Goal: Task Accomplishment & Management: Complete application form

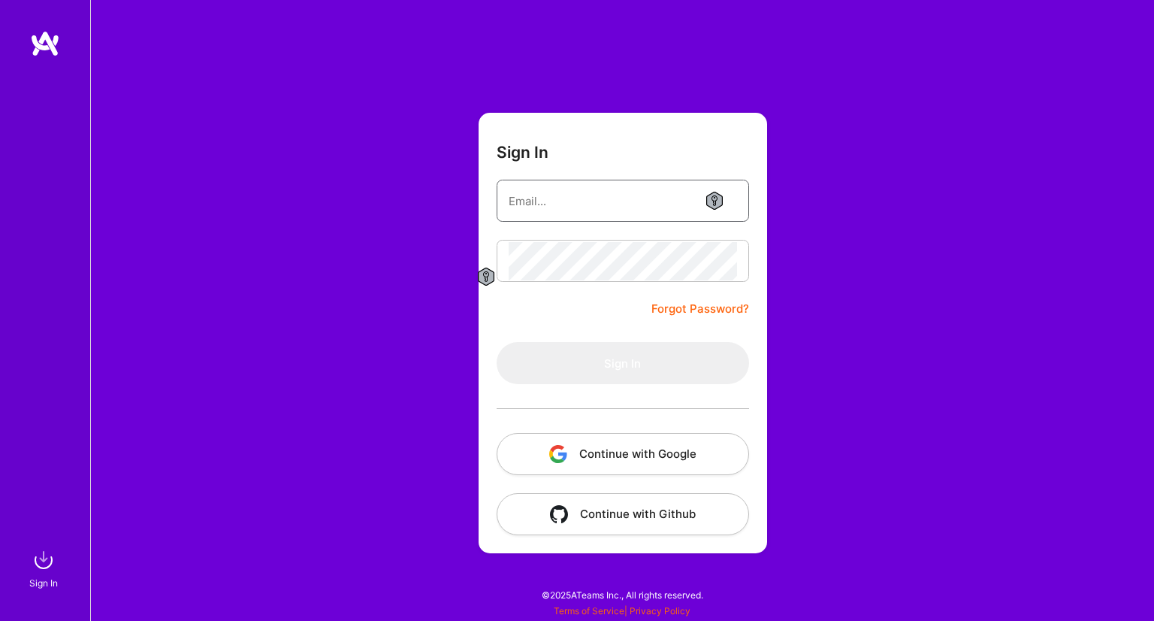
type input "[EMAIL_ADDRESS][DOMAIN_NAME]"
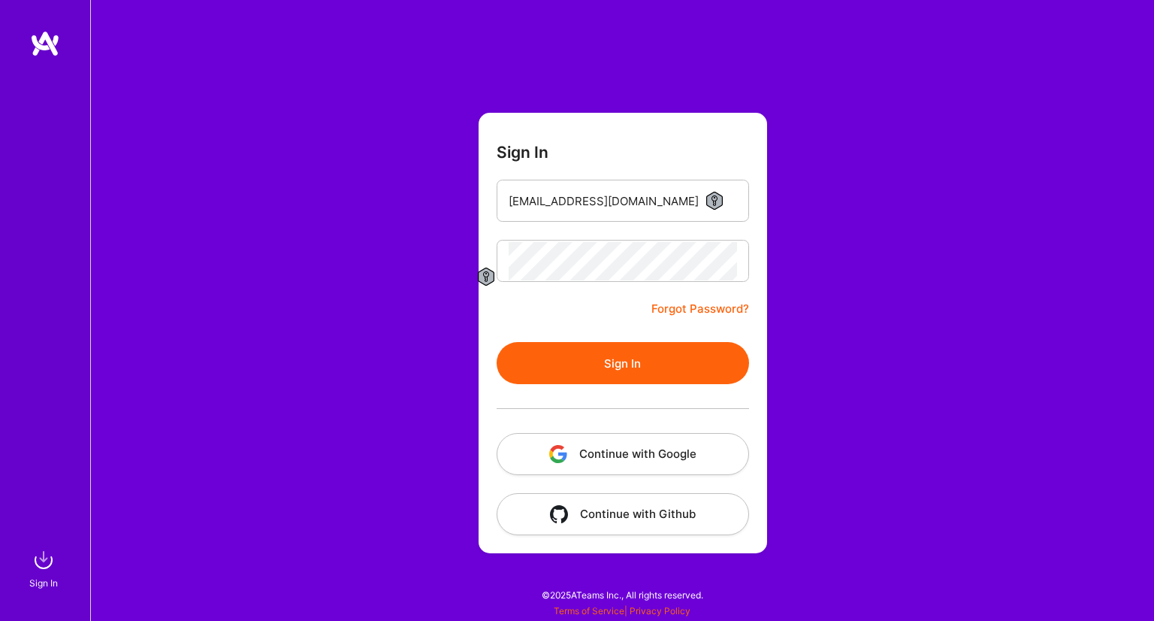
click at [589, 450] on button "Continue with Google" at bounding box center [623, 454] width 252 height 42
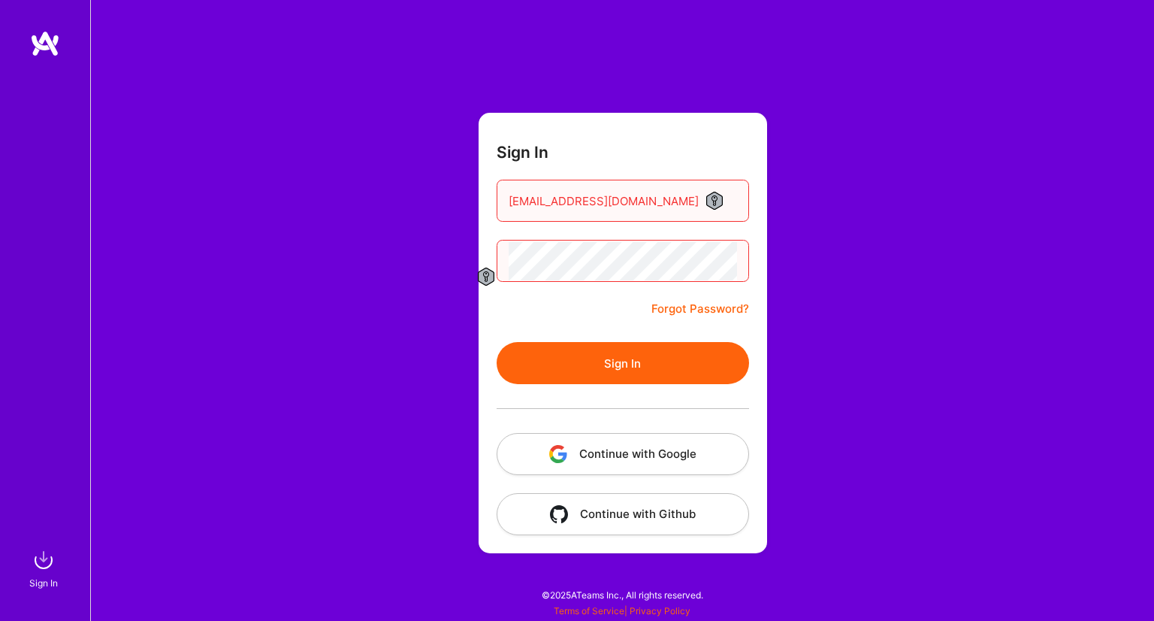
click at [613, 361] on button "Sign In" at bounding box center [623, 363] width 252 height 42
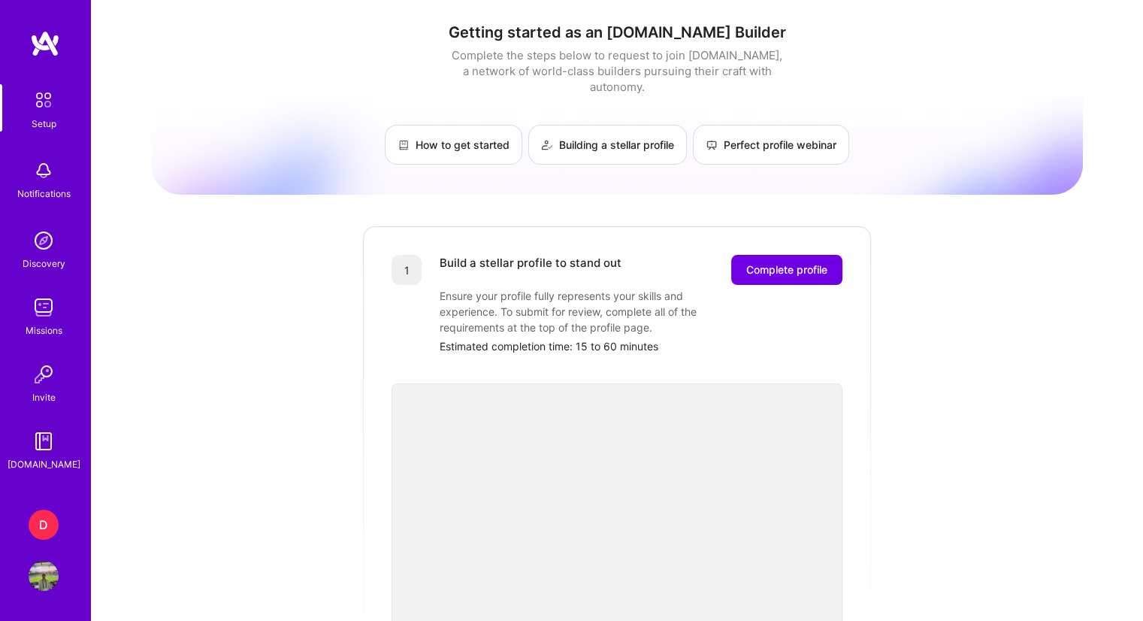
click at [47, 327] on div "Missions" at bounding box center [44, 330] width 37 height 16
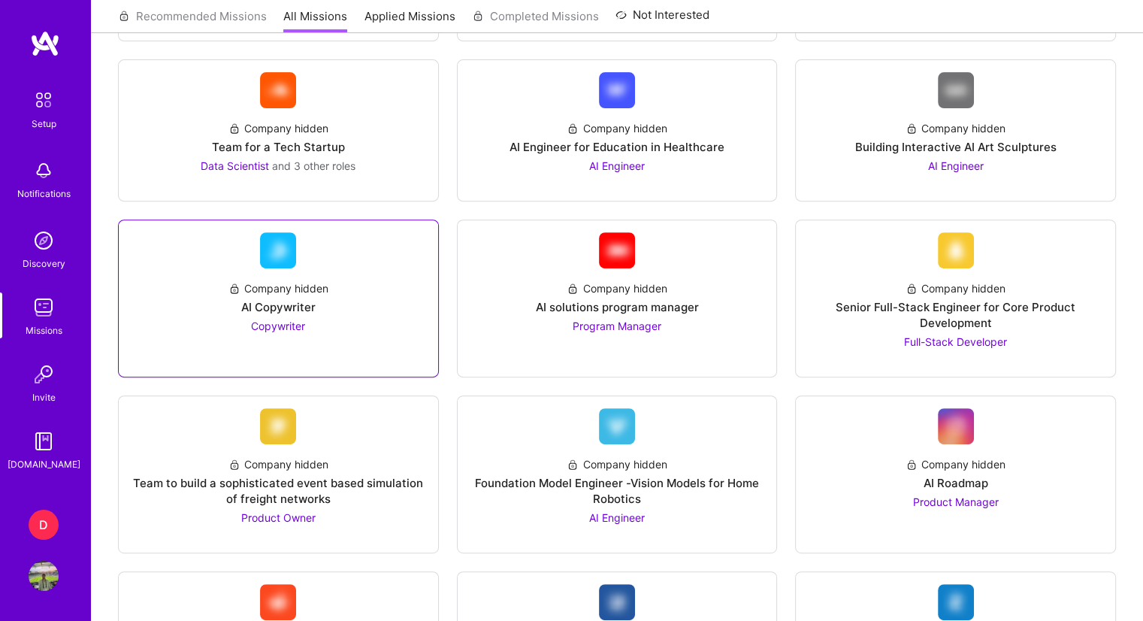
scroll to position [515, 0]
click at [294, 310] on div "AI Copywriter" at bounding box center [278, 308] width 74 height 16
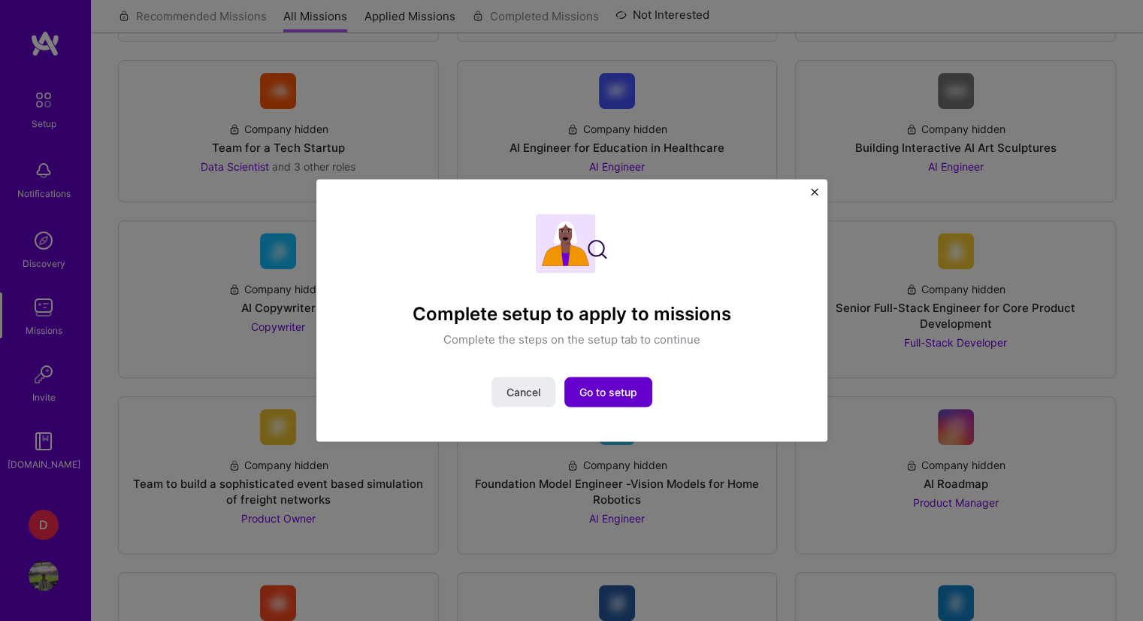
click at [609, 390] on span "Go to setup" at bounding box center [608, 391] width 58 height 15
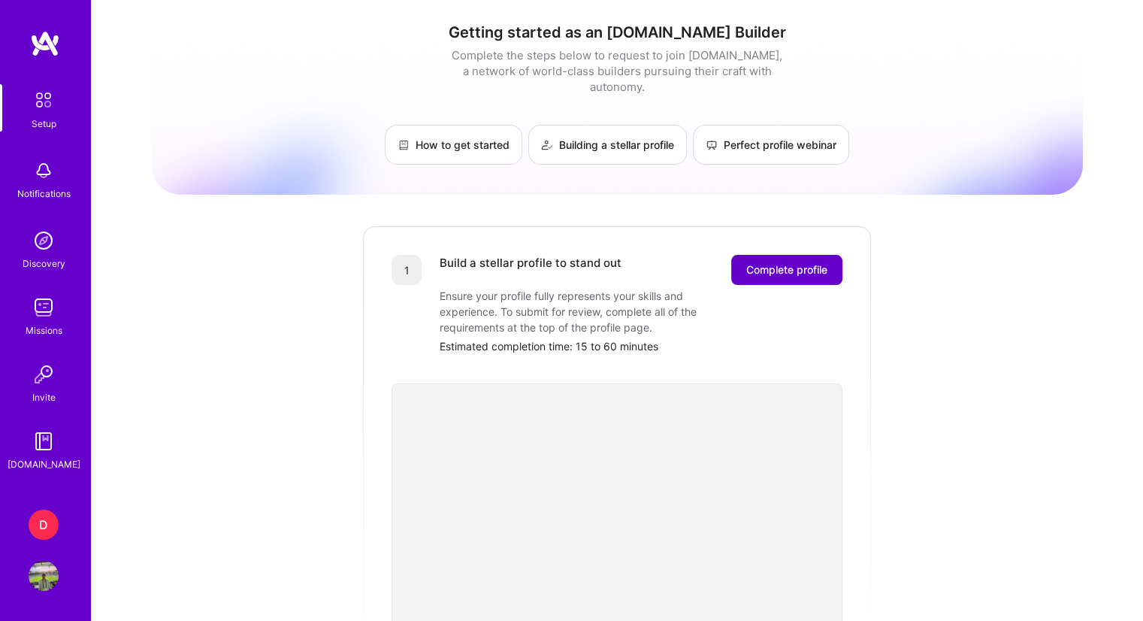
click at [772, 263] on button "Complete profile" at bounding box center [786, 270] width 111 height 30
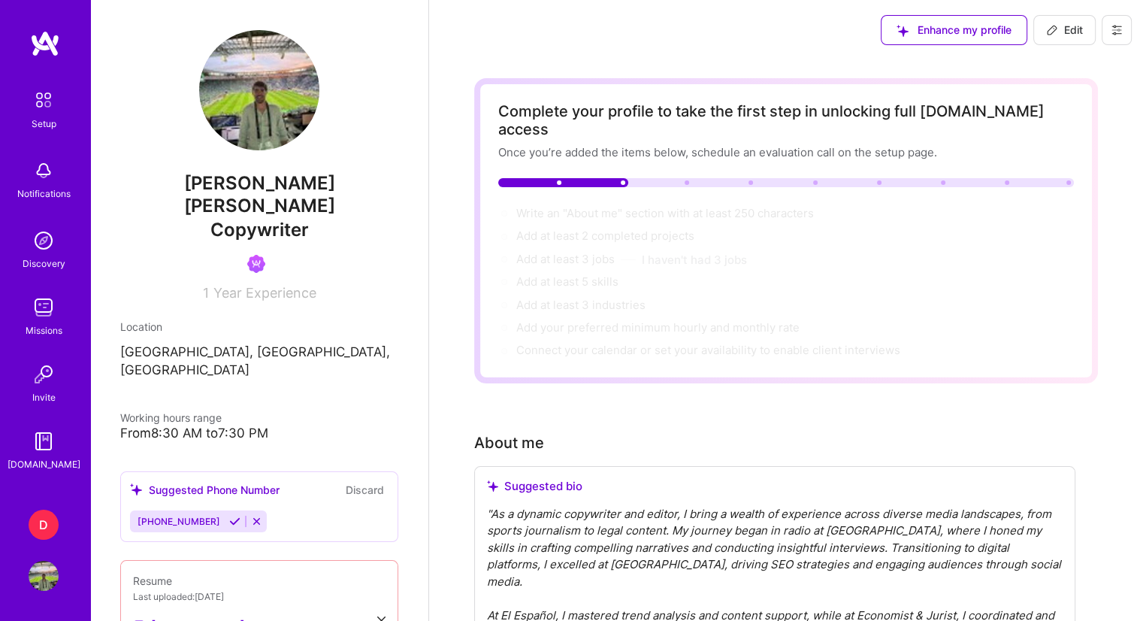
drag, startPoint x: 623, startPoint y: 163, endPoint x: 718, endPoint y: 167, distance: 95.5
click at [718, 178] on div at bounding box center [786, 182] width 576 height 9
click at [690, 205] on div "Write an "About me" section with at least 250 characters →" at bounding box center [666, 213] width 301 height 17
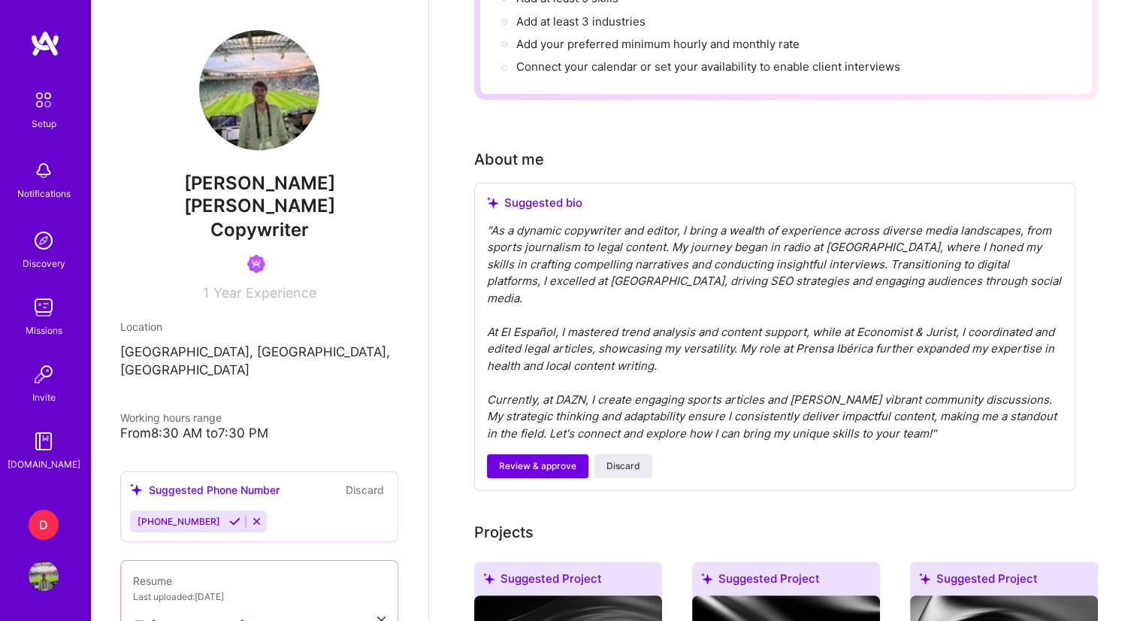
scroll to position [301, 0]
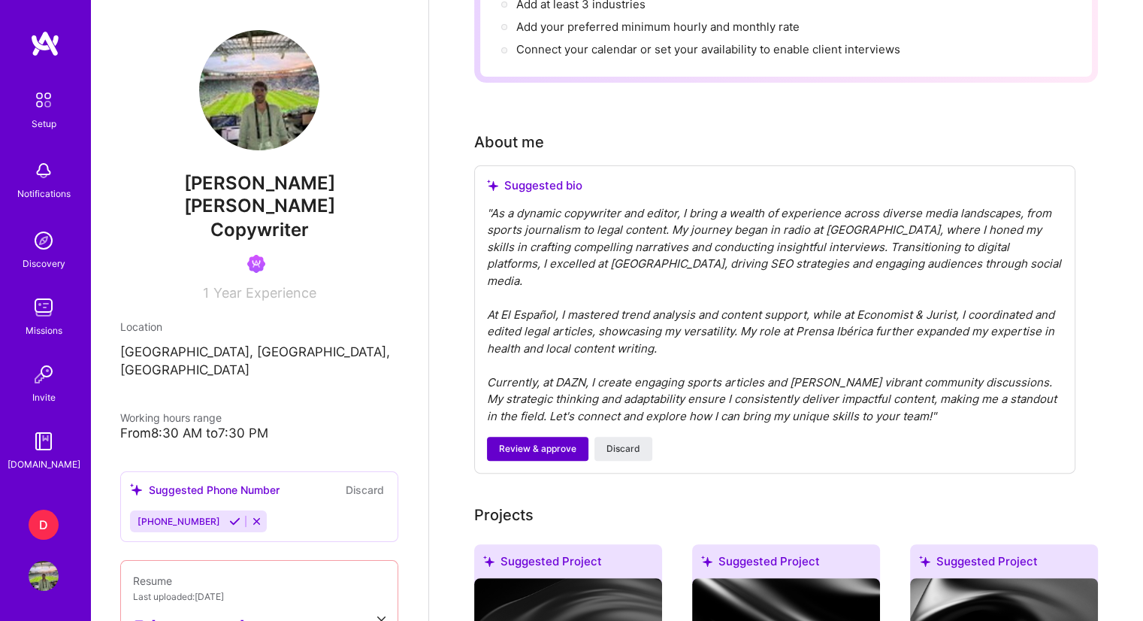
click at [532, 442] on span "Review & approve" at bounding box center [537, 449] width 77 height 14
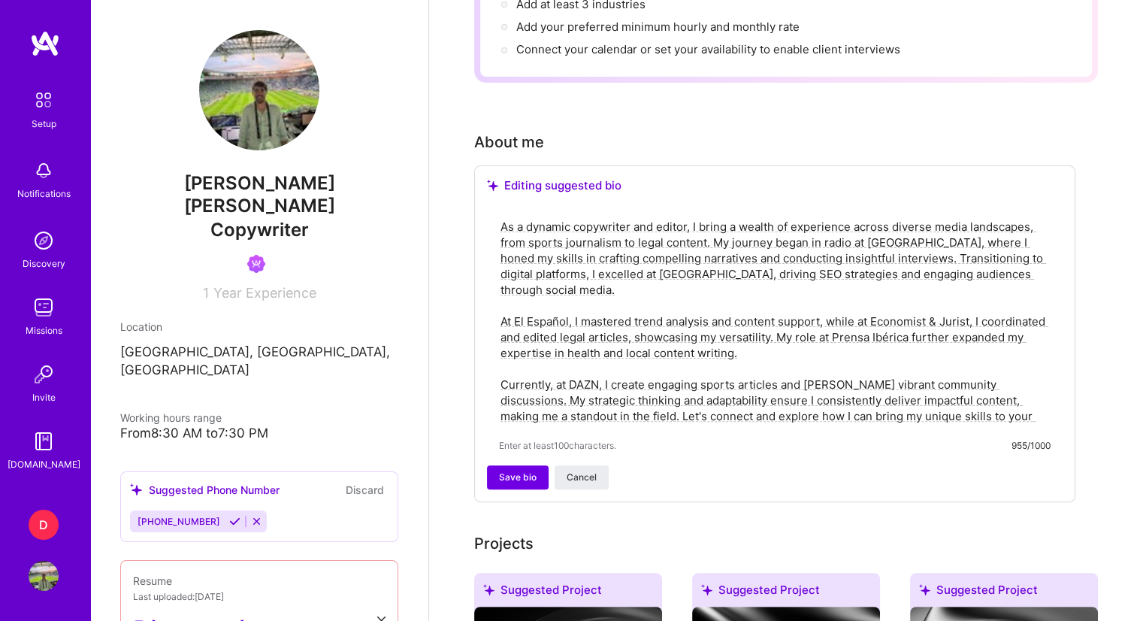
click at [609, 229] on textarea "As a dynamic copywriter and editor, I bring a wealth of experience across diver…" at bounding box center [775, 321] width 552 height 208
click at [526, 470] on span "Save bio" at bounding box center [518, 477] width 38 height 14
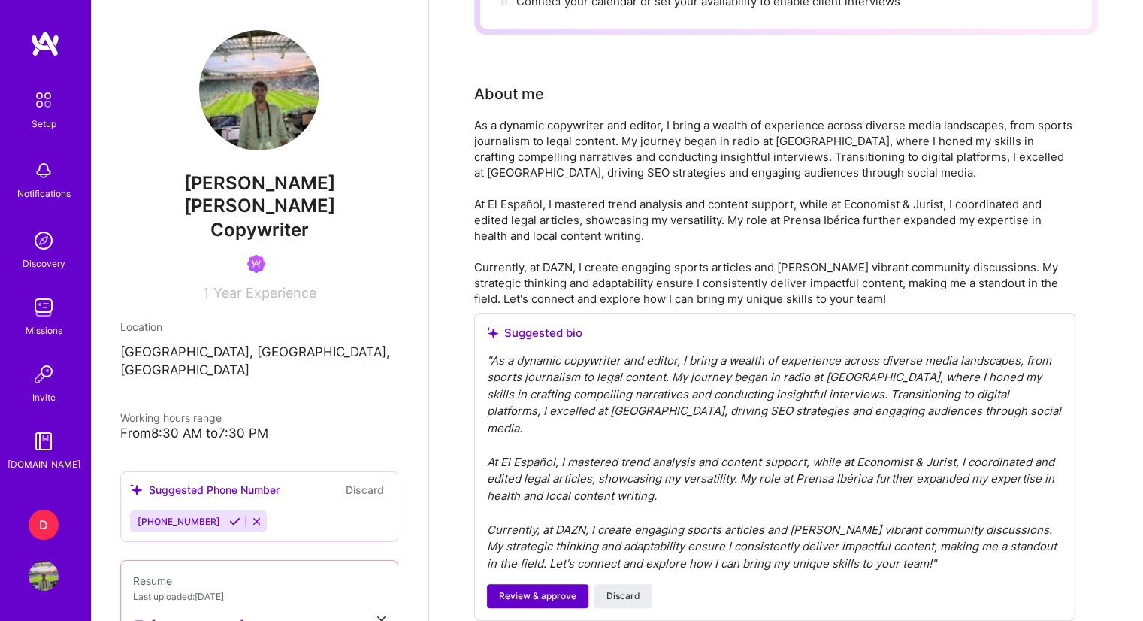
scroll to position [376, 0]
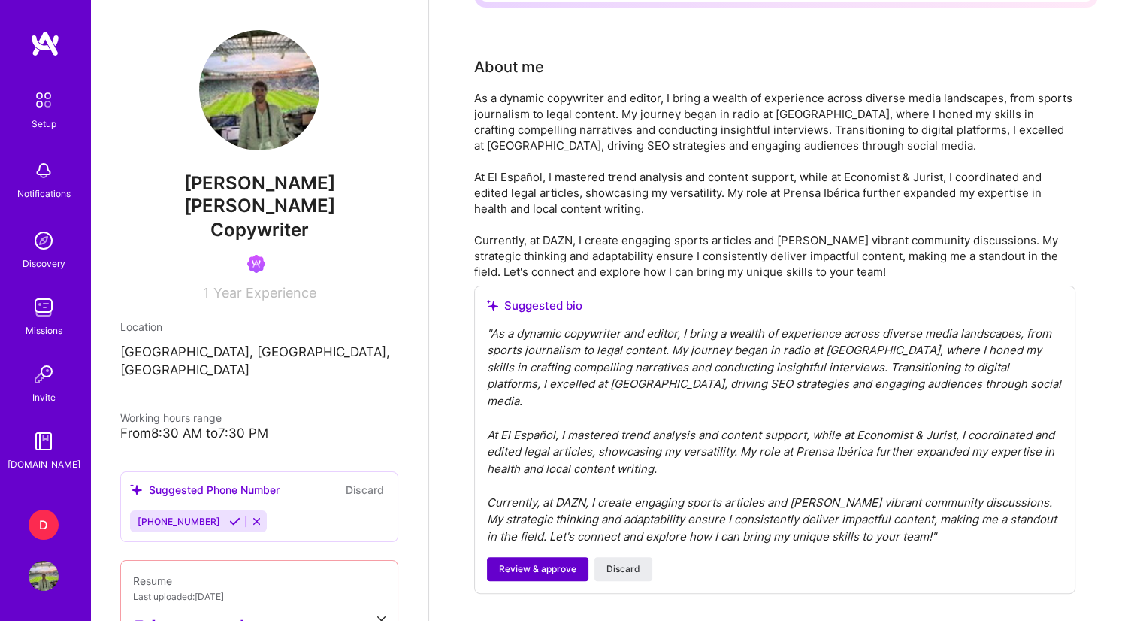
click at [536, 562] on span "Review & approve" at bounding box center [537, 569] width 77 height 14
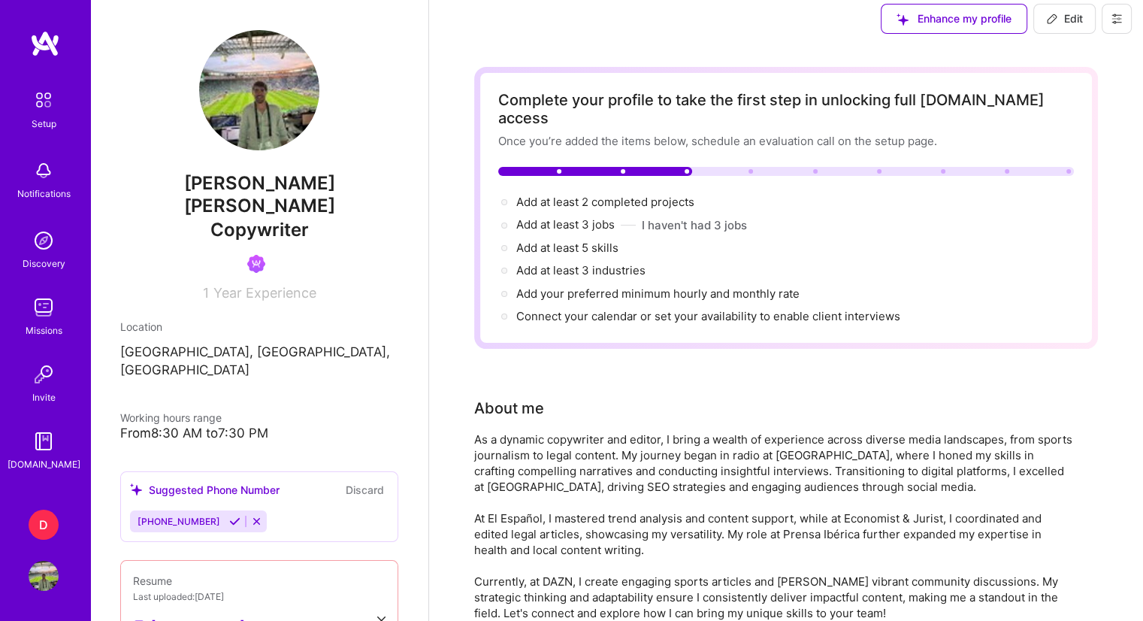
scroll to position [0, 0]
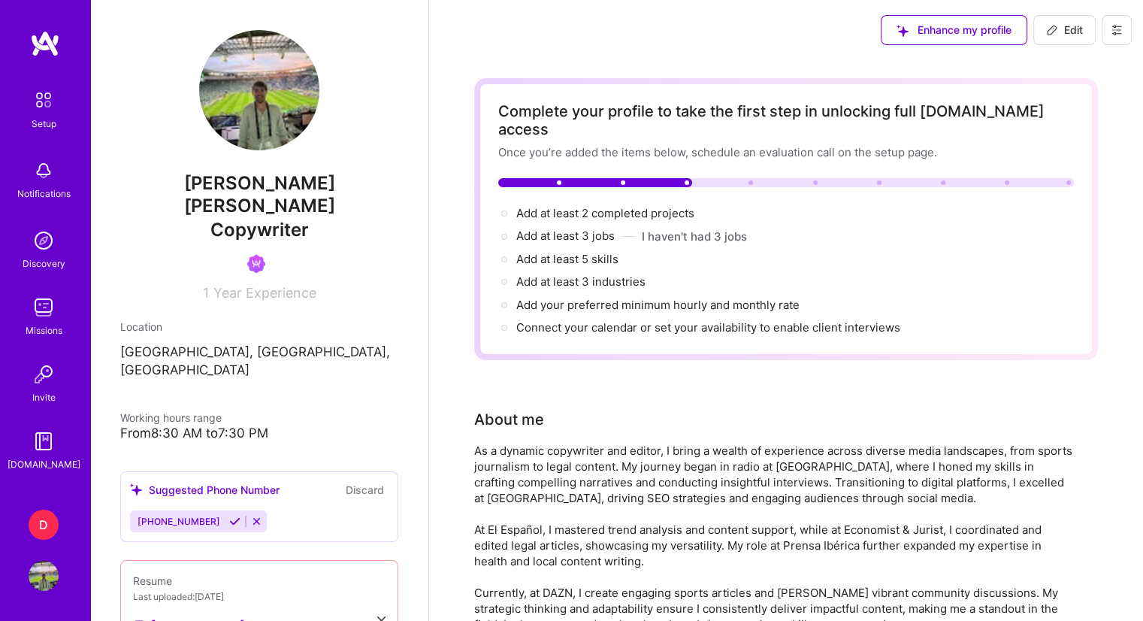
click at [748, 178] on div at bounding box center [786, 182] width 576 height 9
click at [589, 274] on span "Add at least 3 industries →" at bounding box center [587, 281] width 143 height 14
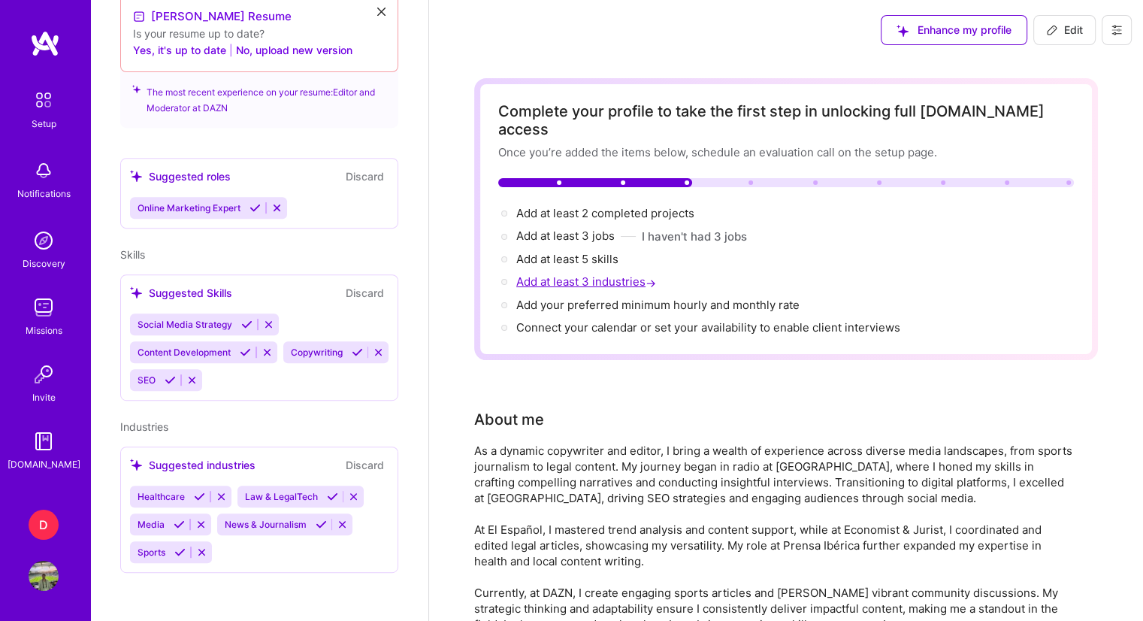
select select "US"
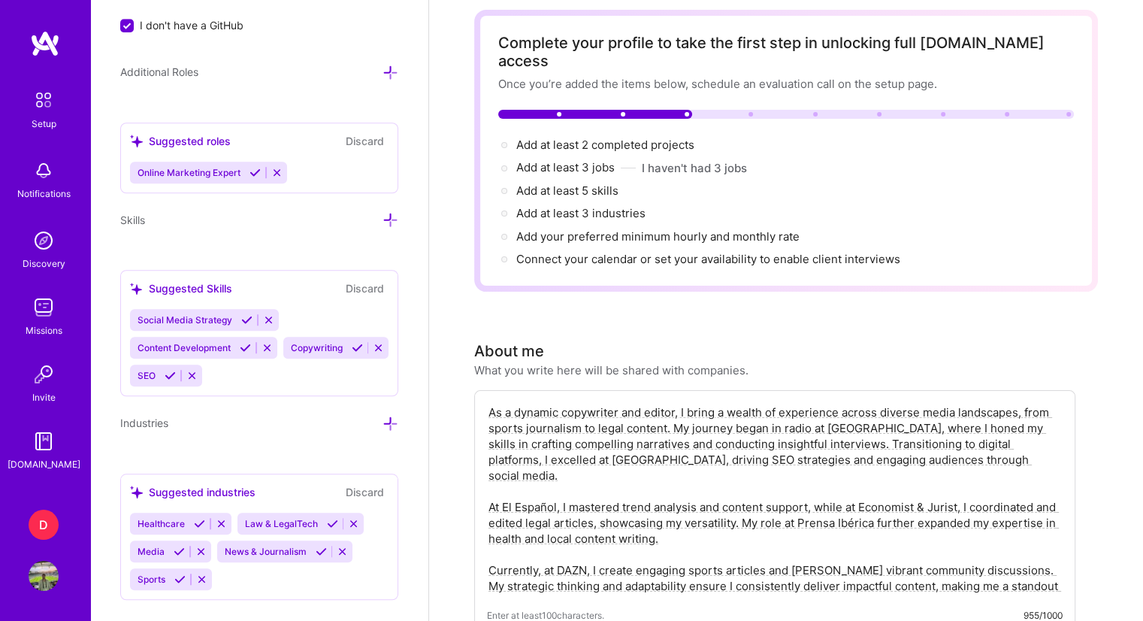
scroll to position [150, 0]
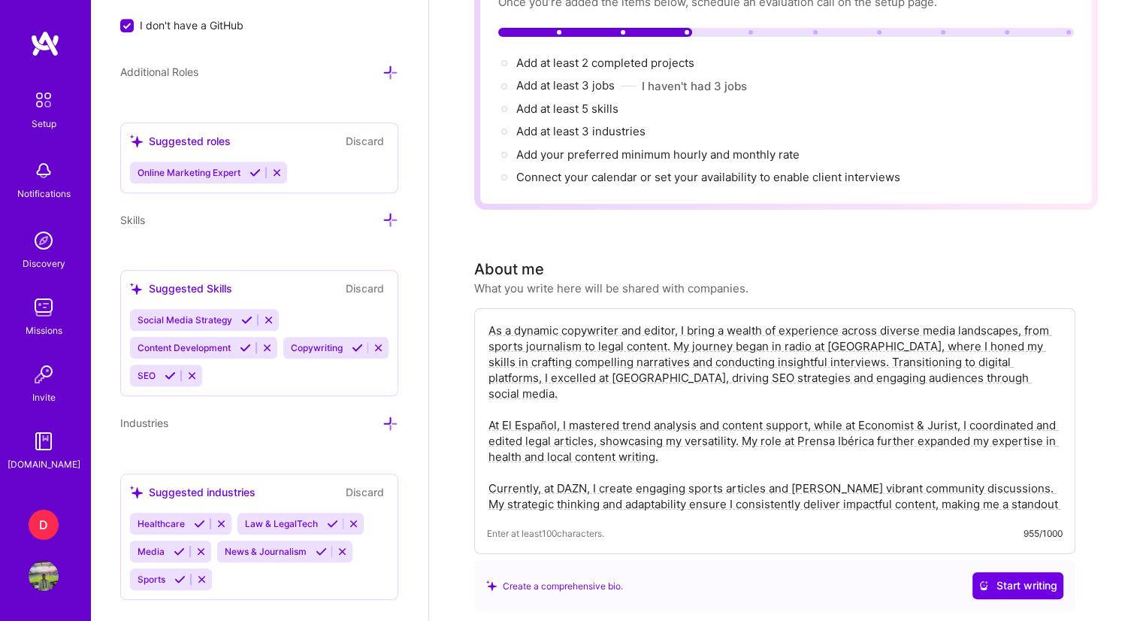
click at [517, 349] on textarea "As a dynamic copywriter and editor, I bring a wealth of experience across diver…" at bounding box center [775, 417] width 576 height 192
click at [673, 397] on textarea "As a dynamic copywriter and editor, I bring a wealth of experience across diver…" at bounding box center [775, 417] width 576 height 192
click at [985, 580] on icon at bounding box center [983, 585] width 11 height 11
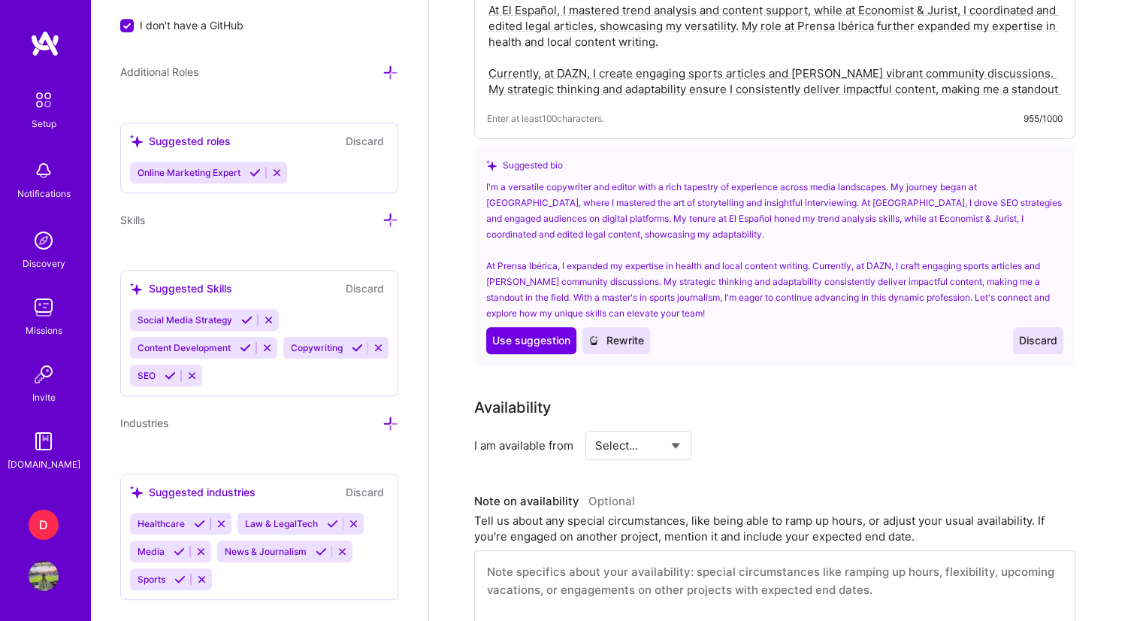
scroll to position [601, 0]
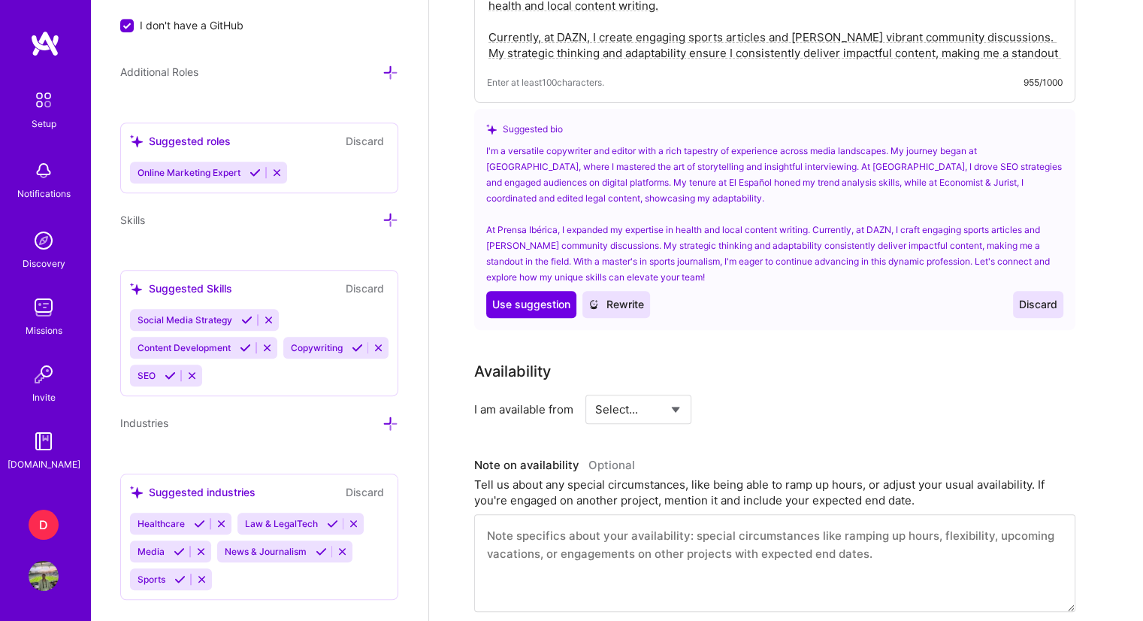
click at [607, 392] on select "Select... Right Now Future Date Not Available" at bounding box center [638, 409] width 86 height 38
select select "Right Now"
click at [595, 390] on select "Select... Right Now Future Date Not Available" at bounding box center [638, 409] width 86 height 38
click at [756, 394] on input at bounding box center [775, 408] width 90 height 29
type input "20"
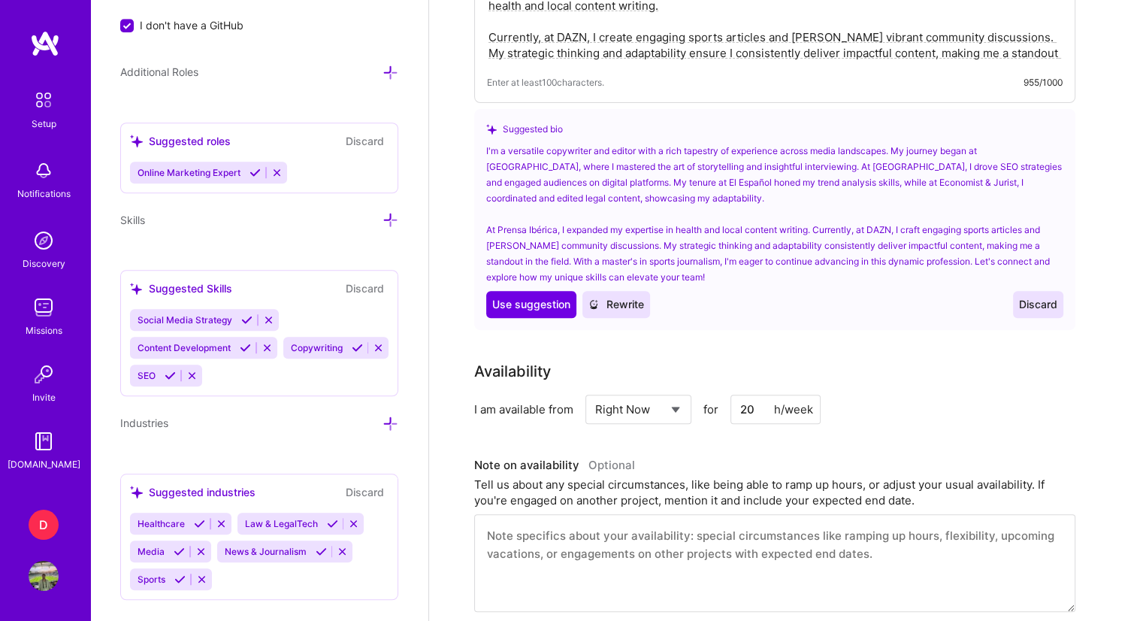
click at [555, 527] on textarea at bounding box center [774, 563] width 601 height 98
paste textarea "I have my job as a journalist, but I'm looking for something extra, so to speak…"
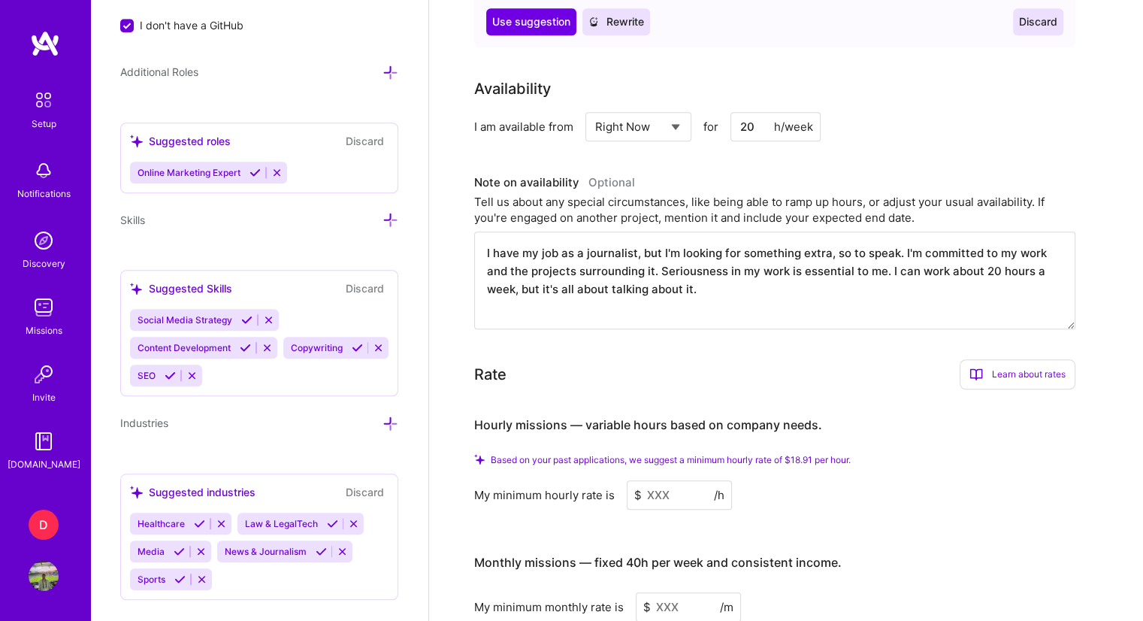
scroll to position [902, 0]
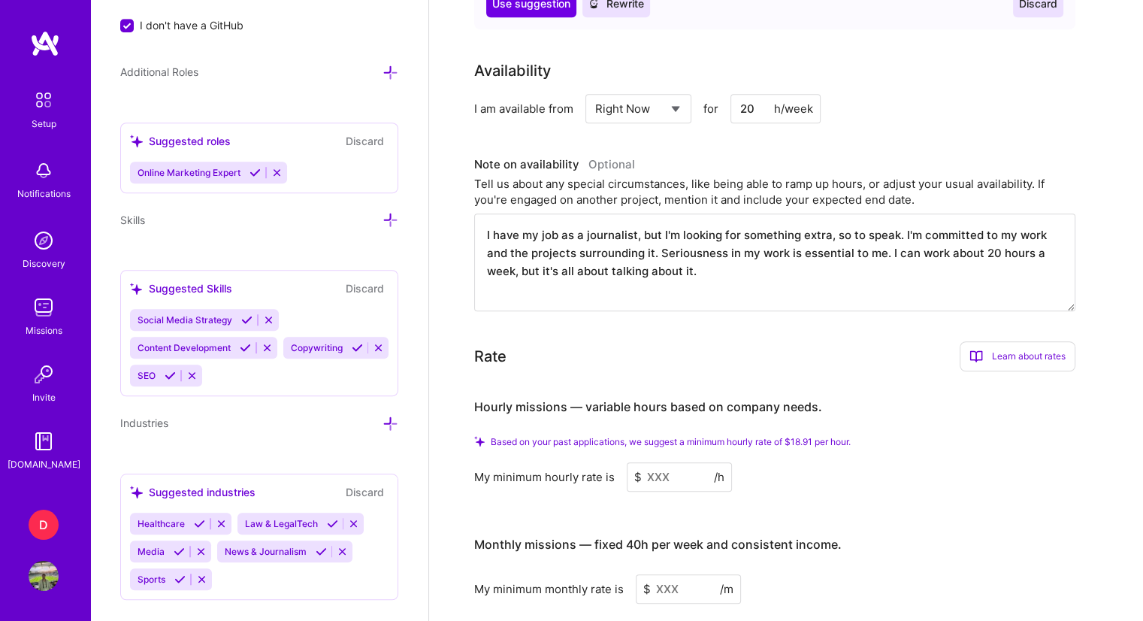
type textarea "I have my job as a journalist, but I'm looking for something extra, so to speak…"
click at [657, 462] on input at bounding box center [679, 476] width 105 height 29
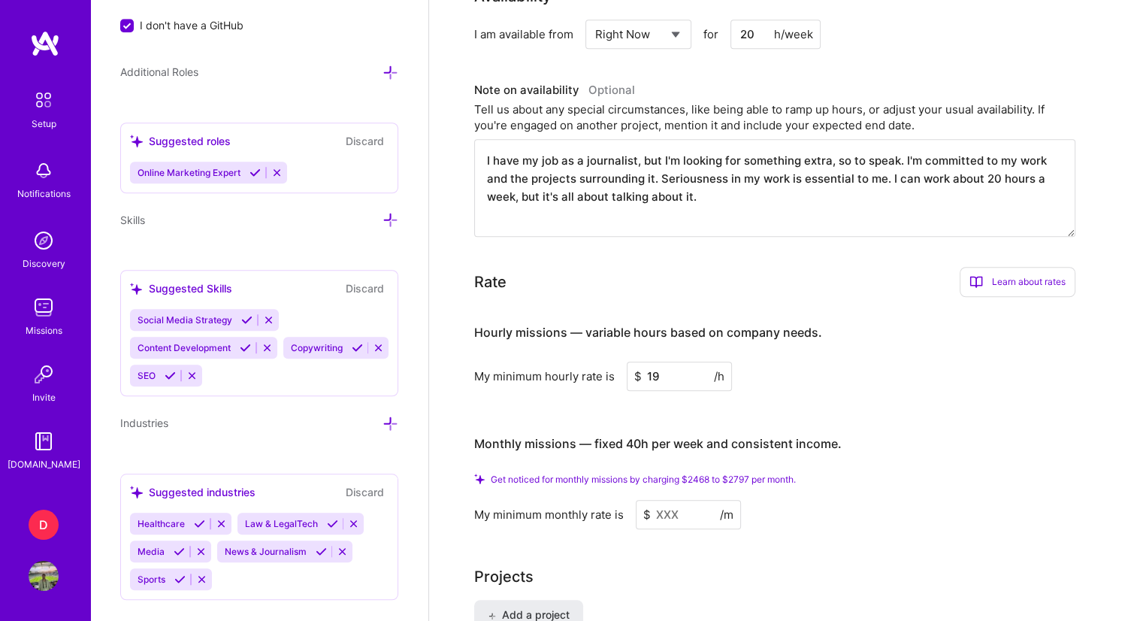
scroll to position [977, 0]
type input "19"
click at [672, 499] on input at bounding box center [688, 513] width 105 height 29
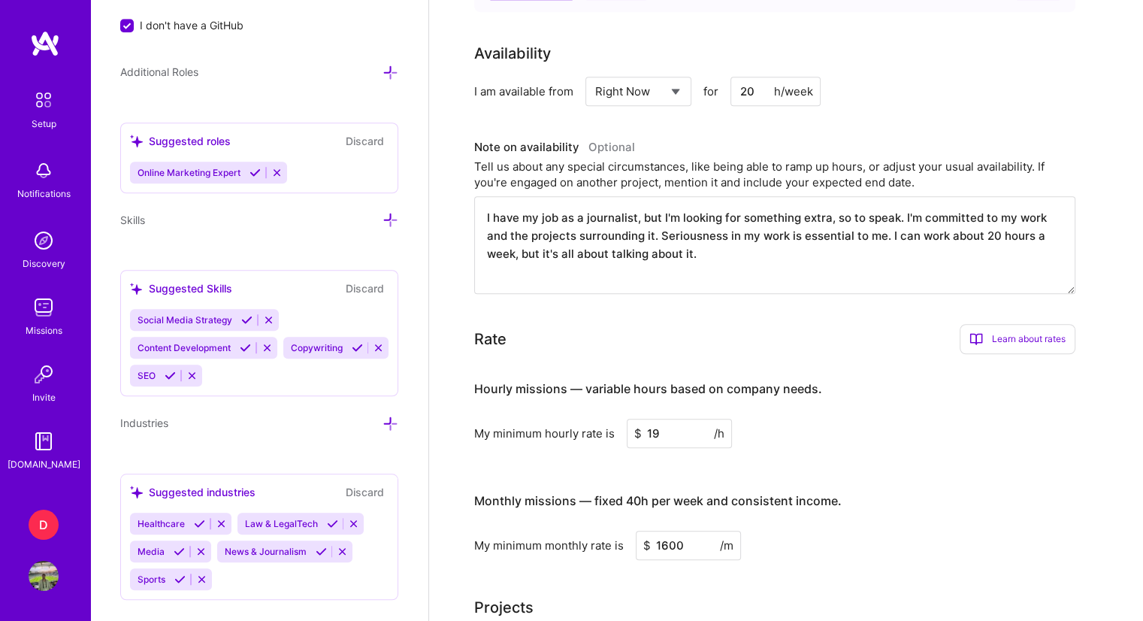
scroll to position [446, 0]
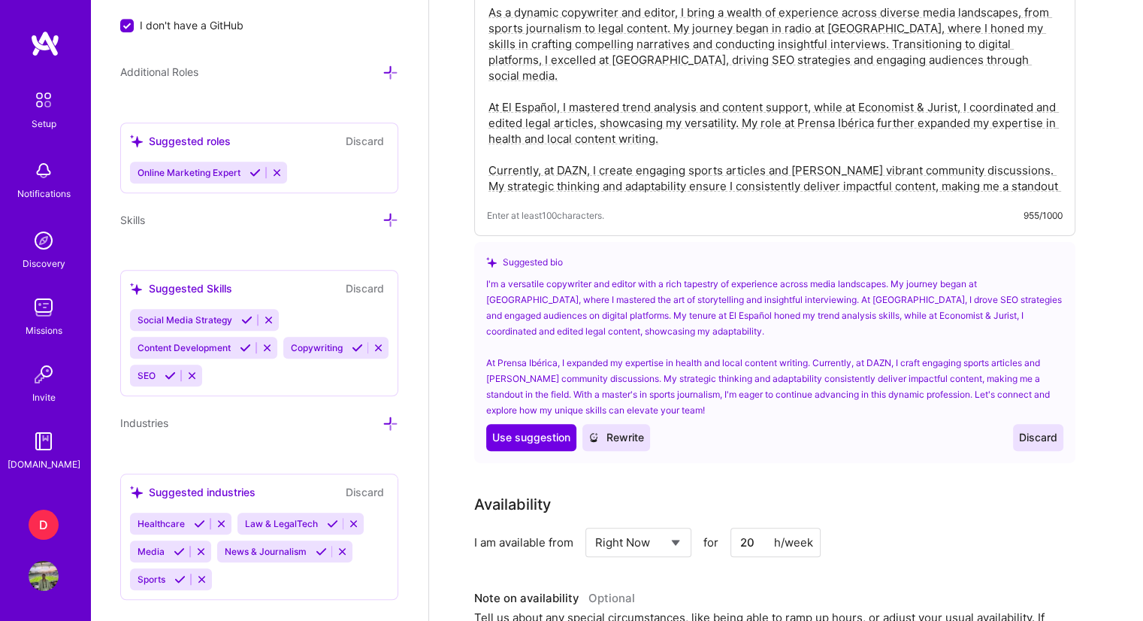
type input "1600"
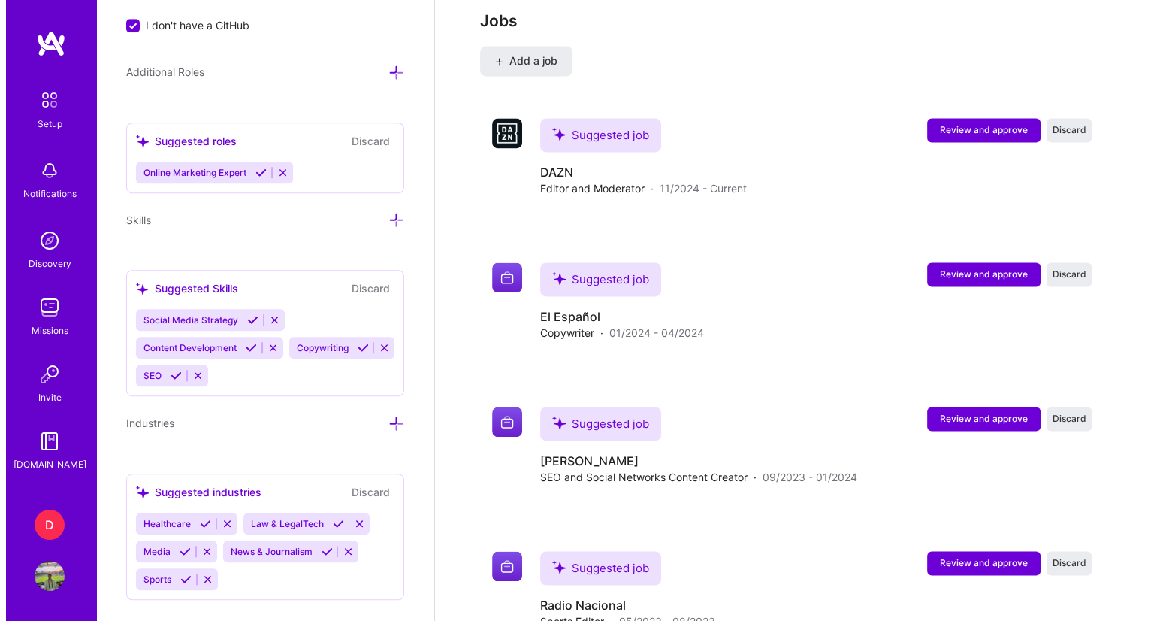
scroll to position [2249, 0]
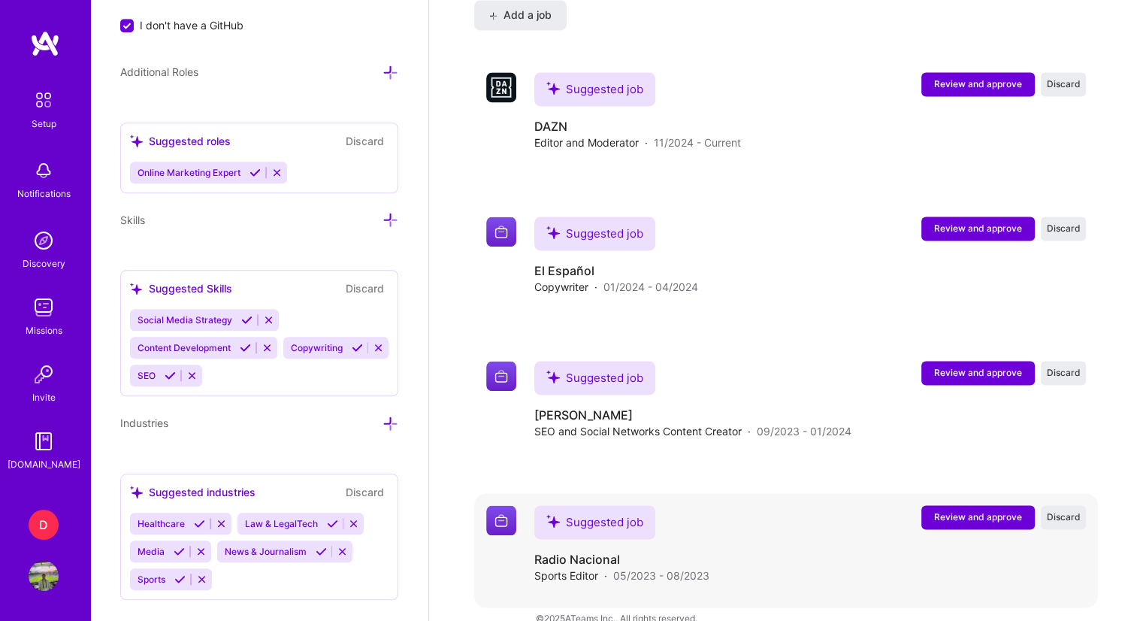
click at [979, 510] on span "Review and approve" at bounding box center [978, 516] width 88 height 13
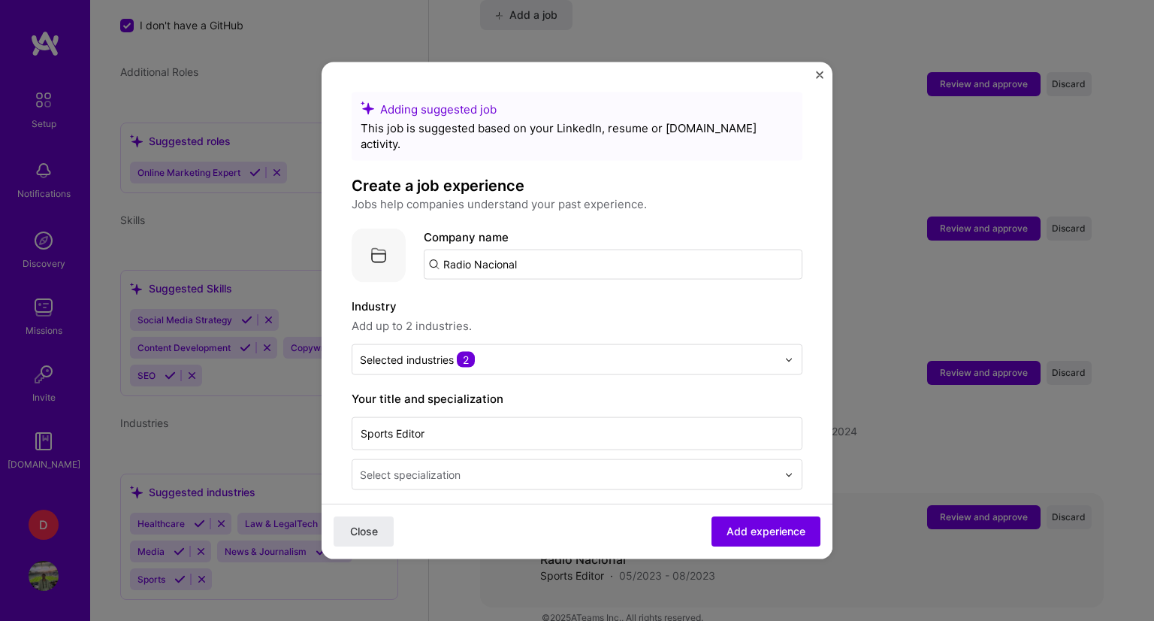
scroll to position [2079, 0]
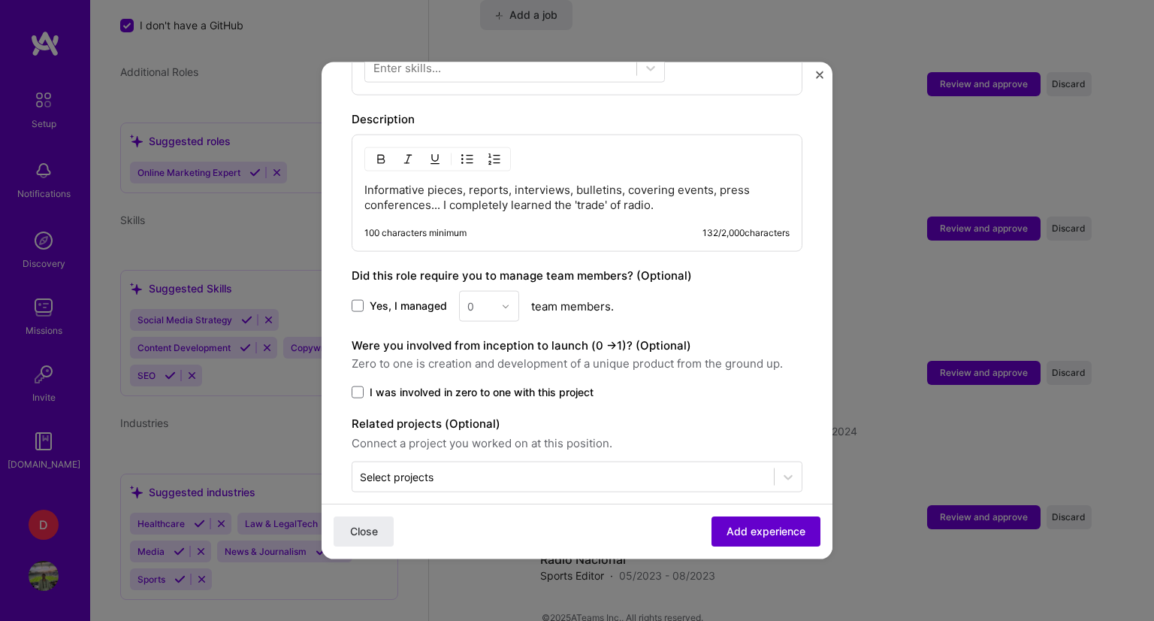
click at [740, 531] on span "Add experience" at bounding box center [766, 531] width 79 height 15
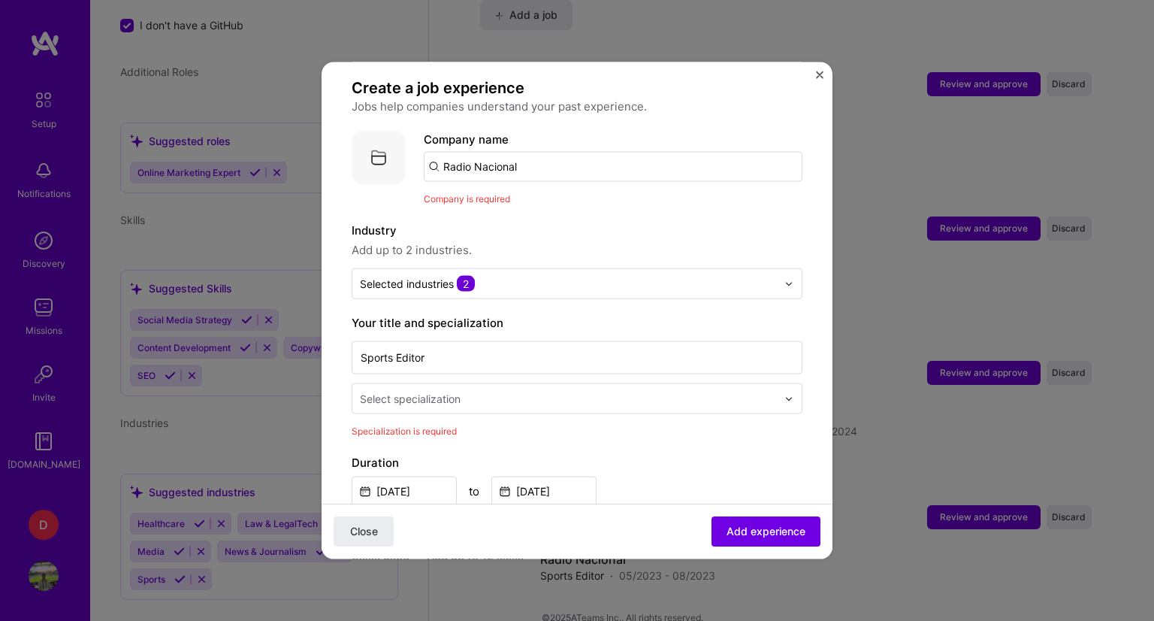
scroll to position [0, 0]
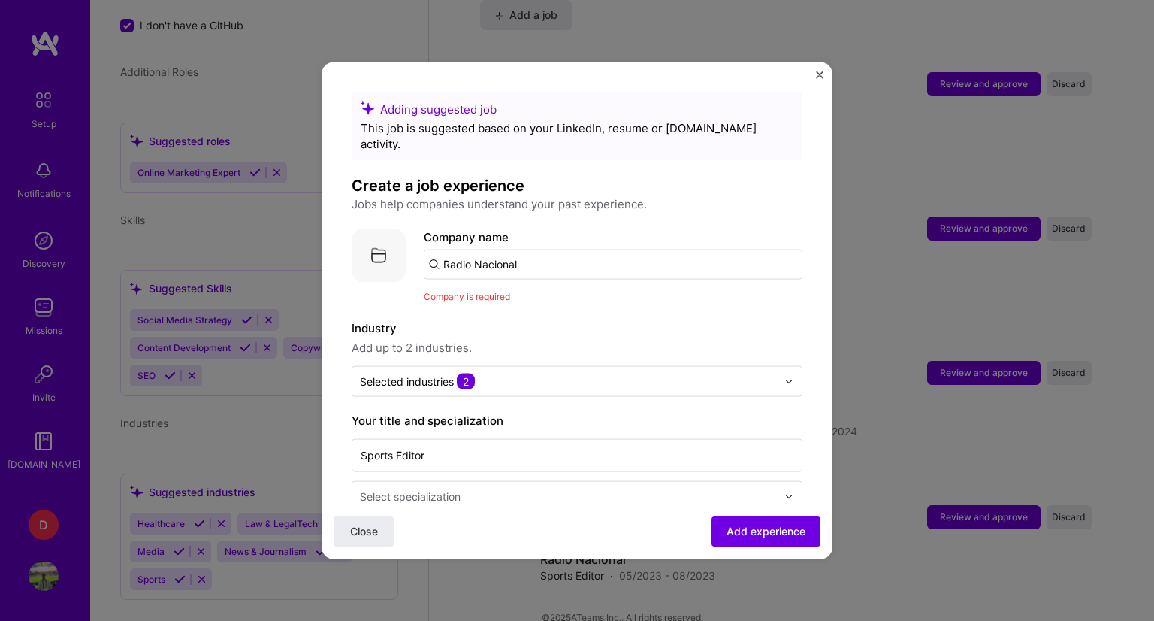
click at [551, 251] on input "Radio Nacional" at bounding box center [613, 264] width 379 height 30
drag, startPoint x: 532, startPoint y: 253, endPoint x: 412, endPoint y: 252, distance: 120.2
click at [412, 252] on div "Company logo Company name Radio Nacional Company is required" at bounding box center [577, 266] width 451 height 76
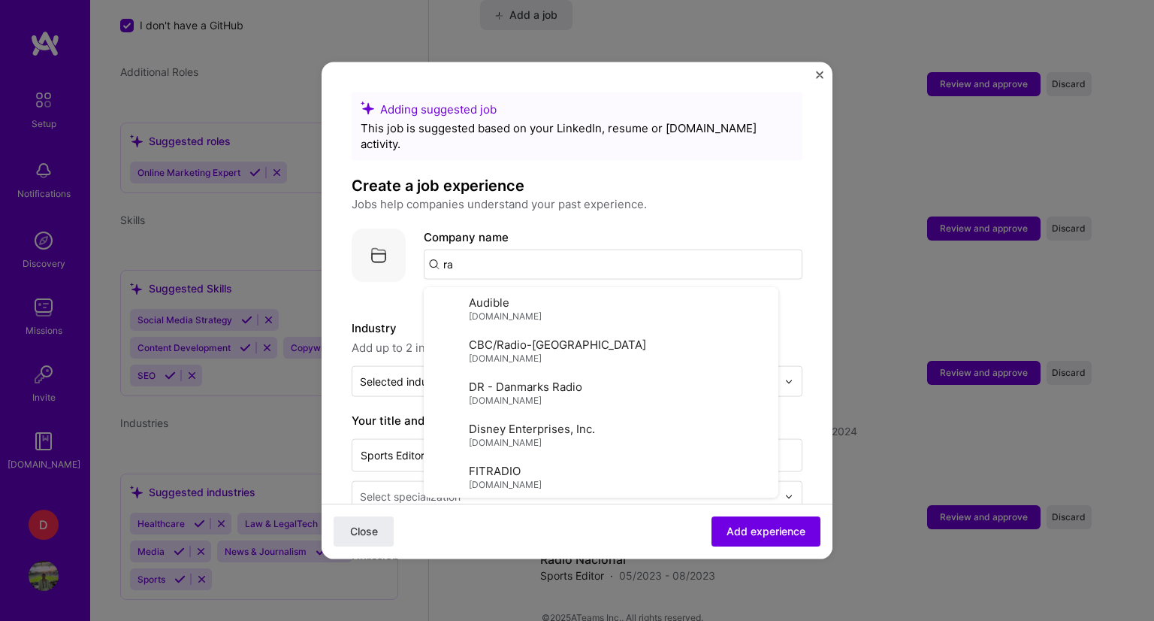
type input "r"
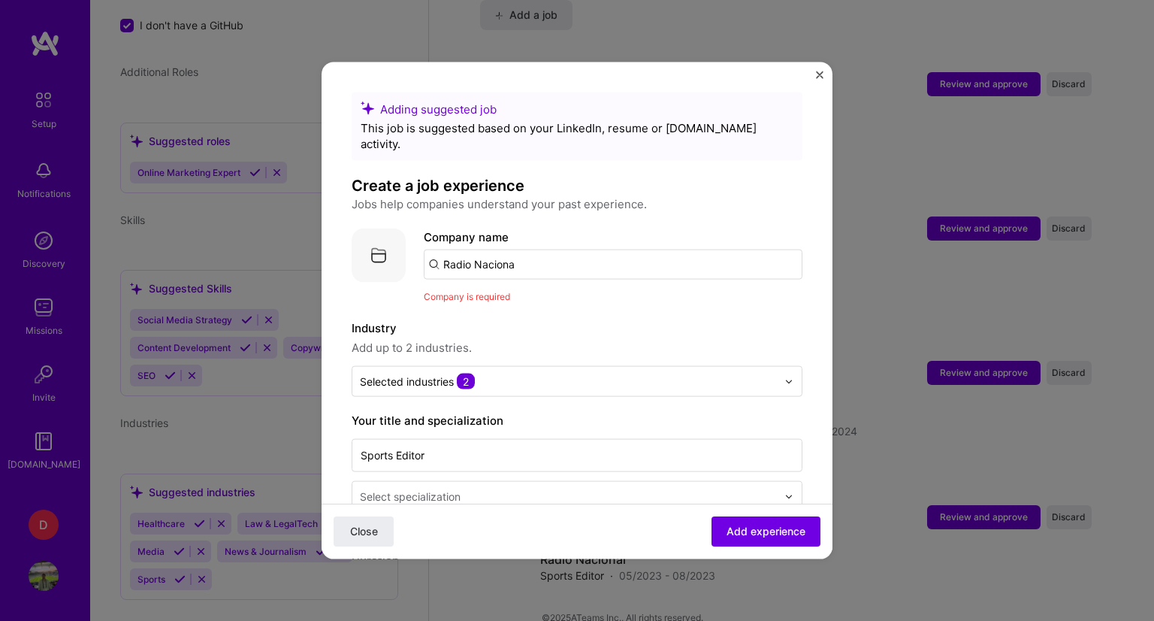
type input "Radio Nacional"
click at [550, 293] on div "Radio Nacional" at bounding box center [555, 306] width 94 height 26
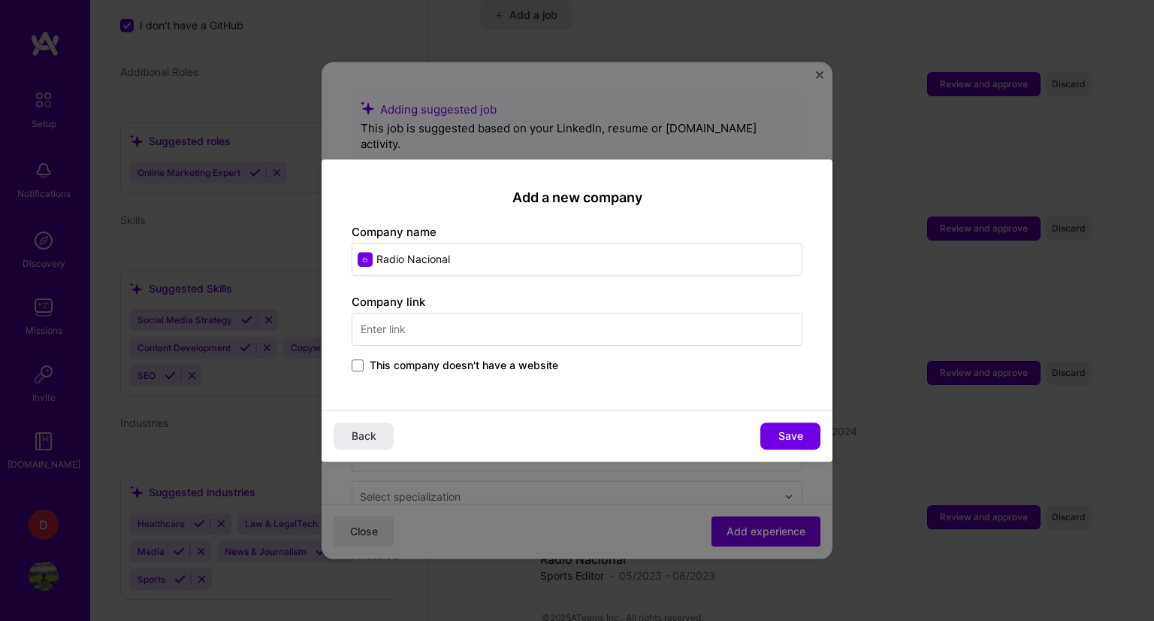
click at [509, 330] on input "text" at bounding box center [577, 329] width 451 height 33
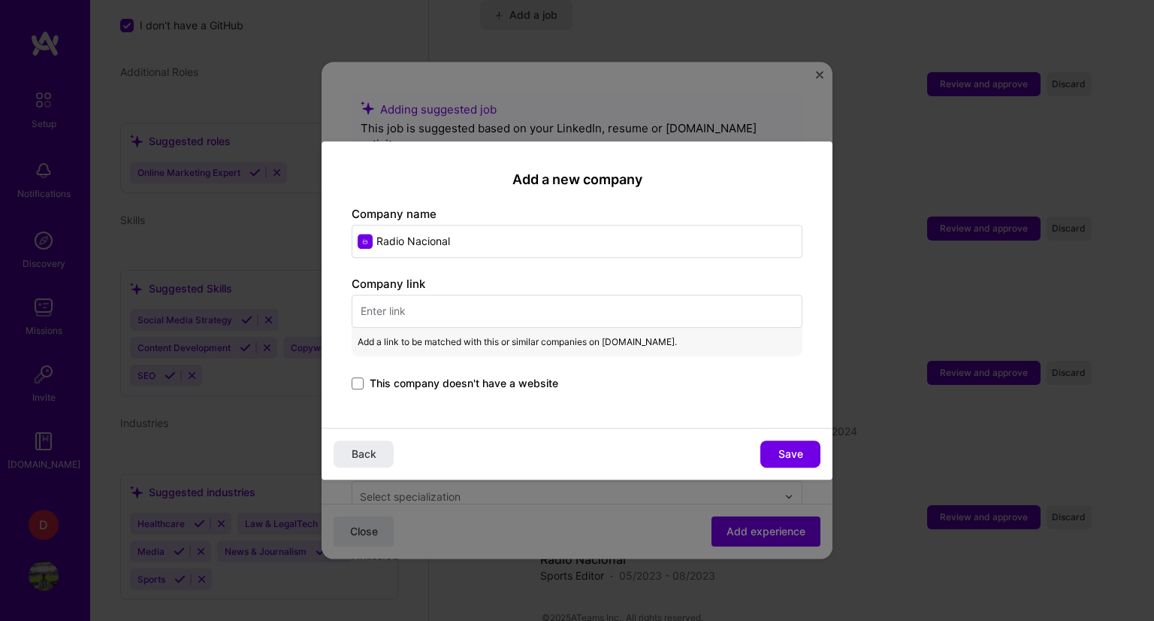
paste input "https://www.rtve.es/play/guia-rne/rne/"
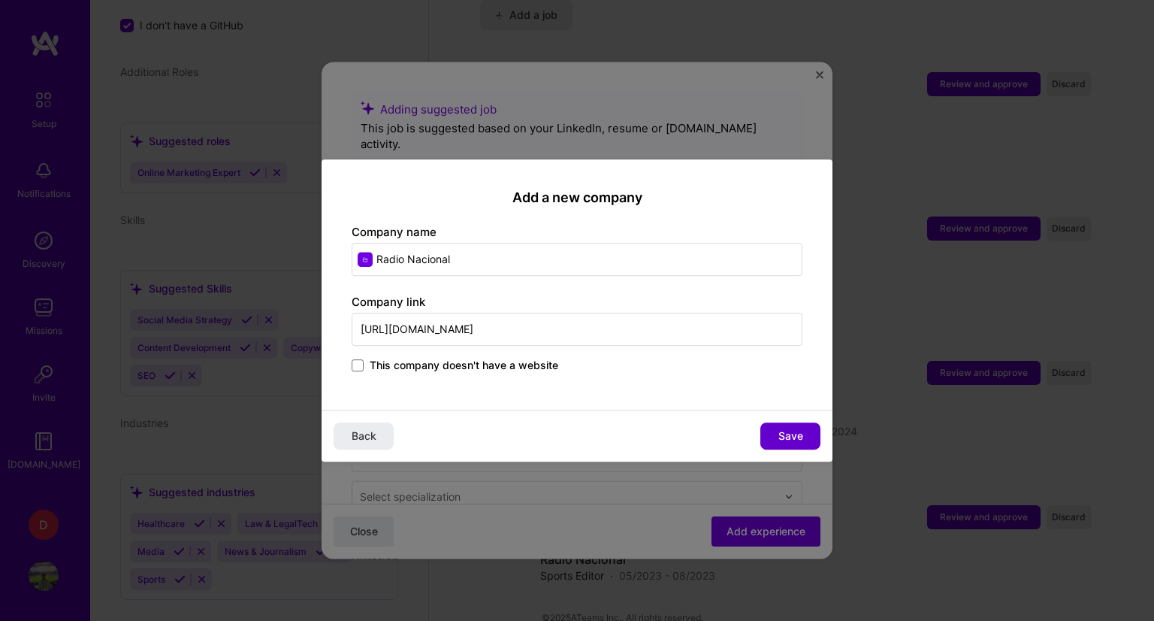
type input "https://www.rtve.es/play/guia-rne/rne/"
click at [769, 437] on button "Save" at bounding box center [790, 435] width 60 height 27
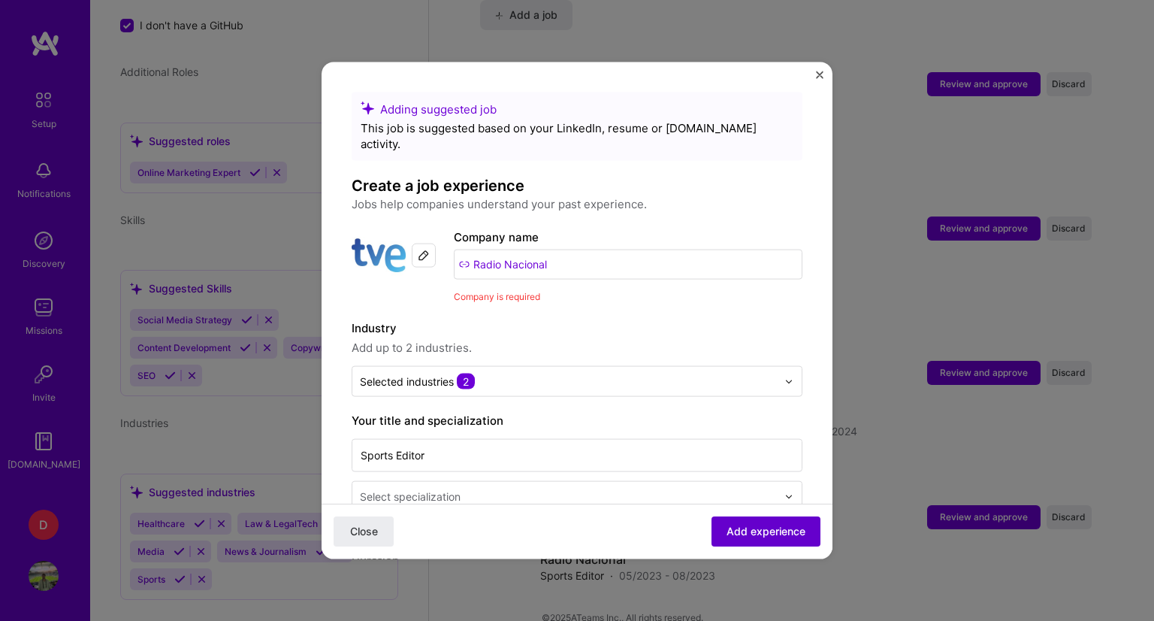
click at [730, 528] on span "Add experience" at bounding box center [766, 531] width 79 height 15
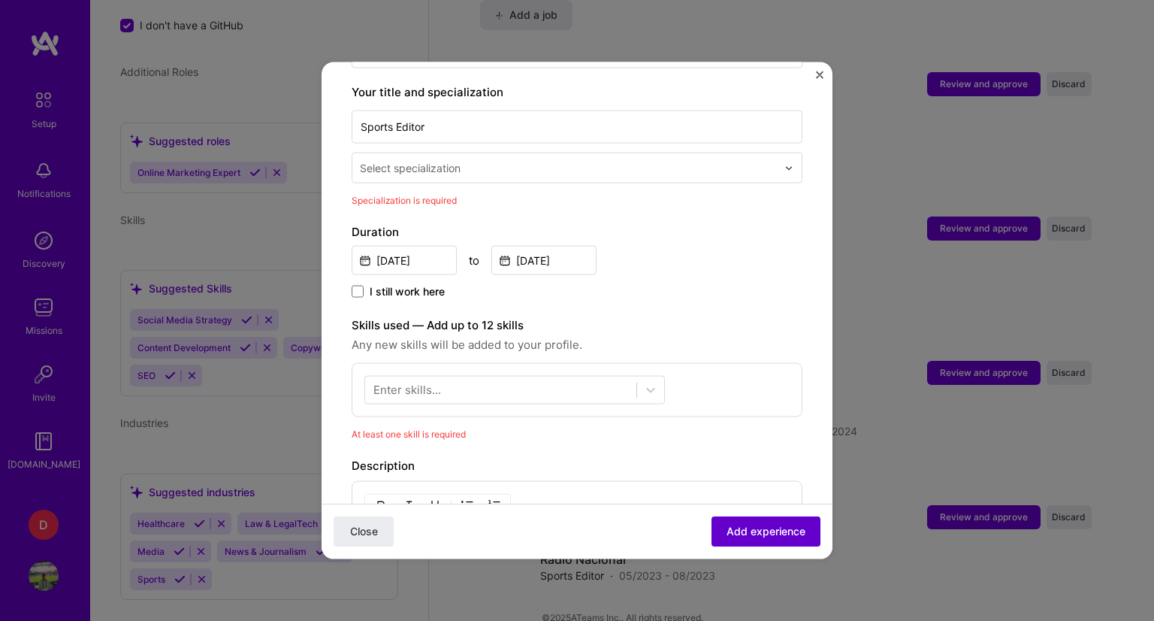
scroll to position [334, 0]
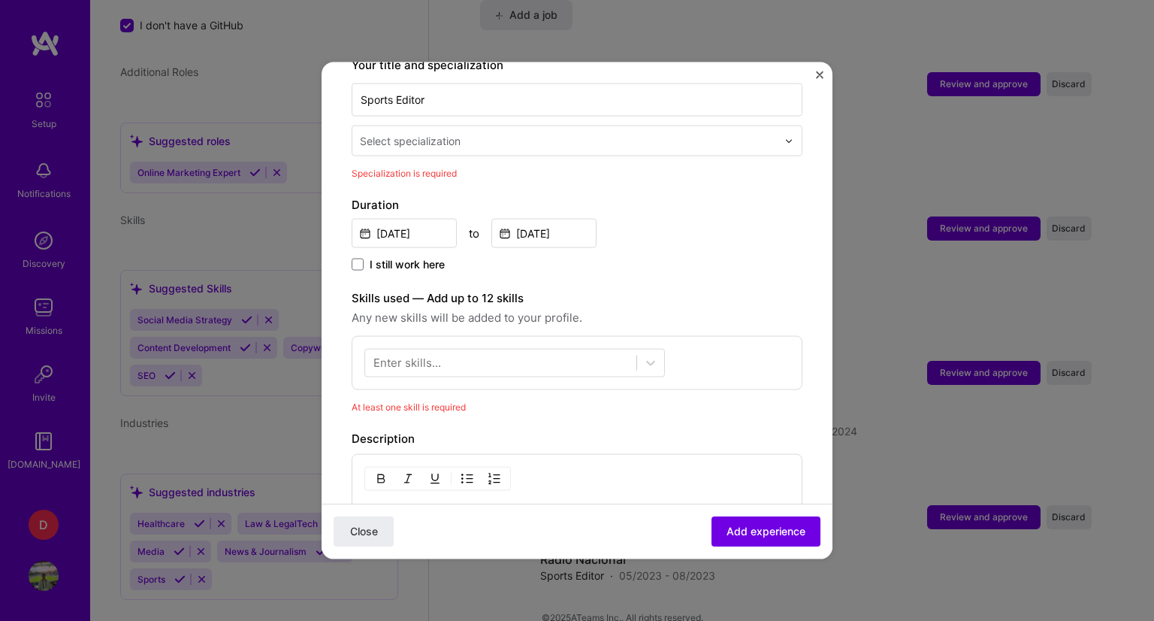
click at [455, 133] on div "Select specialization" at bounding box center [410, 141] width 101 height 16
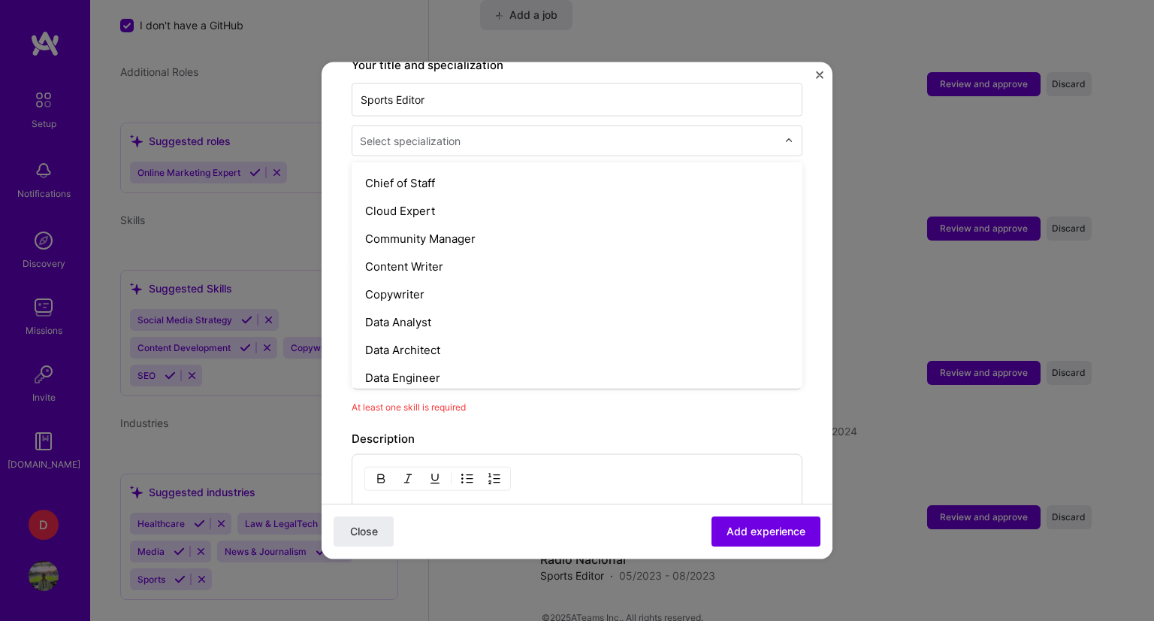
scroll to position [451, 0]
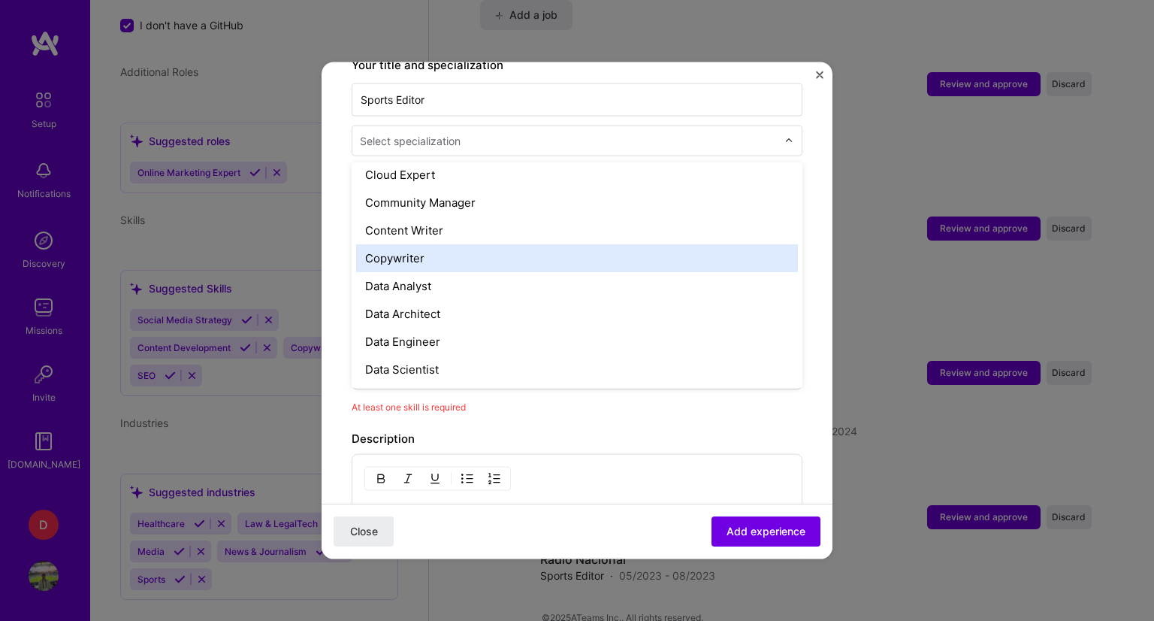
click at [454, 244] on div "Copywriter" at bounding box center [577, 258] width 442 height 28
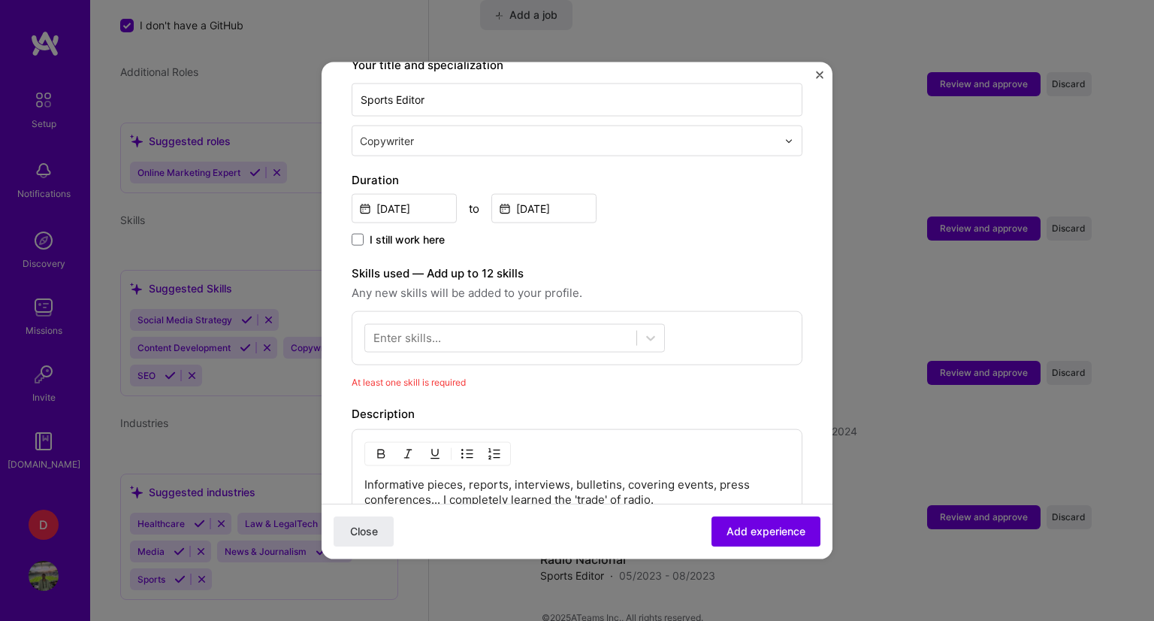
click at [439, 330] on div "Enter skills..." at bounding box center [407, 338] width 68 height 16
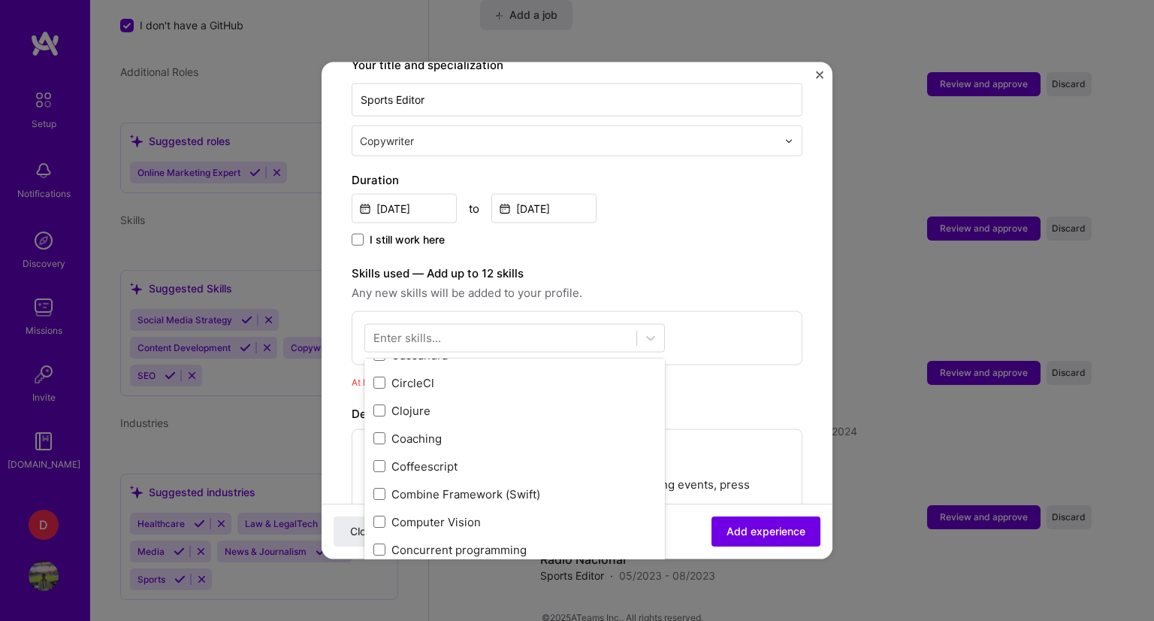
scroll to position [1878, 0]
click at [403, 330] on div "Enter skills..." at bounding box center [407, 338] width 68 height 16
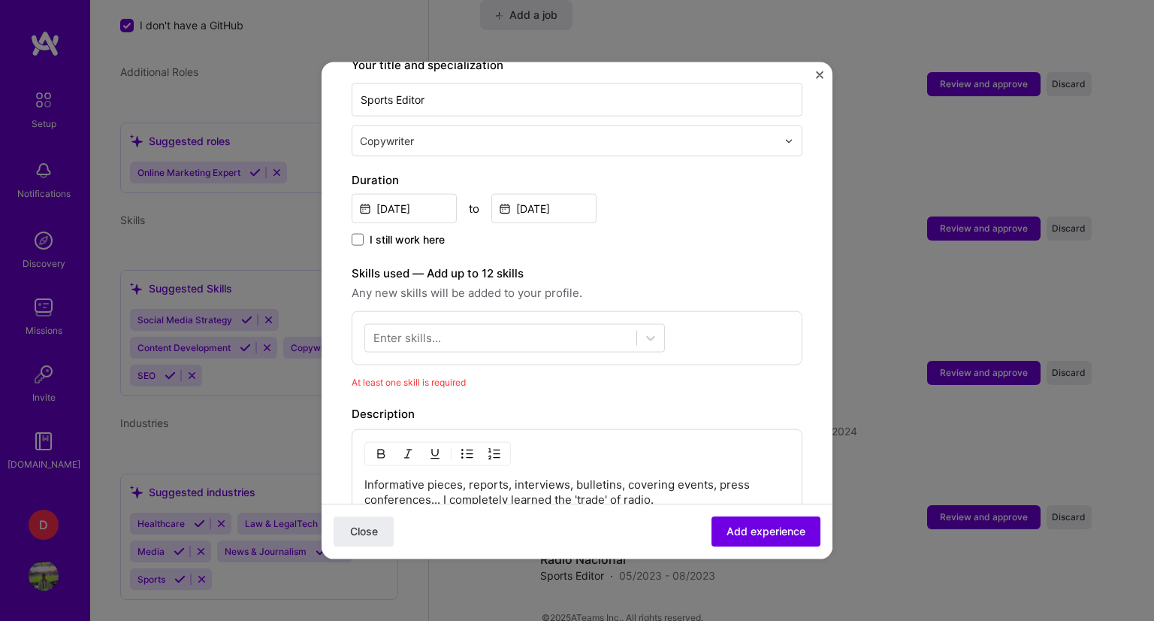
click at [404, 330] on div "Enter skills..." at bounding box center [407, 338] width 68 height 16
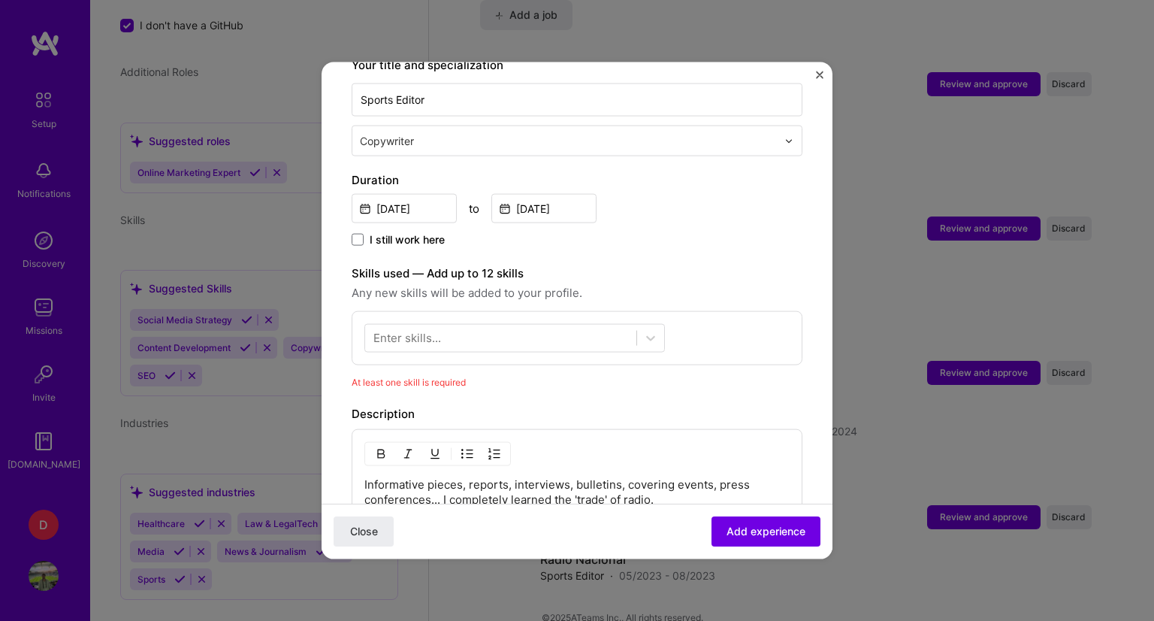
click at [745, 290] on div "Skills used — Add up to 12 skills Any new skills will be added to your profile.…" at bounding box center [577, 314] width 451 height 101
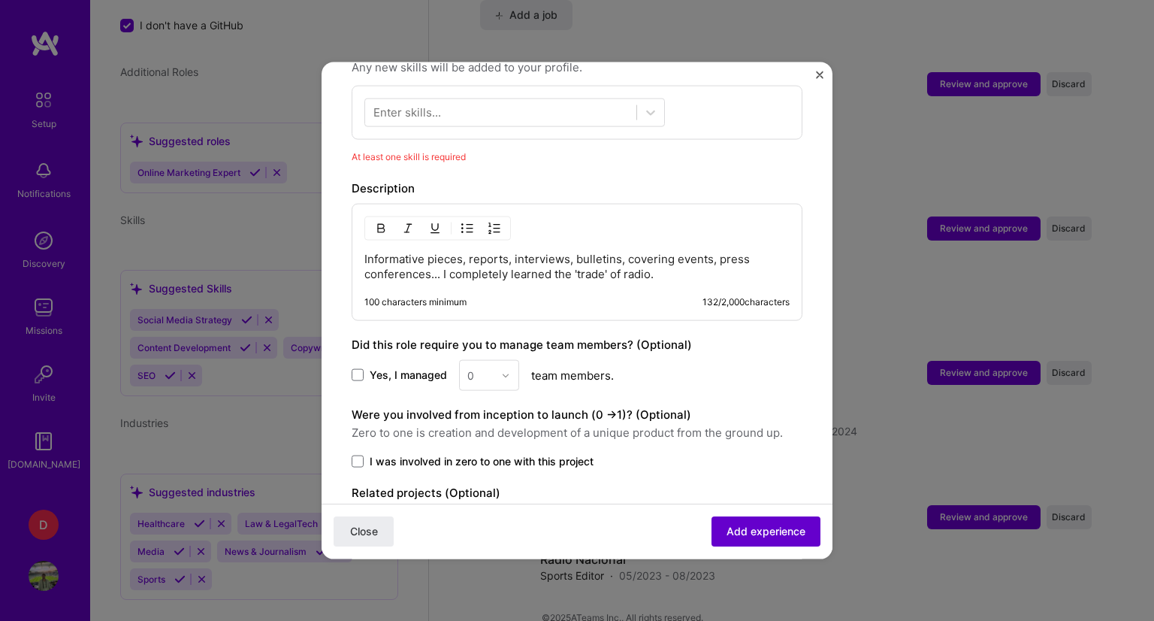
click at [738, 533] on span "Add experience" at bounding box center [766, 531] width 79 height 15
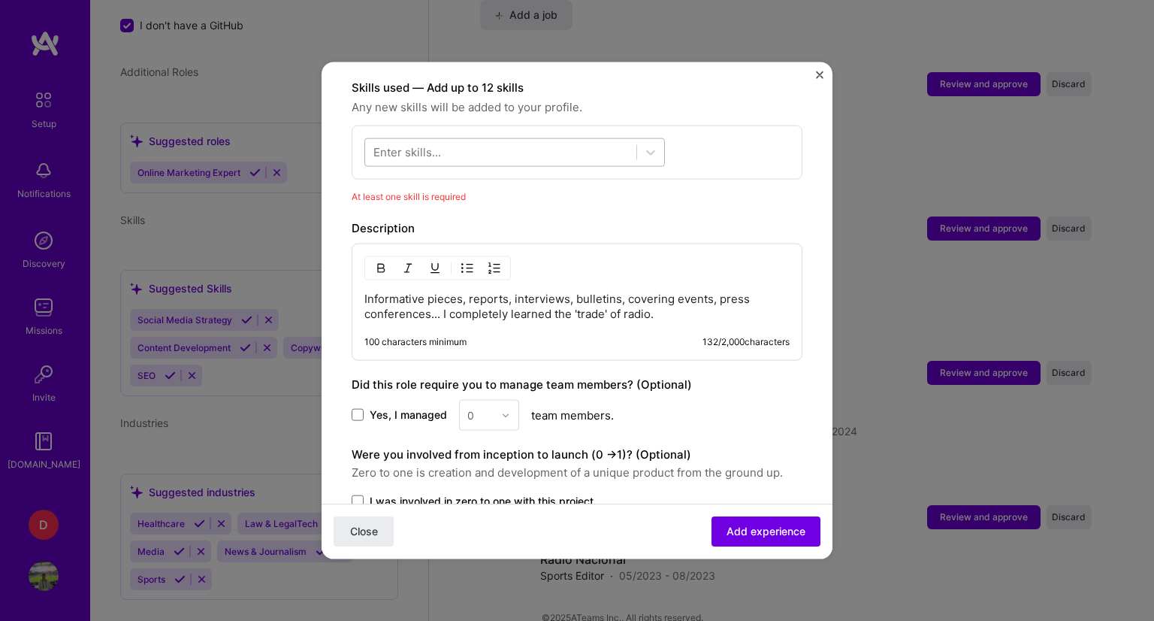
click at [458, 142] on div at bounding box center [500, 152] width 271 height 25
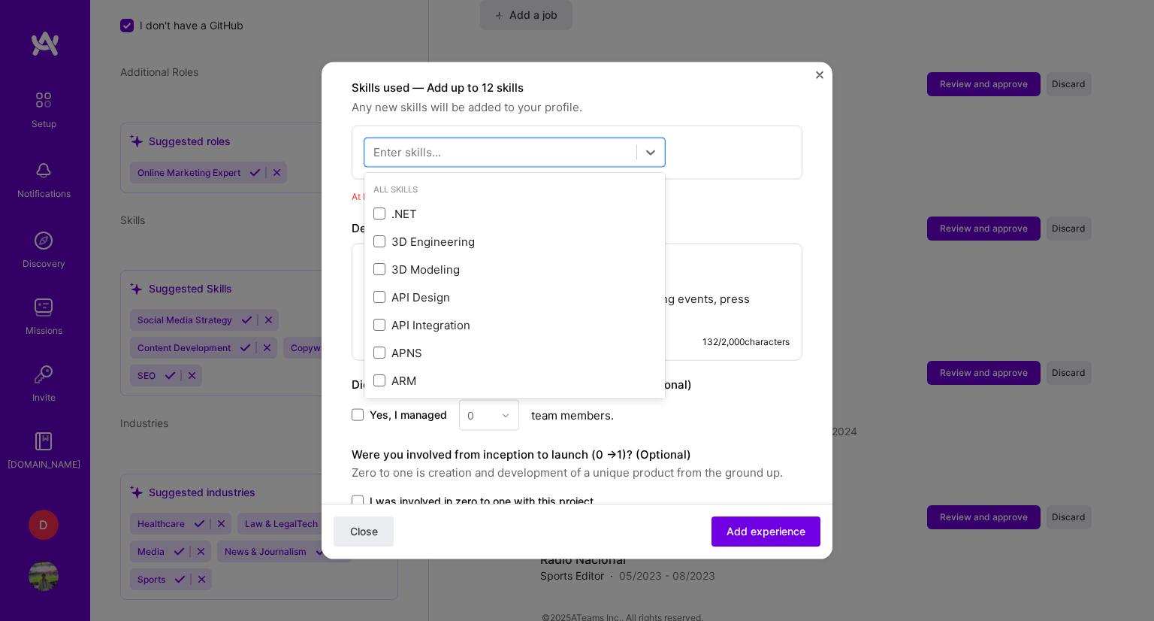
click at [771, 195] on div "Adding suggested job This job is suggested based on your LinkedIn, resume or A.…" at bounding box center [577, 87] width 451 height 1028
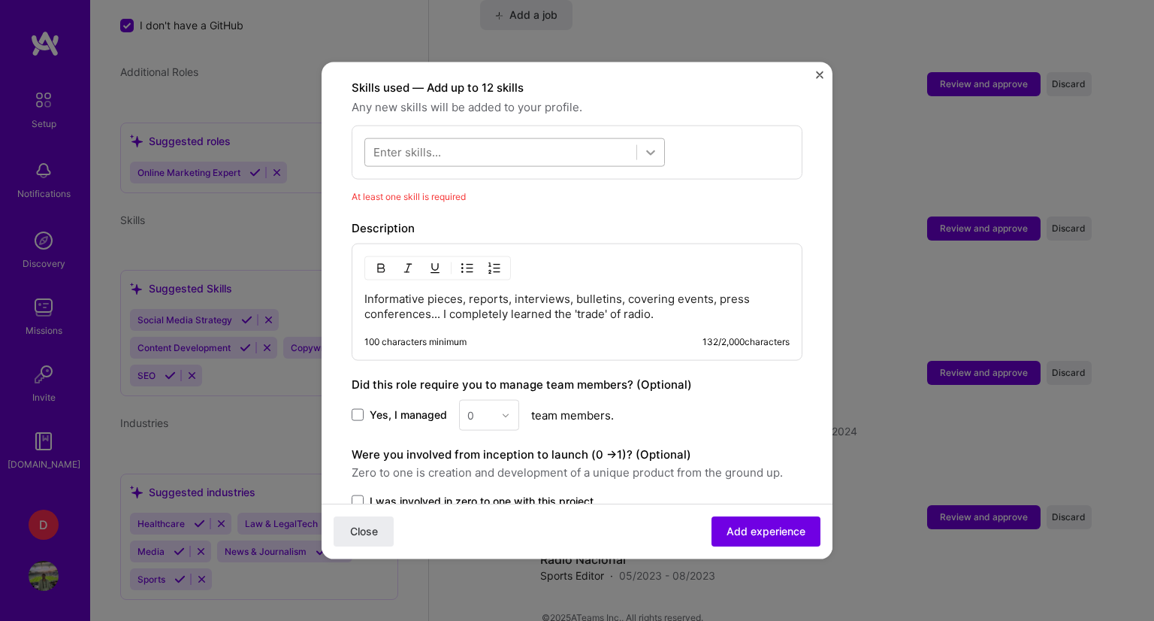
click at [651, 150] on icon at bounding box center [650, 152] width 9 height 5
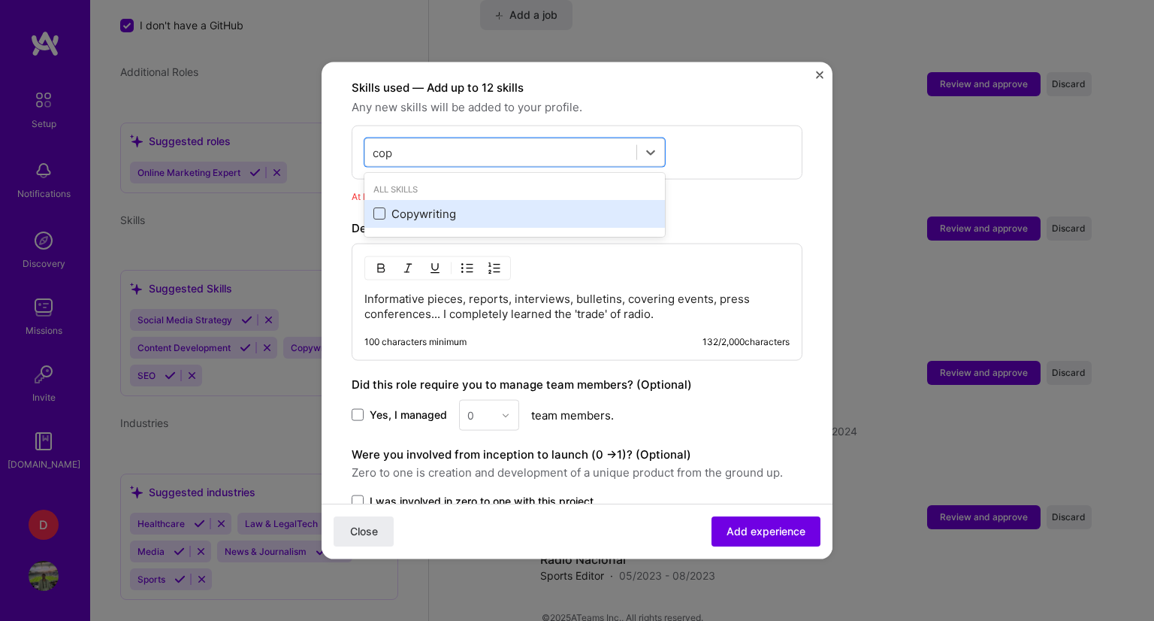
click at [380, 207] on span at bounding box center [379, 213] width 12 height 12
click at [0, 0] on input "checkbox" at bounding box center [0, 0] width 0 height 0
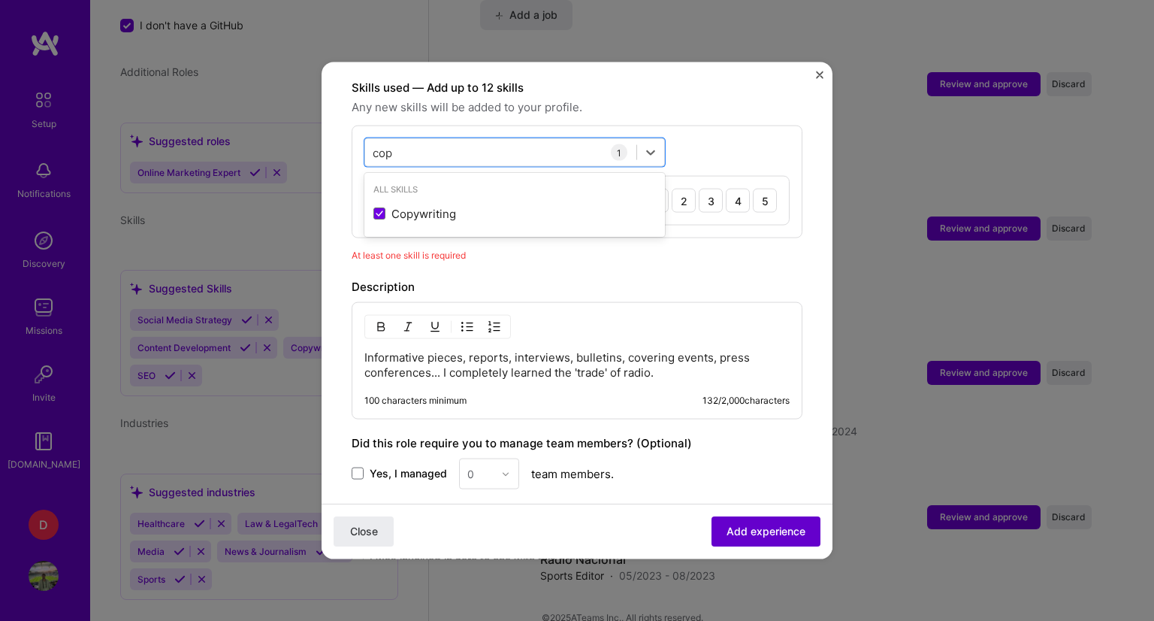
type input "cop"
click at [772, 530] on span "Add experience" at bounding box center [766, 531] width 79 height 15
click at [765, 530] on span "Add experience" at bounding box center [766, 531] width 79 height 15
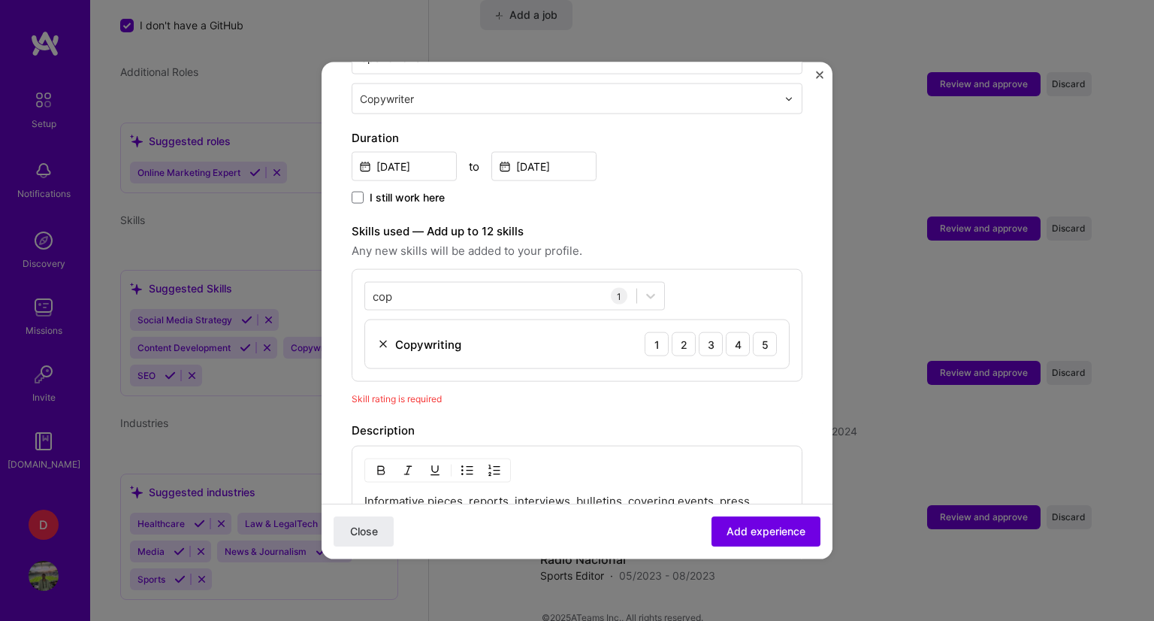
scroll to position [369, 0]
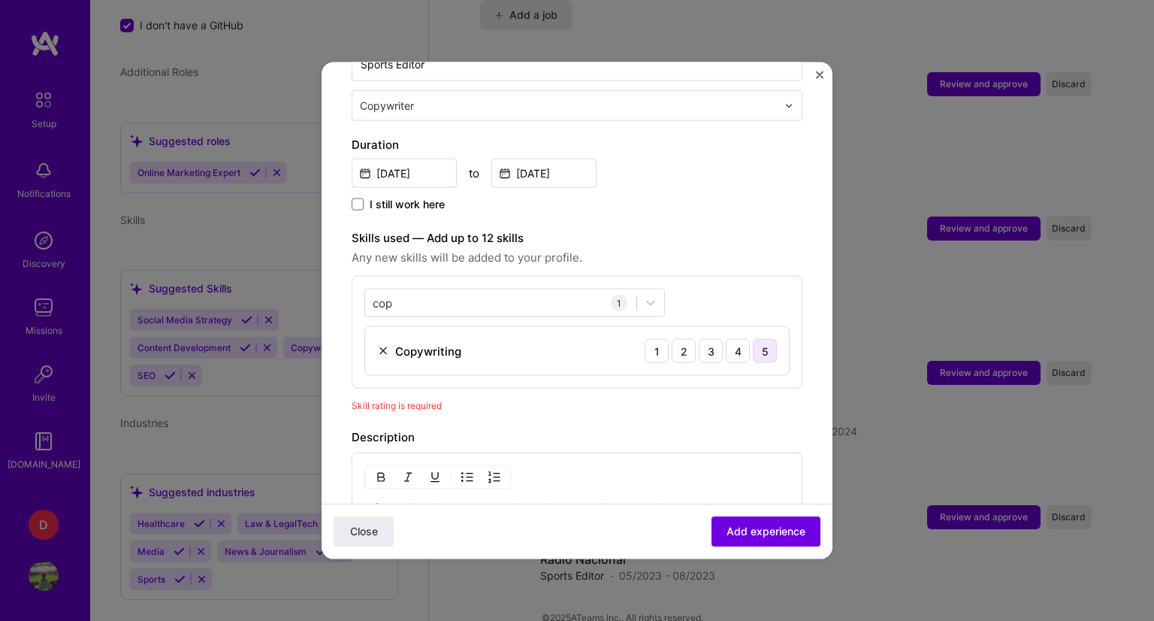
click at [753, 339] on div "5" at bounding box center [765, 351] width 24 height 24
click at [742, 526] on span "Add experience" at bounding box center [766, 531] width 79 height 15
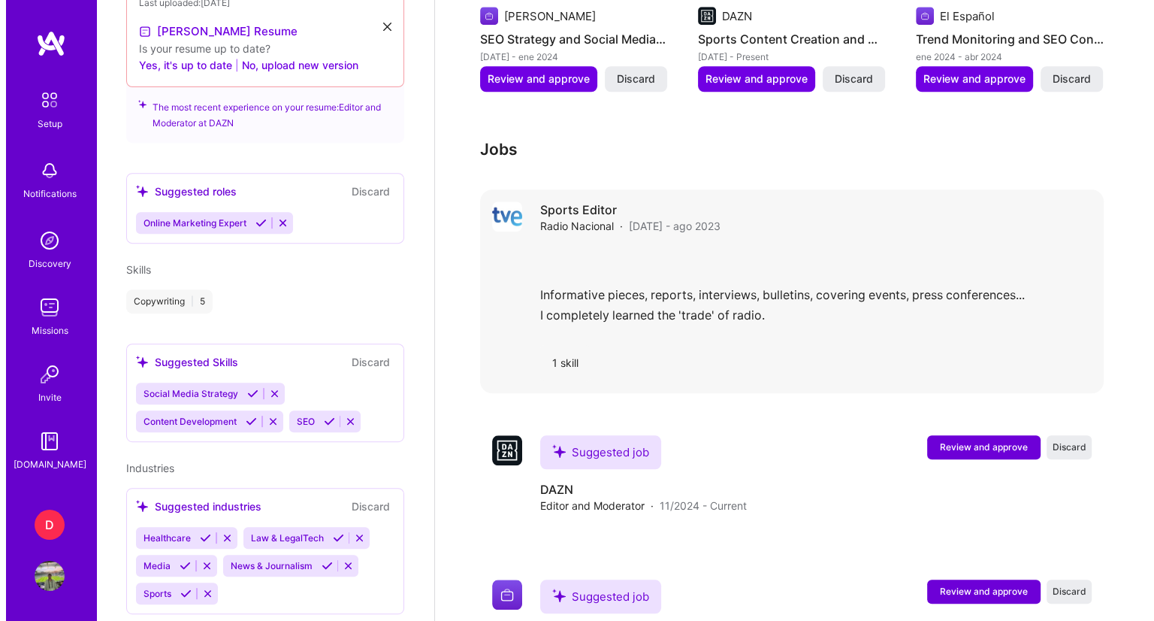
scroll to position [1277, 0]
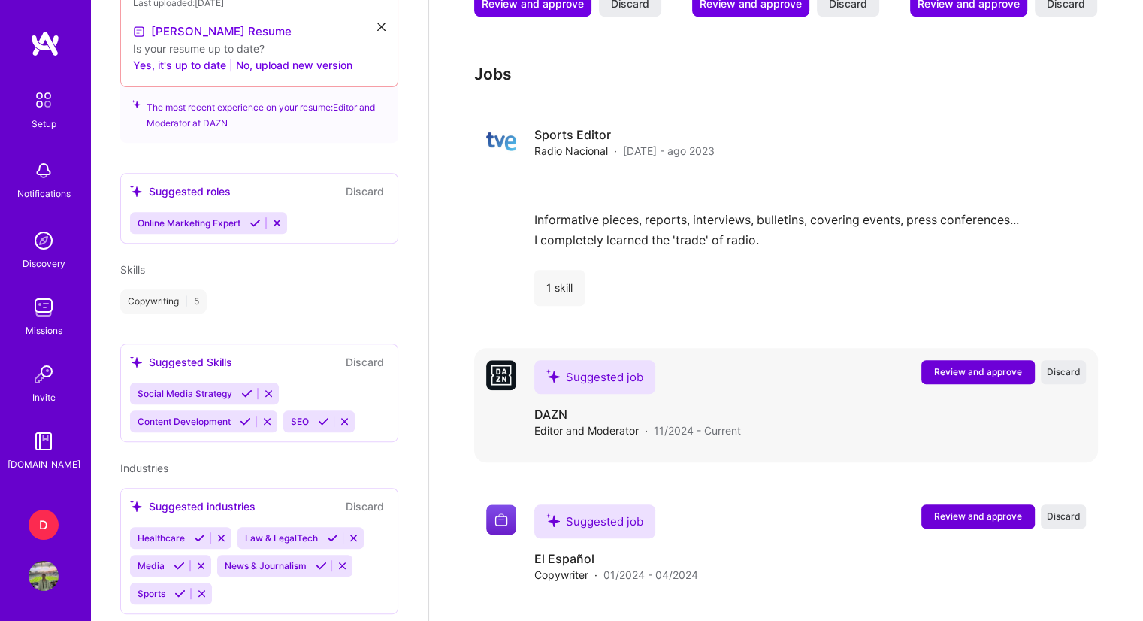
click at [967, 365] on span "Review and approve" at bounding box center [978, 371] width 88 height 13
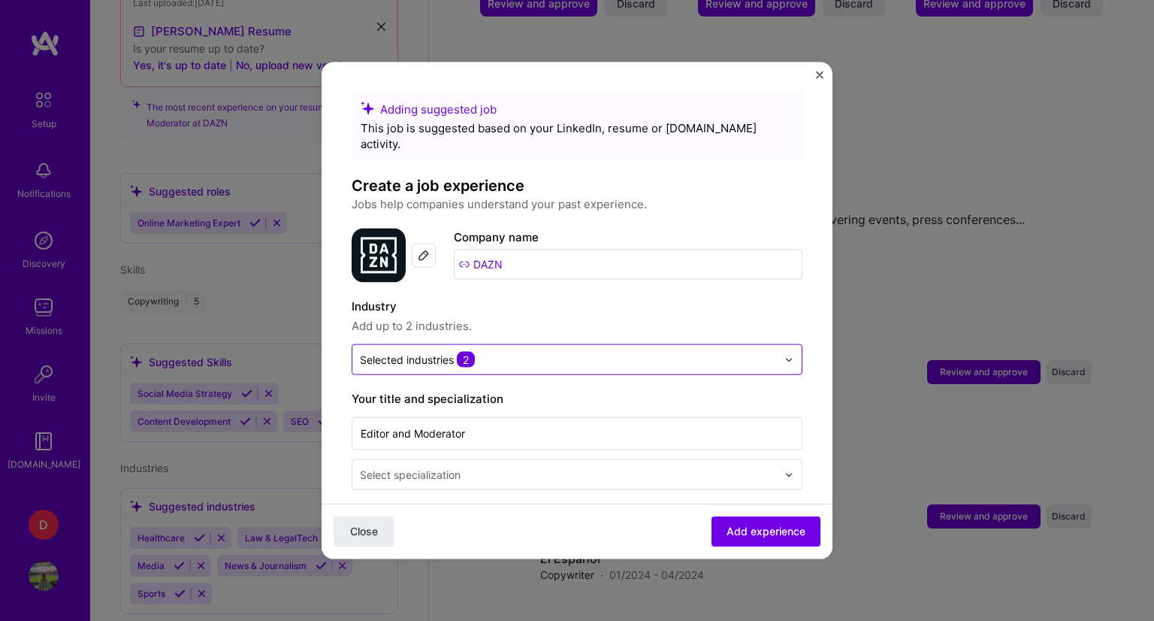
click at [555, 352] on input "text" at bounding box center [568, 360] width 417 height 16
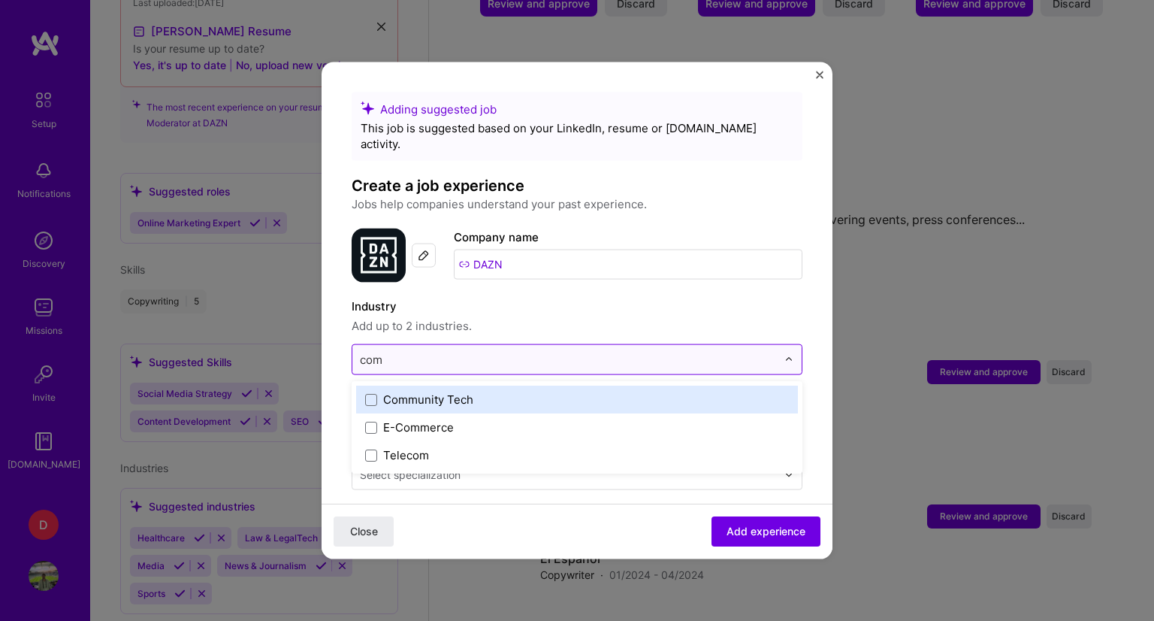
click at [376, 352] on input "com" at bounding box center [568, 360] width 417 height 16
click at [382, 352] on input "com" at bounding box center [568, 360] width 417 height 16
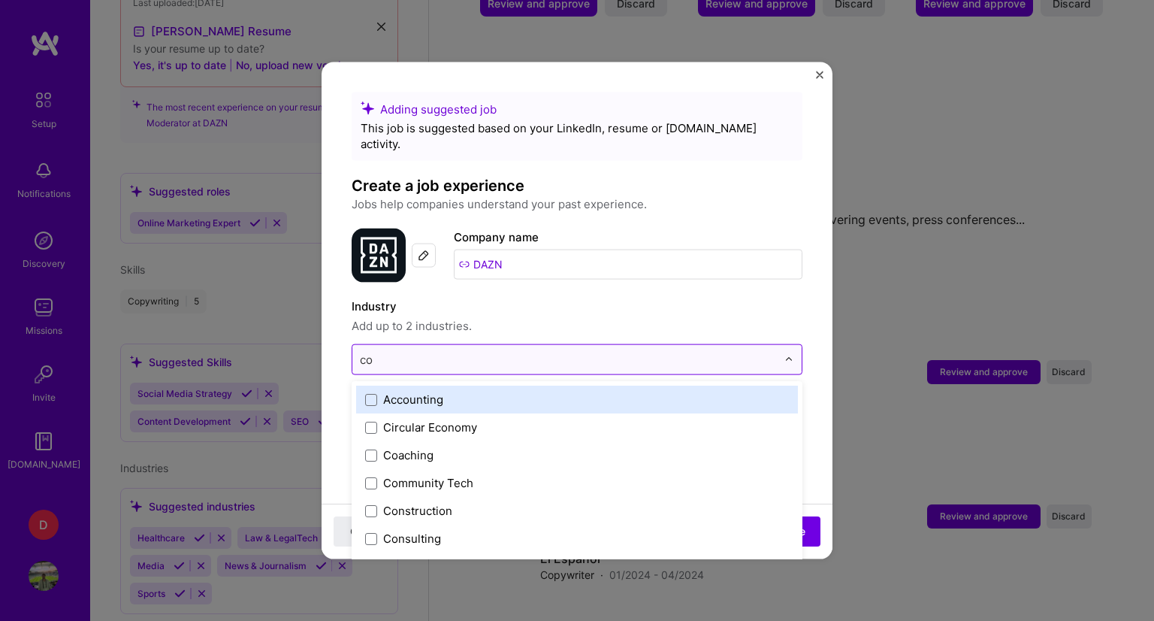
type input "c"
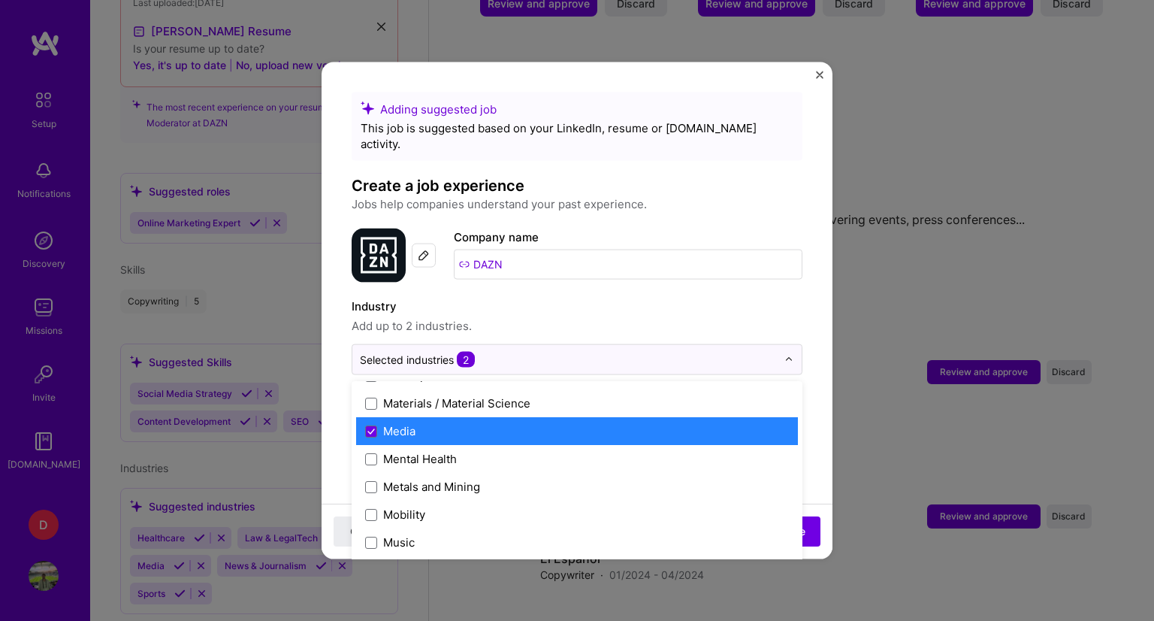
scroll to position [2329, 0]
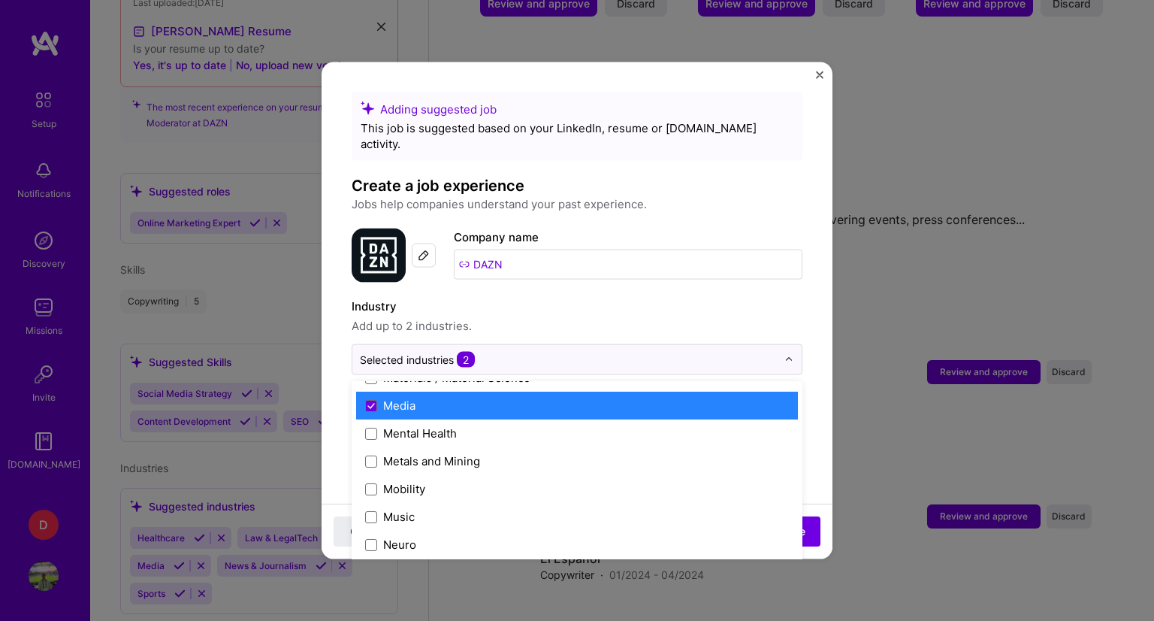
click at [373, 391] on div "Media" at bounding box center [577, 405] width 442 height 28
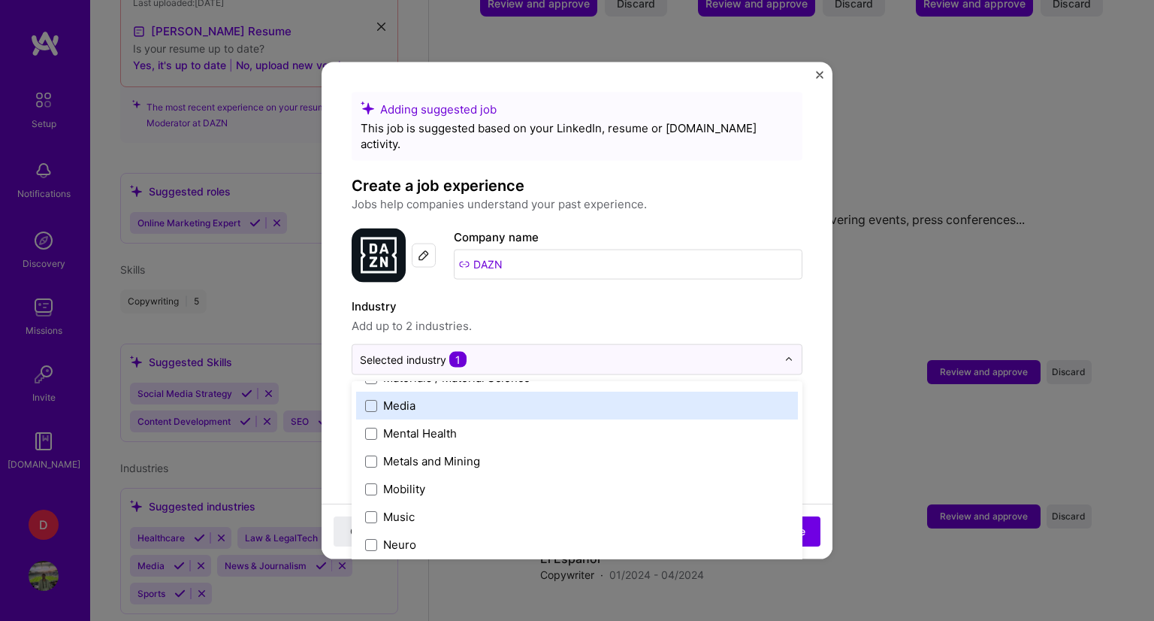
click at [372, 399] on span at bounding box center [371, 405] width 12 height 12
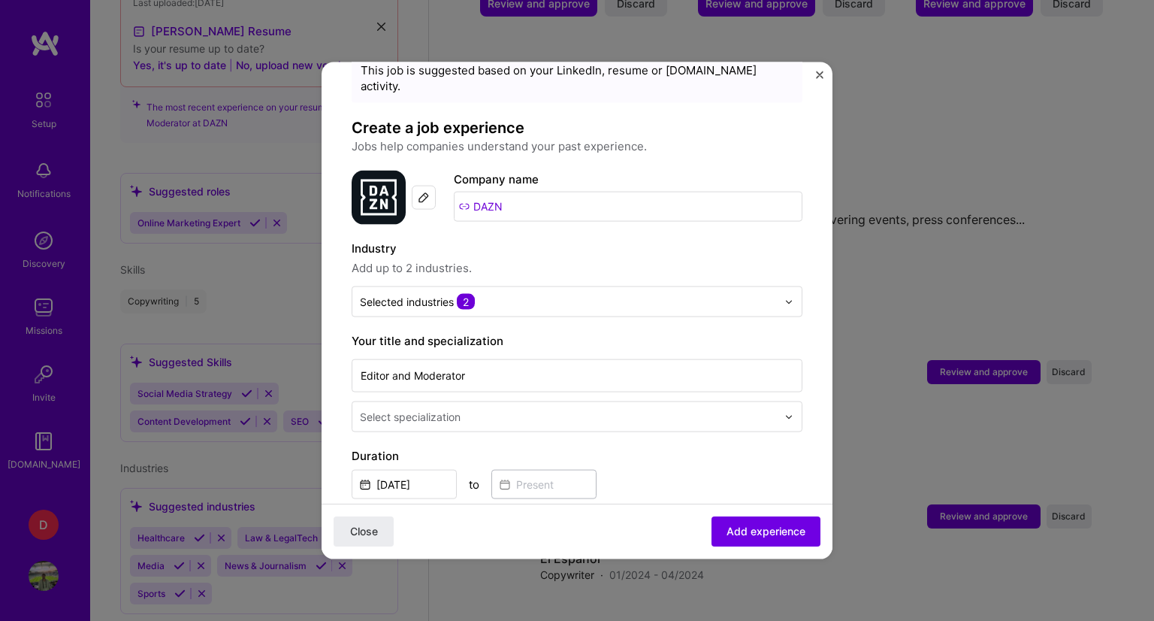
scroll to position [75, 0]
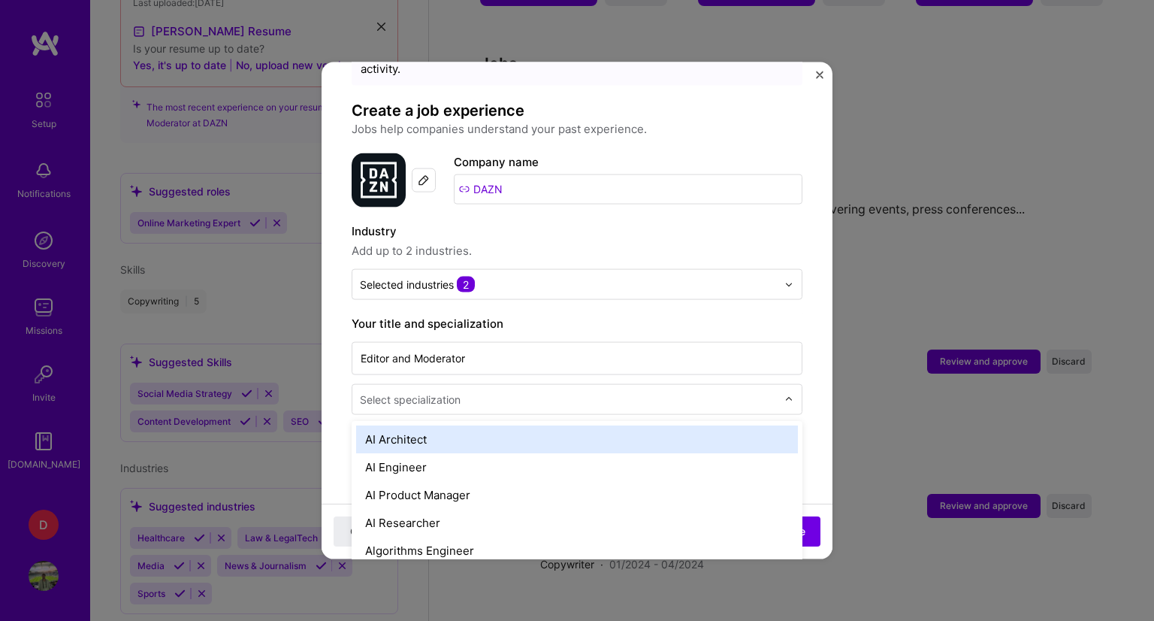
click at [511, 391] on input "text" at bounding box center [570, 399] width 420 height 16
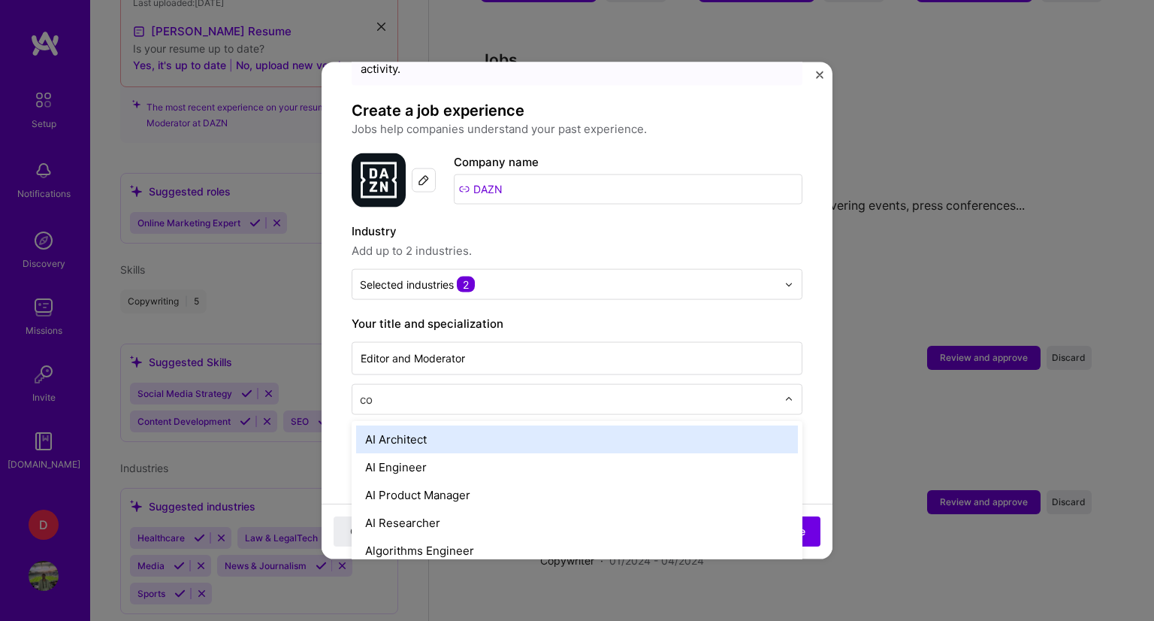
type input "cop"
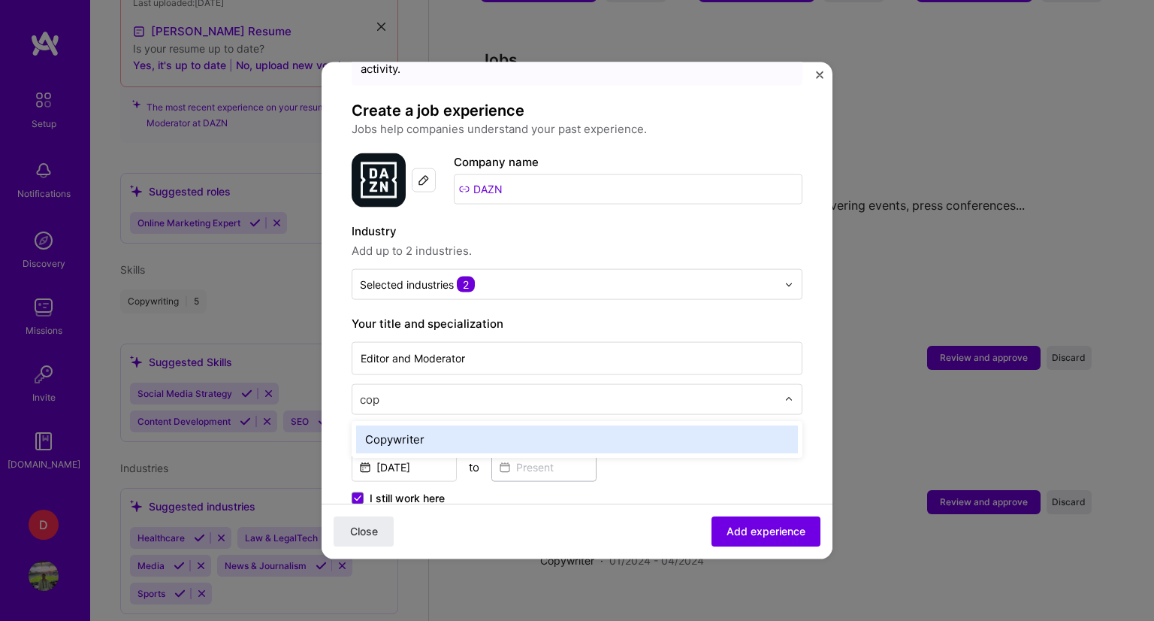
click at [392, 425] on div "Copywriter" at bounding box center [577, 439] width 442 height 28
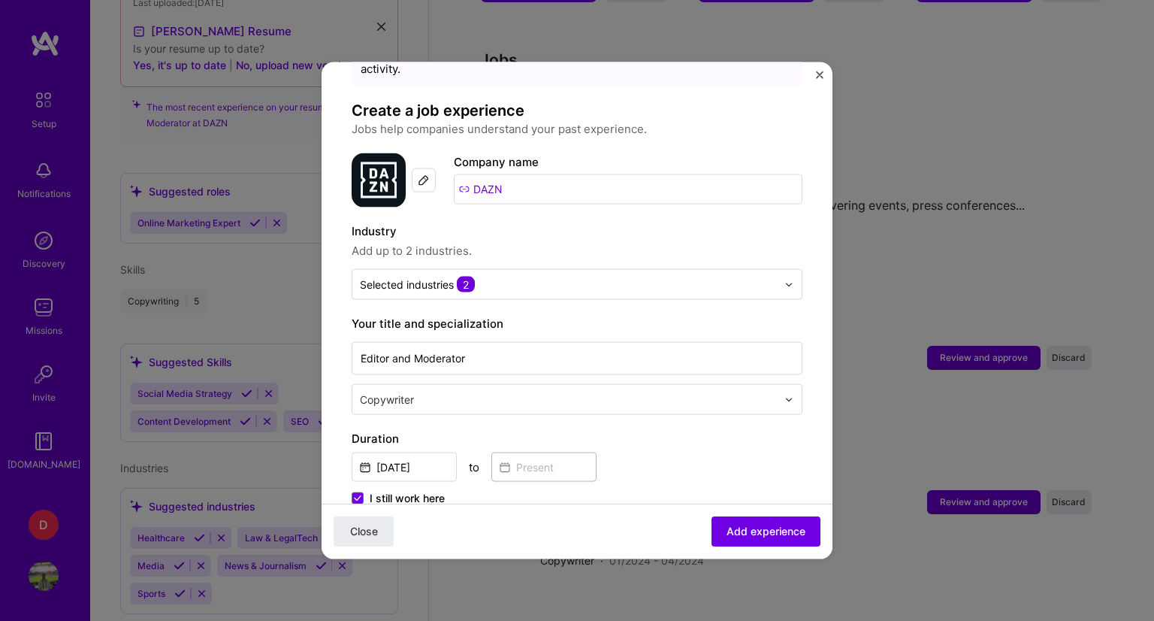
click at [577, 391] on input "text" at bounding box center [570, 399] width 420 height 16
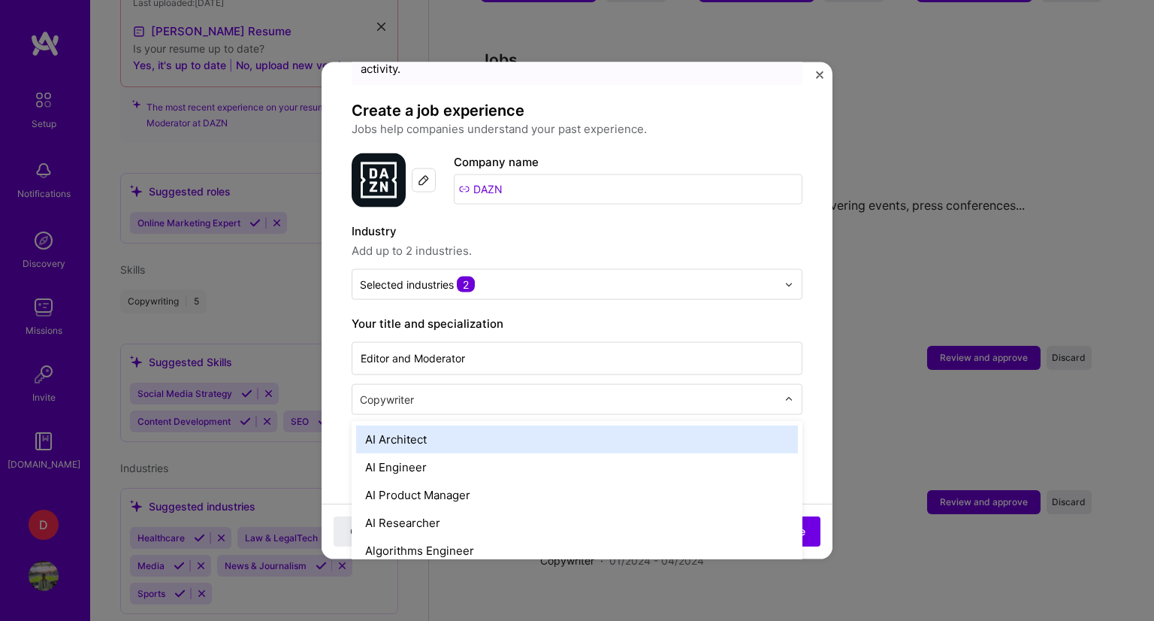
scroll to position [1306, 0]
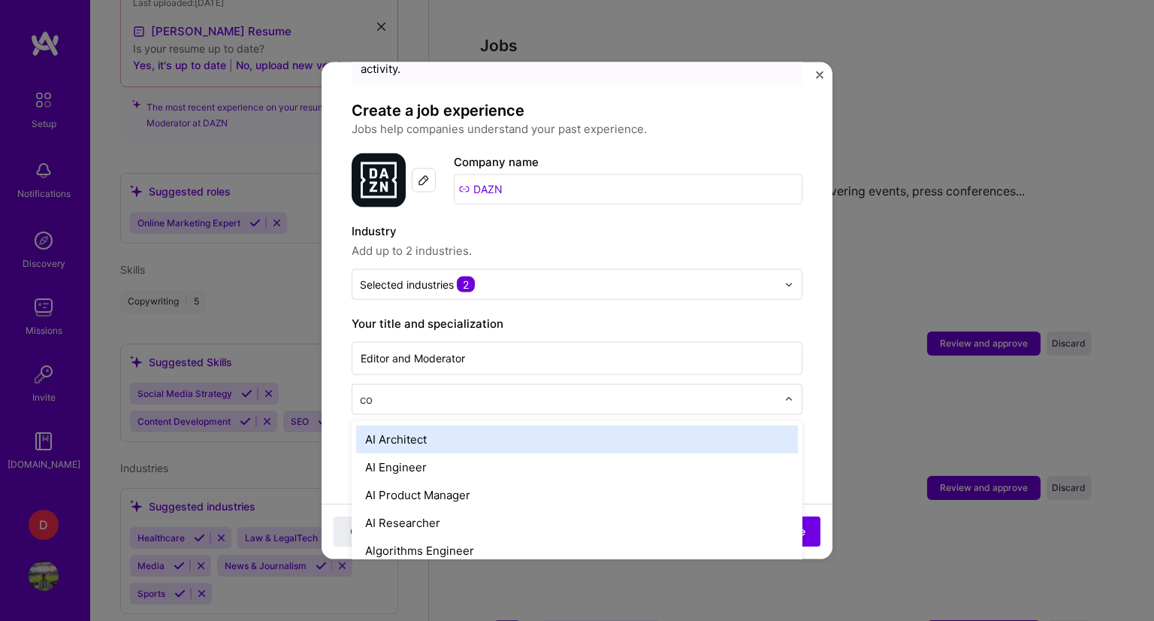
type input "com"
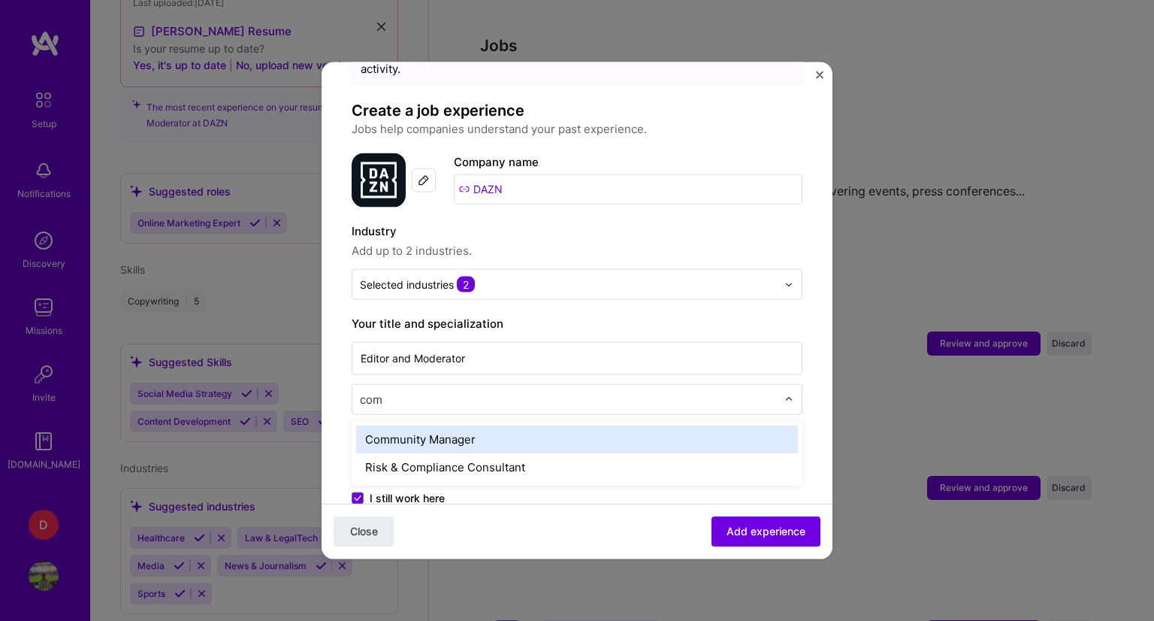
click at [440, 428] on div "Community Manager" at bounding box center [577, 439] width 442 height 28
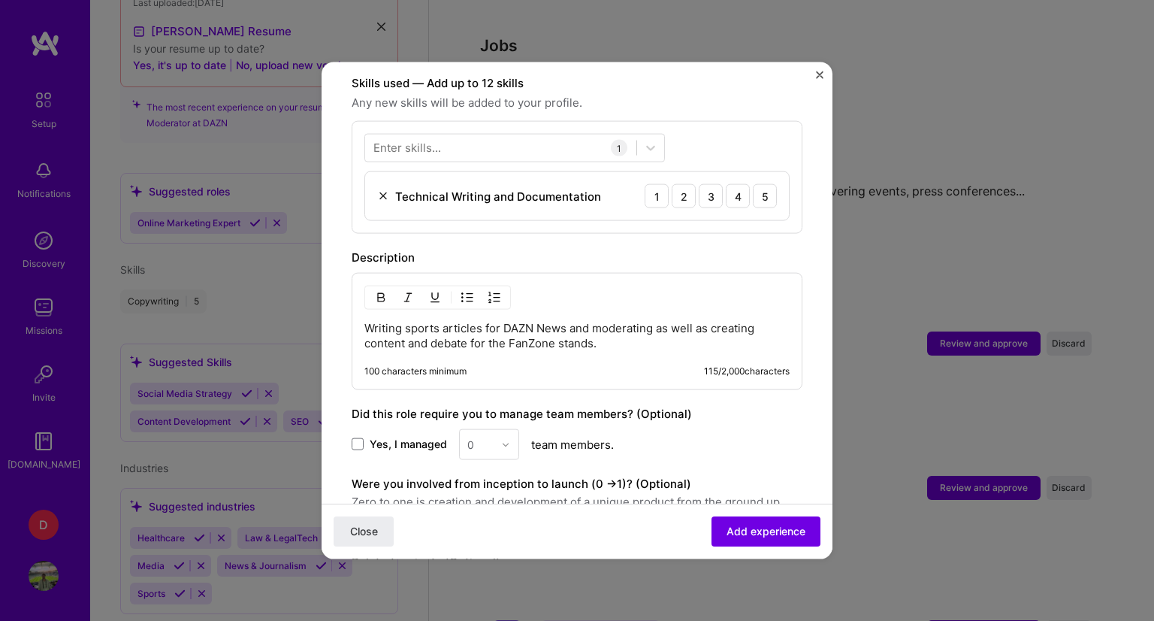
scroll to position [526, 0]
click at [713, 534] on button "Add experience" at bounding box center [766, 531] width 109 height 30
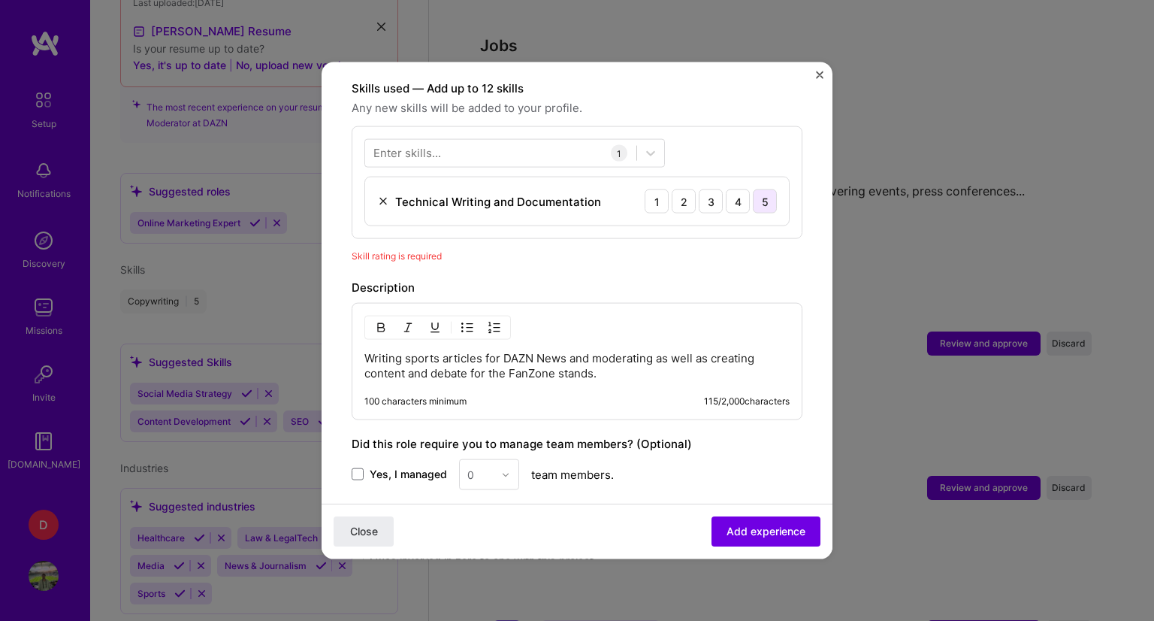
click at [755, 189] on div "5" at bounding box center [765, 201] width 24 height 24
click at [757, 529] on span "Add experience" at bounding box center [766, 531] width 79 height 15
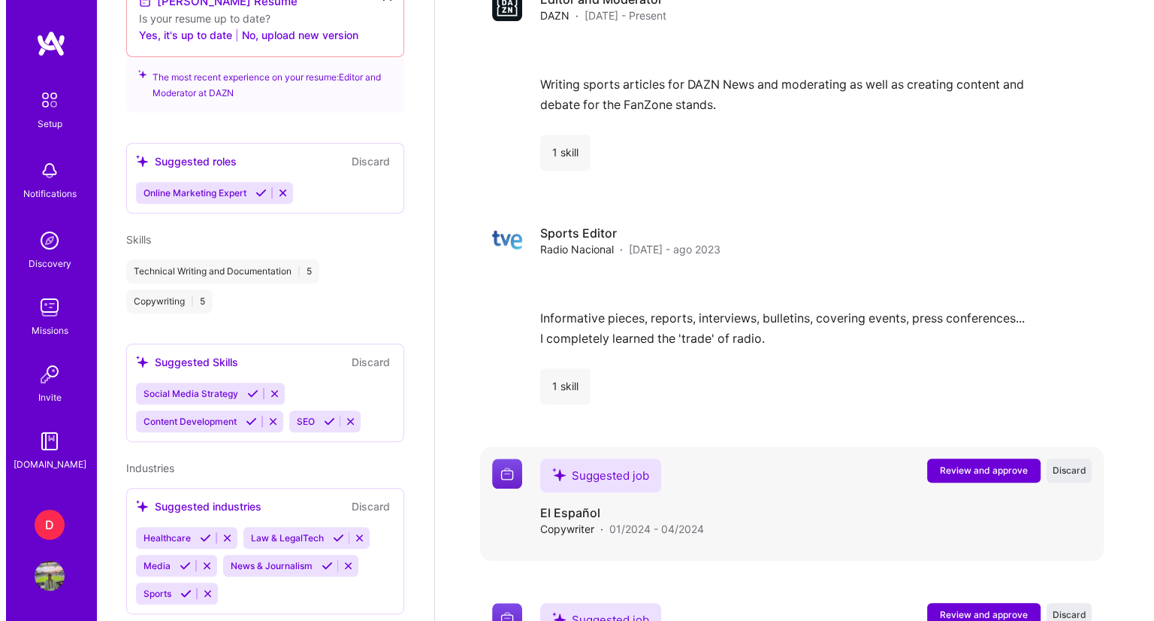
scroll to position [1511, 0]
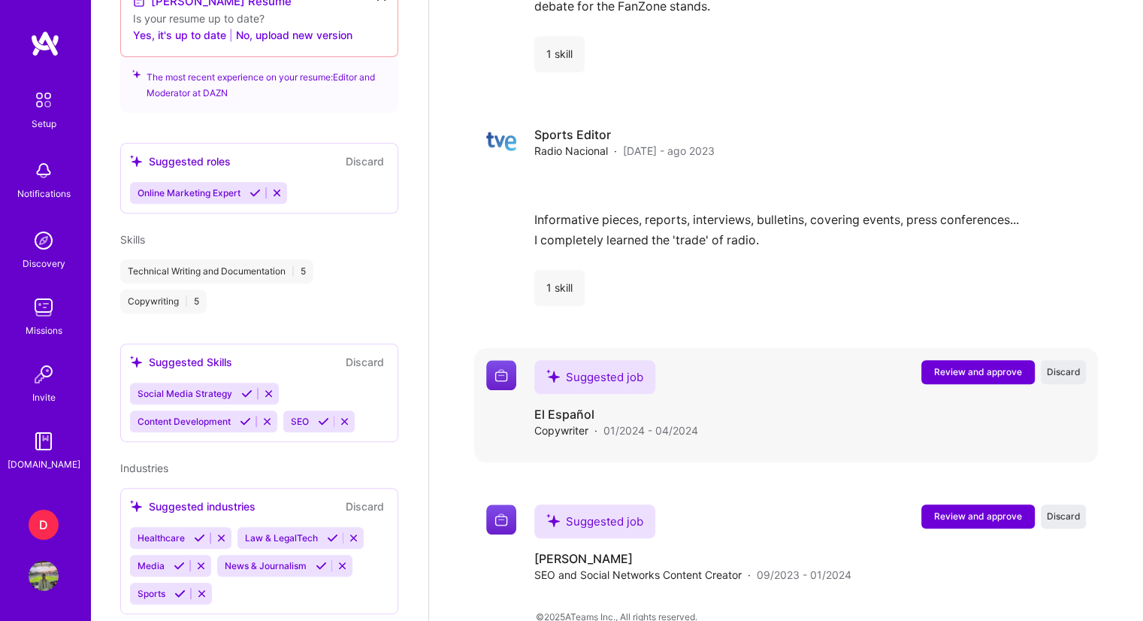
click at [955, 365] on span "Review and approve" at bounding box center [978, 371] width 88 height 13
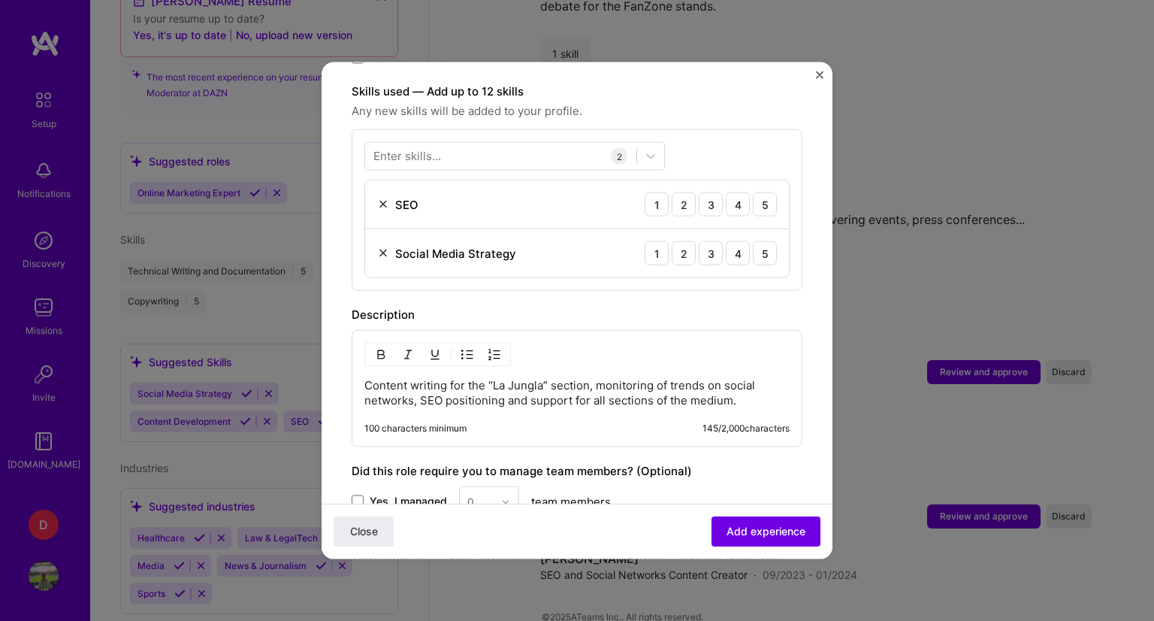
scroll to position [334, 0]
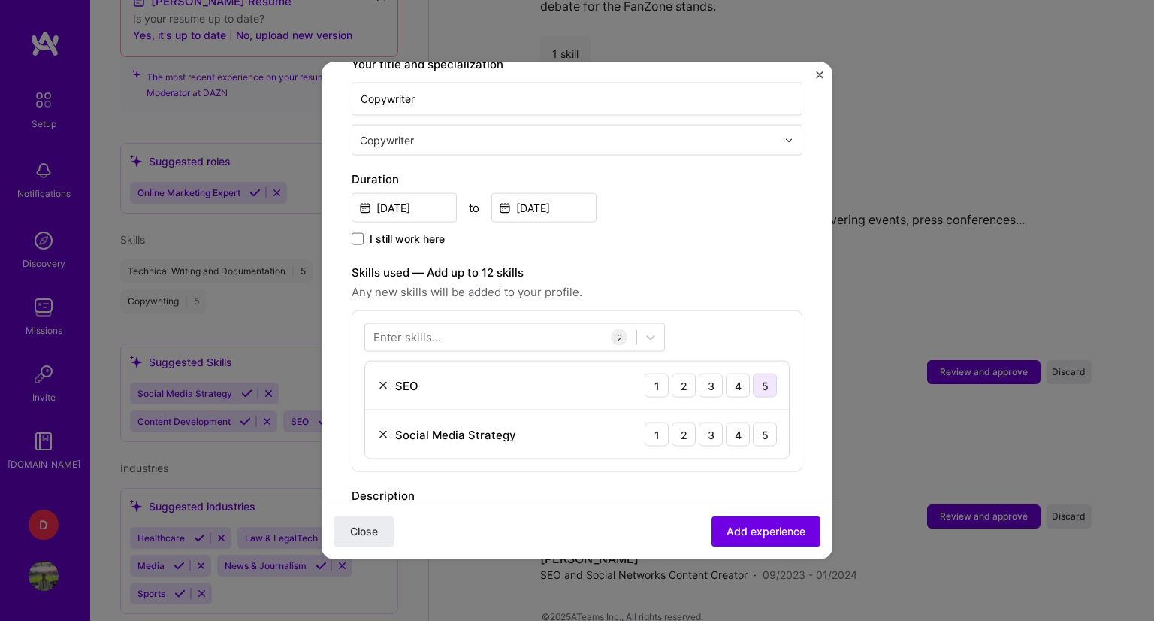
click at [753, 373] on div "5" at bounding box center [765, 385] width 24 height 24
click at [753, 422] on div "5" at bounding box center [765, 434] width 24 height 24
click at [745, 533] on span "Add experience" at bounding box center [766, 531] width 79 height 15
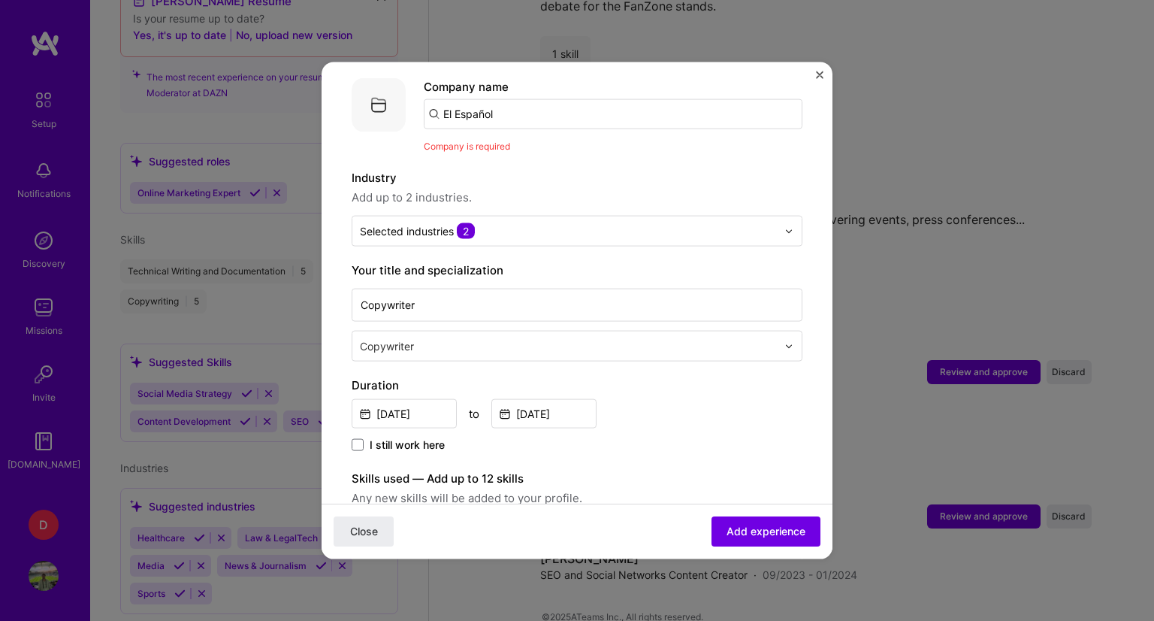
scroll to position [75, 0]
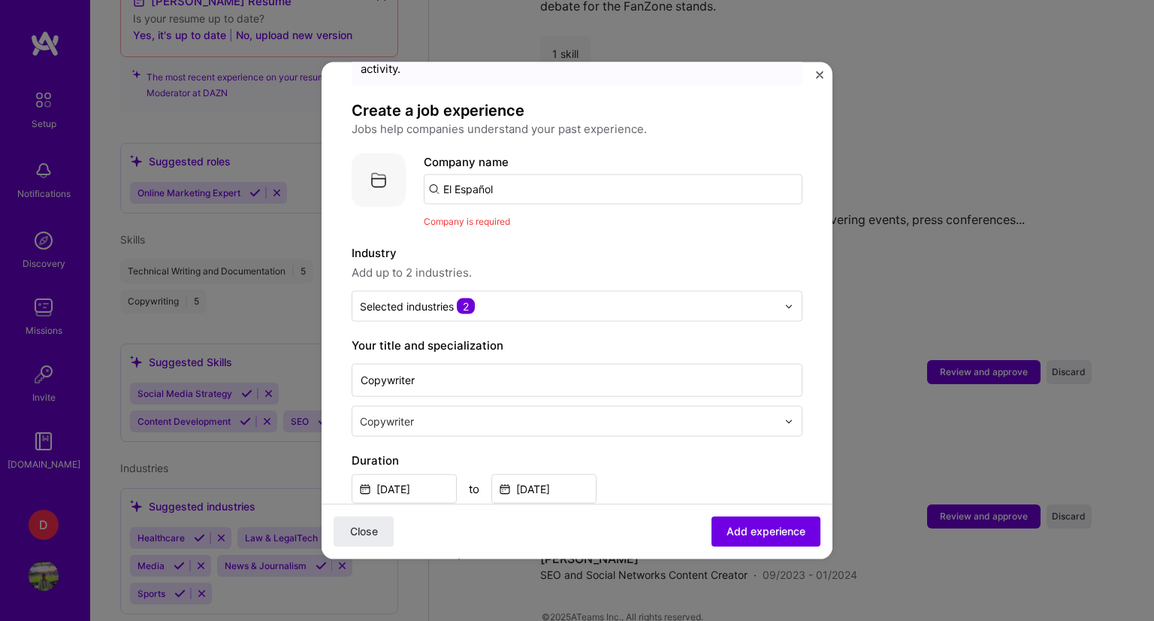
click at [562, 174] on input "El Español" at bounding box center [613, 189] width 379 height 30
click at [489, 180] on input "El Español" at bounding box center [613, 189] width 379 height 30
click at [434, 177] on input "El Español" at bounding box center [613, 189] width 379 height 30
click at [436, 174] on input "El Español" at bounding box center [613, 189] width 379 height 30
click at [502, 175] on input "El Español" at bounding box center [613, 189] width 379 height 30
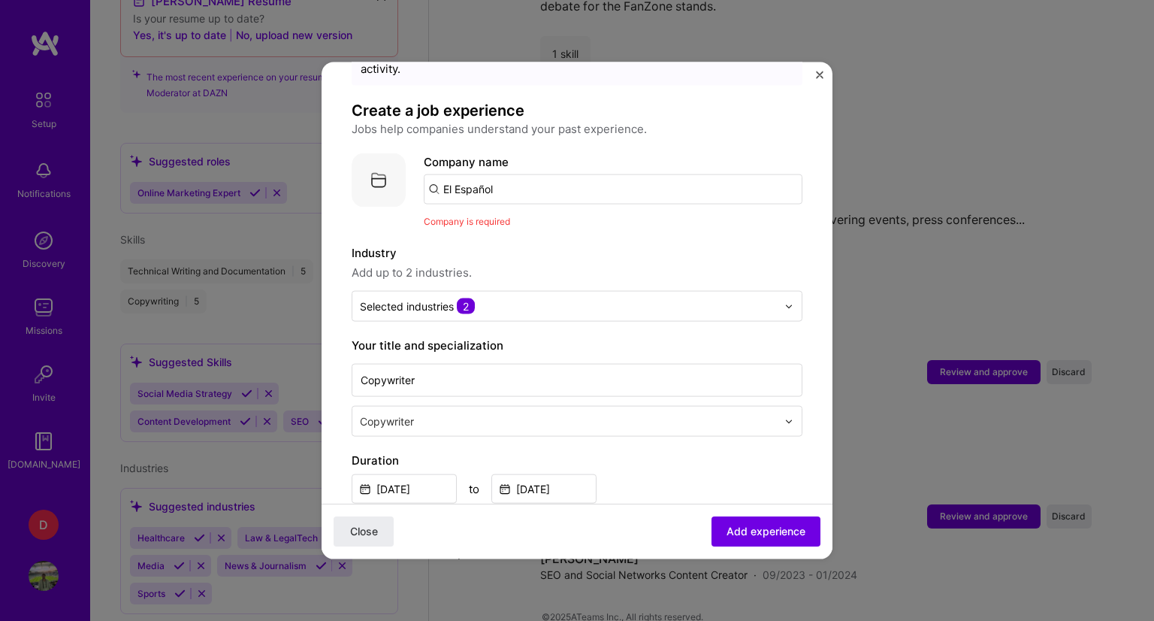
drag, startPoint x: 503, startPoint y: 175, endPoint x: 446, endPoint y: 168, distance: 57.6
click at [446, 174] on input "El Español" at bounding box center [613, 189] width 379 height 30
type input "e"
type input "El español"
click at [543, 218] on div "El español" at bounding box center [542, 231] width 68 height 26
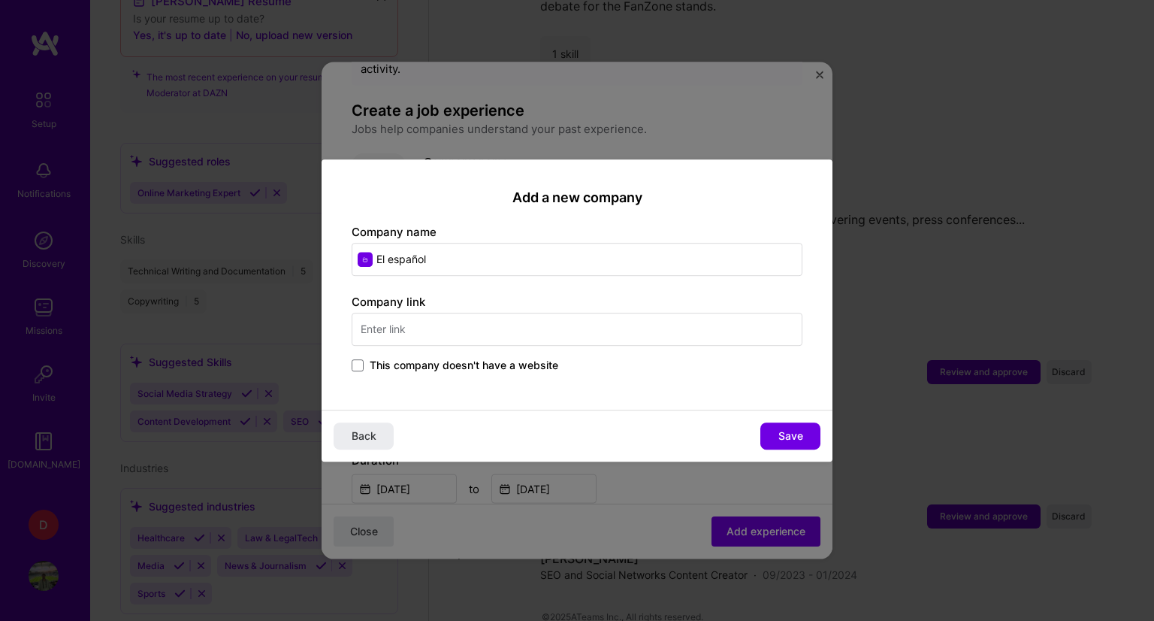
click at [495, 328] on input "text" at bounding box center [577, 329] width 451 height 33
paste input "https://www.elespanol.com/"
type input "https://www.elespanol.com/"
click at [787, 433] on span "Save" at bounding box center [790, 435] width 25 height 15
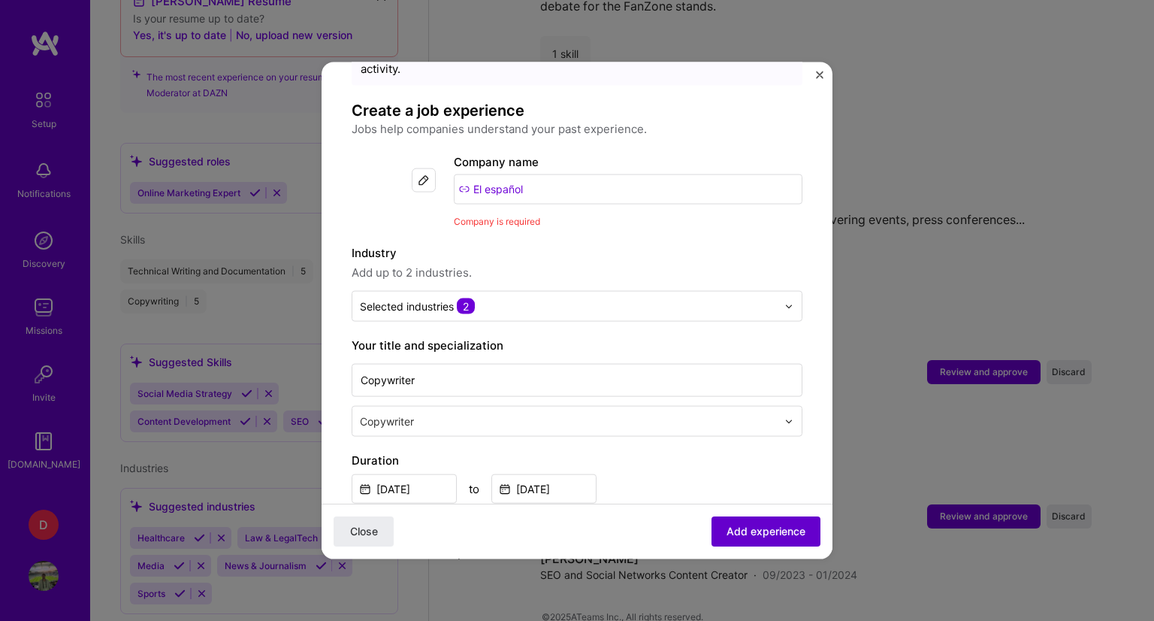
click at [750, 530] on span "Add experience" at bounding box center [766, 531] width 79 height 15
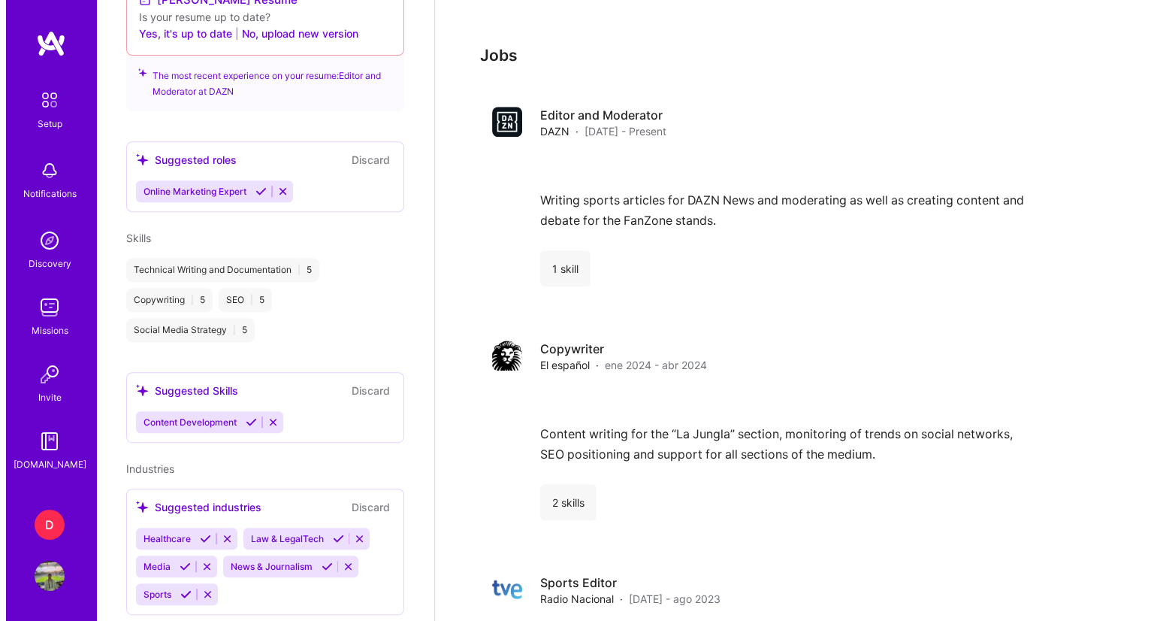
scroll to position [1578, 0]
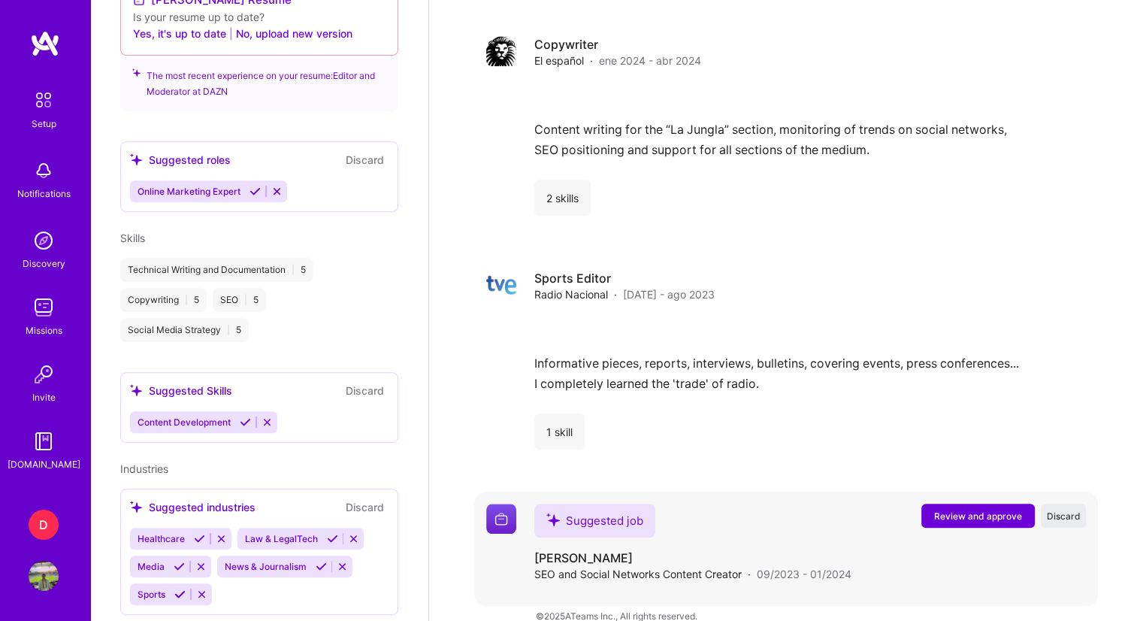
click at [981, 509] on span "Review and approve" at bounding box center [978, 515] width 88 height 13
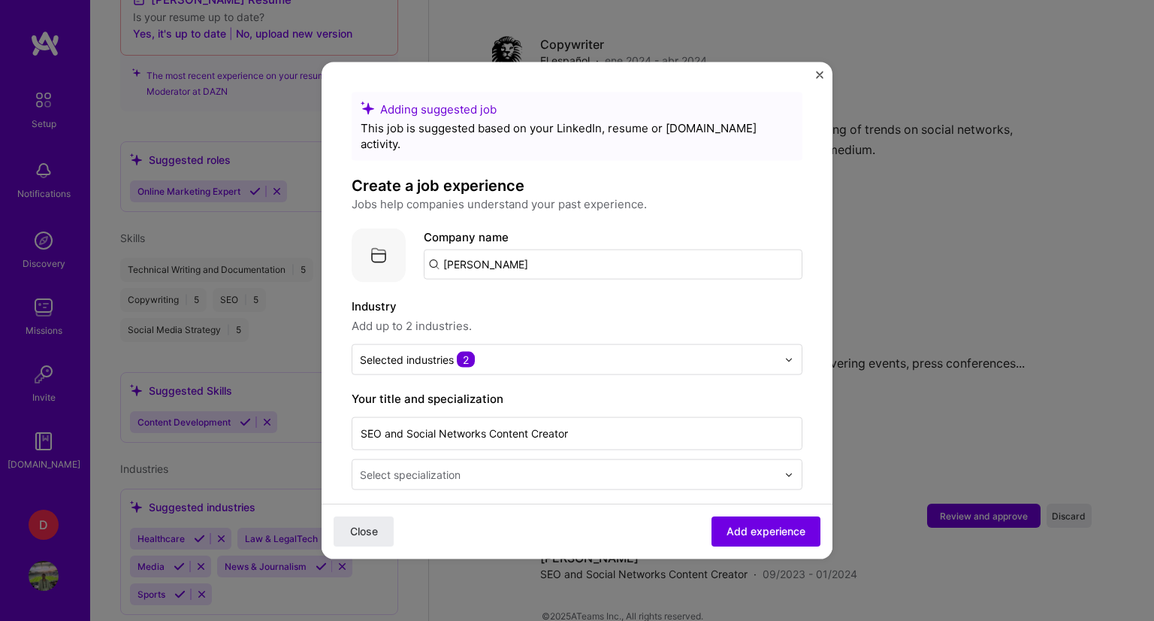
click at [598, 258] on input "[PERSON_NAME]" at bounding box center [613, 264] width 379 height 30
drag, startPoint x: 576, startPoint y: 255, endPoint x: 439, endPoint y: 253, distance: 137.5
click at [439, 253] on input "[PERSON_NAME]" at bounding box center [613, 264] width 379 height 30
type input "[PERSON_NAME]"
click at [535, 293] on div "[PERSON_NAME]" at bounding box center [561, 306] width 106 height 26
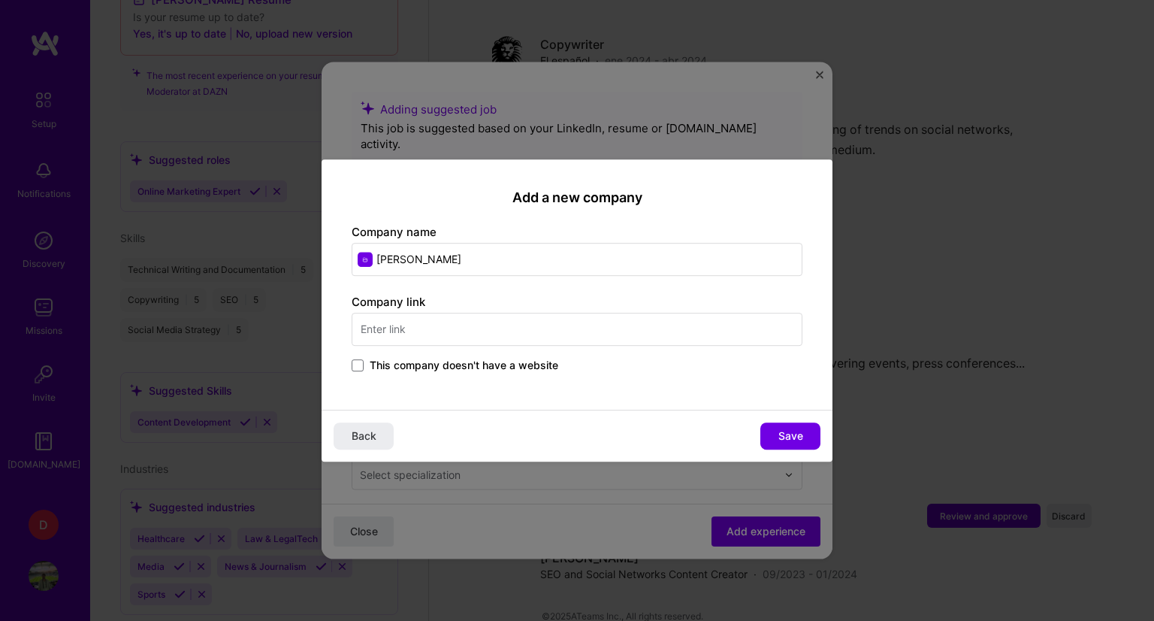
click at [509, 333] on input "text" at bounding box center [577, 329] width 451 height 33
paste input "https://www.larazon.es/"
type input "https://www.larazon.es/"
click at [781, 441] on span "Save" at bounding box center [790, 435] width 25 height 15
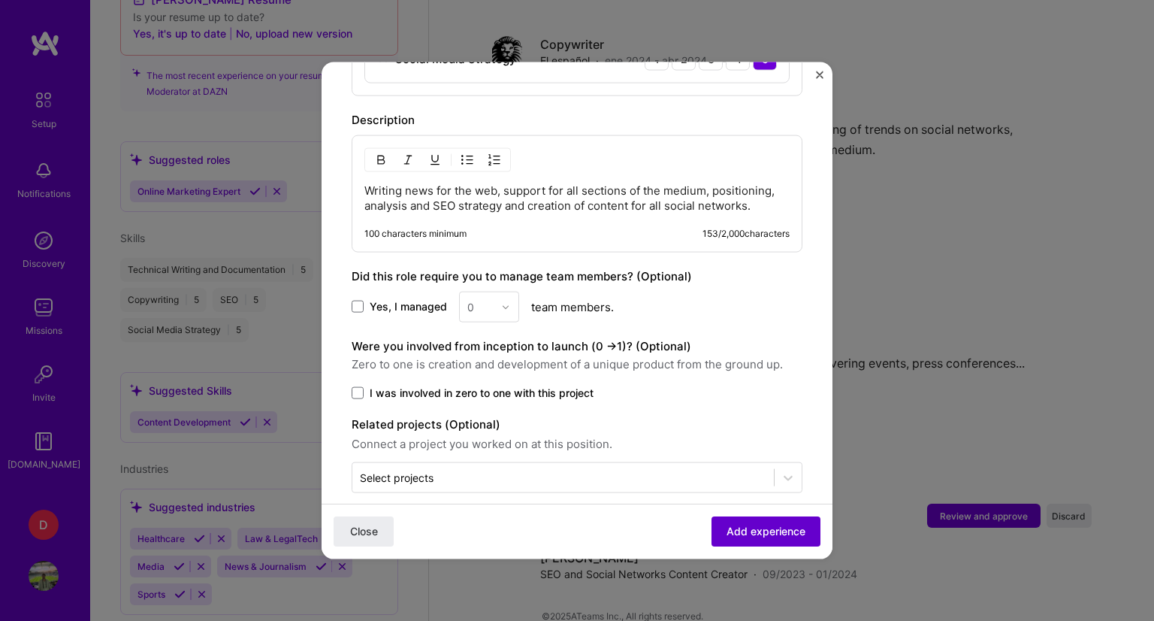
click at [727, 524] on span "Add experience" at bounding box center [766, 531] width 79 height 15
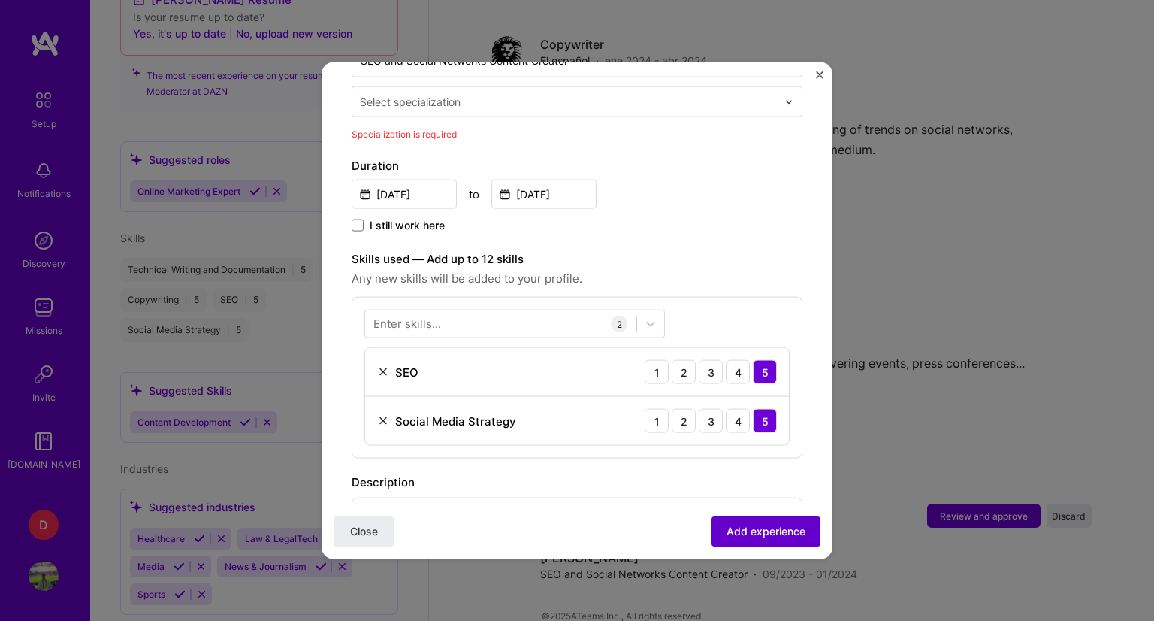
scroll to position [311, 0]
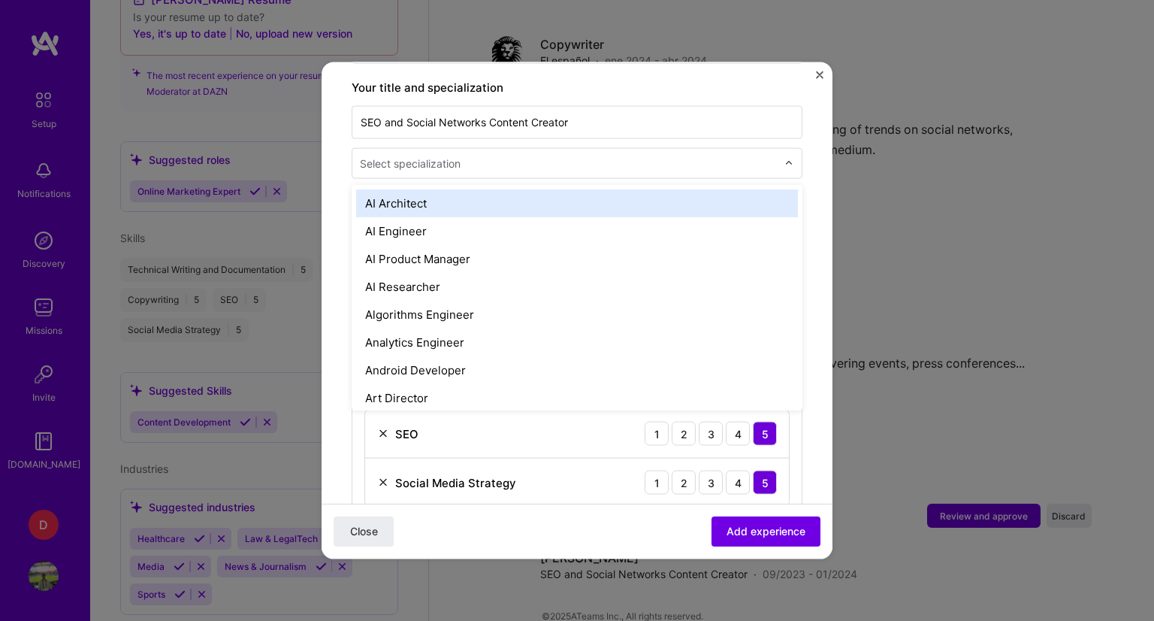
click at [501, 156] on input "text" at bounding box center [570, 164] width 420 height 16
type input "com"
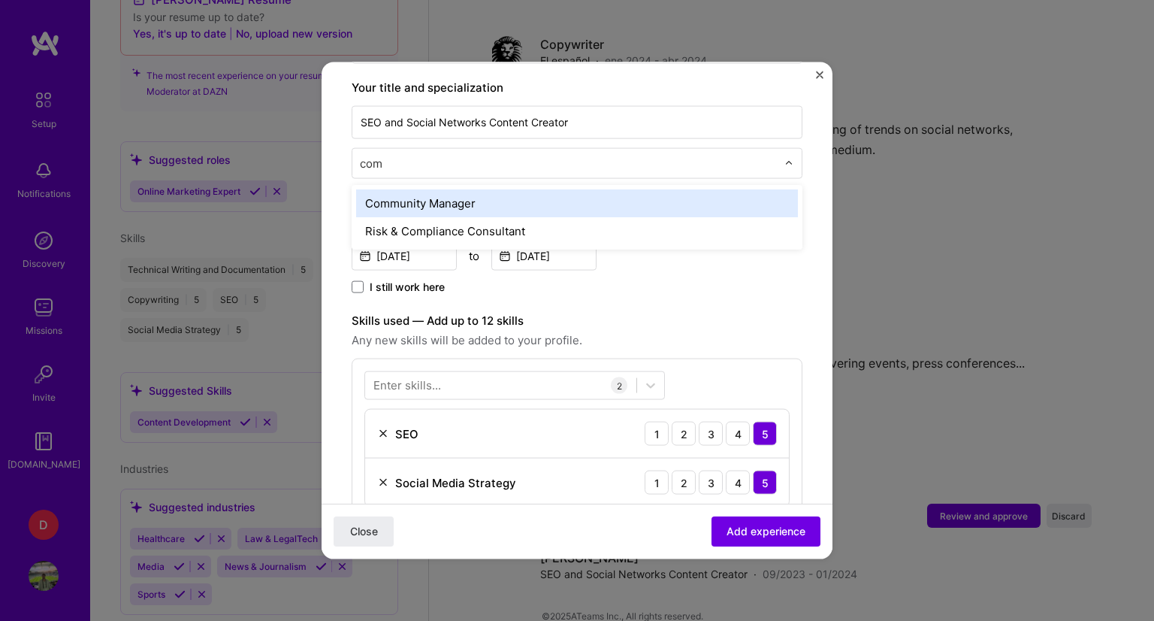
click at [490, 189] on div "Community Manager" at bounding box center [577, 203] width 442 height 28
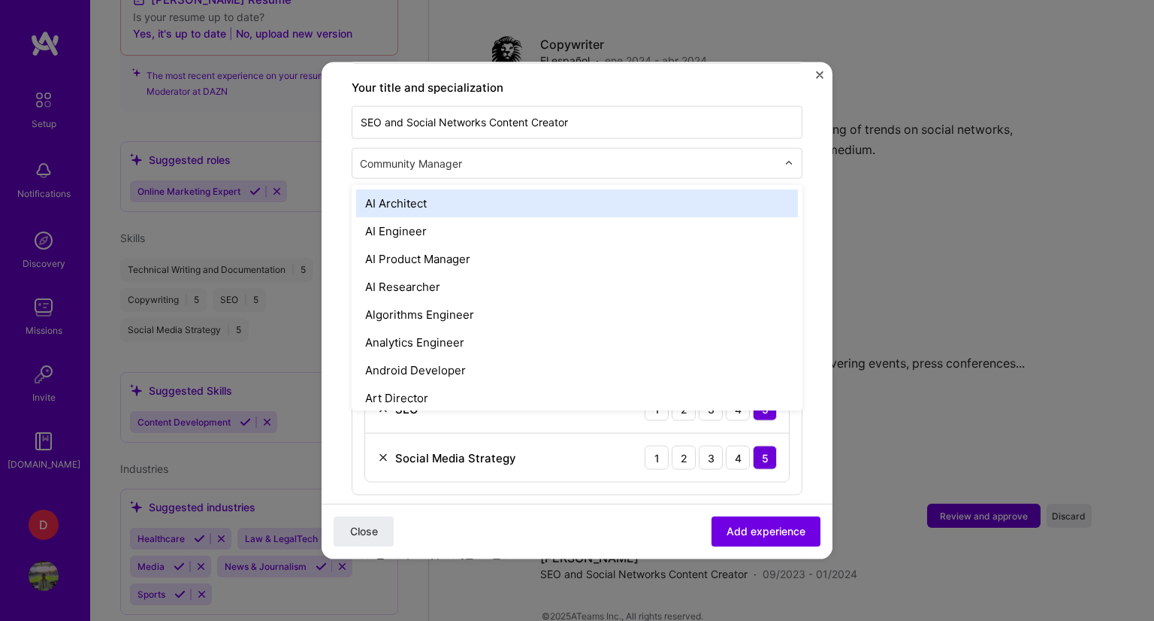
click at [499, 156] on input "text" at bounding box center [570, 164] width 420 height 16
type input "cop"
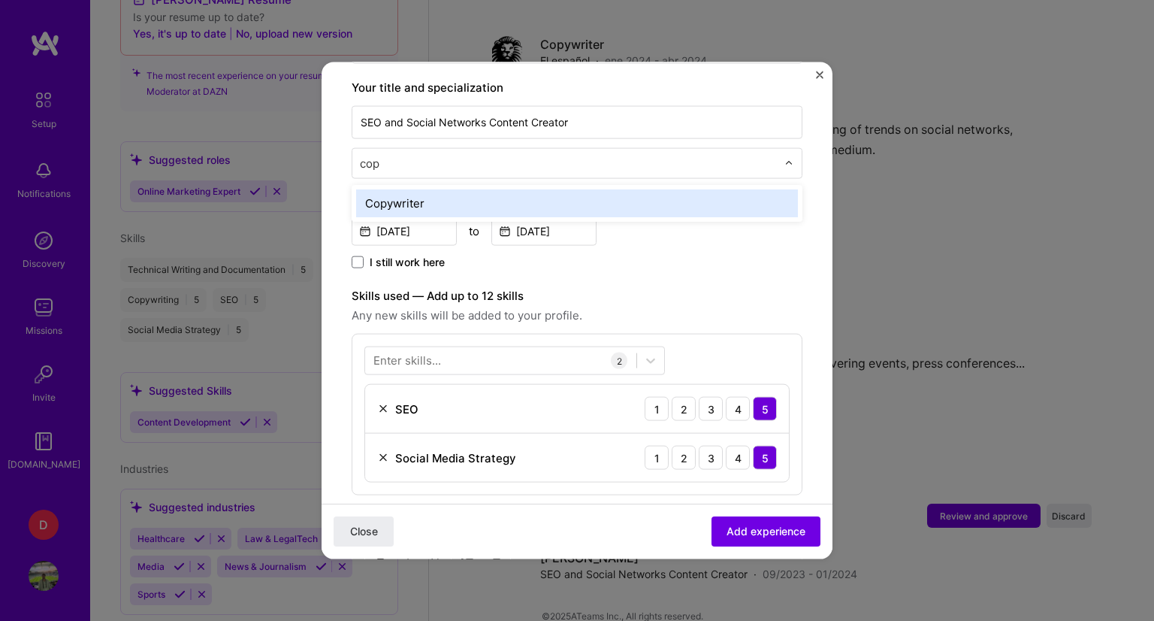
click at [489, 189] on div "Copywriter" at bounding box center [577, 203] width 442 height 28
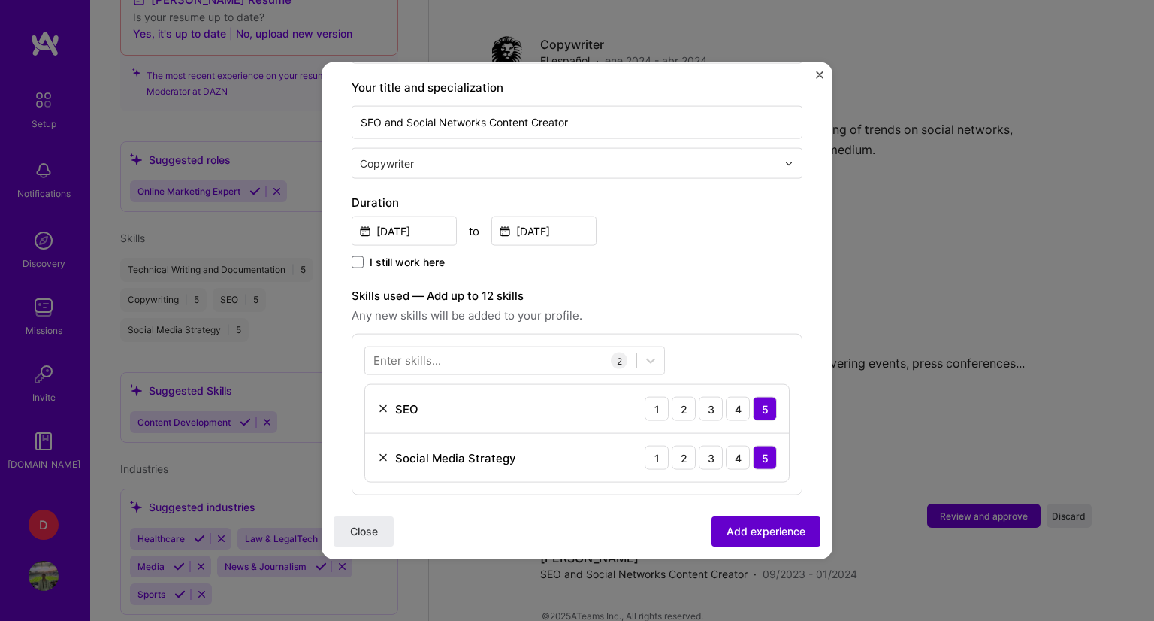
click at [748, 518] on button "Add experience" at bounding box center [766, 531] width 109 height 30
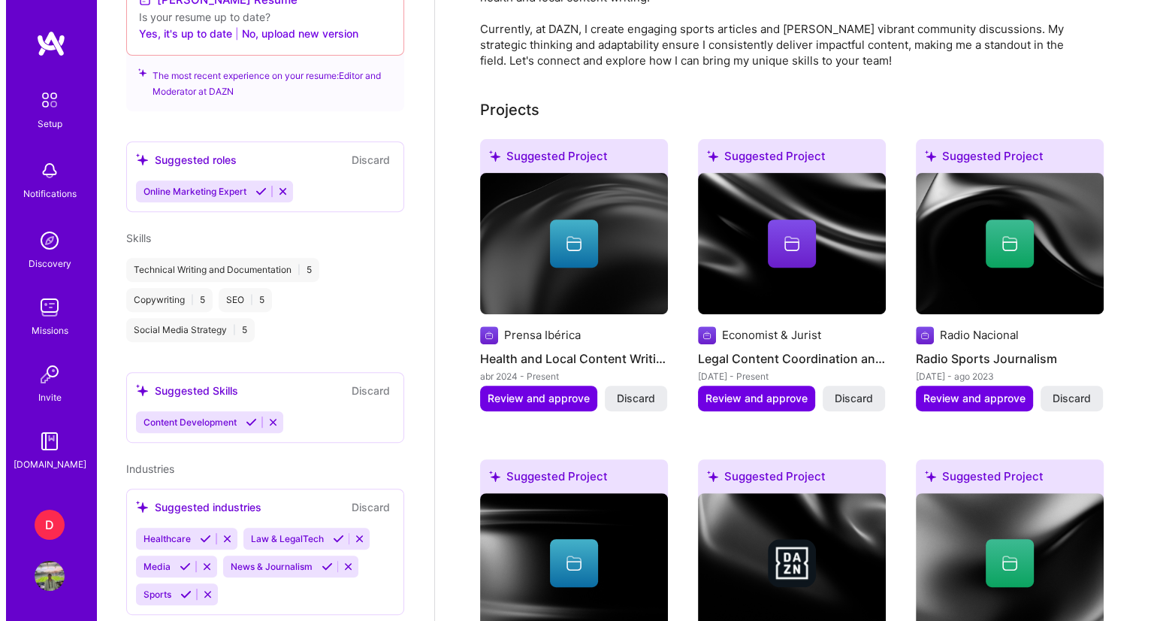
scroll to position [691, 0]
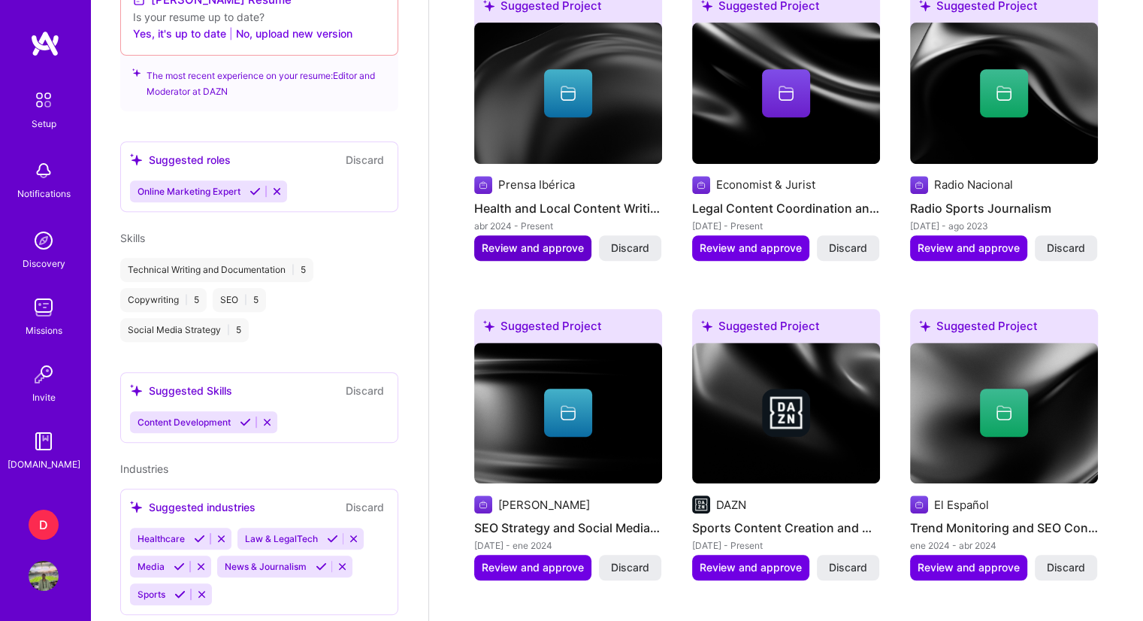
click at [544, 240] on span "Review and approve" at bounding box center [533, 247] width 102 height 15
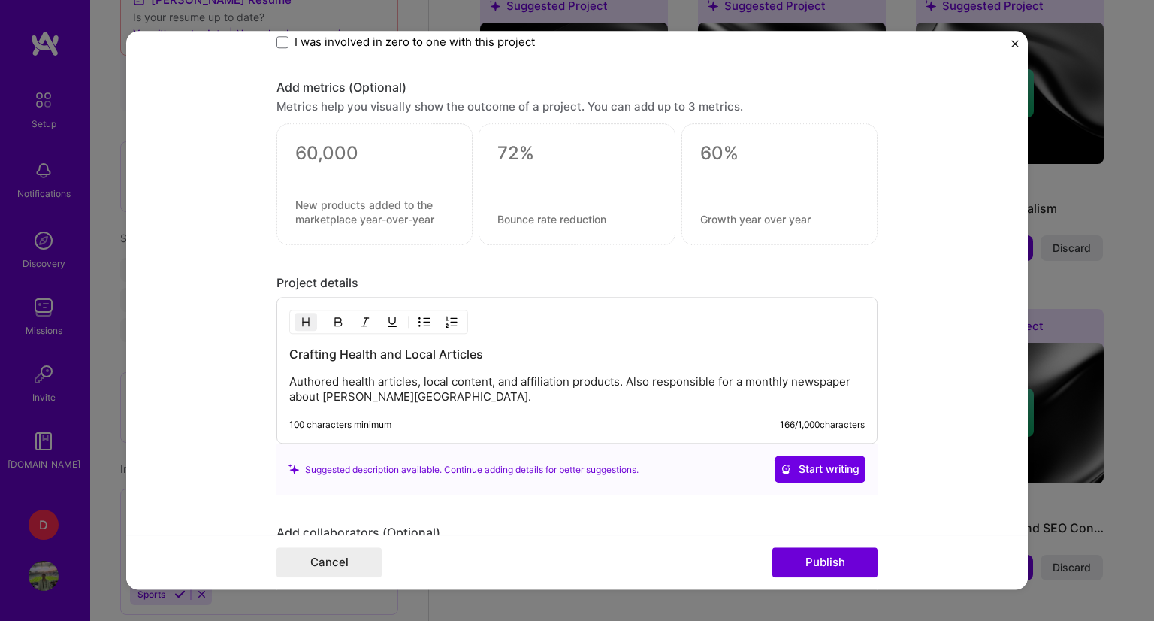
scroll to position [1127, 0]
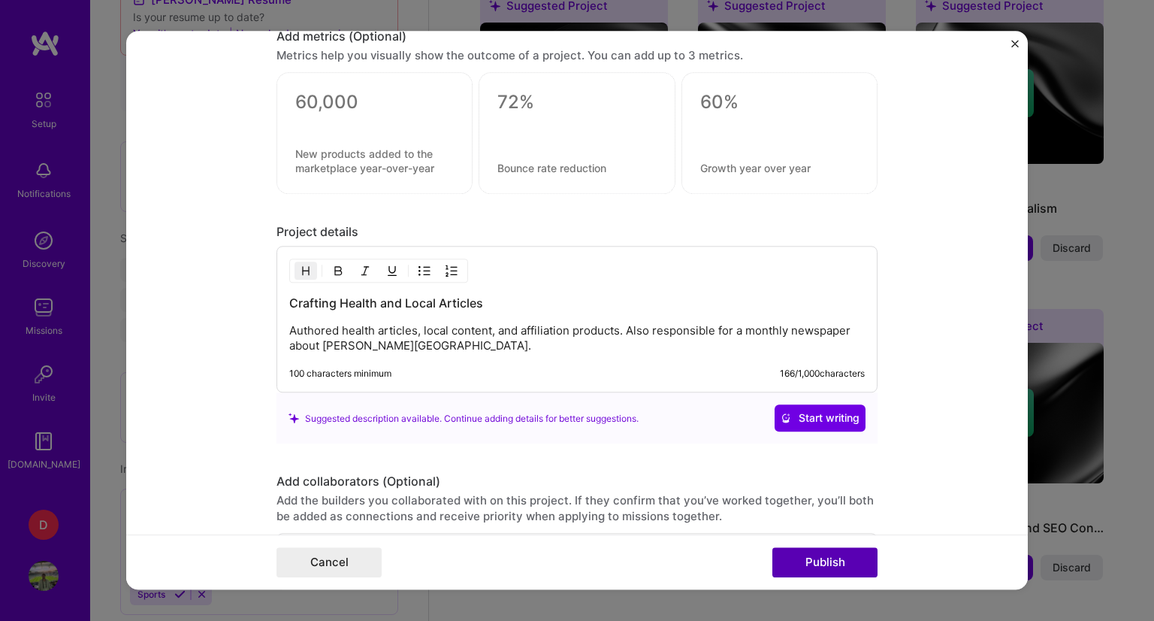
click at [818, 569] on button "Publish" at bounding box center [824, 563] width 105 height 30
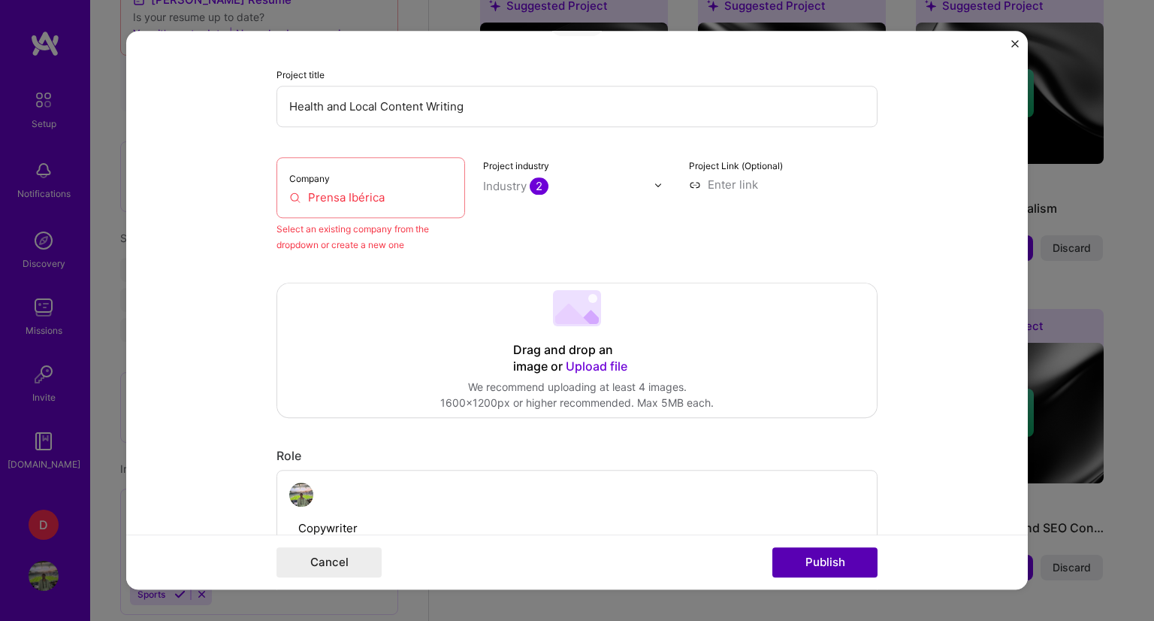
scroll to position [98, 0]
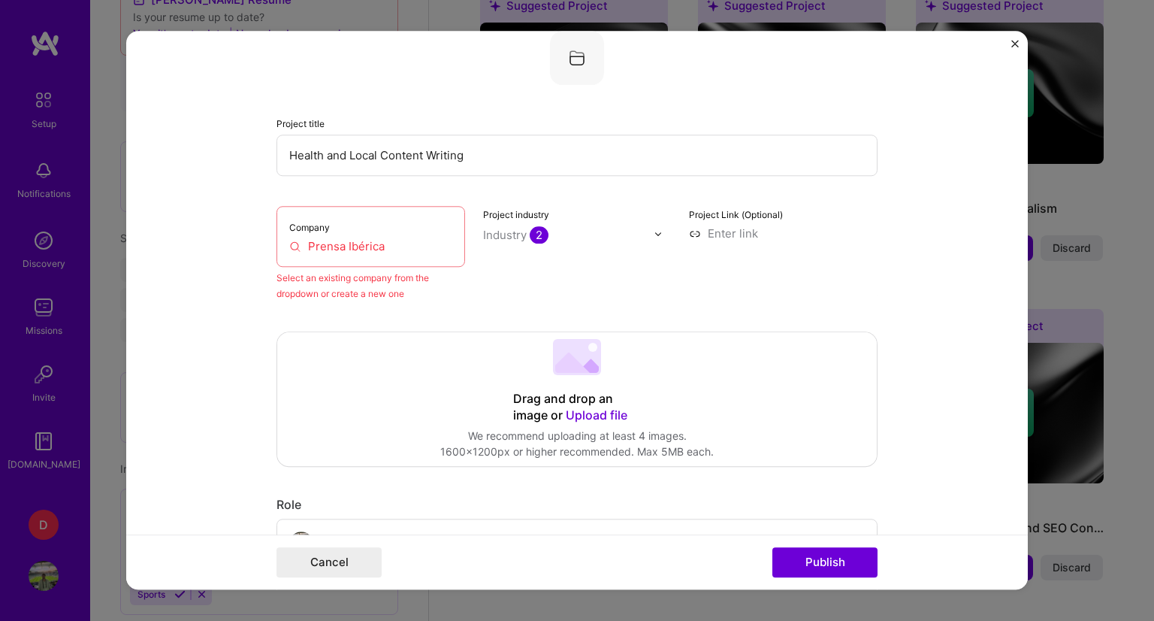
click at [358, 259] on div "Company Prensa Ibérica" at bounding box center [371, 236] width 189 height 61
drag, startPoint x: 362, startPoint y: 256, endPoint x: 370, endPoint y: 250, distance: 10.2
click at [367, 252] on div "Company Prensa Ibérica" at bounding box center [371, 236] width 189 height 61
click at [376, 245] on input "Prensa Ibérica" at bounding box center [370, 246] width 163 height 16
drag, startPoint x: 388, startPoint y: 244, endPoint x: 223, endPoint y: 240, distance: 164.6
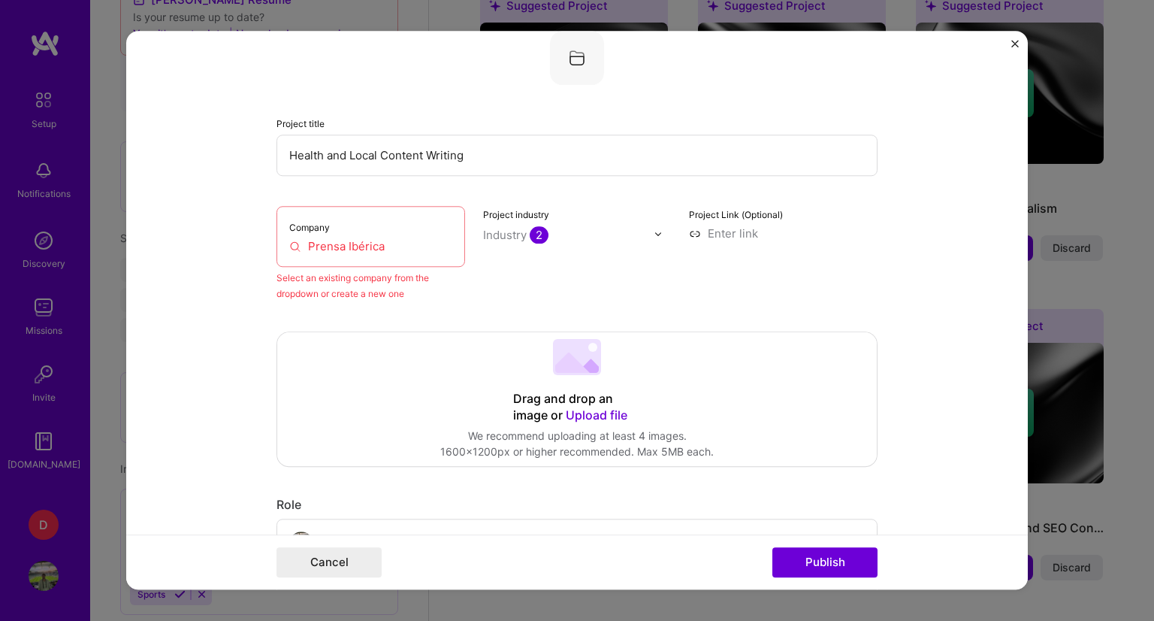
click at [223, 240] on form "Editing suggested project This project is suggested based on your LinkedIn, res…" at bounding box center [577, 310] width 902 height 558
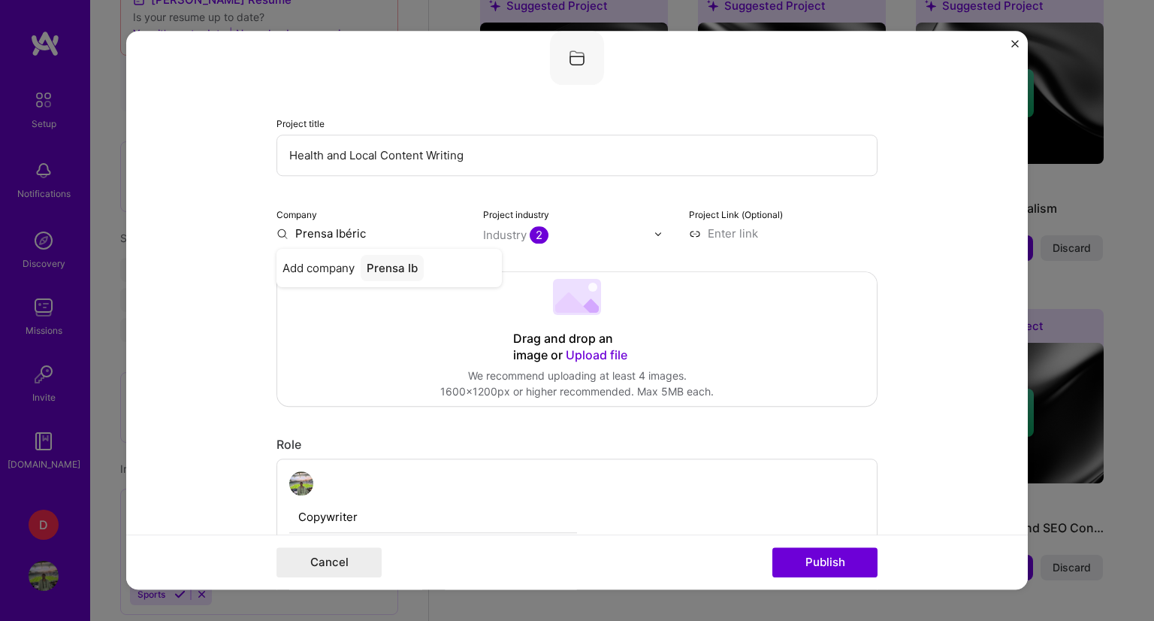
type input "Prensa Ibérica"
click at [361, 259] on div "Prensa Ibérica" at bounding box center [406, 268] width 91 height 26
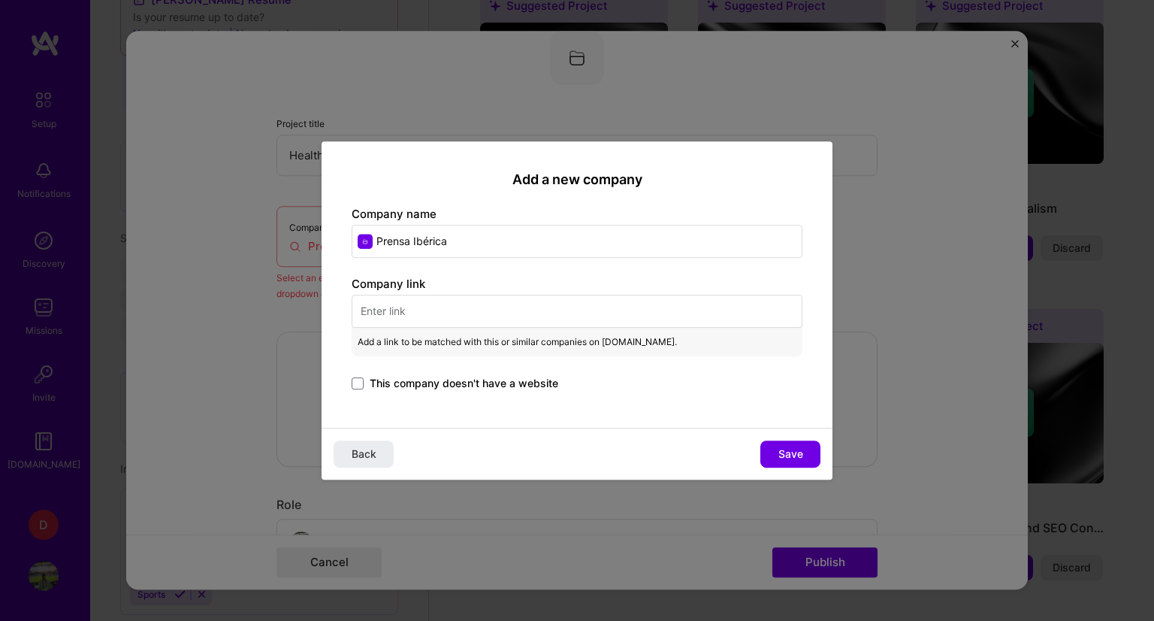
click at [428, 296] on input "text" at bounding box center [577, 311] width 451 height 33
paste input "https://www.epe.es/es/autor/juan-luis-martin-1982774"
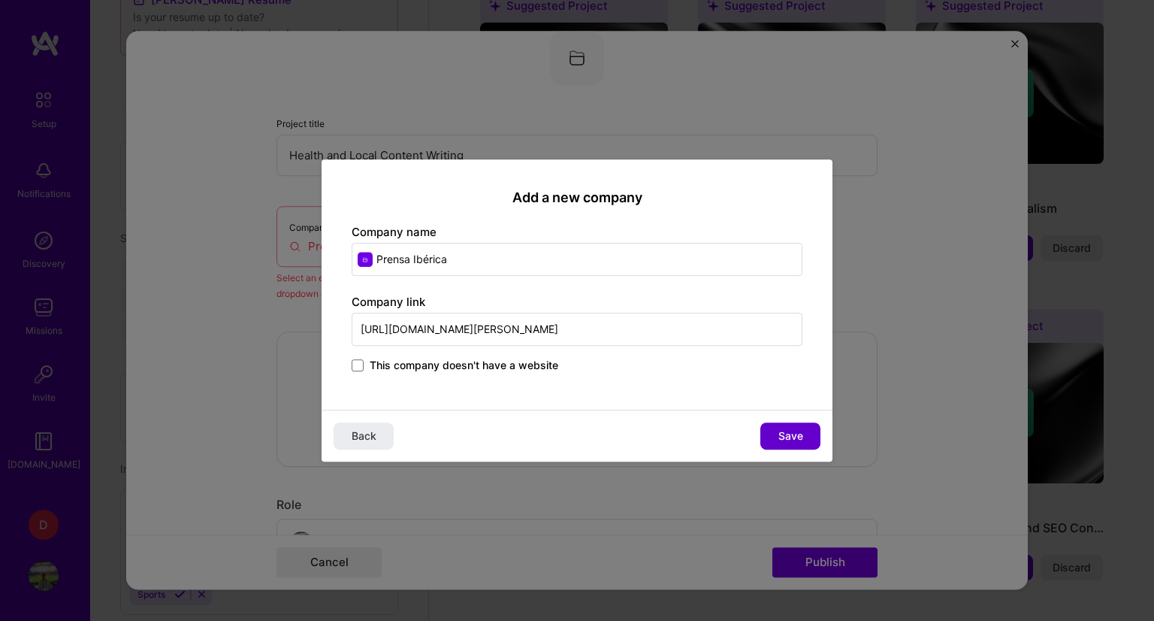
type input "https://www.epe.es/es/autor/juan-luis-martin-1982774"
click at [805, 436] on button "Save" at bounding box center [790, 435] width 60 height 27
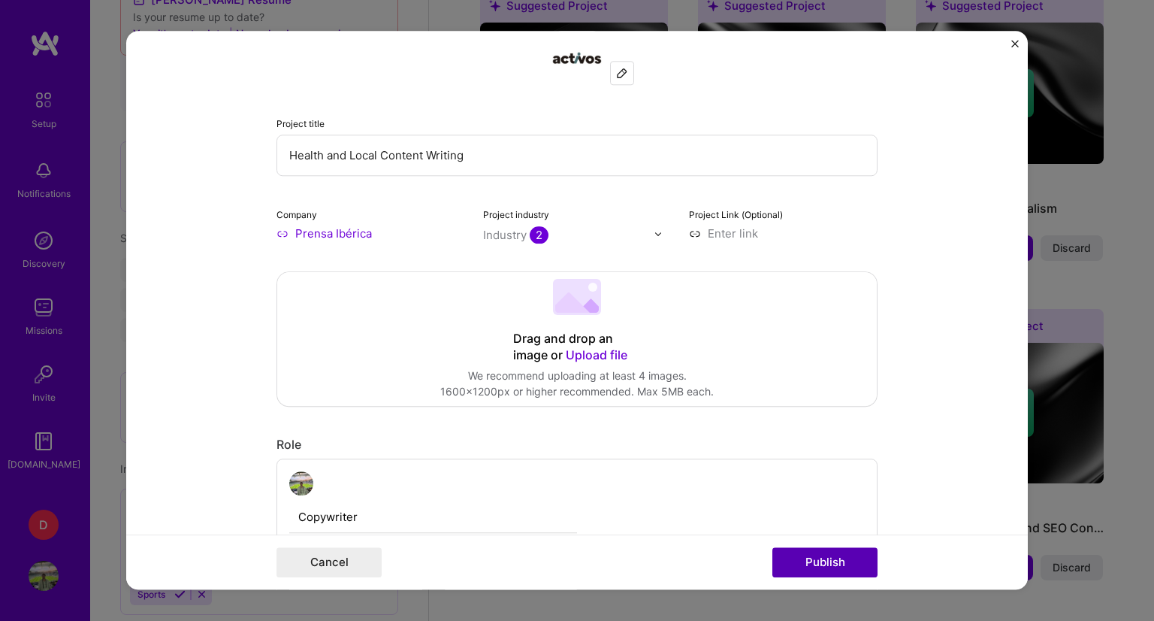
click at [818, 564] on button "Publish" at bounding box center [824, 563] width 105 height 30
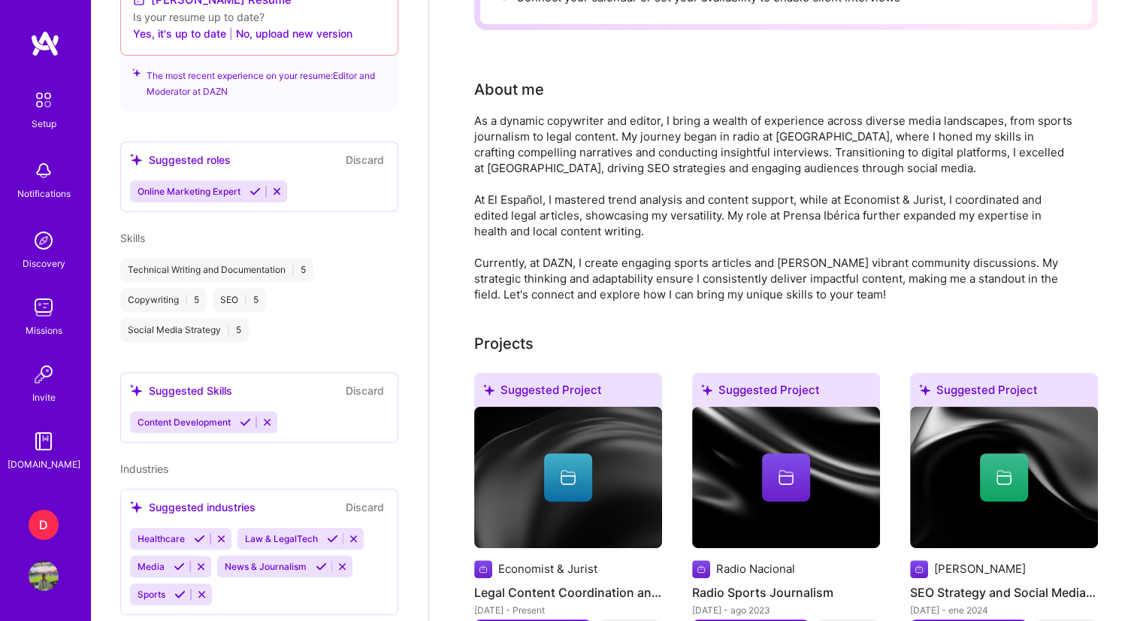
scroll to position [0, 0]
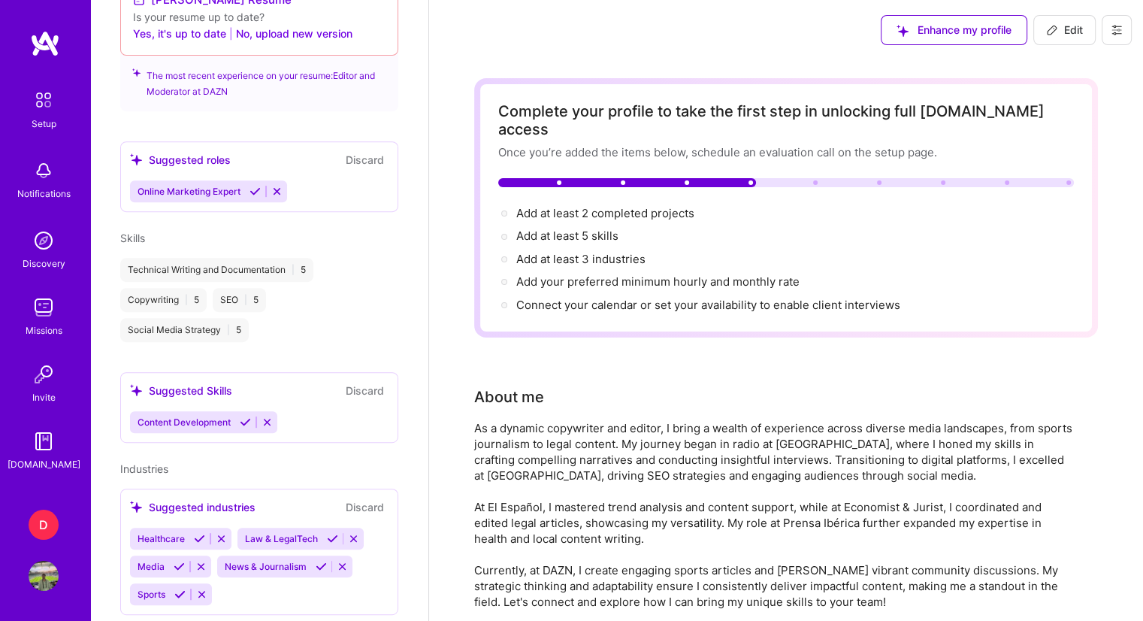
click at [1054, 32] on icon at bounding box center [1052, 30] width 12 height 12
select select "US"
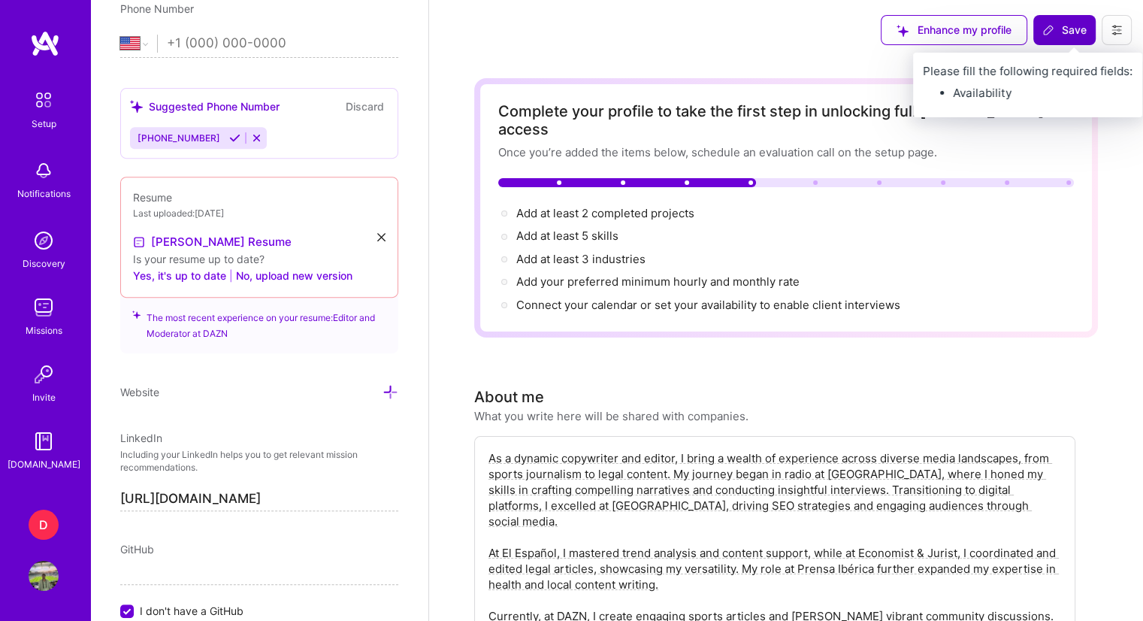
scroll to position [789, 0]
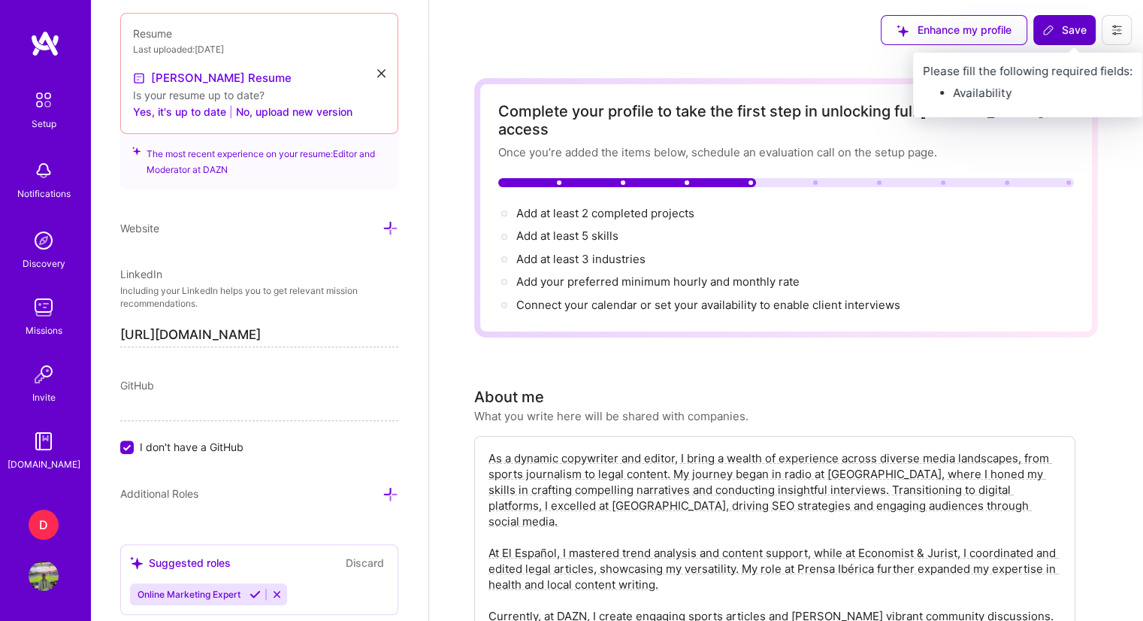
click at [1054, 32] on icon at bounding box center [1048, 30] width 12 height 12
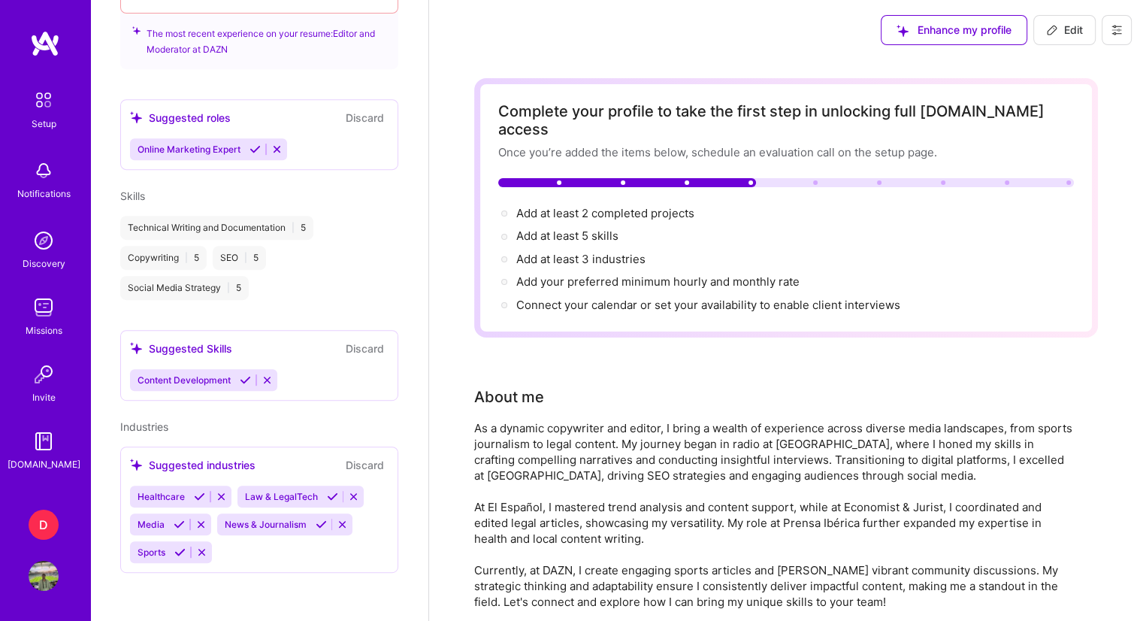
scroll to position [530, 0]
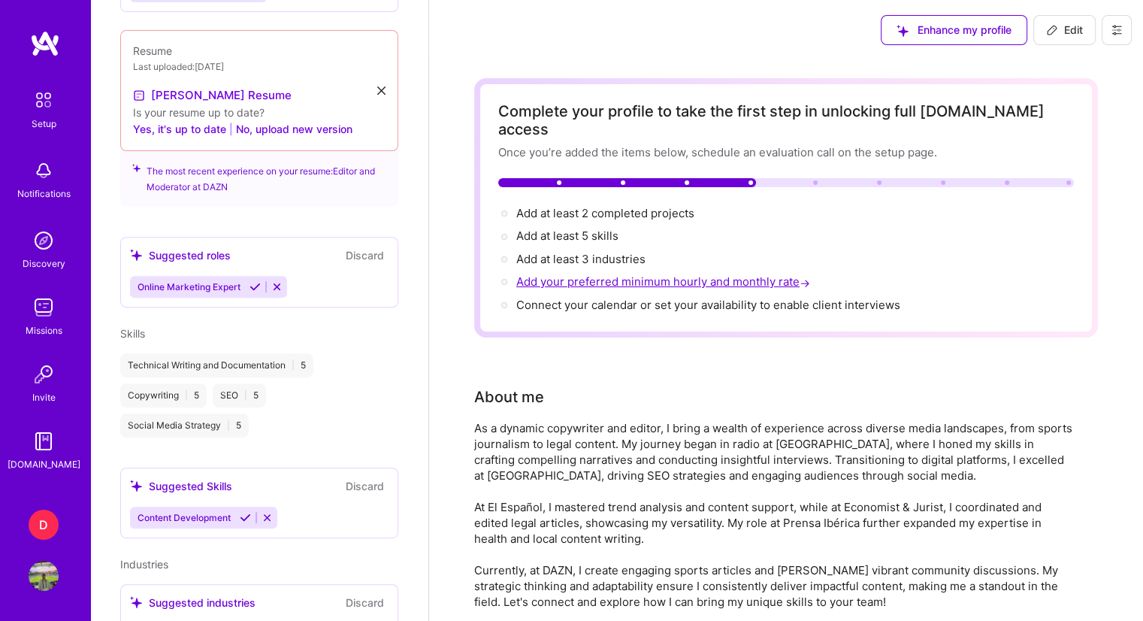
click at [572, 274] on span "Add your preferred minimum hourly and monthly rate →" at bounding box center [664, 281] width 297 height 14
select select "US"
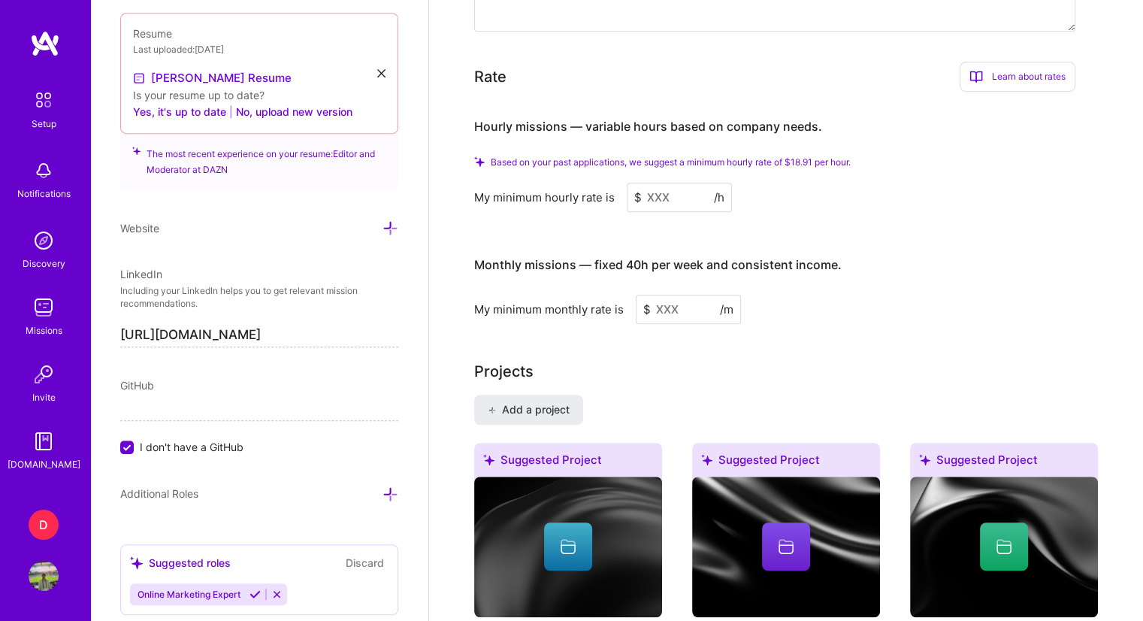
scroll to position [1028, 0]
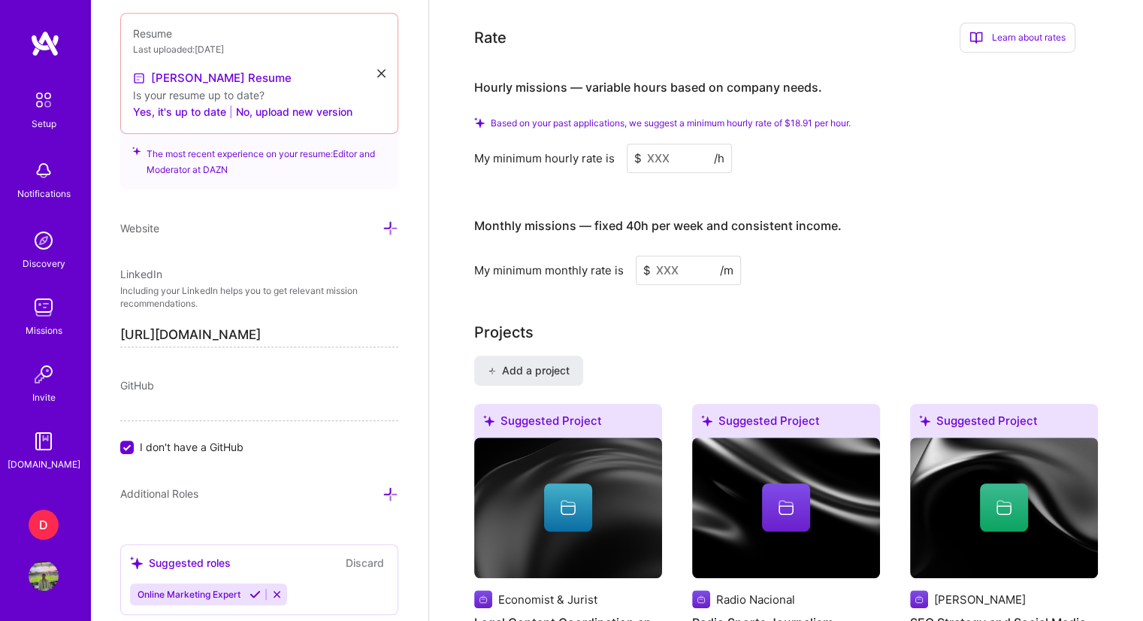
click at [657, 144] on input at bounding box center [679, 158] width 105 height 29
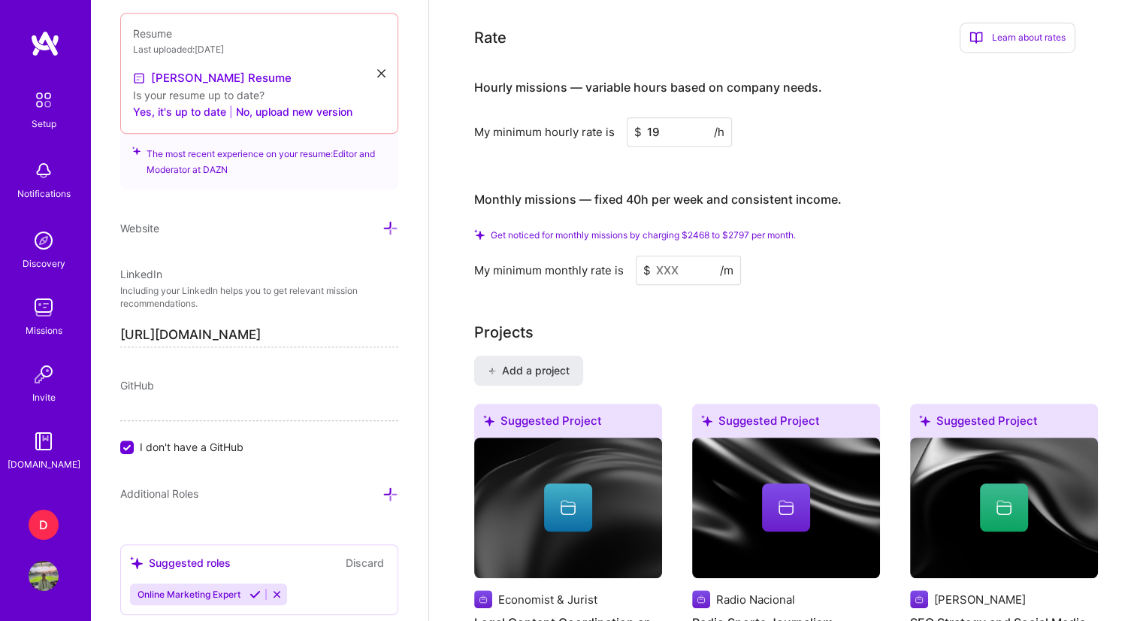
type input "19"
click at [679, 255] on input at bounding box center [688, 269] width 105 height 29
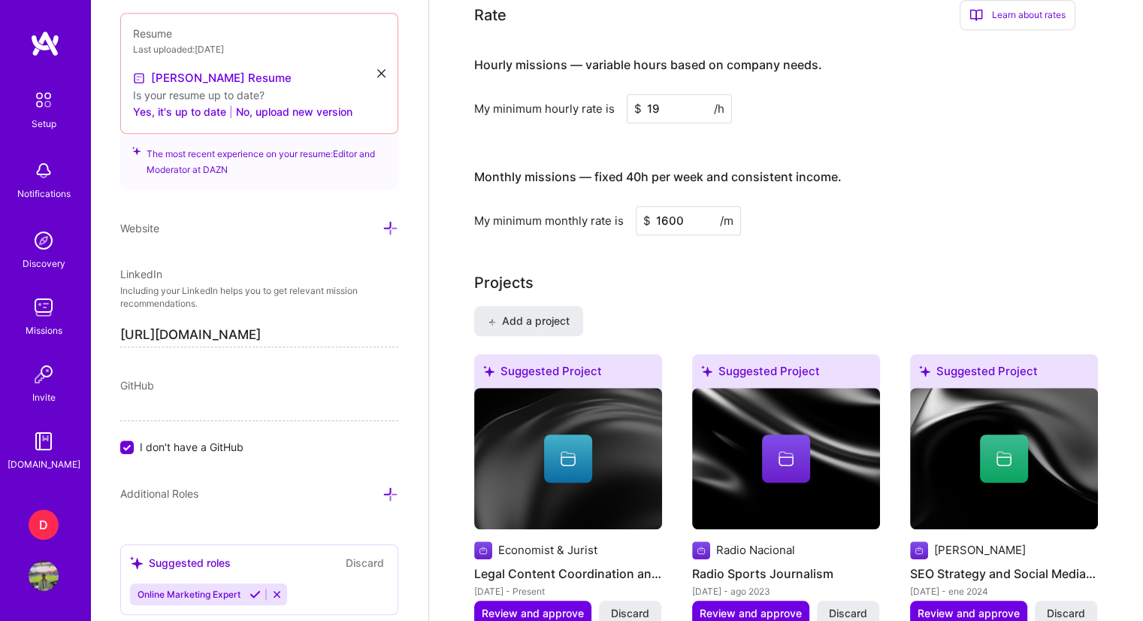
type input "1600"
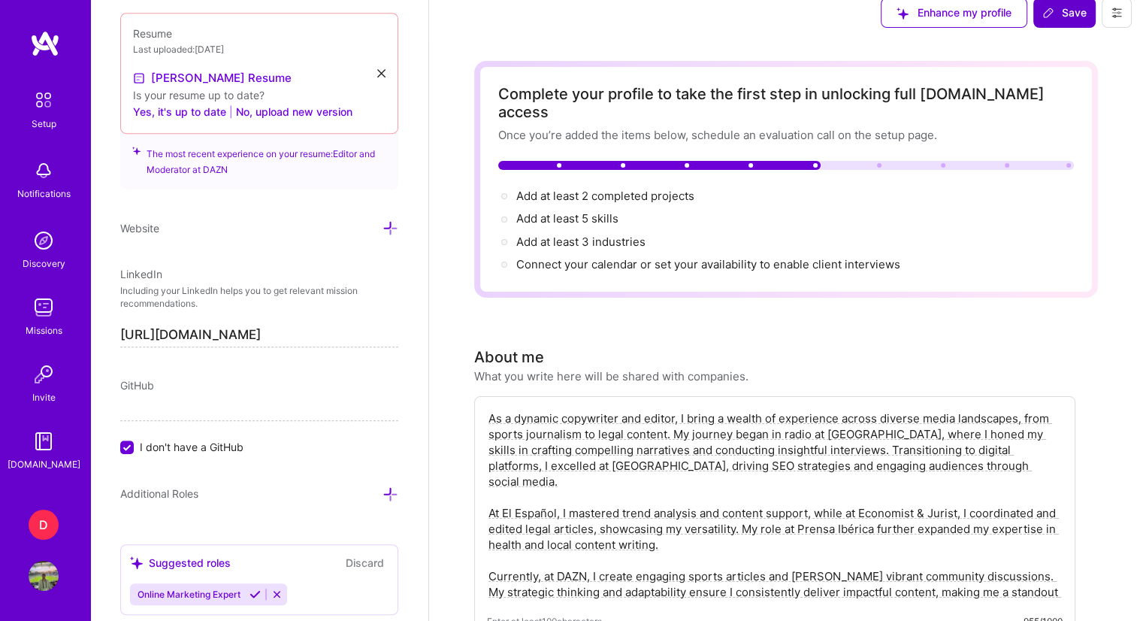
scroll to position [0, 0]
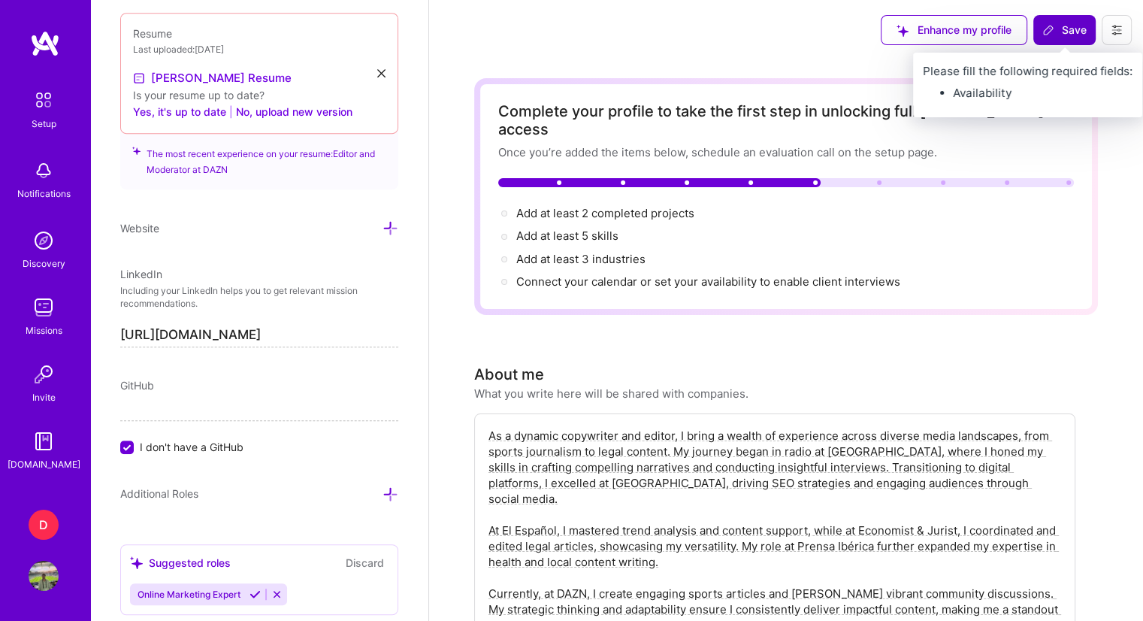
click at [1056, 39] on button "Save" at bounding box center [1064, 30] width 62 height 30
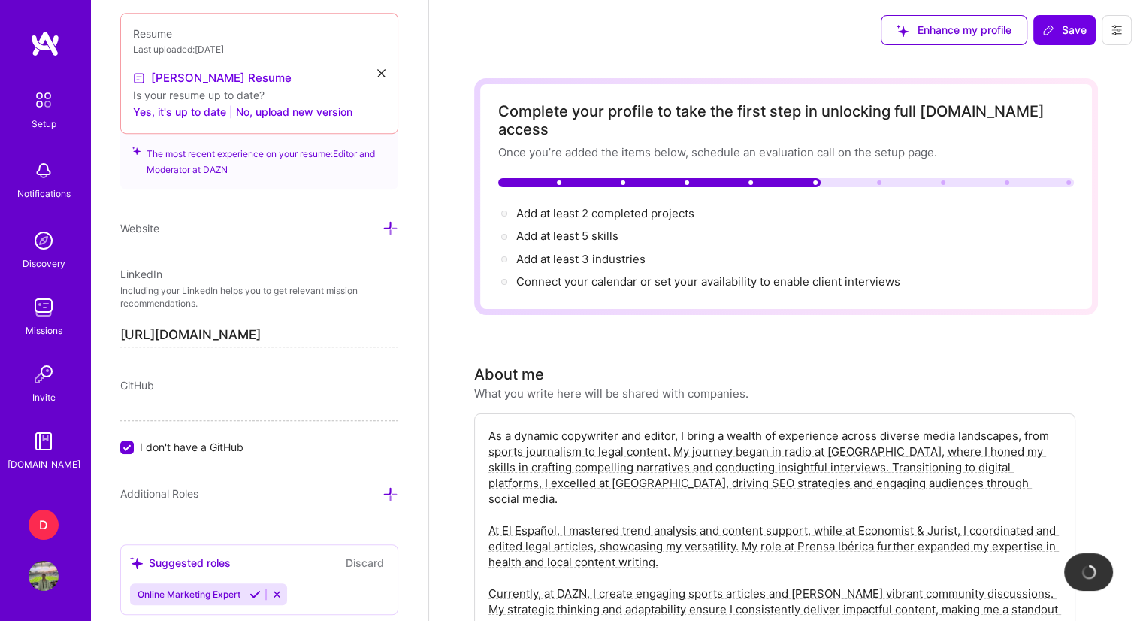
click at [1062, 31] on span "Save" at bounding box center [1064, 30] width 44 height 15
click at [577, 206] on span "Add at least 2 completed projects →" at bounding box center [612, 213] width 192 height 14
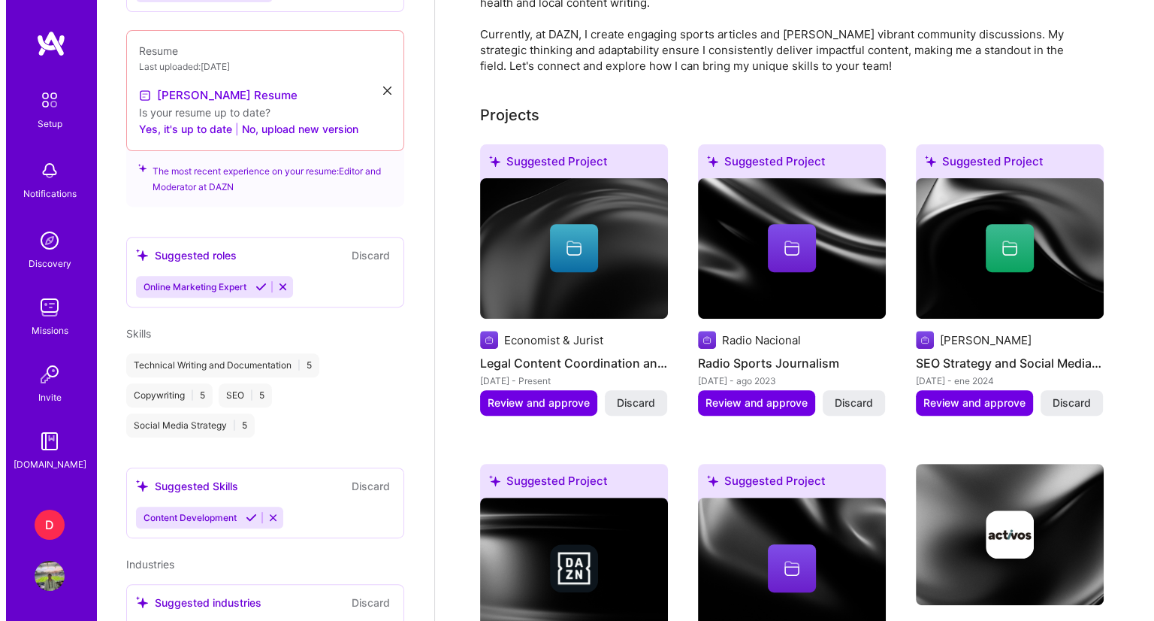
scroll to position [601, 0]
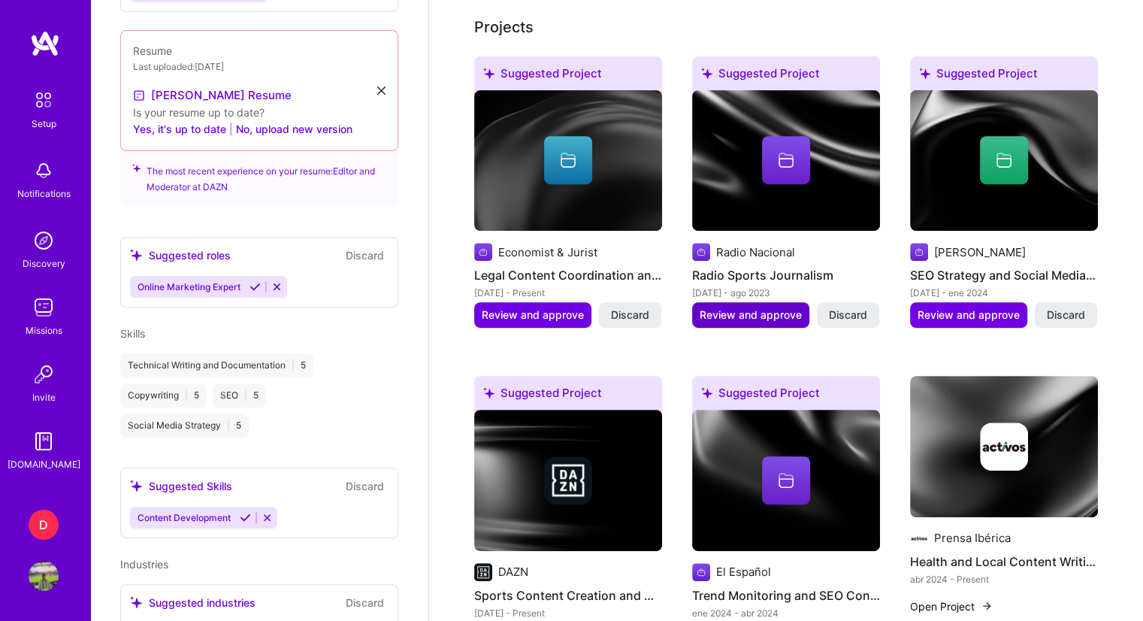
click at [730, 307] on span "Review and approve" at bounding box center [751, 314] width 102 height 15
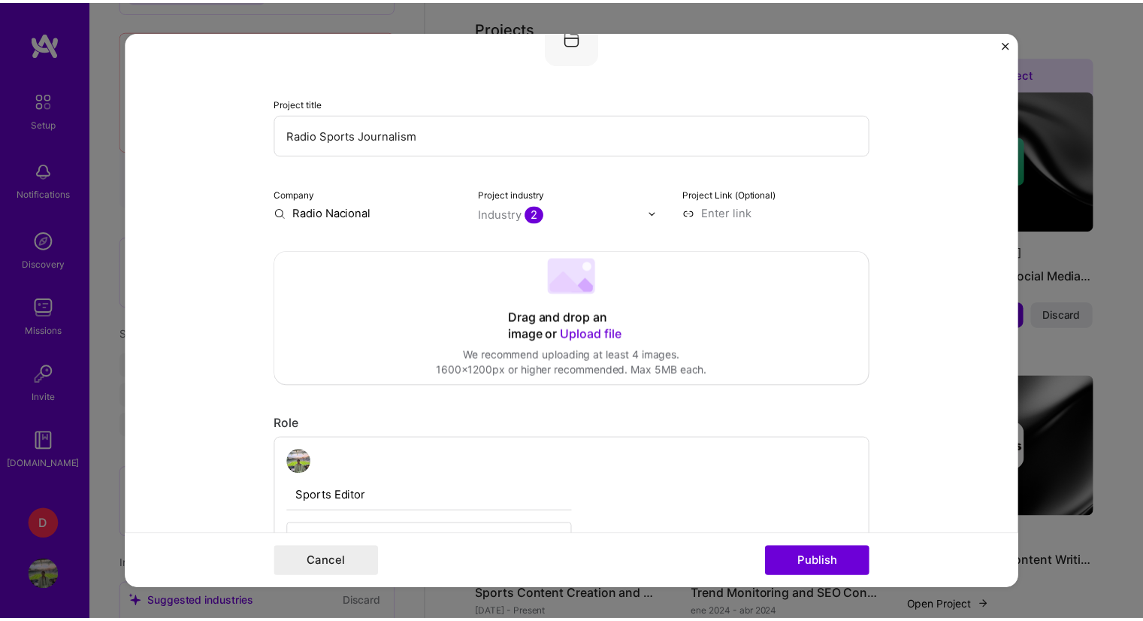
scroll to position [0, 0]
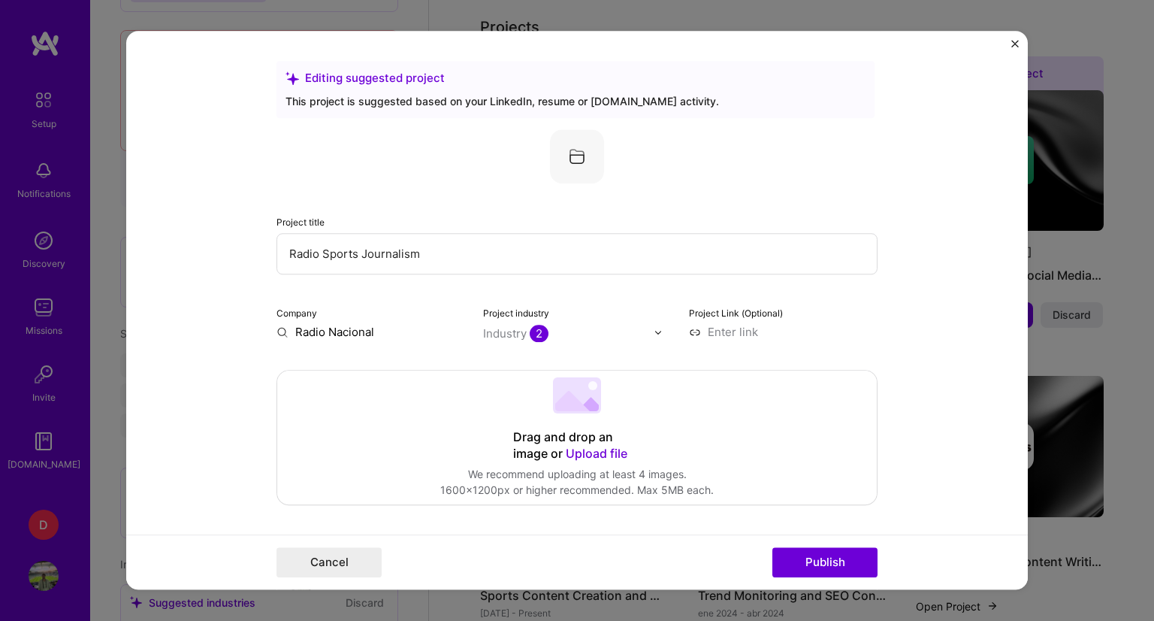
click at [1014, 50] on button "Close" at bounding box center [1015, 48] width 8 height 16
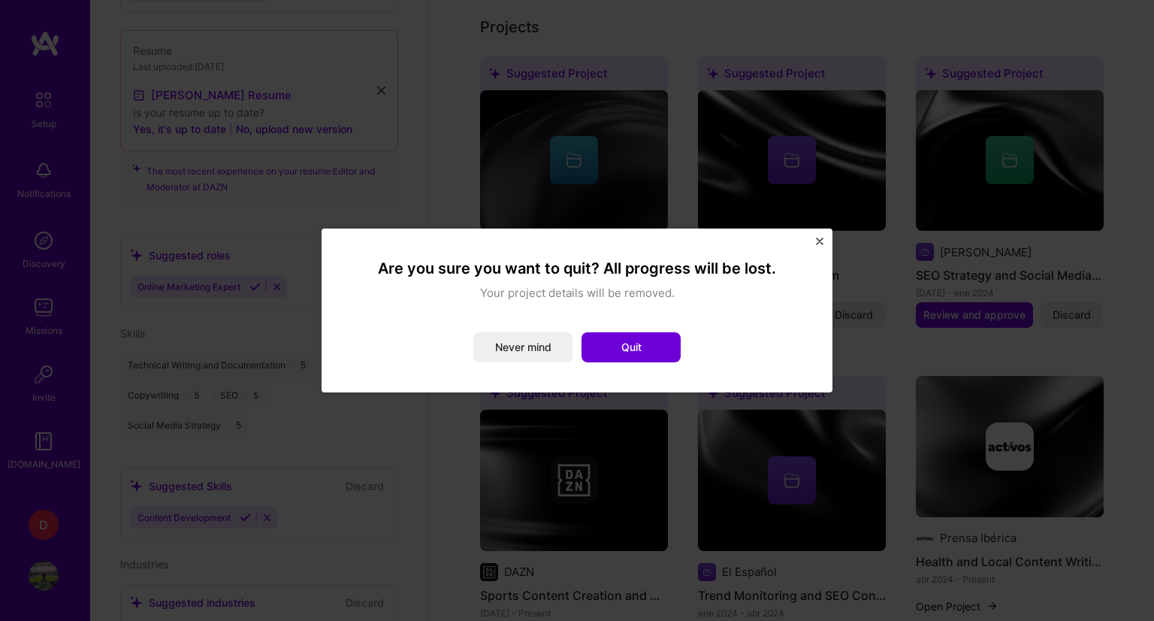
click at [818, 244] on button "Close" at bounding box center [820, 245] width 8 height 16
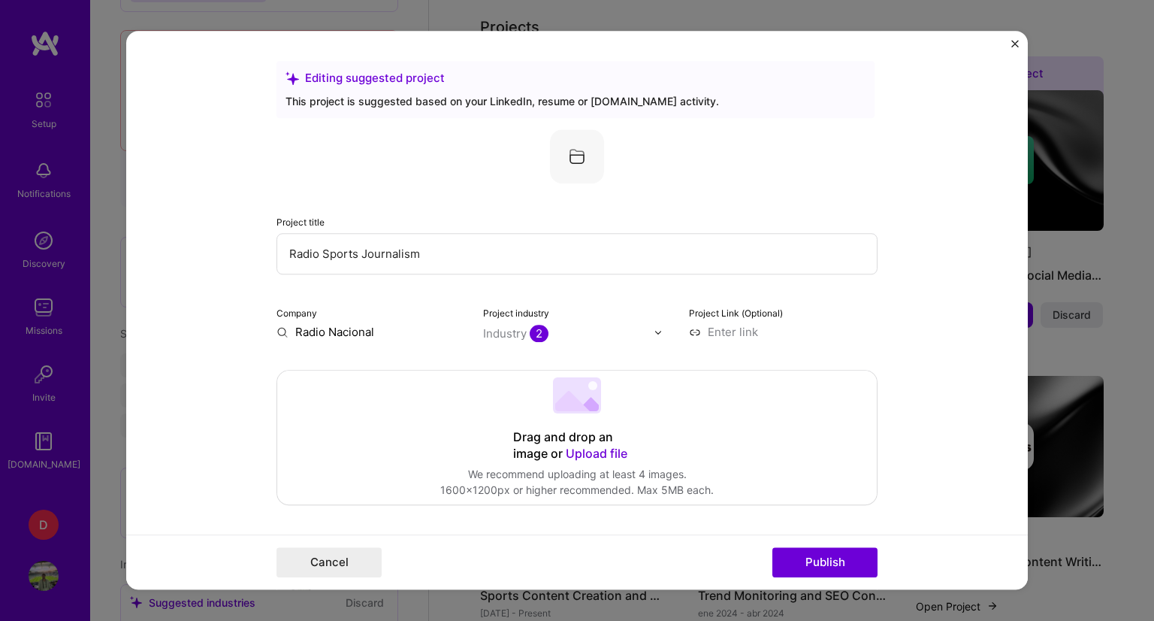
click at [1013, 43] on img "Close" at bounding box center [1015, 44] width 8 height 8
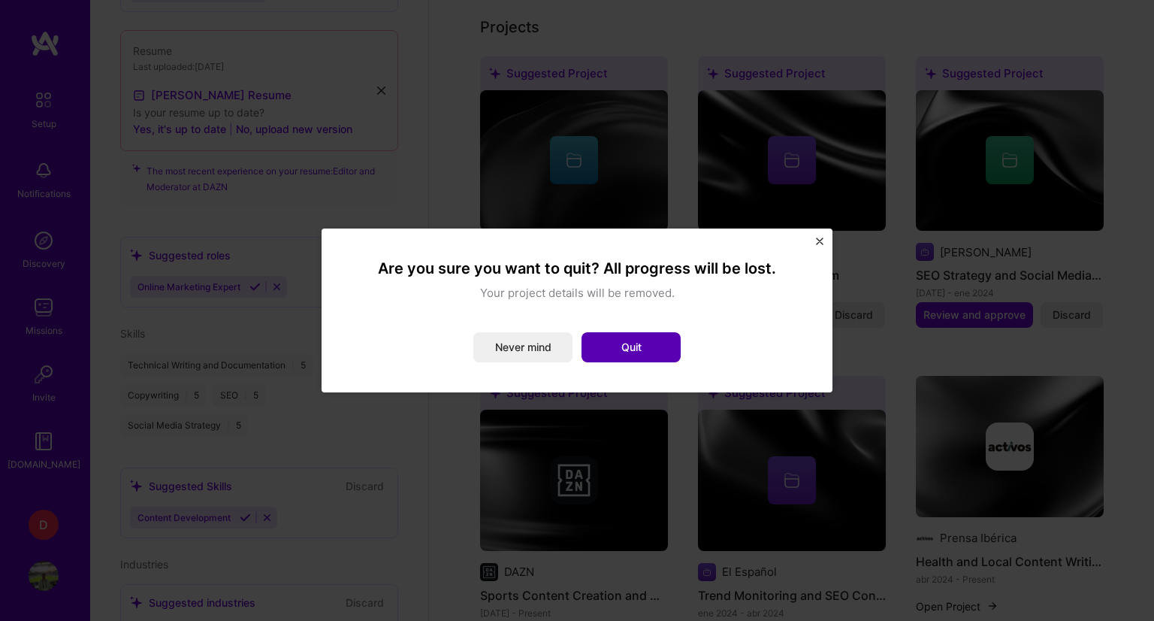
click at [619, 344] on button "Quit" at bounding box center [631, 347] width 99 height 30
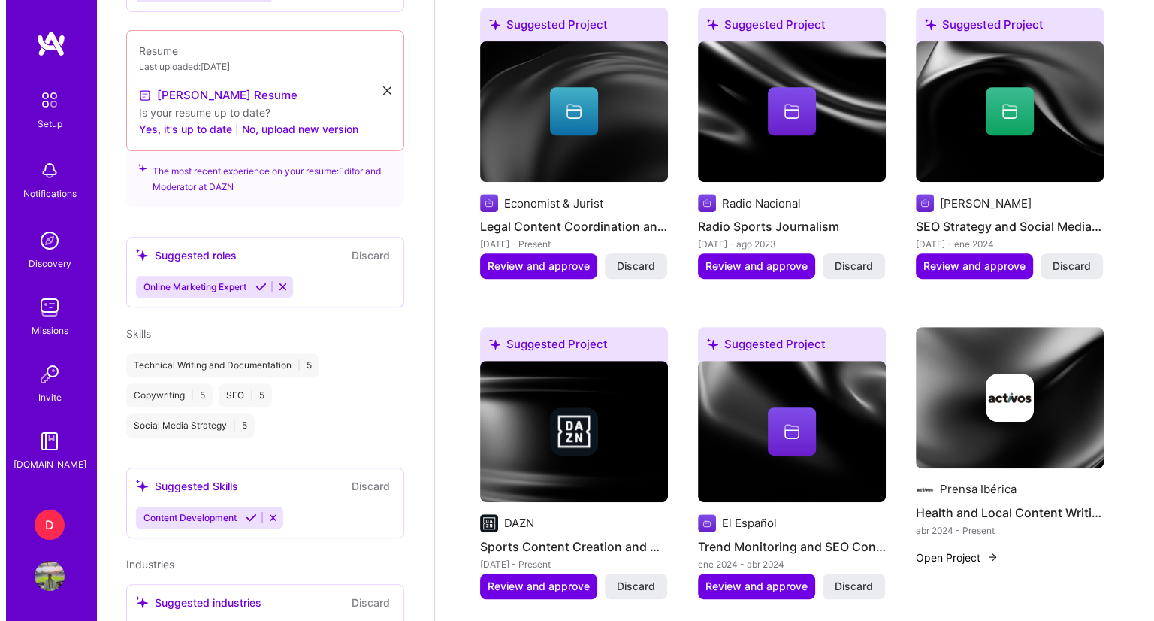
scroll to position [676, 0]
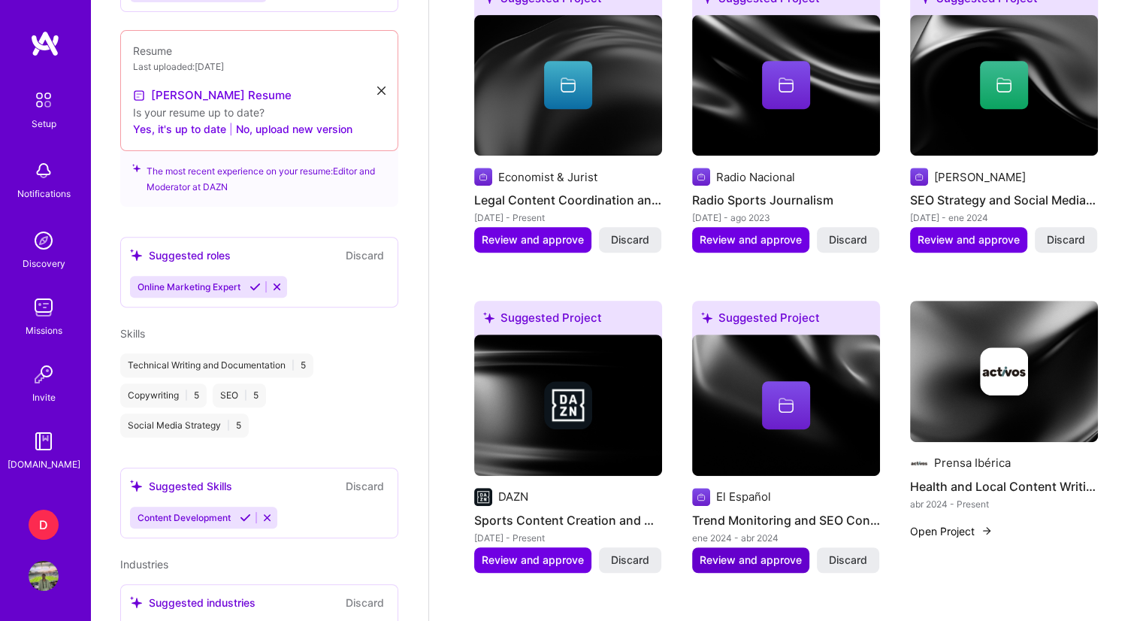
click at [763, 552] on span "Review and approve" at bounding box center [751, 559] width 102 height 15
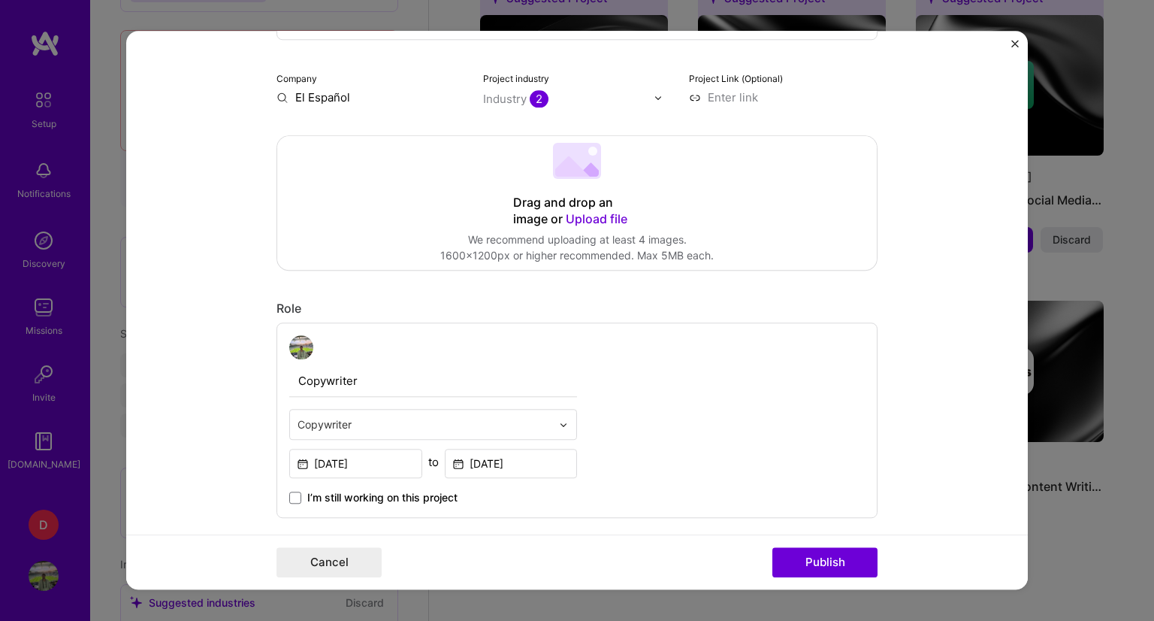
scroll to position [150, 0]
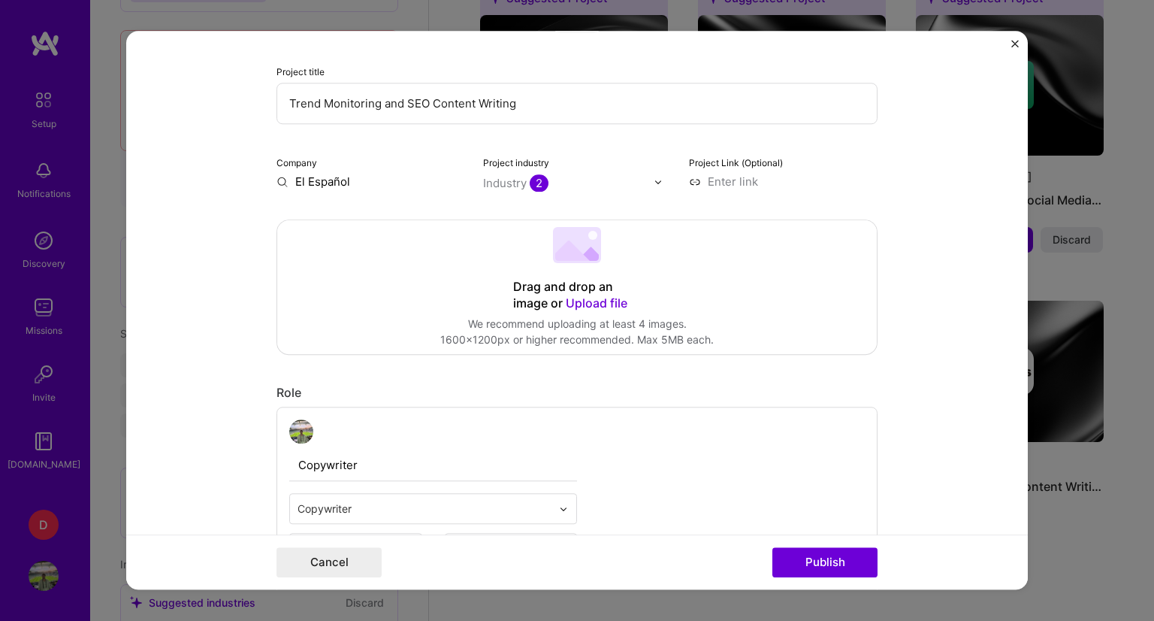
click at [700, 174] on input at bounding box center [783, 182] width 189 height 16
paste input "https://www.elespanol.com/autor/juan-luis-martin/"
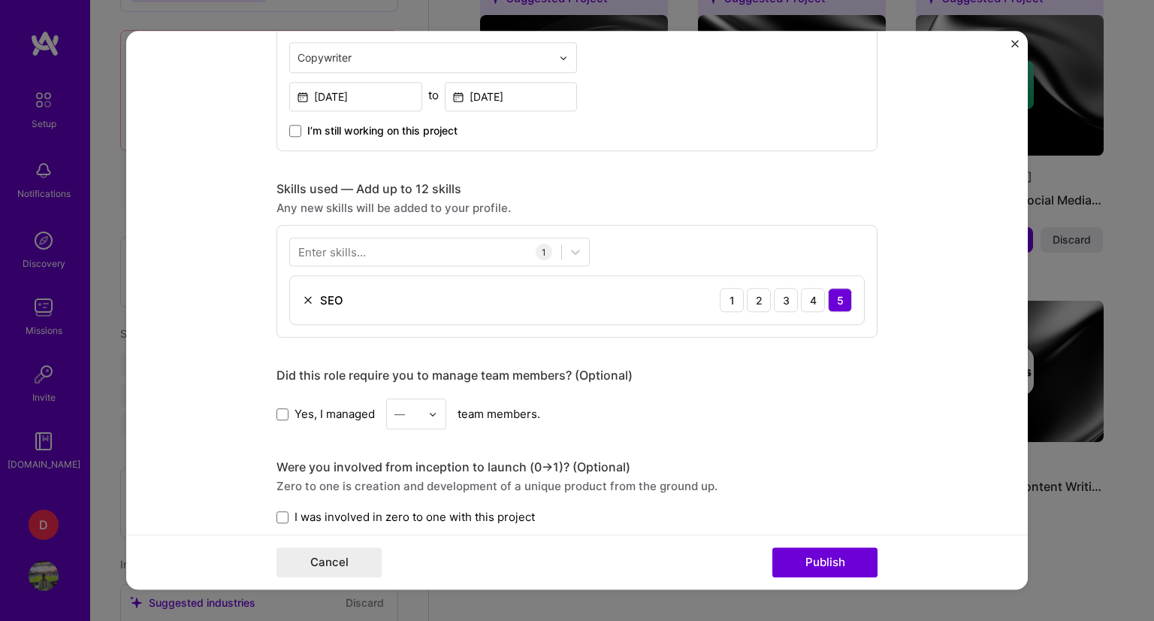
scroll to position [676, 0]
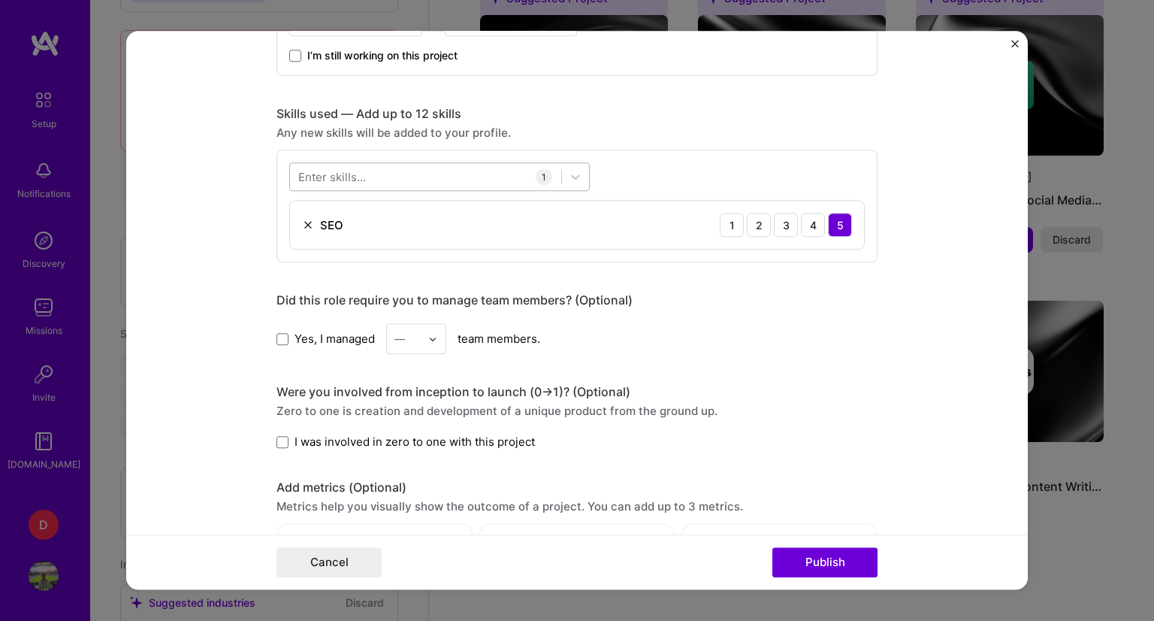
type input "https://www.elespanol.com/autor/juan-luis-martin/"
click at [432, 174] on div at bounding box center [425, 177] width 271 height 25
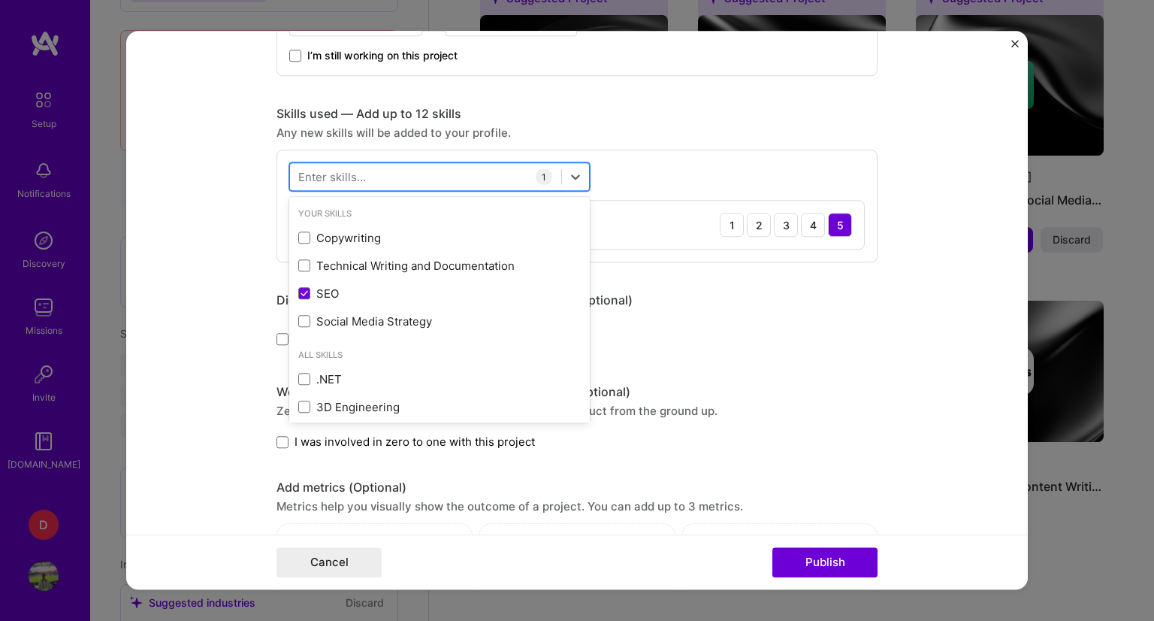
scroll to position [0, 0]
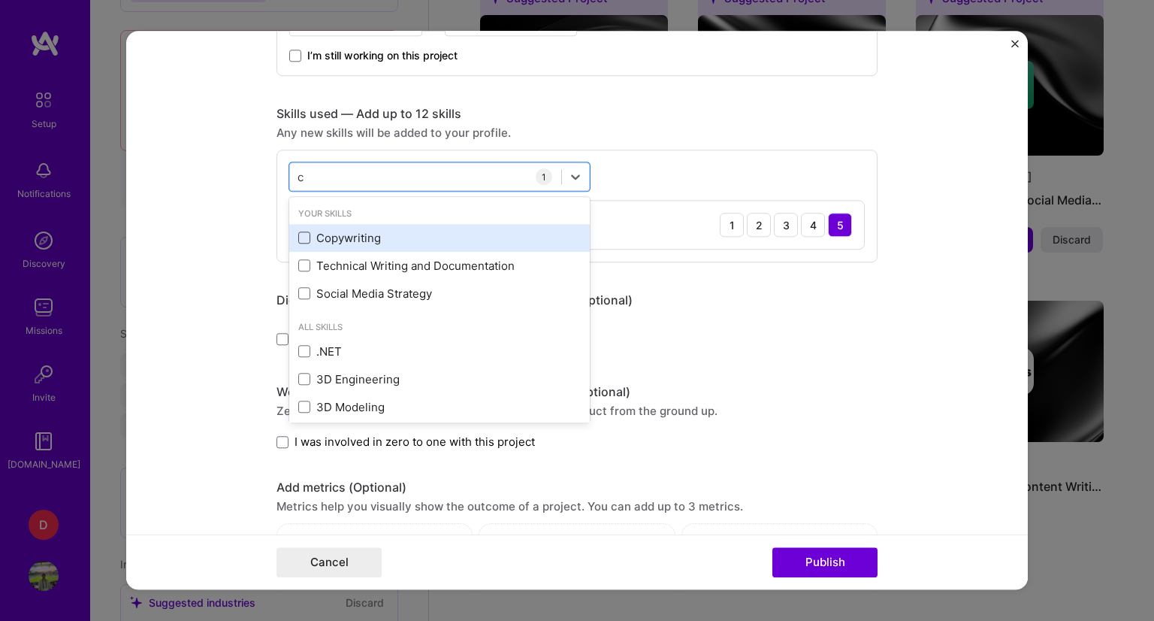
click at [300, 234] on span at bounding box center [304, 238] width 12 height 12
click at [0, 0] on input "checkbox" at bounding box center [0, 0] width 0 height 0
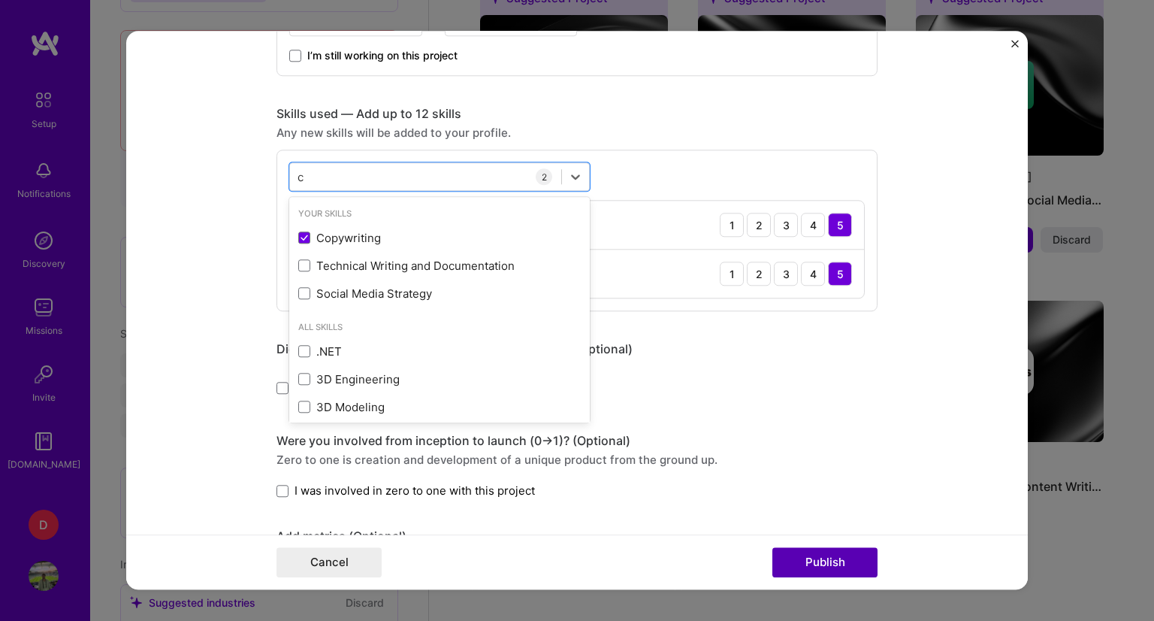
type input "c"
click at [838, 557] on button "Publish" at bounding box center [824, 563] width 105 height 30
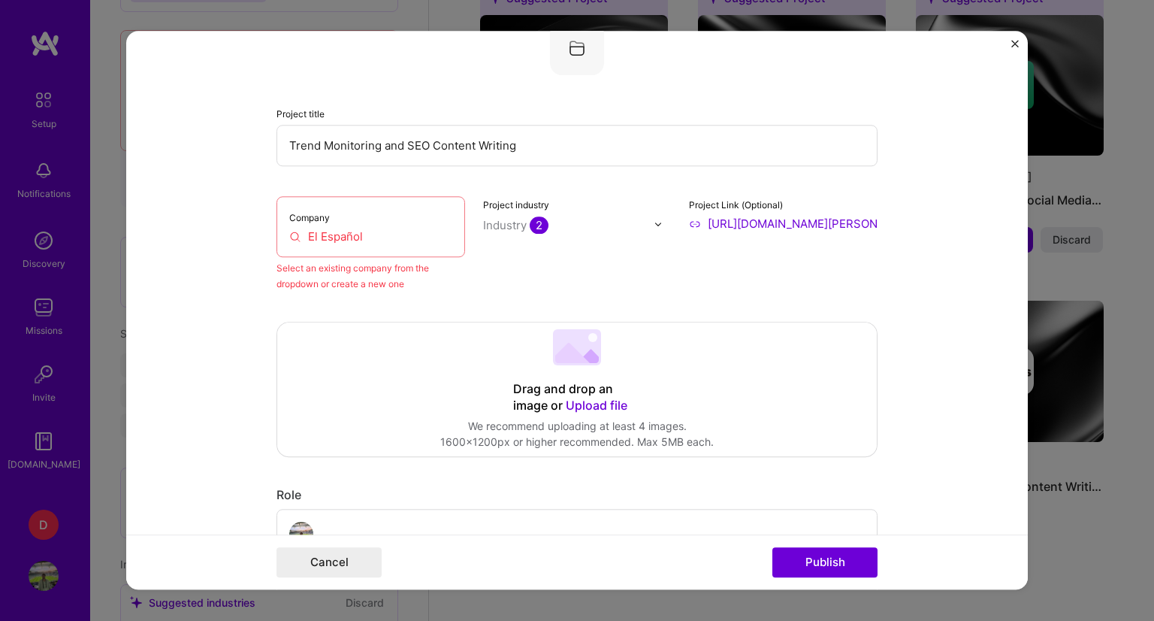
scroll to position [98, 0]
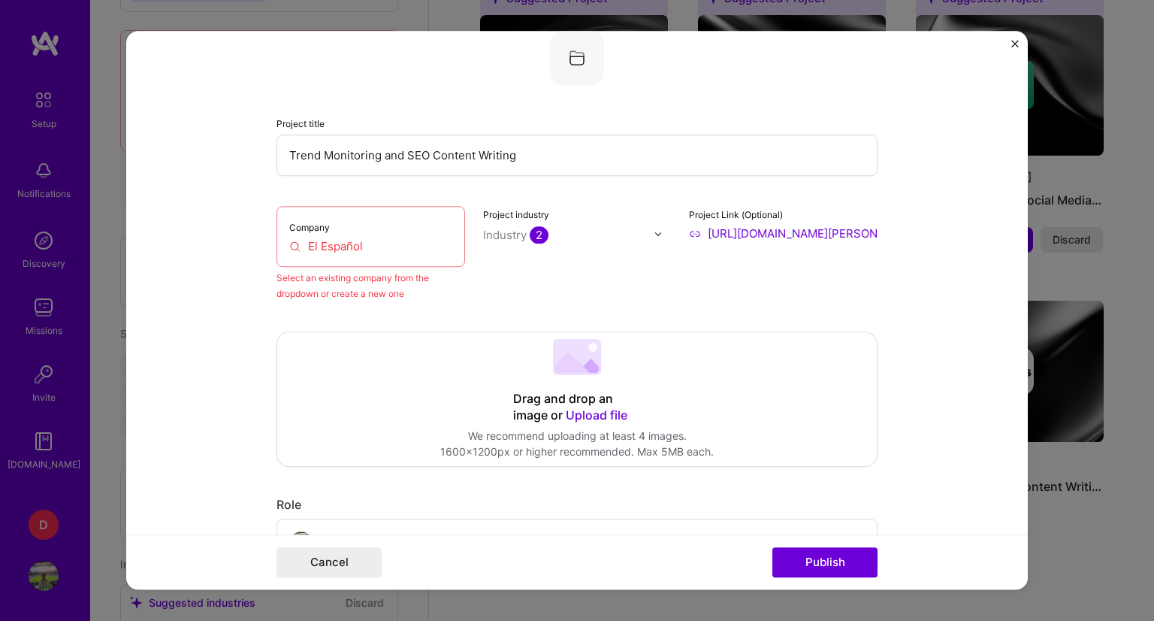
click at [363, 235] on div "Company El Español" at bounding box center [371, 236] width 189 height 61
click at [363, 243] on input "El Español" at bounding box center [370, 246] width 163 height 16
drag, startPoint x: 376, startPoint y: 243, endPoint x: 252, endPoint y: 231, distance: 123.9
click at [252, 231] on form "Editing suggested project This project is suggested based on your LinkedIn, res…" at bounding box center [577, 310] width 902 height 558
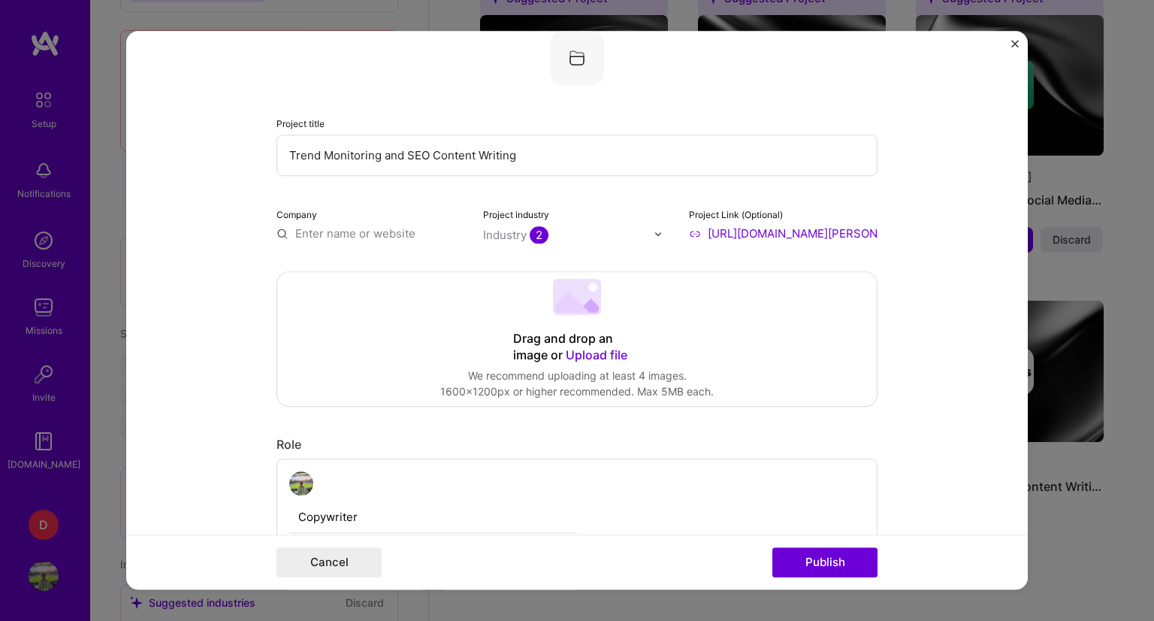
paste input "El Español"
click at [353, 237] on input "El Español" at bounding box center [371, 233] width 189 height 16
click at [322, 228] on input "El Español" at bounding box center [371, 233] width 189 height 16
drag, startPoint x: 366, startPoint y: 232, endPoint x: 199, endPoint y: 218, distance: 167.4
click at [199, 218] on form "Editing suggested project This project is suggested based on your LinkedIn, res…" at bounding box center [577, 310] width 902 height 558
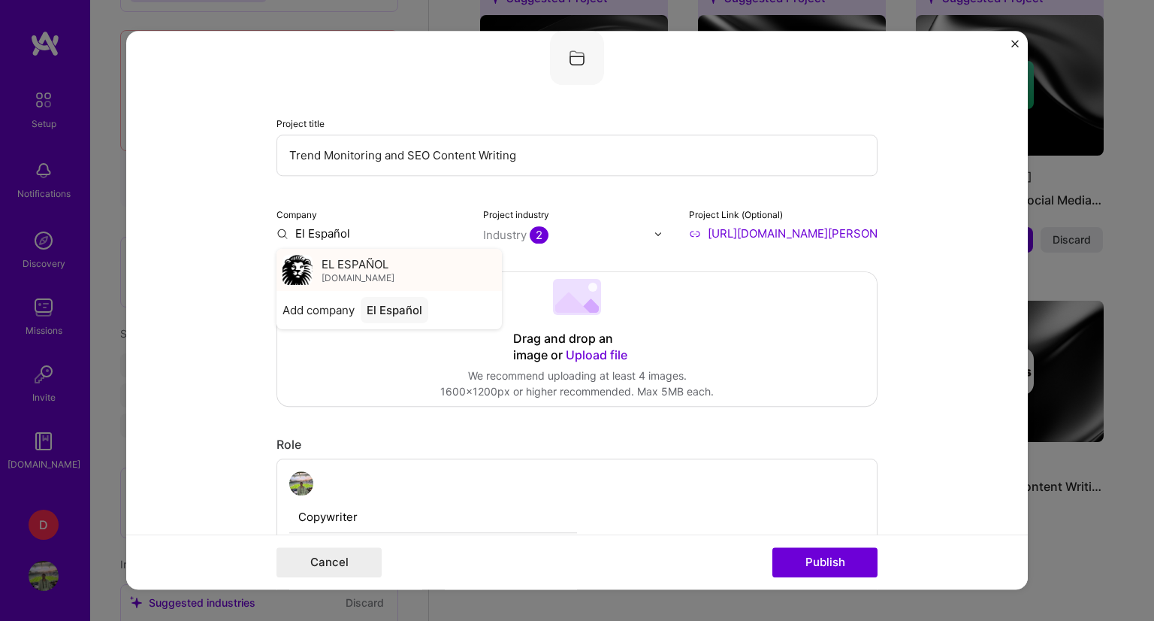
click at [330, 257] on span "EL ESPAÑOL" at bounding box center [355, 264] width 67 height 16
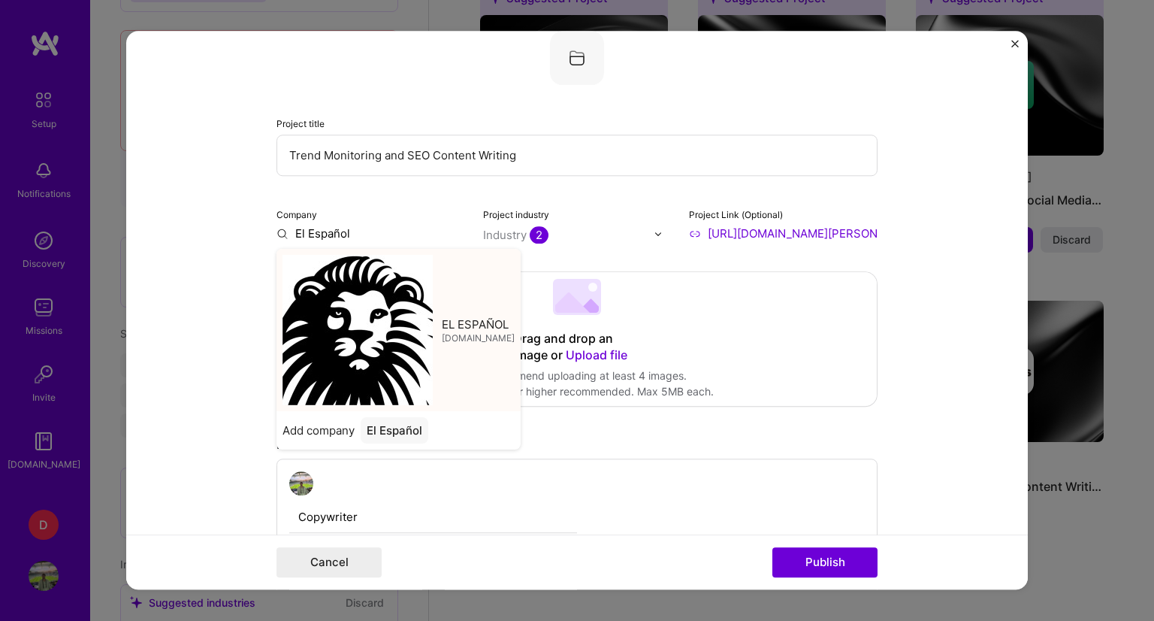
type input "EL ESPAÑOL"
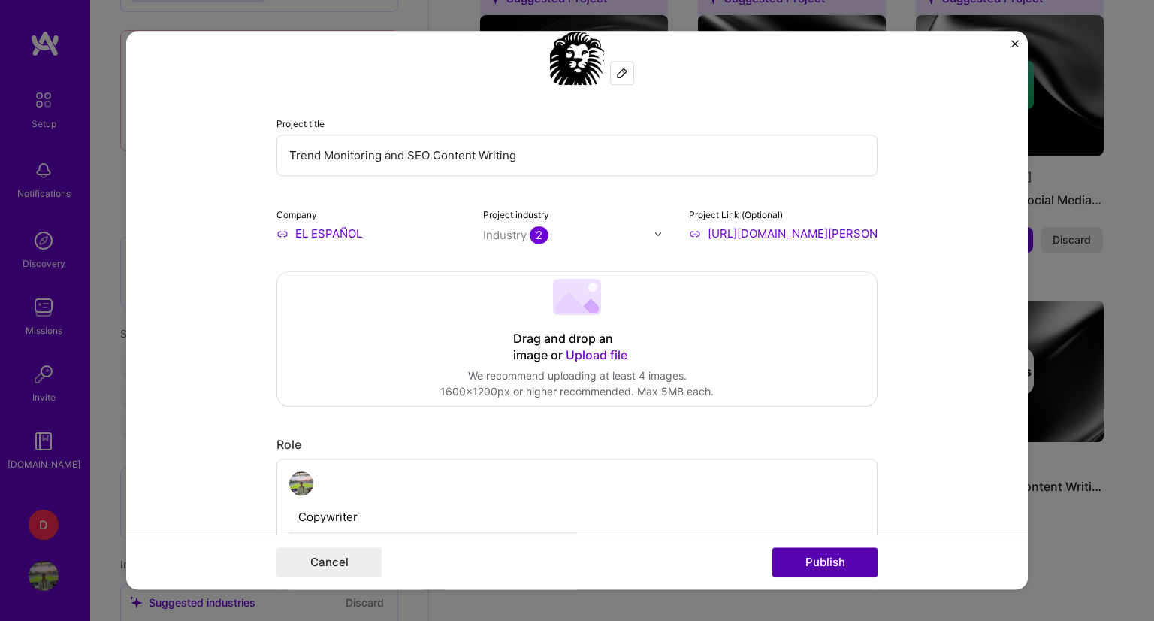
click at [848, 566] on button "Publish" at bounding box center [824, 563] width 105 height 30
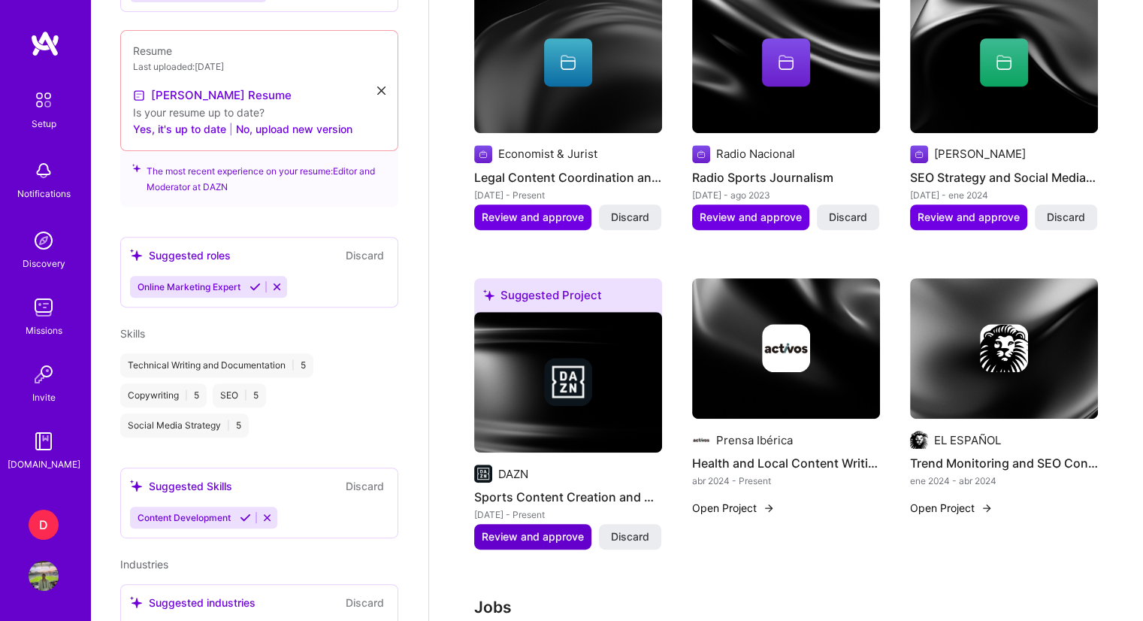
click at [535, 529] on span "Review and approve" at bounding box center [533, 536] width 102 height 15
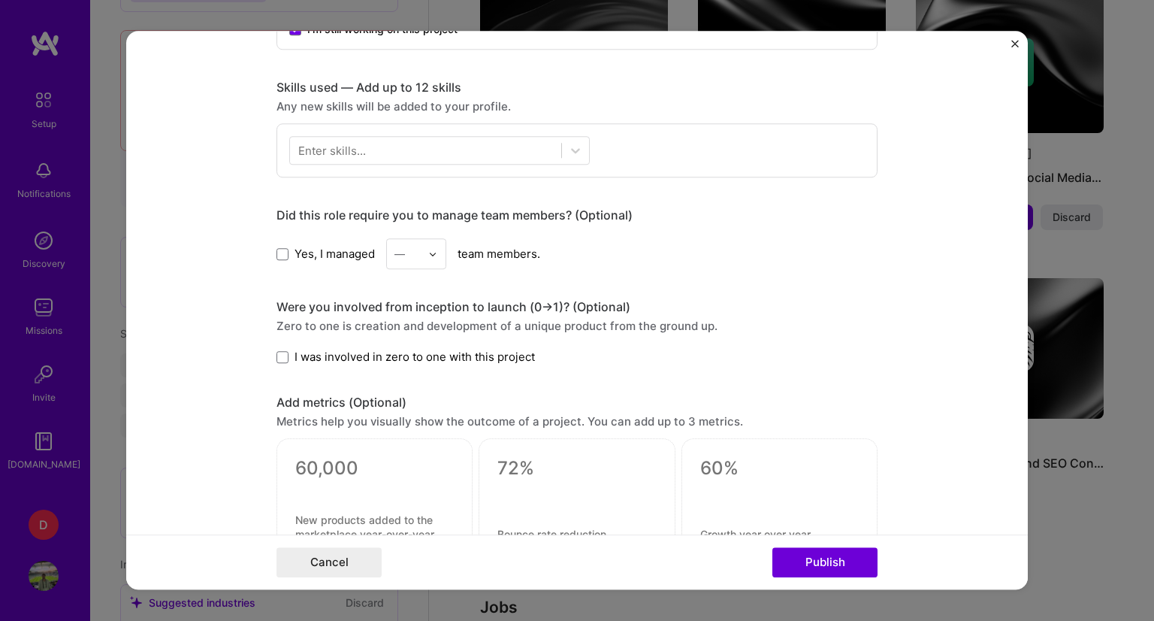
scroll to position [676, 0]
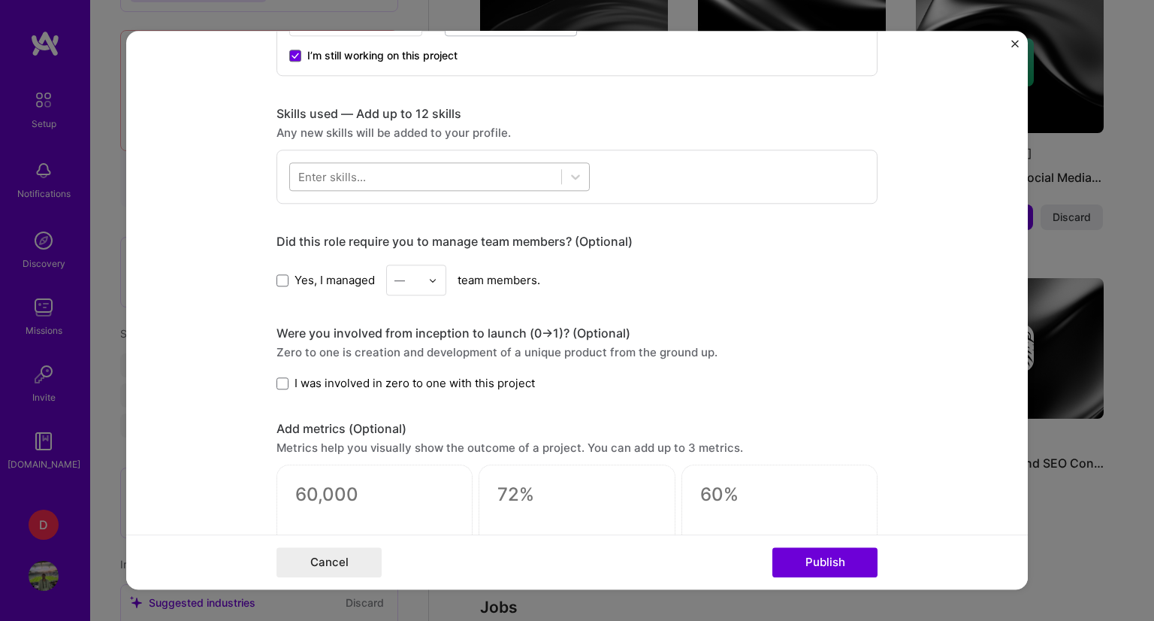
click at [506, 181] on div at bounding box center [425, 177] width 271 height 25
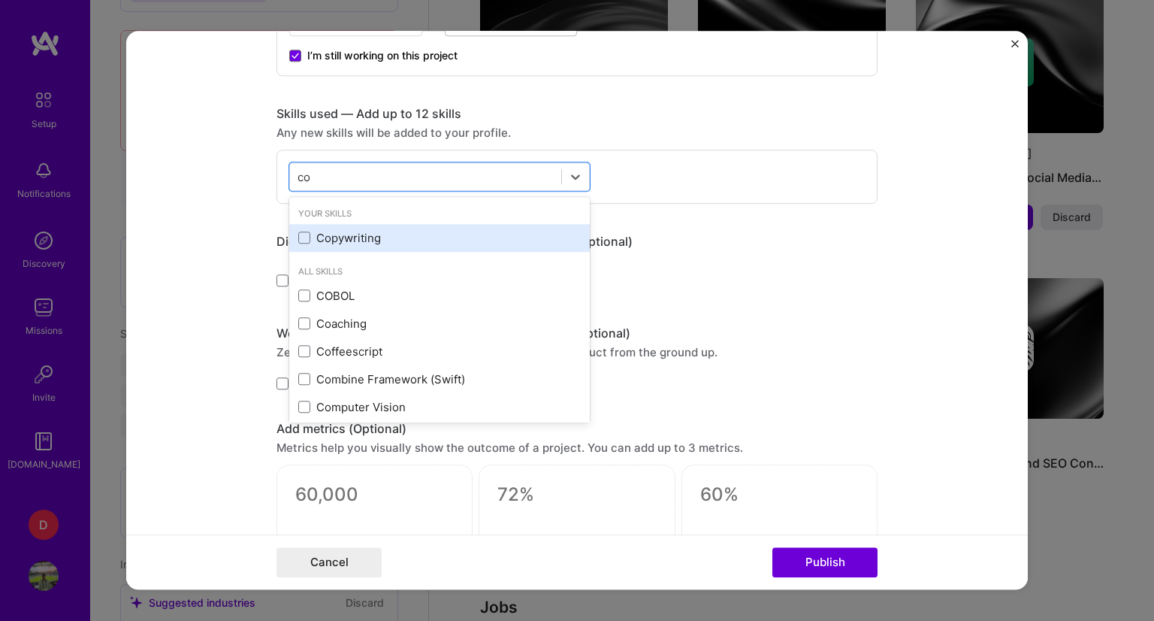
click at [307, 234] on div "Copywriting" at bounding box center [439, 238] width 283 height 16
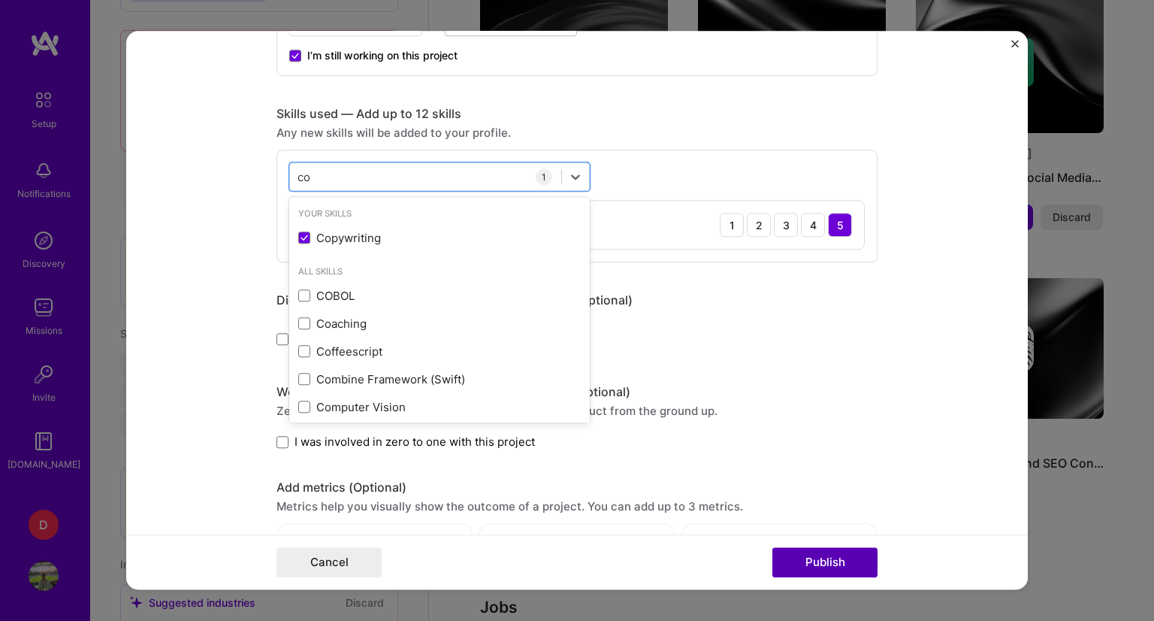
type input "co"
click at [836, 550] on button "Publish" at bounding box center [824, 563] width 105 height 30
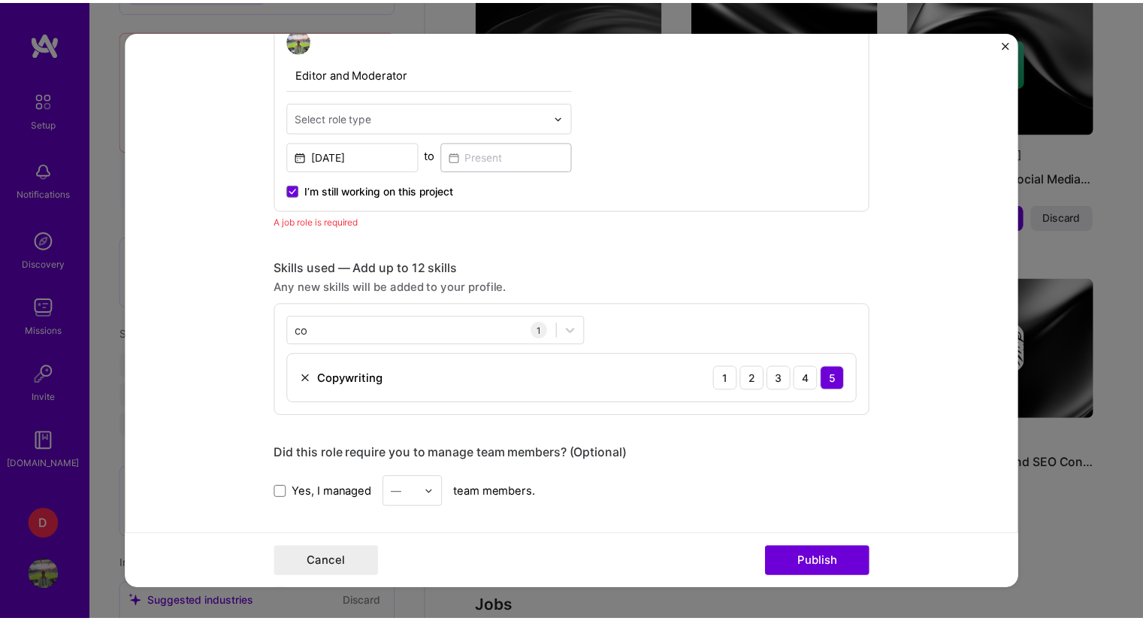
scroll to position [503, 0]
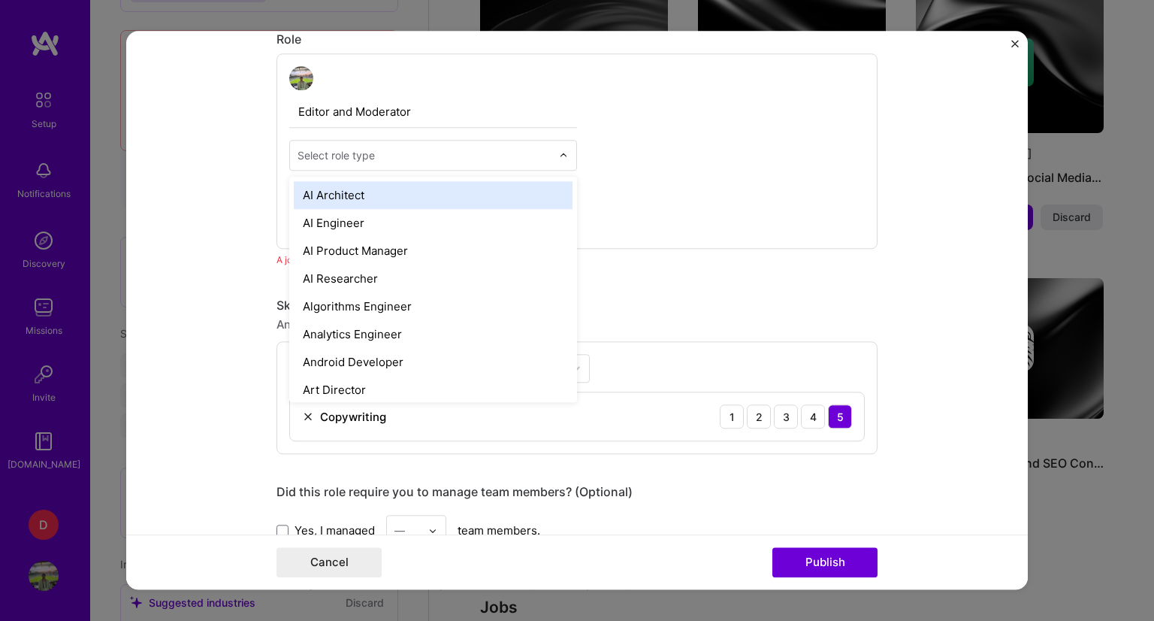
click at [339, 143] on div "Select role type" at bounding box center [424, 155] width 269 height 29
type input "com"
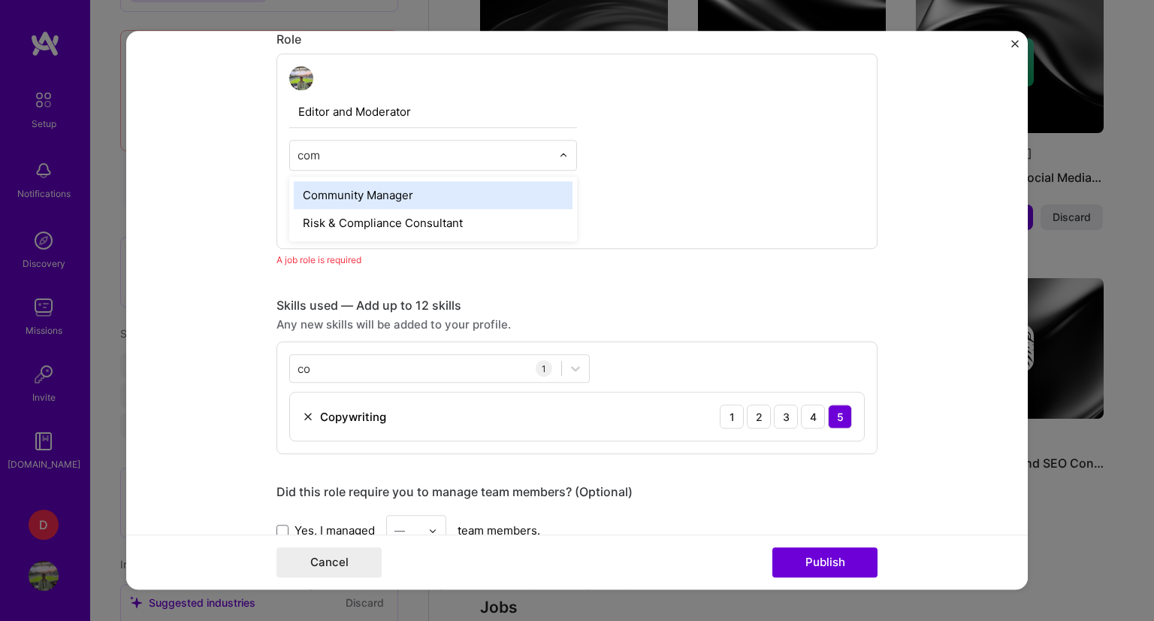
click at [349, 196] on div "Community Manager" at bounding box center [433, 195] width 279 height 28
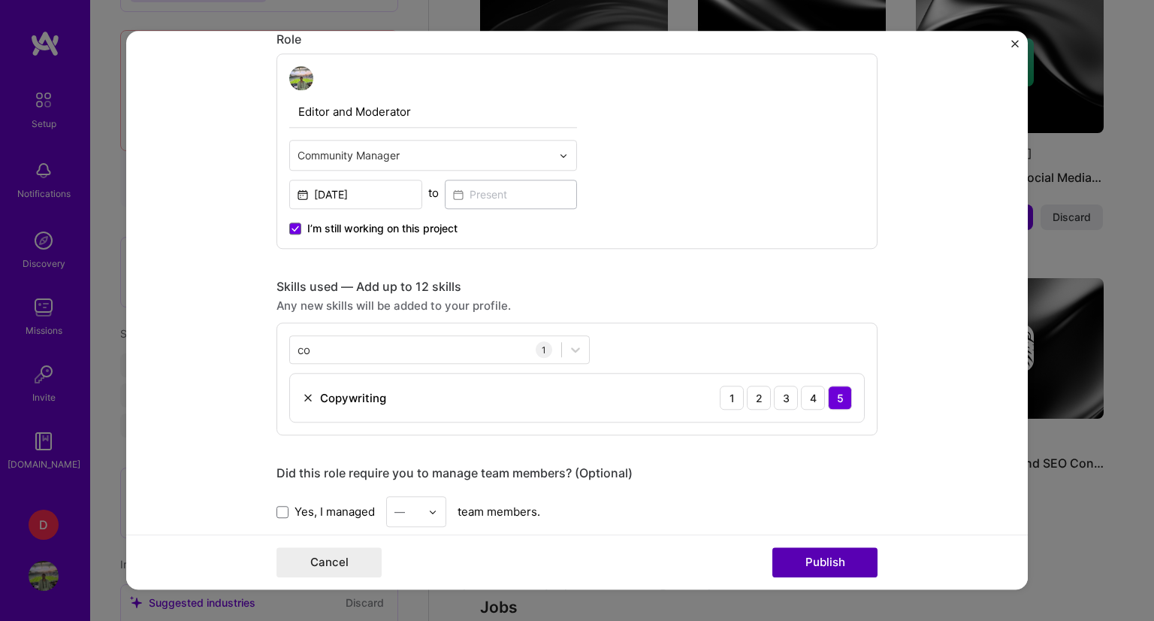
click at [808, 555] on button "Publish" at bounding box center [824, 563] width 105 height 30
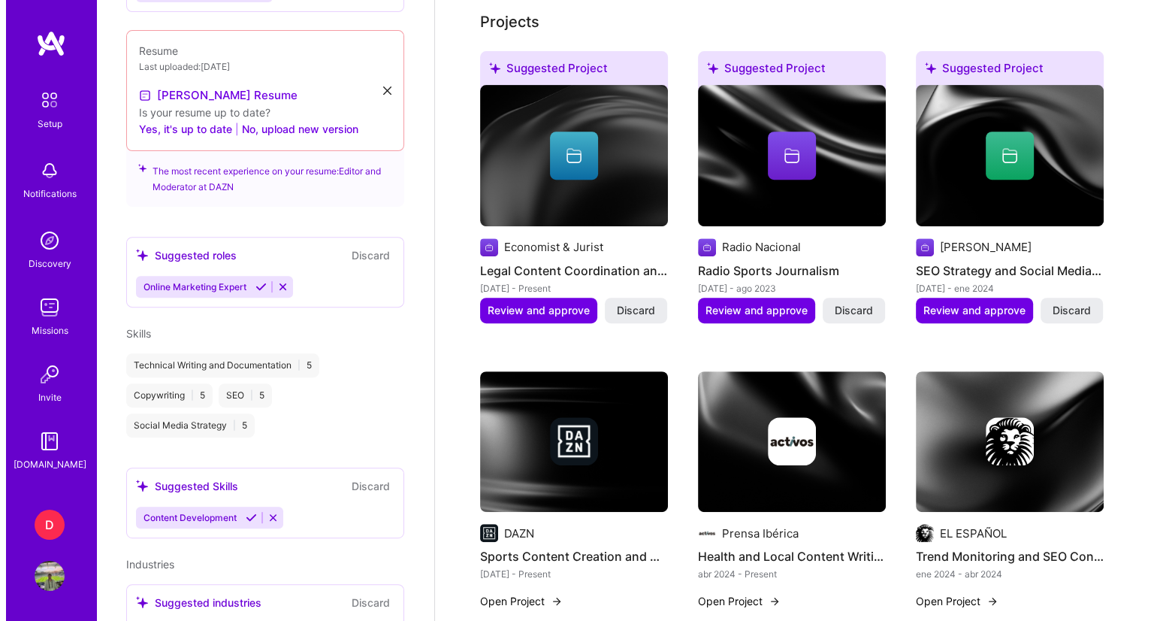
scroll to position [526, 0]
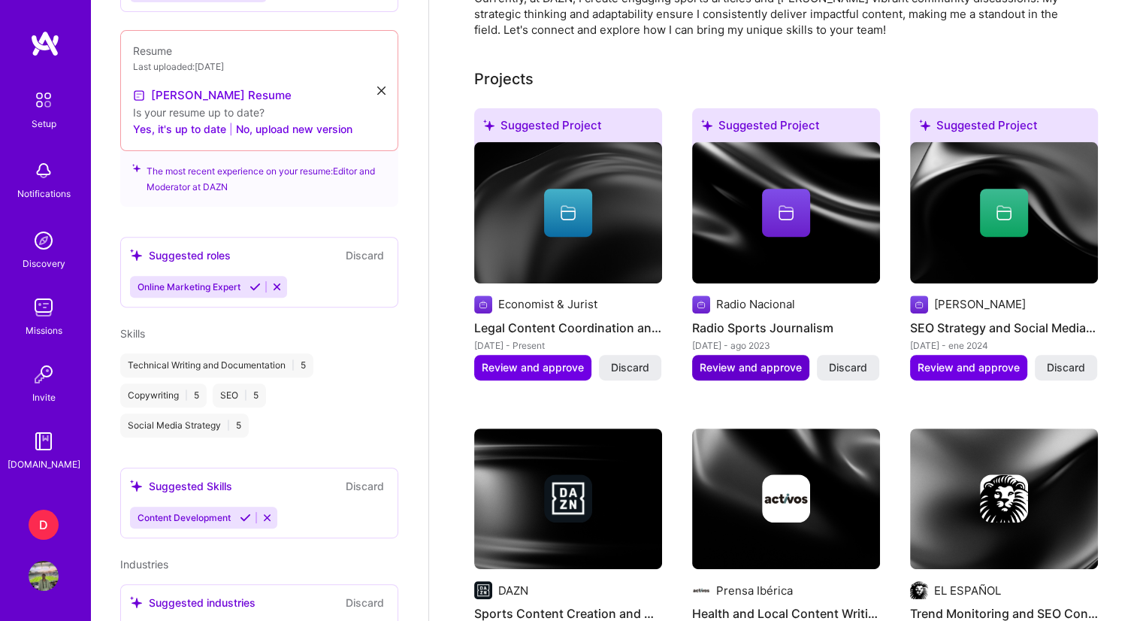
click at [750, 360] on span "Review and approve" at bounding box center [751, 367] width 102 height 15
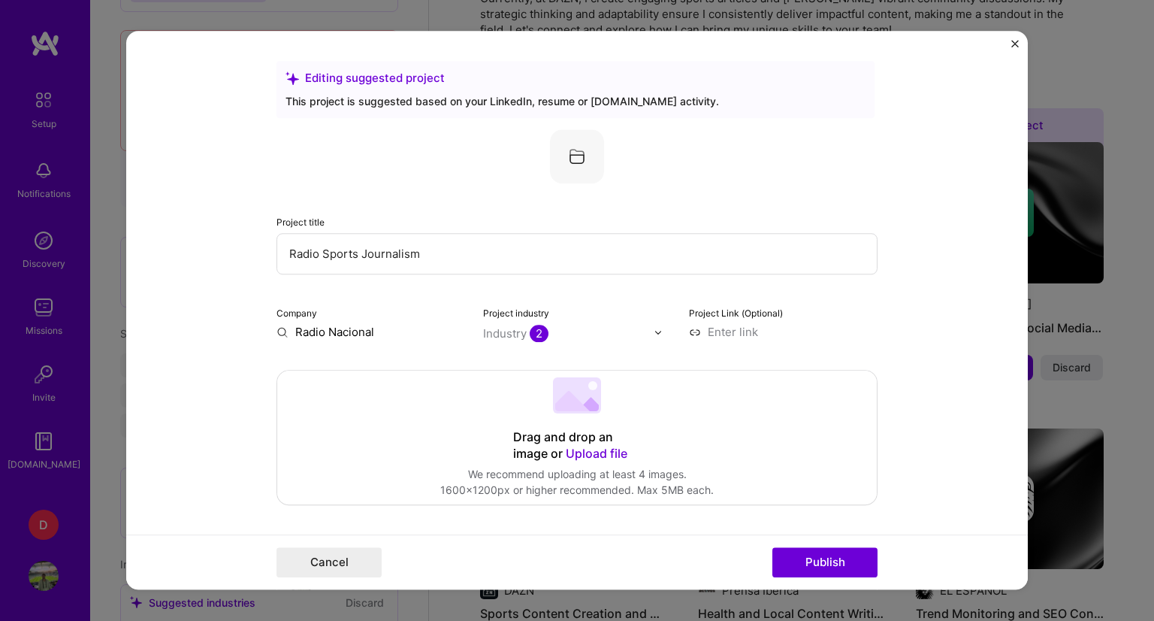
click at [714, 329] on input at bounding box center [783, 332] width 189 height 16
paste input "https://juanlumartin.my.canva.site/"
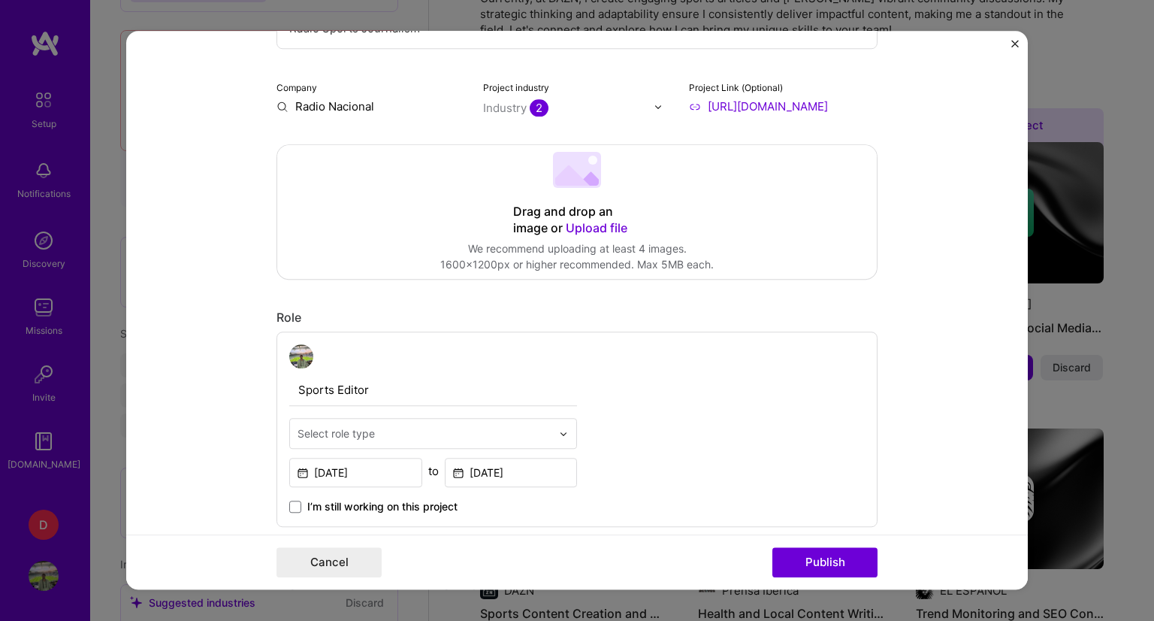
scroll to position [451, 0]
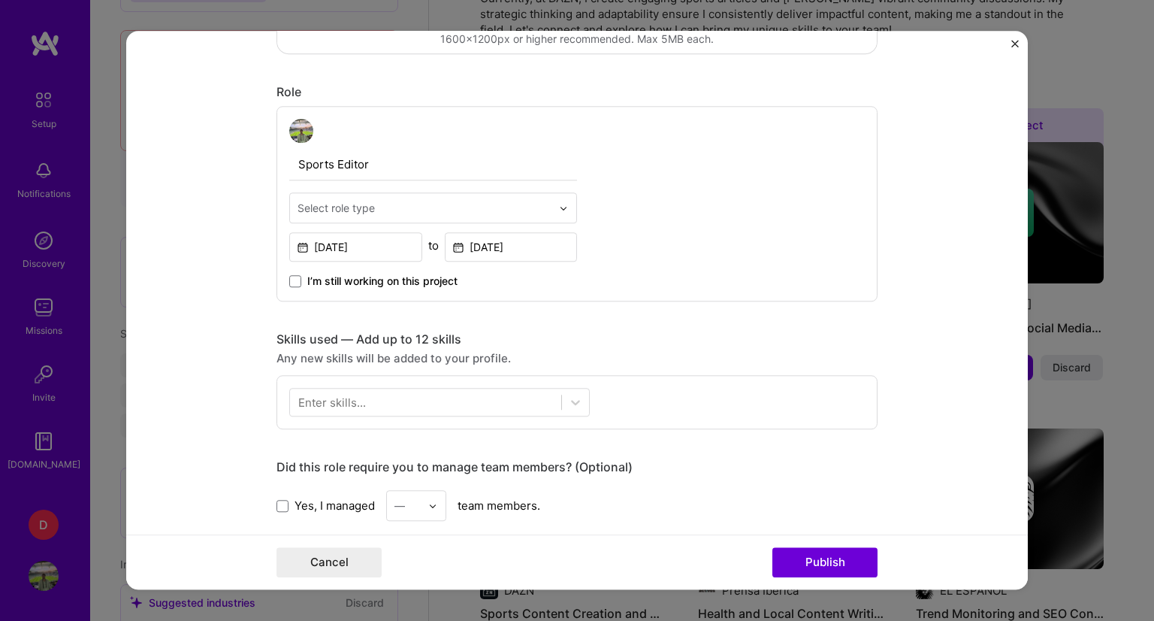
type input "https://juanlumartin.my.canva.site/"
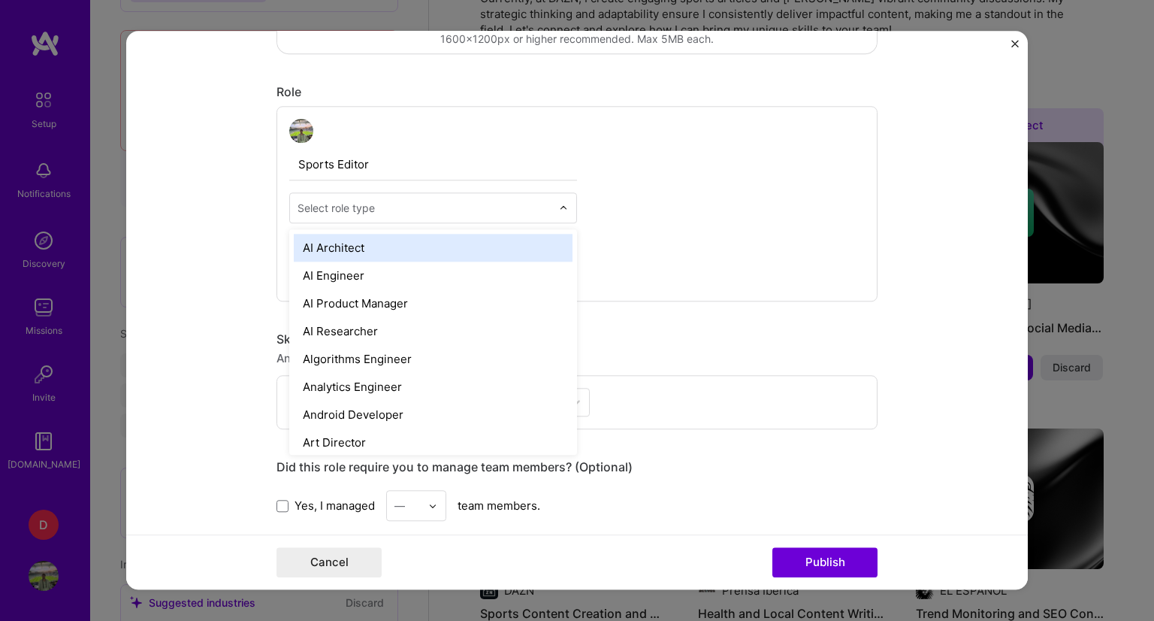
click at [376, 207] on input "text" at bounding box center [425, 208] width 254 height 16
type input "co"
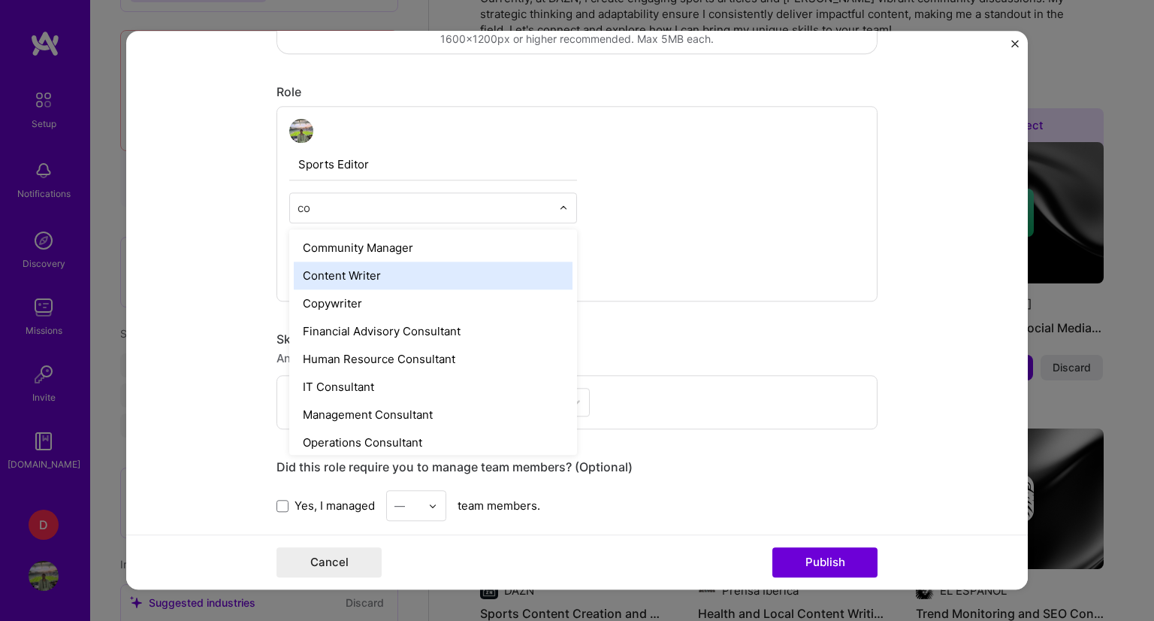
click at [350, 268] on div "Content Writer" at bounding box center [433, 275] width 279 height 28
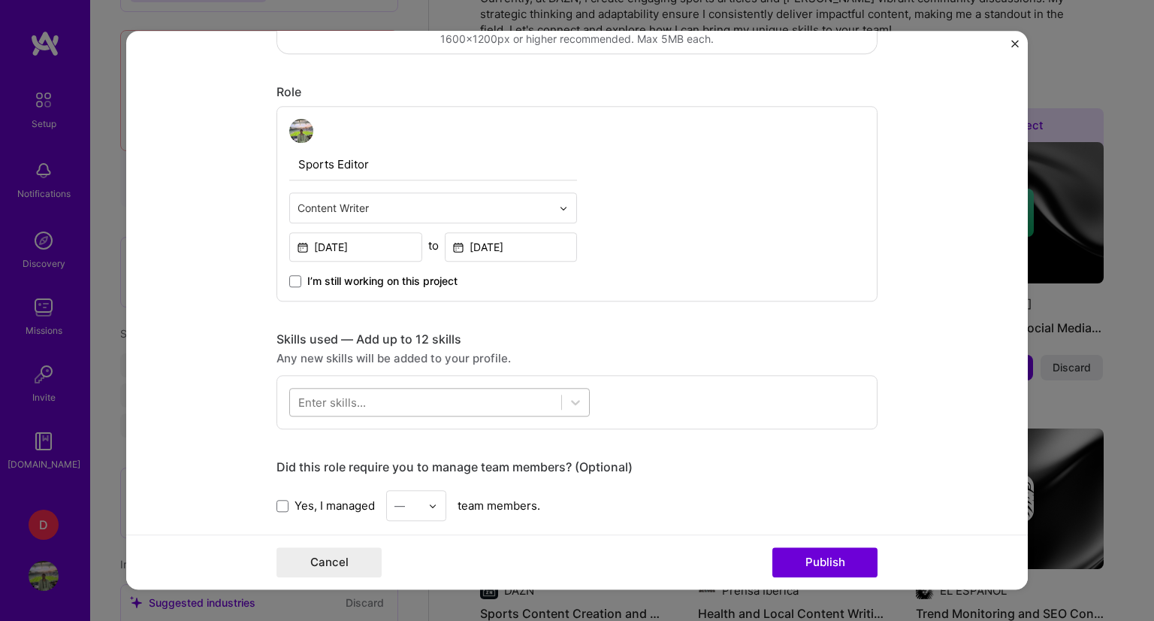
scroll to position [601, 0]
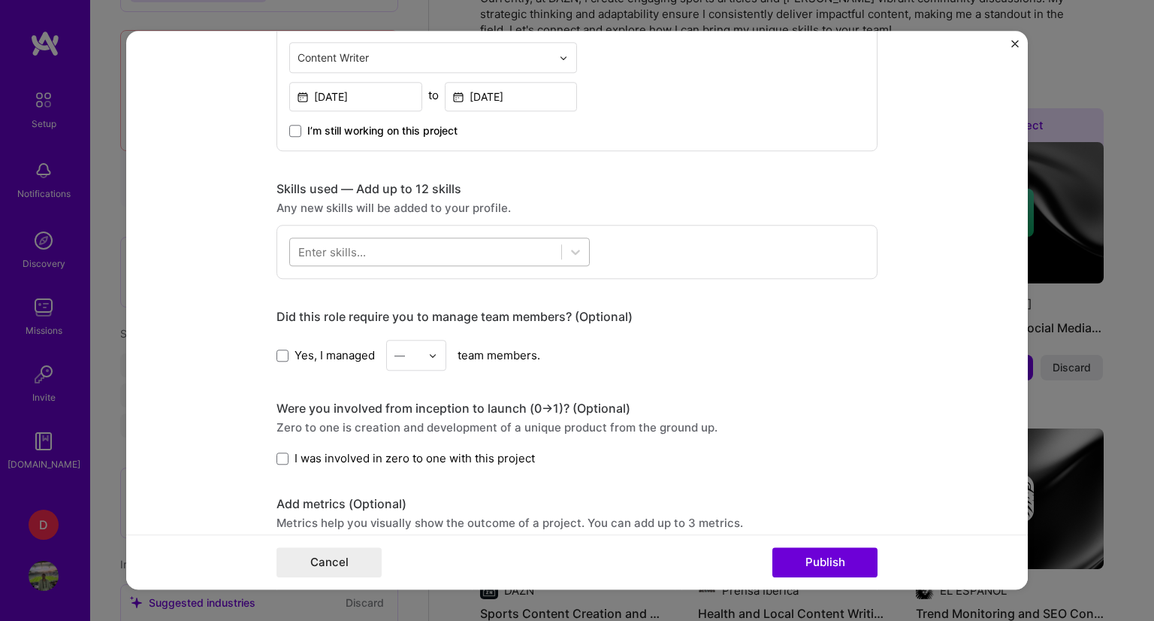
click at [466, 252] on div at bounding box center [425, 252] width 271 height 25
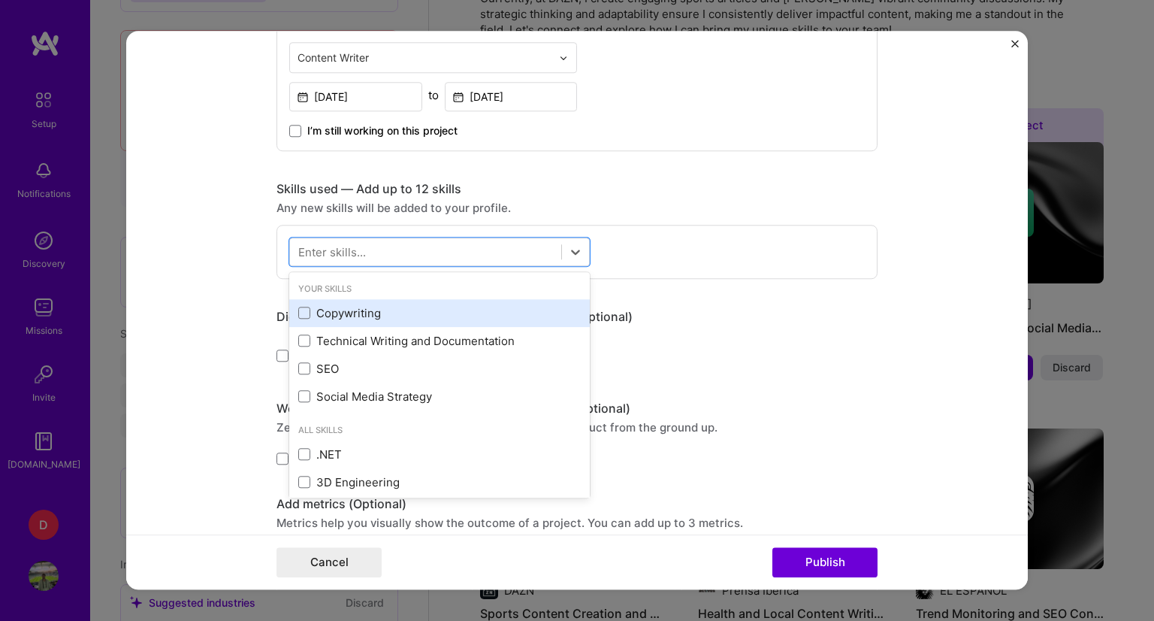
click at [317, 305] on div "Copywriting" at bounding box center [439, 313] width 283 height 16
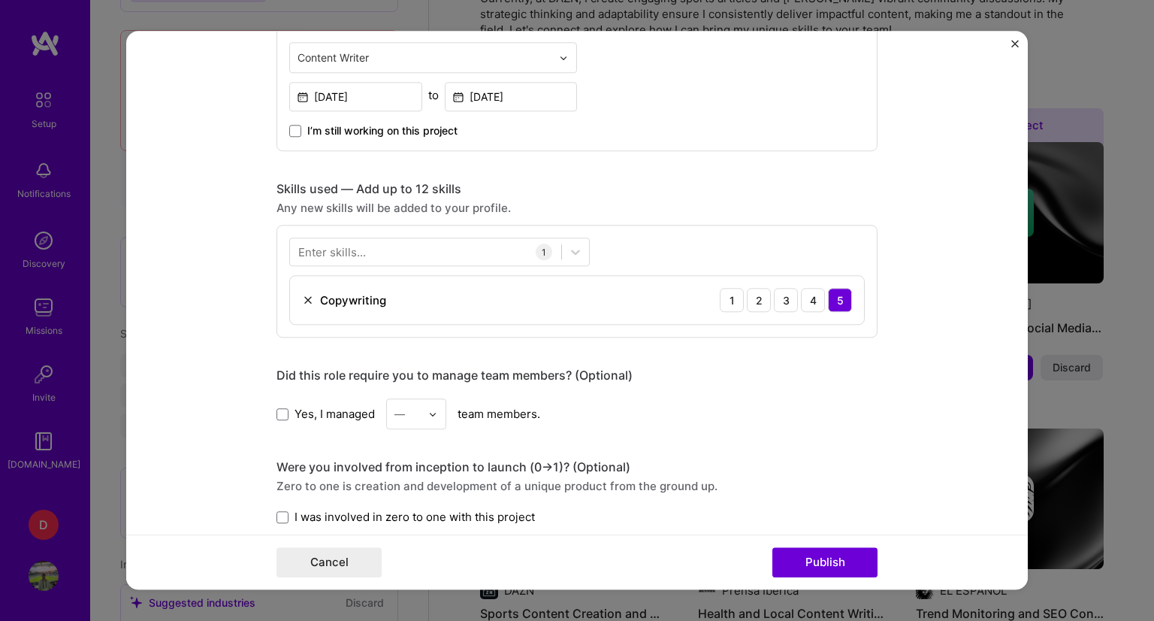
click at [842, 446] on div "Editing suggested project This project is suggested based on your LinkedIn, res…" at bounding box center [577, 341] width 601 height 1763
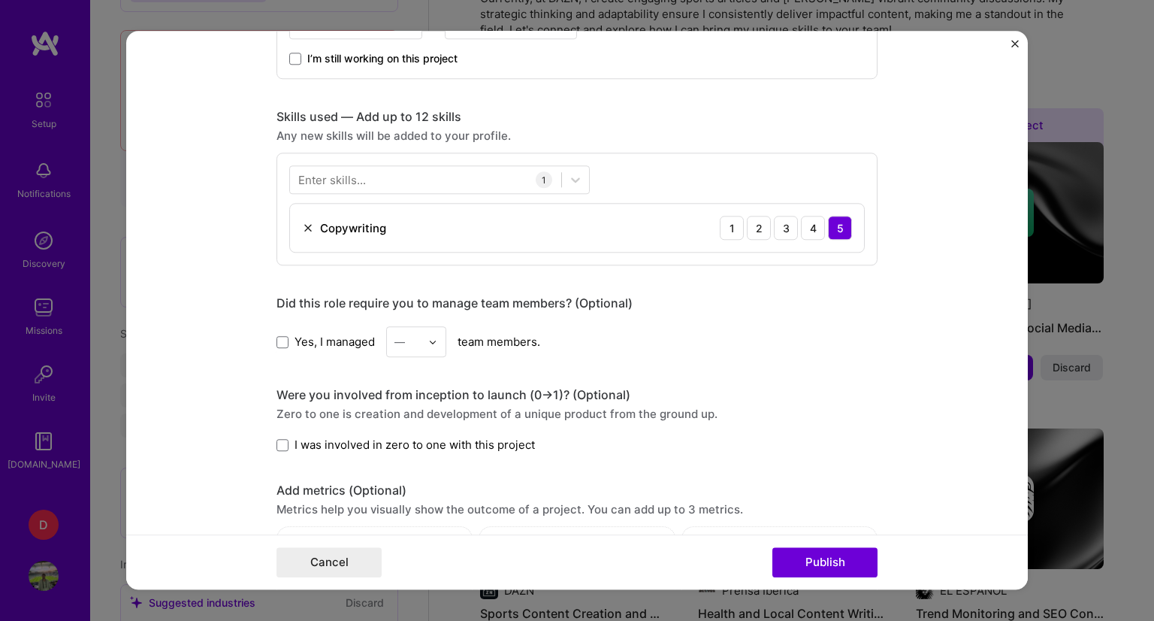
scroll to position [751, 0]
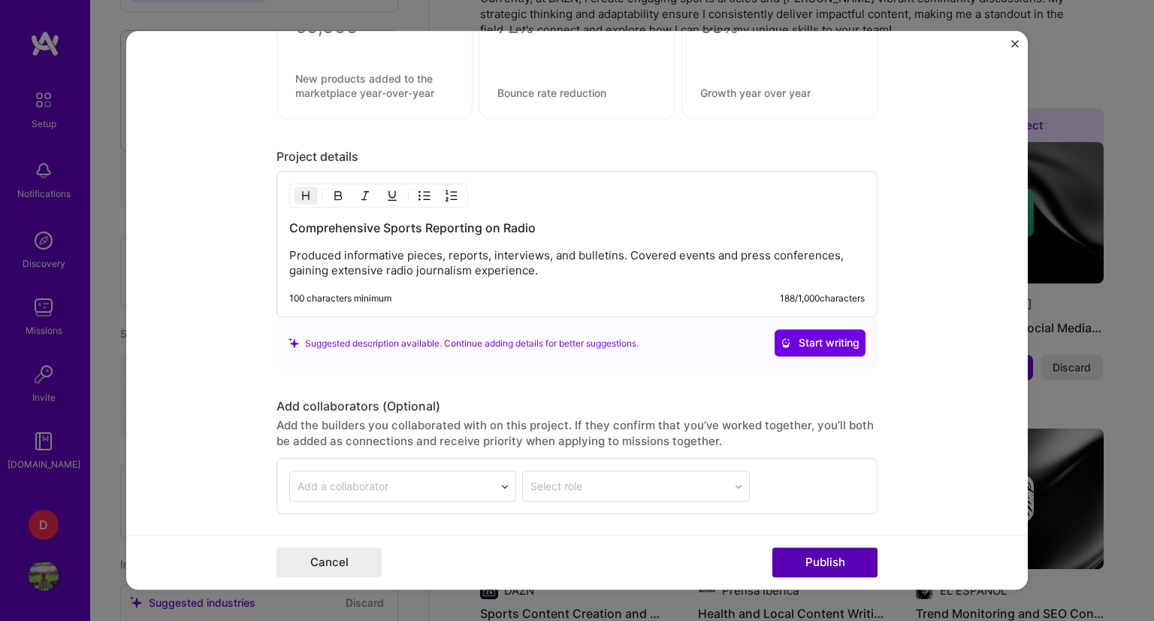
click at [828, 564] on button "Publish" at bounding box center [824, 563] width 105 height 30
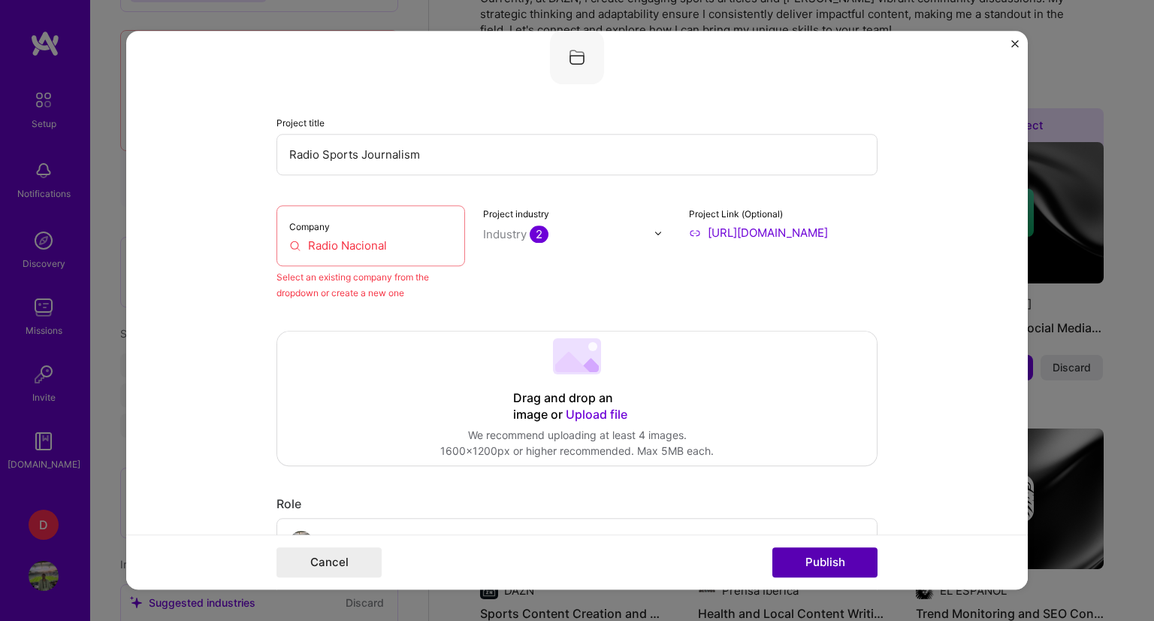
scroll to position [98, 0]
click at [379, 247] on input "Radio Nacional" at bounding box center [370, 246] width 163 height 16
drag, startPoint x: 397, startPoint y: 247, endPoint x: 292, endPoint y: 234, distance: 106.0
click at [292, 234] on div "Company Radio Nacional" at bounding box center [371, 236] width 189 height 61
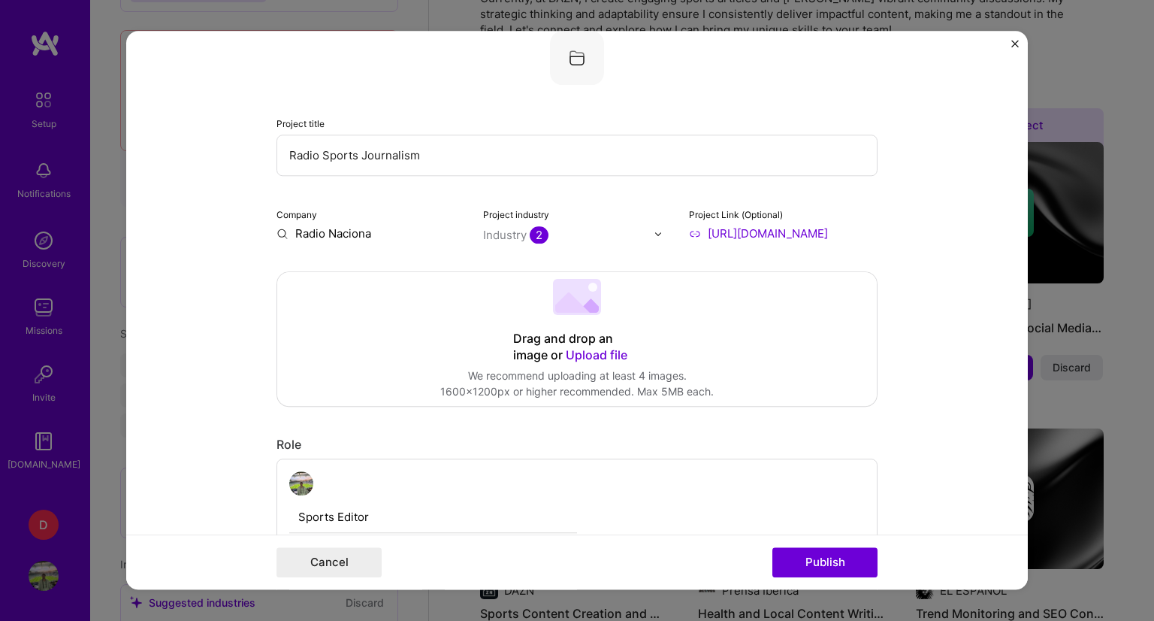
type input "Radio Nacional"
click at [348, 262] on span "Add company" at bounding box center [319, 268] width 72 height 16
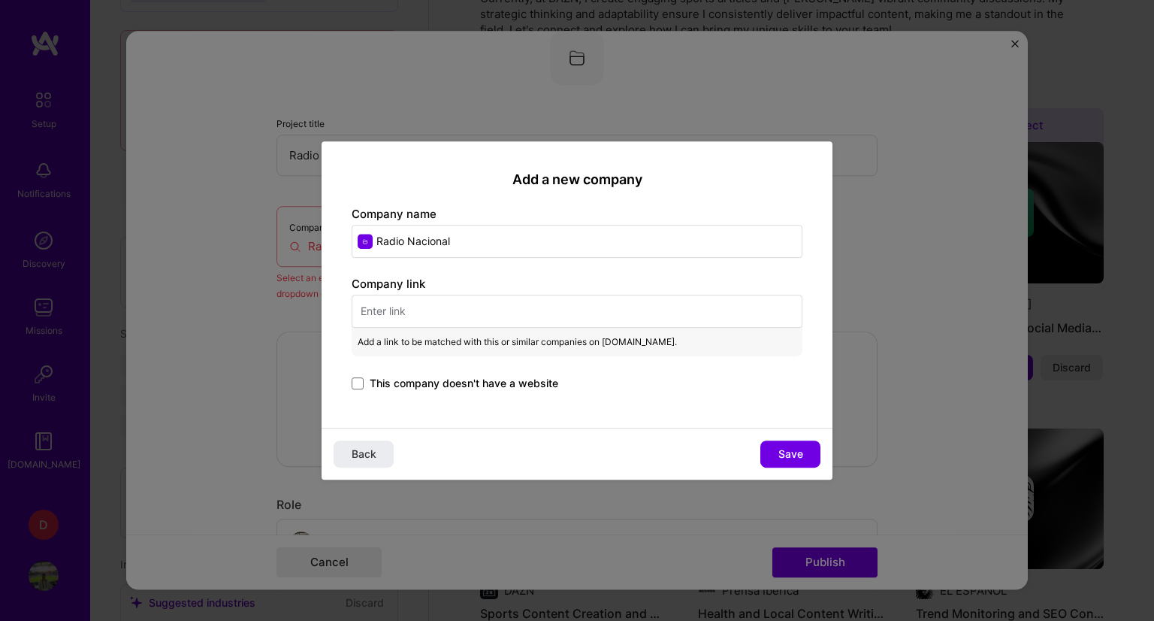
click at [435, 301] on input "text" at bounding box center [577, 311] width 451 height 33
paste input "https://www.rtve.es/play/audios/programa/rne-rne1-live/1712486/"
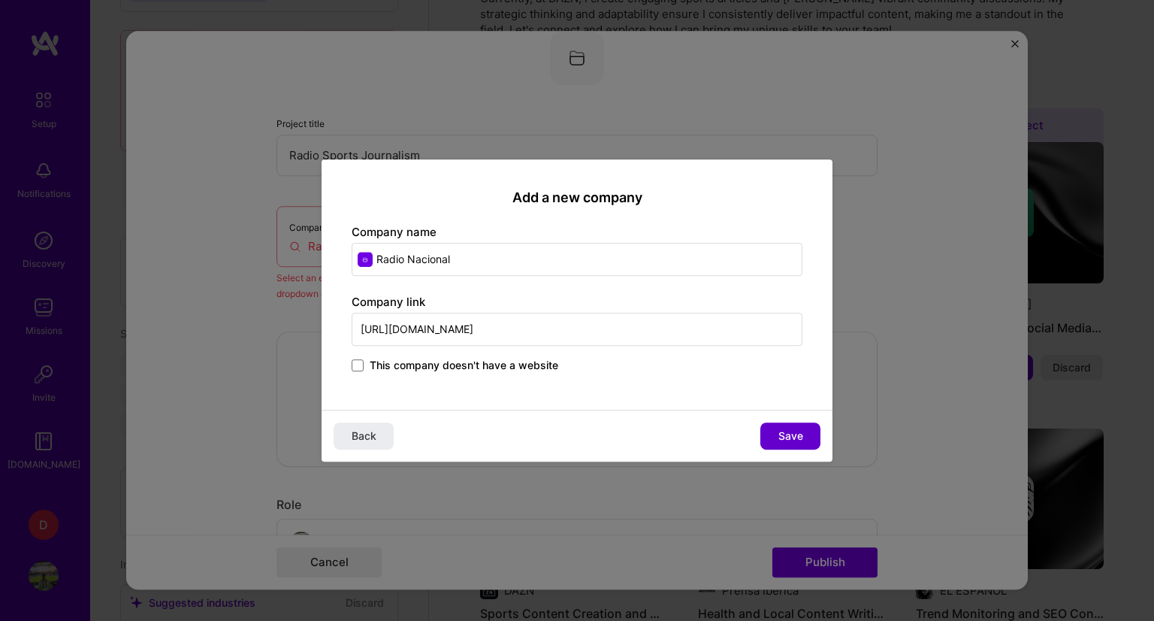
type input "https://www.rtve.es/play/audios/programa/rne-rne1-live/1712486/"
click at [802, 434] on span "Save" at bounding box center [790, 435] width 25 height 15
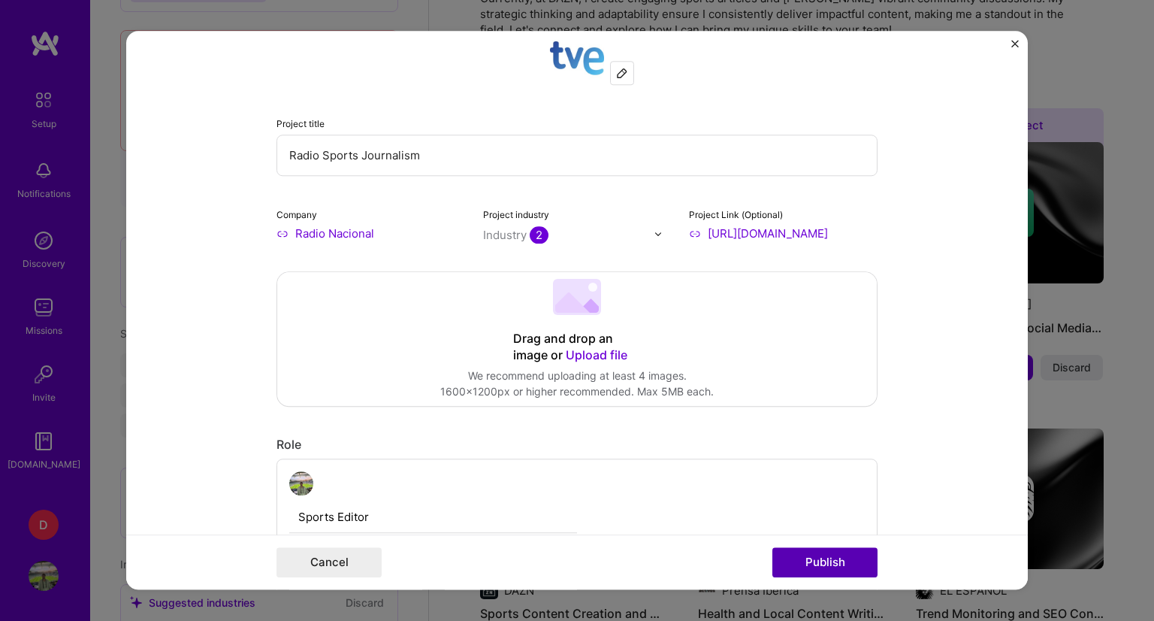
click at [833, 569] on button "Publish" at bounding box center [824, 563] width 105 height 30
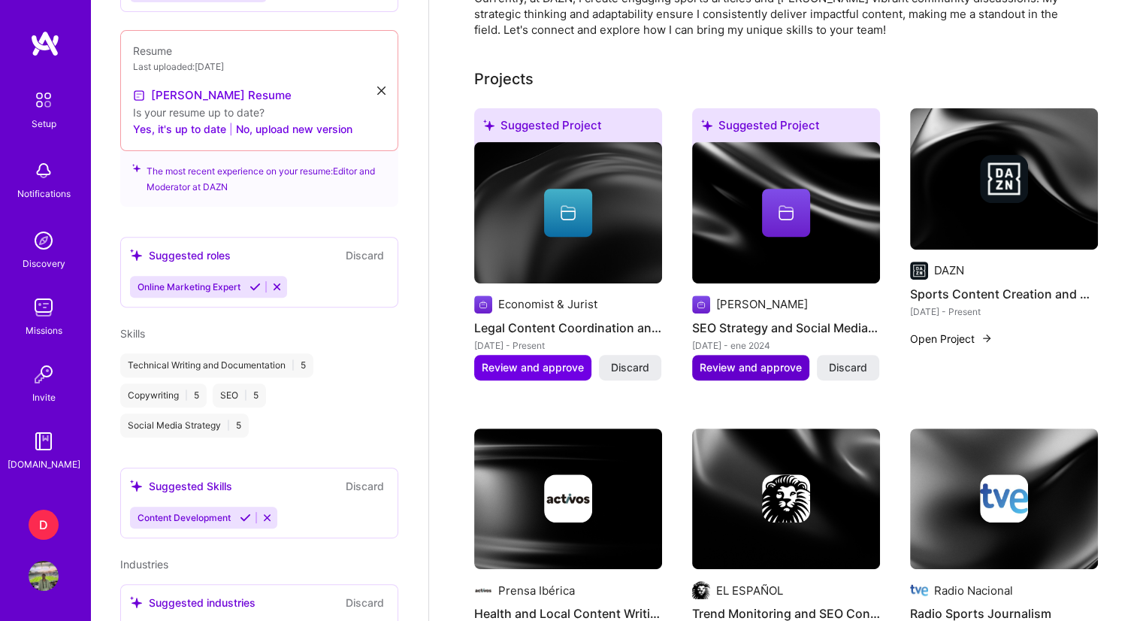
click at [748, 360] on span "Review and approve" at bounding box center [751, 367] width 102 height 15
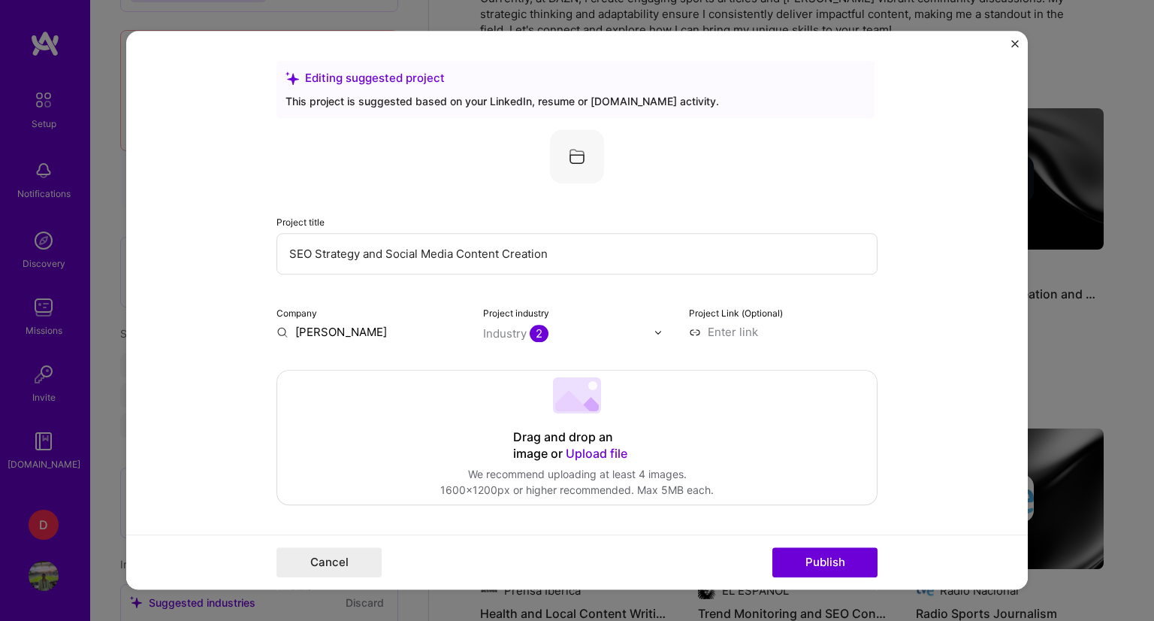
scroll to position [301, 0]
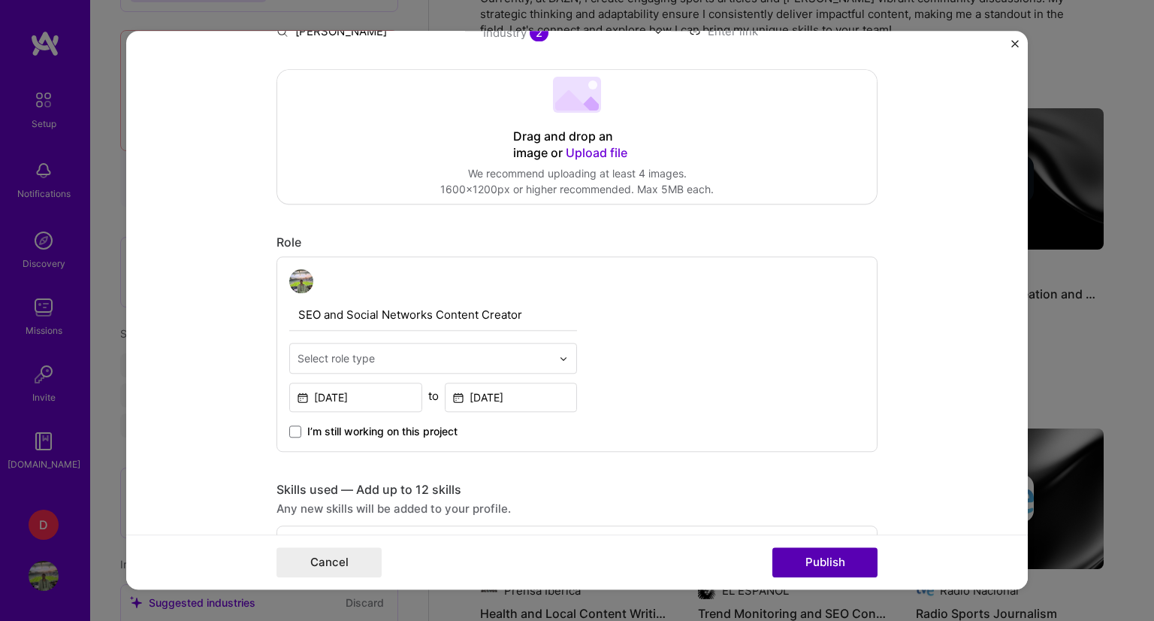
click at [854, 561] on button "Publish" at bounding box center [824, 563] width 105 height 30
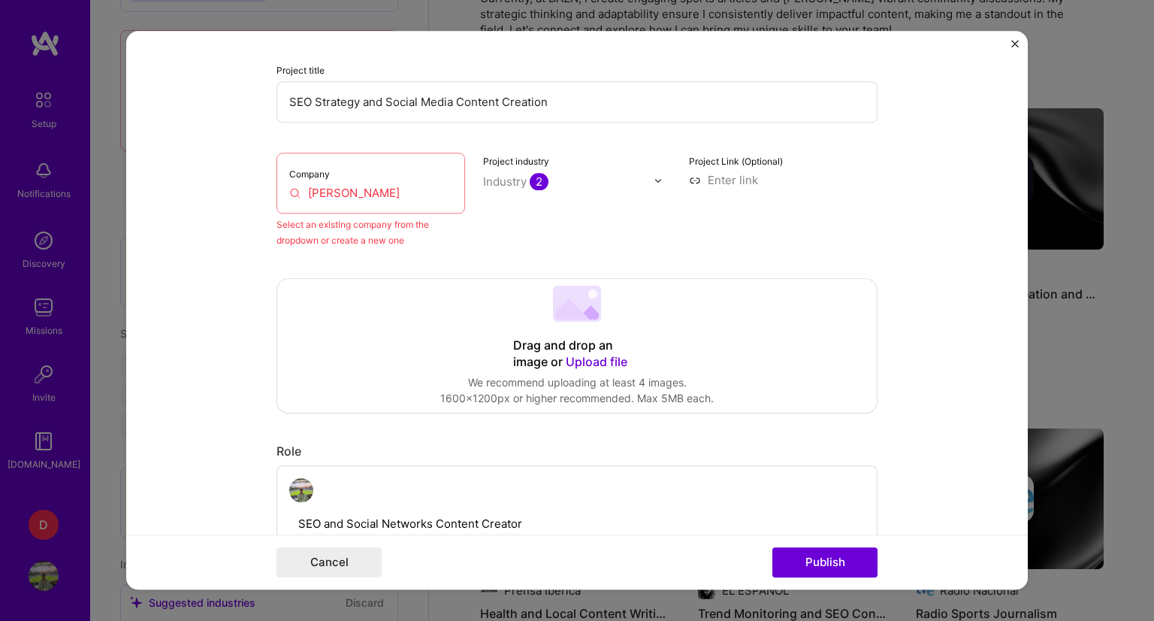
scroll to position [2, 0]
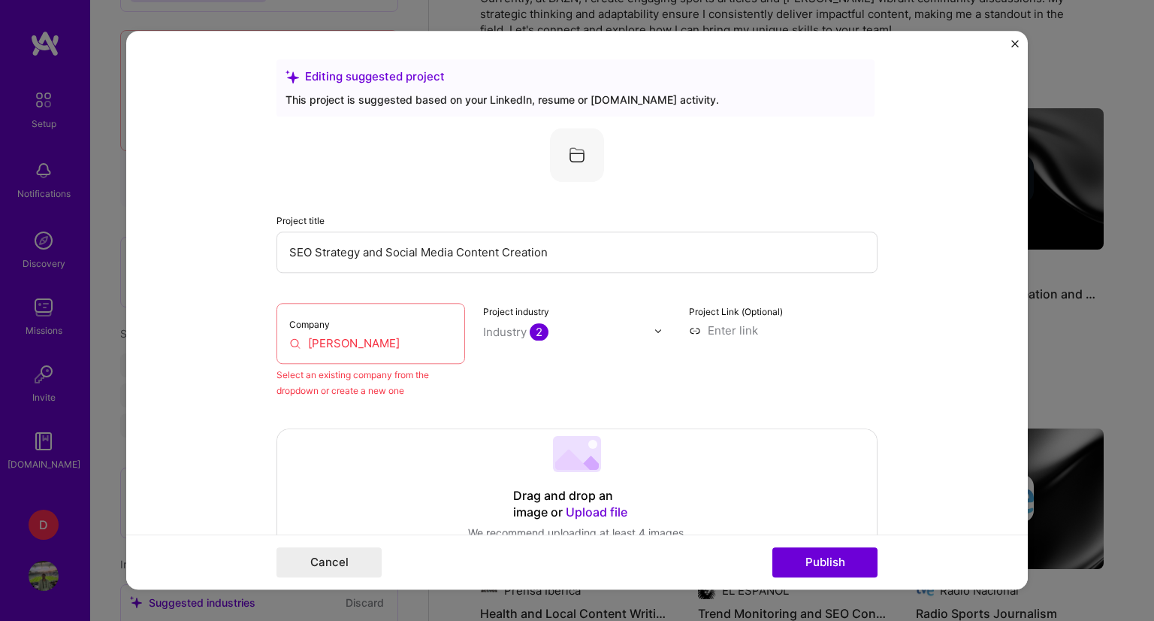
drag, startPoint x: 382, startPoint y: 349, endPoint x: 267, endPoint y: 337, distance: 115.6
click at [267, 337] on form "Editing suggested project This project is suggested based on your LinkedIn, res…" at bounding box center [577, 310] width 902 height 558
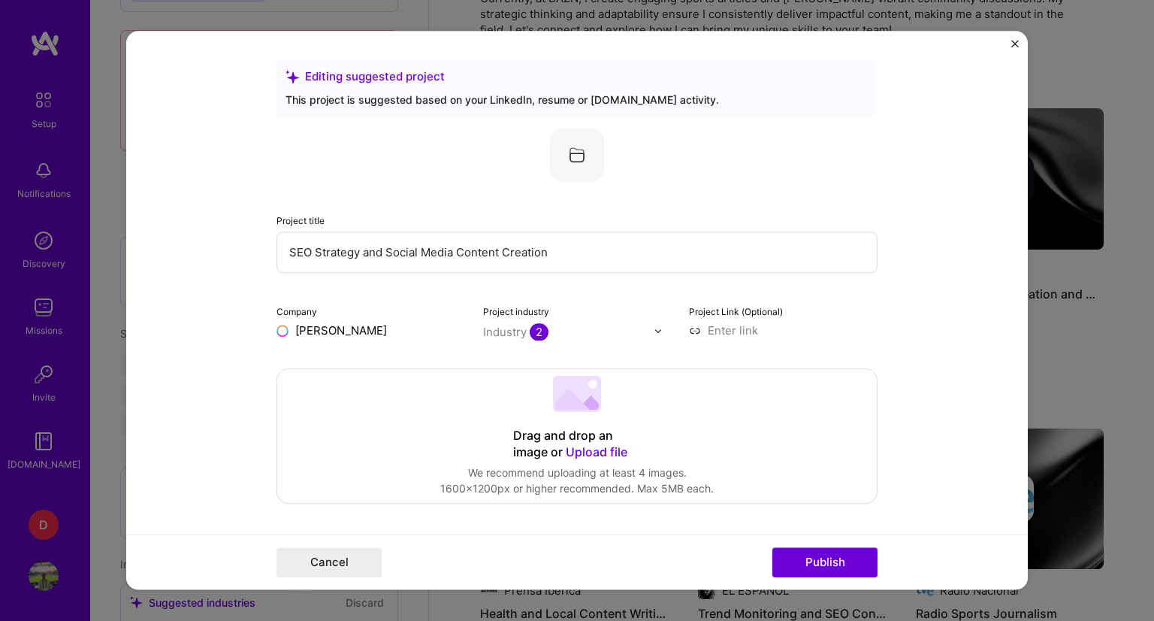
type input "[PERSON_NAME]"
click at [331, 359] on span "[PERSON_NAME]" at bounding box center [368, 361] width 92 height 16
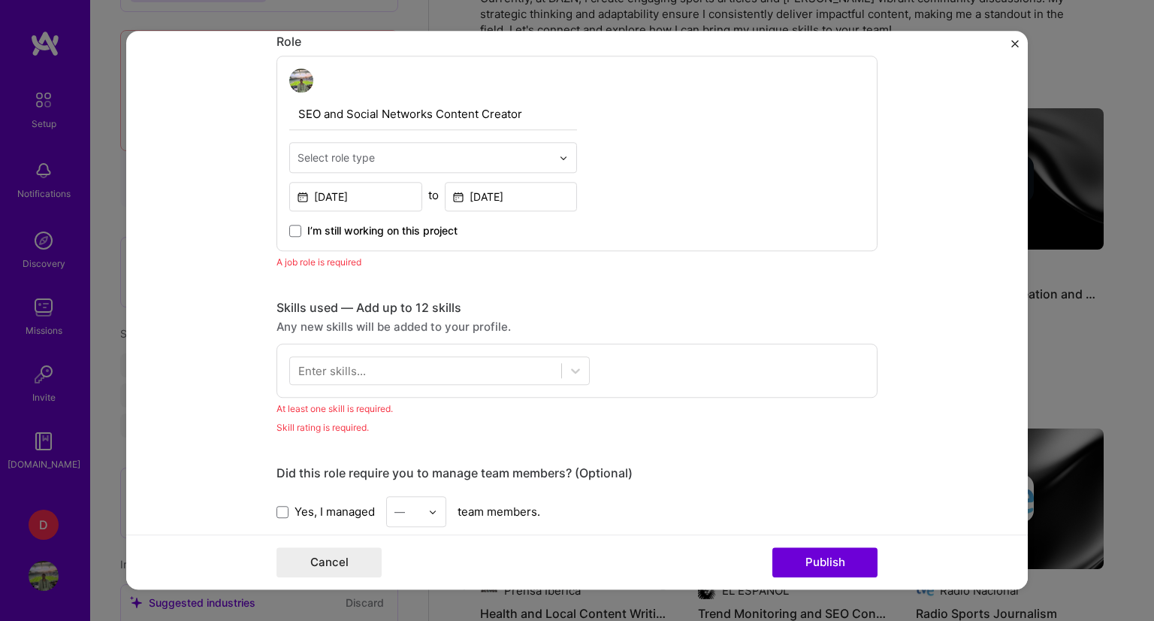
scroll to position [527, 0]
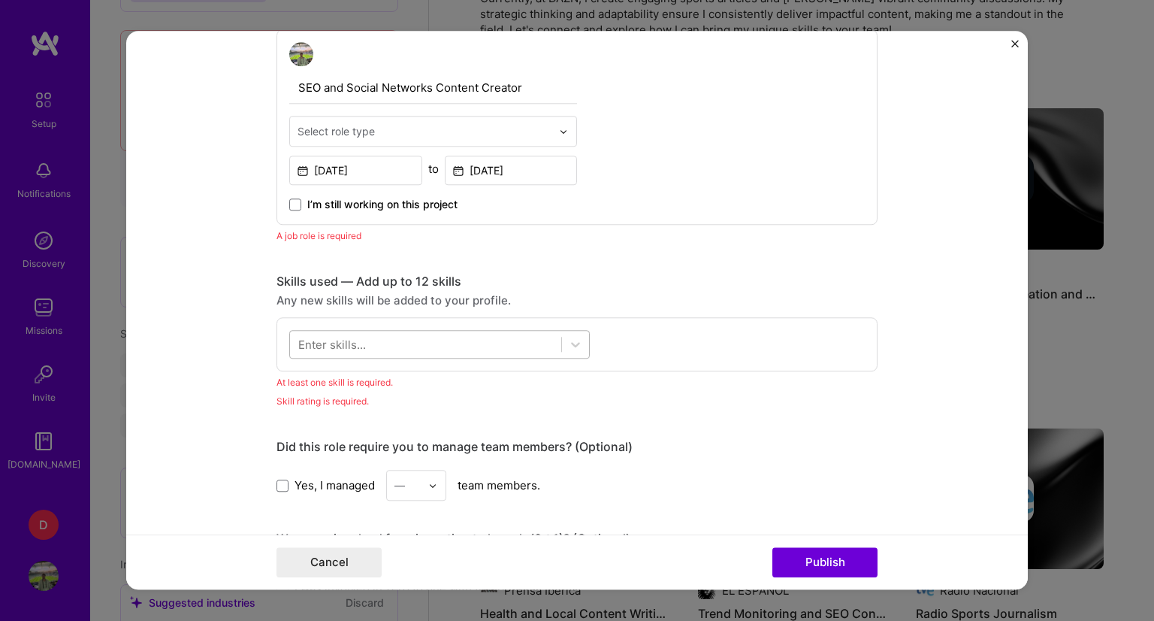
click at [397, 349] on div at bounding box center [425, 344] width 271 height 25
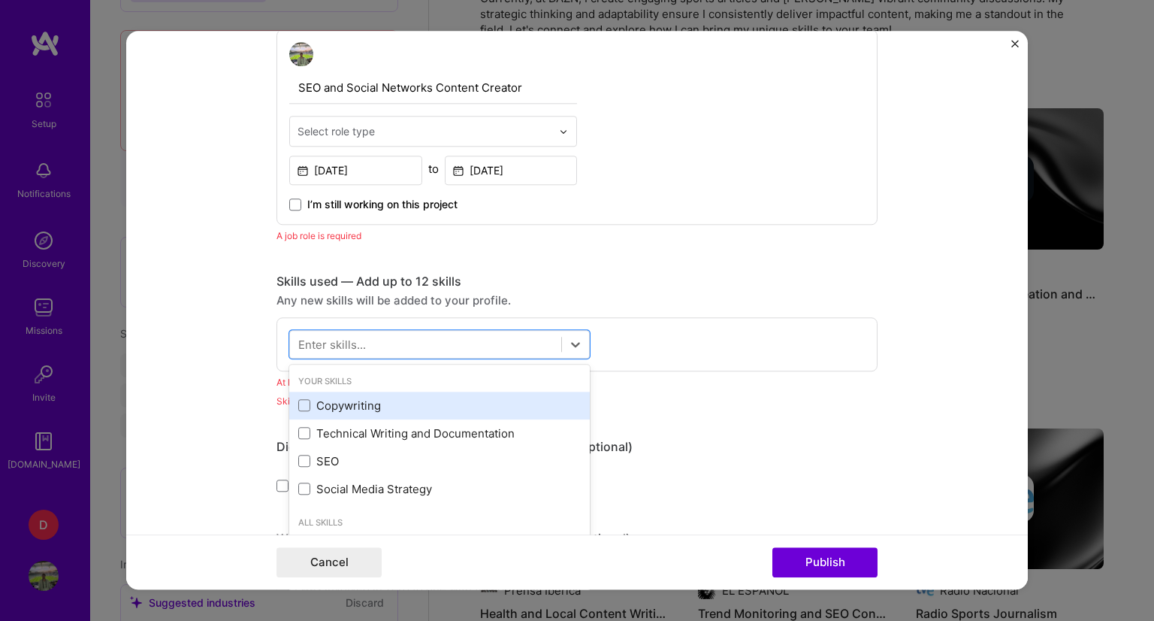
click at [383, 405] on div "Copywriting" at bounding box center [439, 405] width 283 height 16
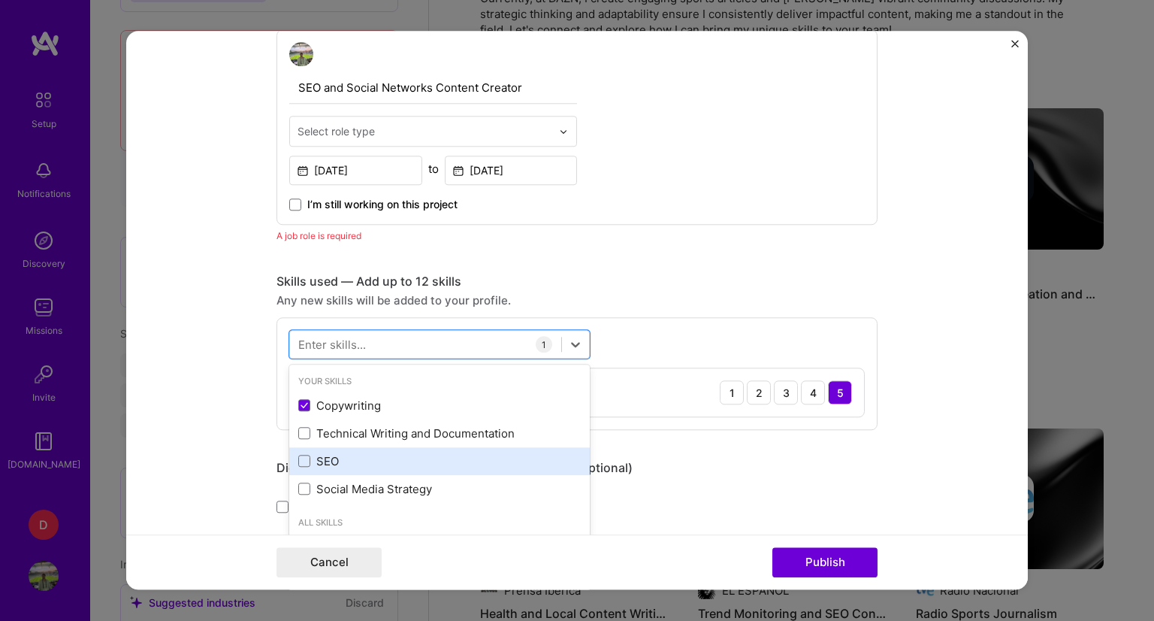
click at [348, 454] on div "SEO" at bounding box center [439, 461] width 283 height 16
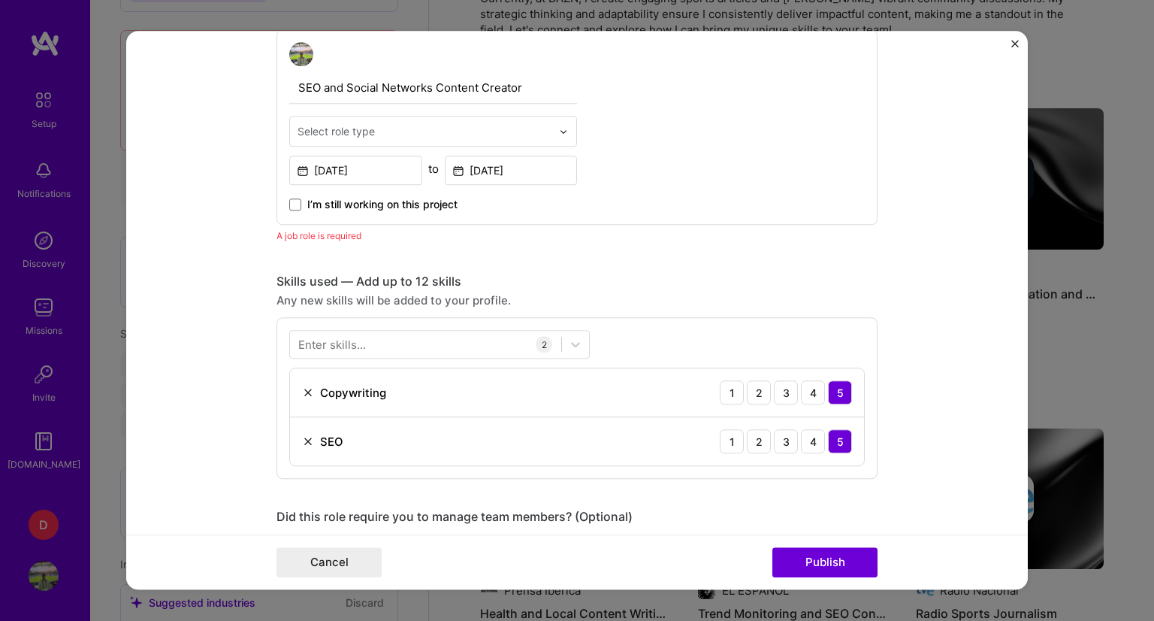
click at [215, 417] on form "Editing suggested project This project is suggested based on your LinkedIn, res…" at bounding box center [577, 310] width 902 height 558
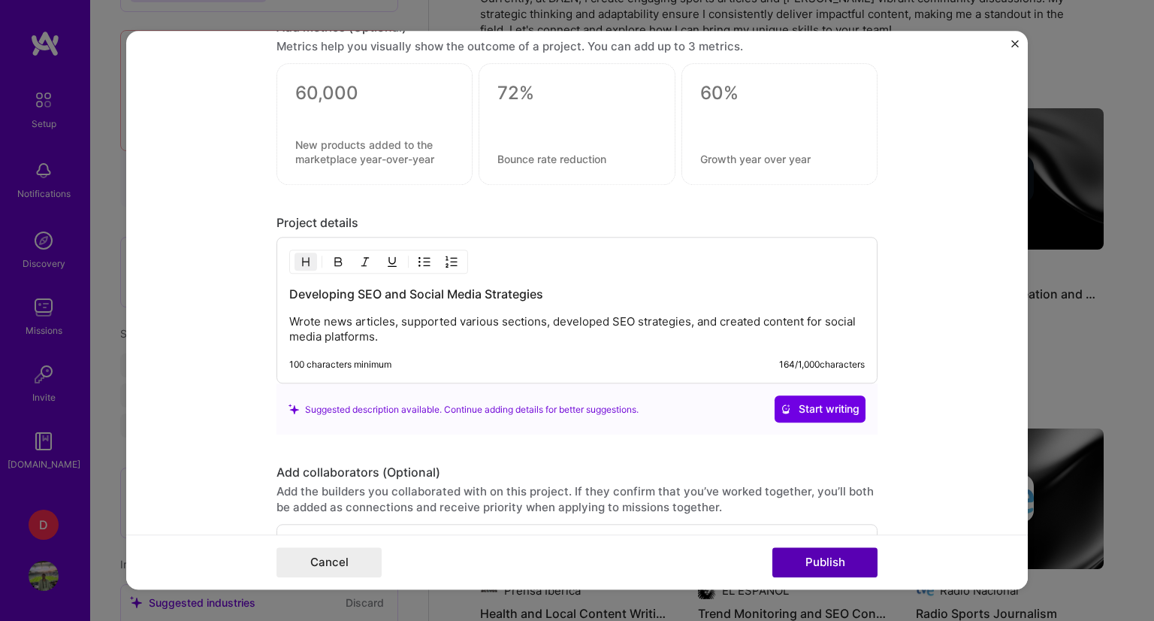
click at [815, 557] on button "Publish" at bounding box center [824, 563] width 105 height 30
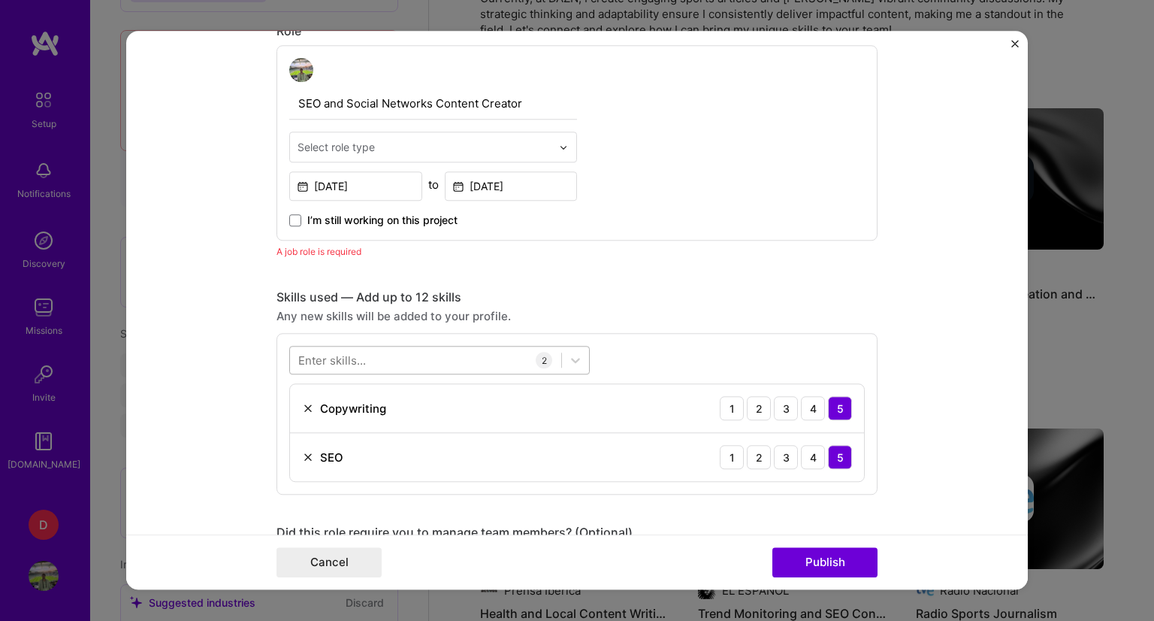
scroll to position [503, 0]
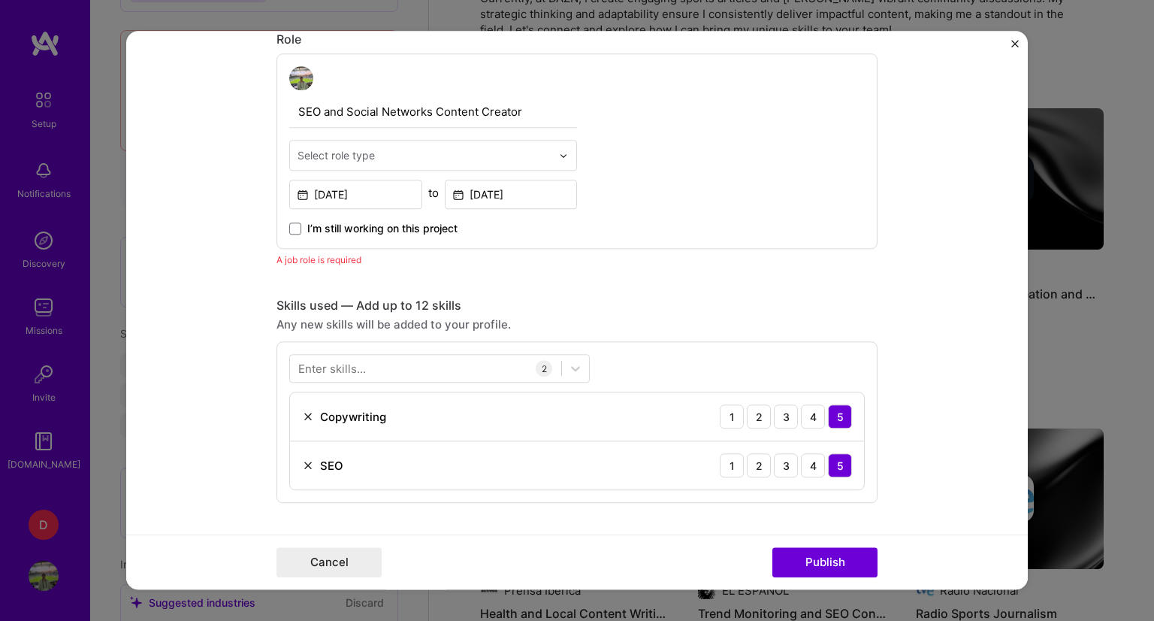
click at [370, 155] on input "text" at bounding box center [425, 155] width 254 height 16
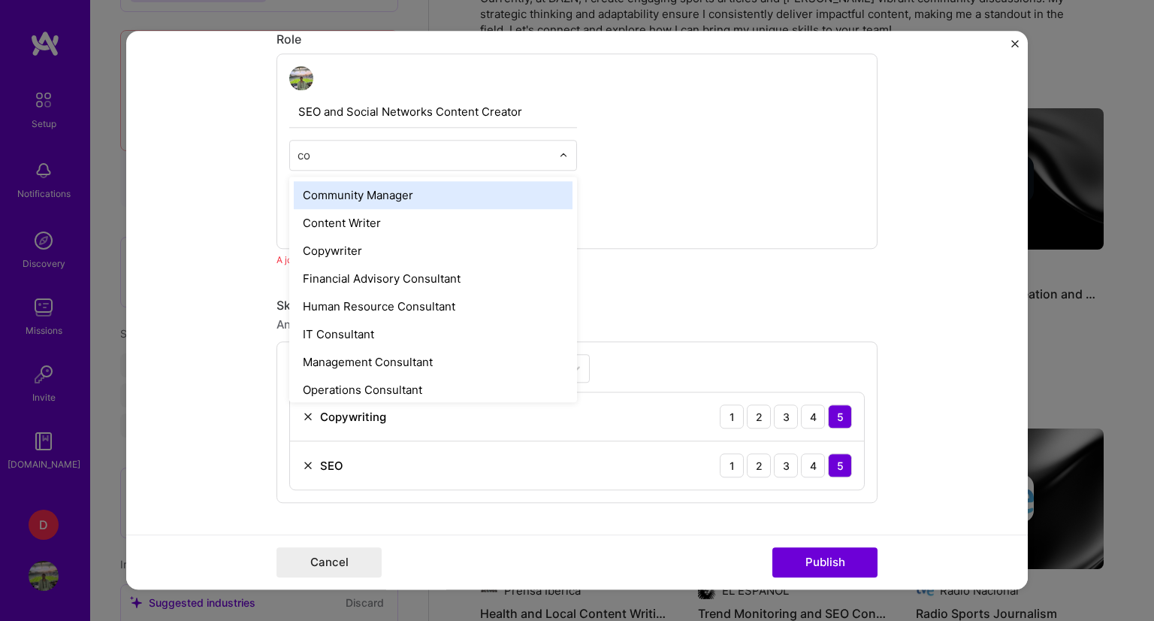
type input "con"
click at [362, 192] on div "Content Writer" at bounding box center [433, 195] width 279 height 28
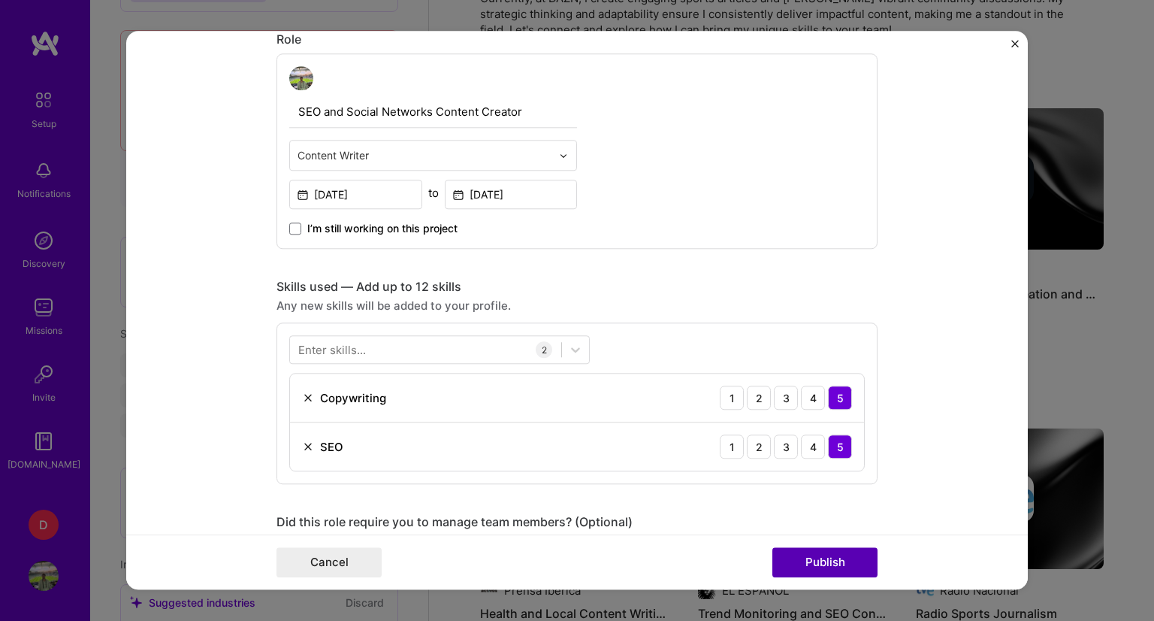
click at [805, 561] on button "Publish" at bounding box center [824, 563] width 105 height 30
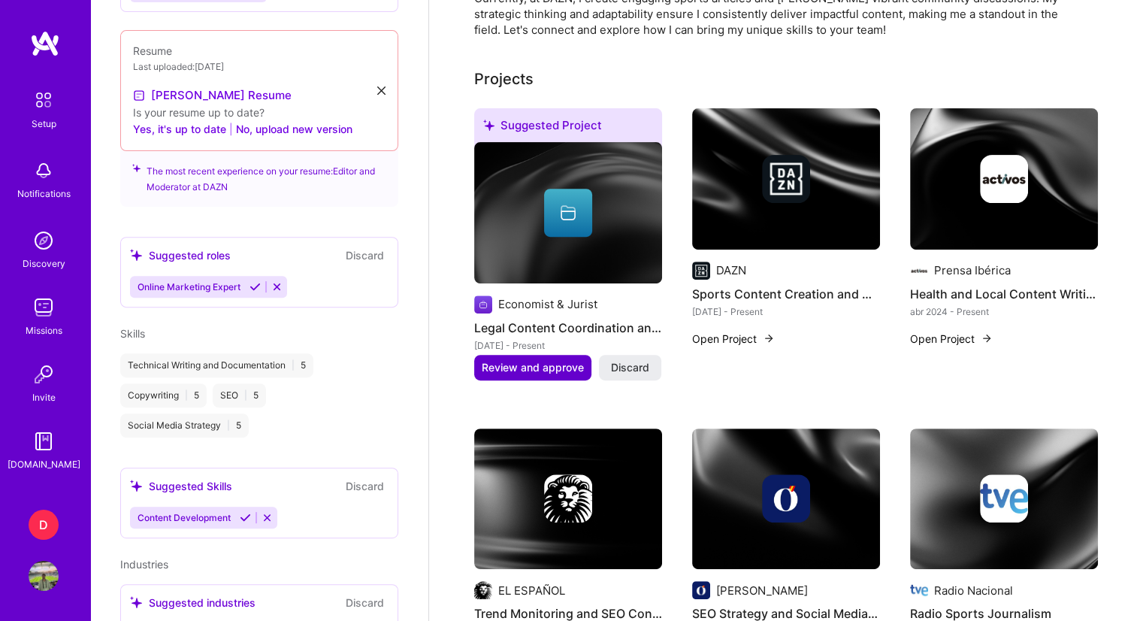
click at [556, 360] on span "Review and approve" at bounding box center [533, 367] width 102 height 15
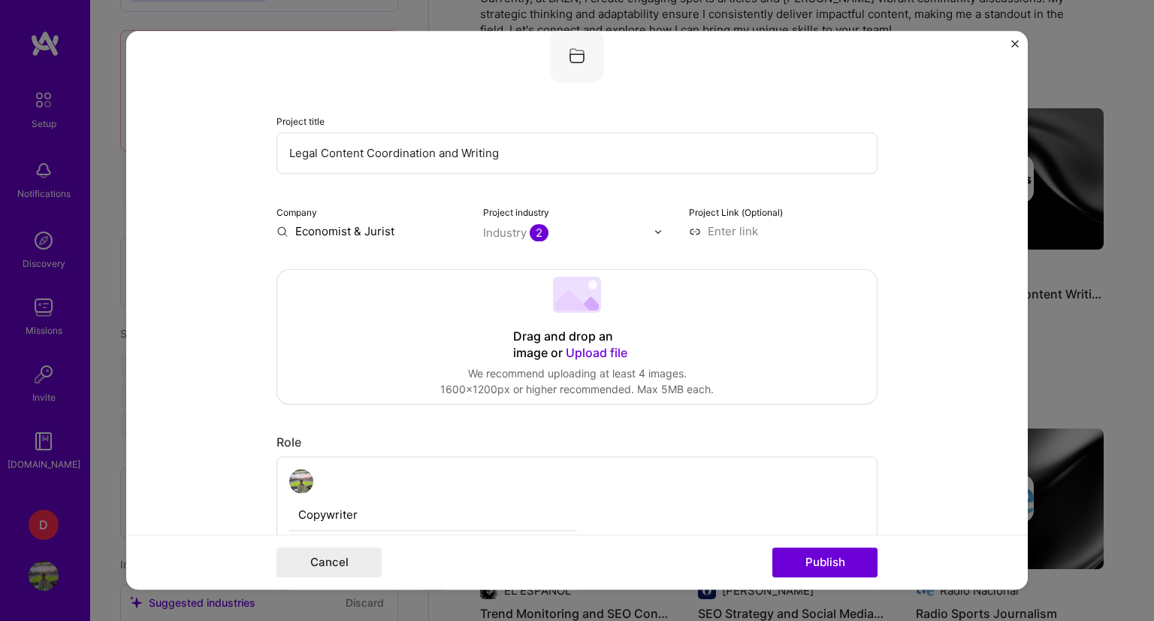
scroll to position [75, 0]
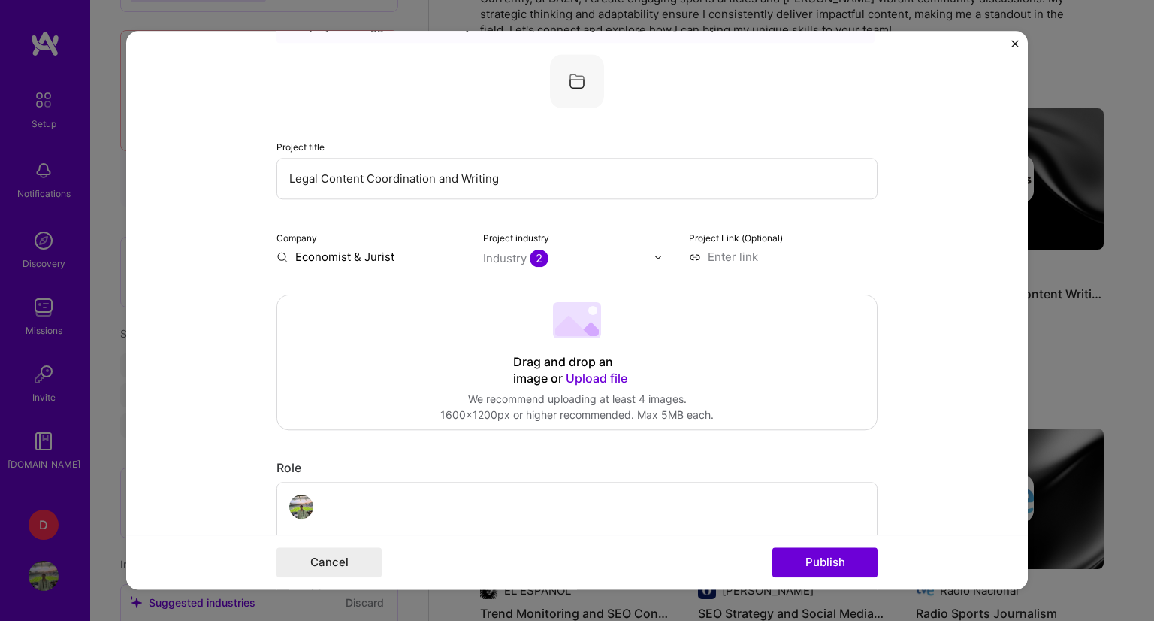
click at [329, 263] on input "Economist & Jurist" at bounding box center [371, 257] width 189 height 16
click at [391, 257] on input "Economist & Jurist" at bounding box center [371, 257] width 189 height 16
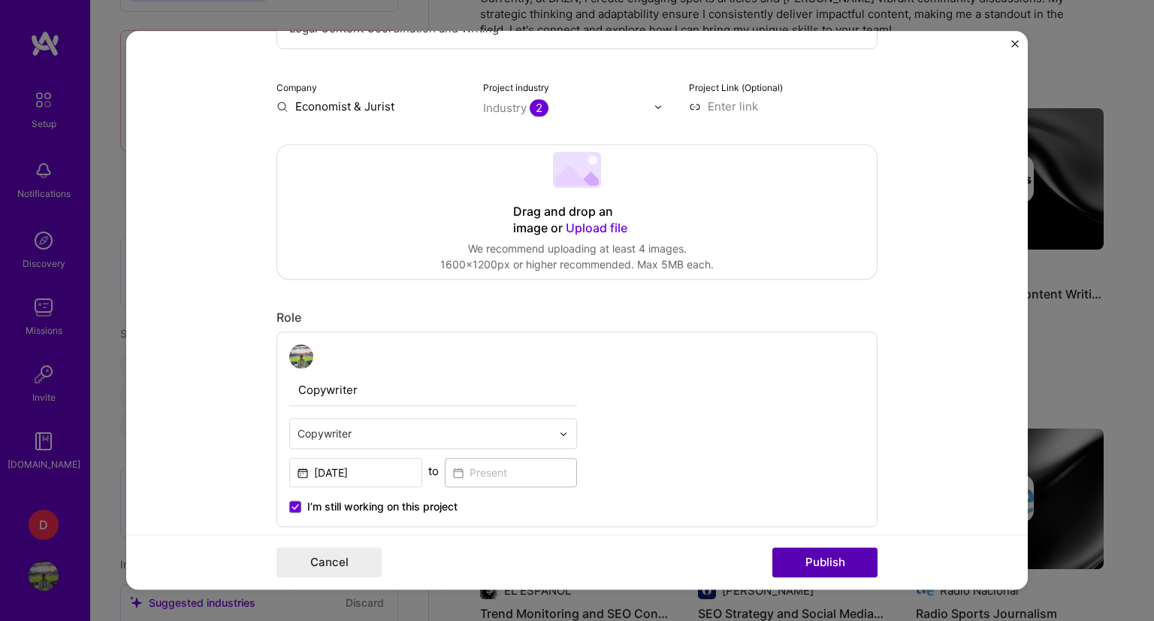
click at [848, 566] on button "Publish" at bounding box center [824, 563] width 105 height 30
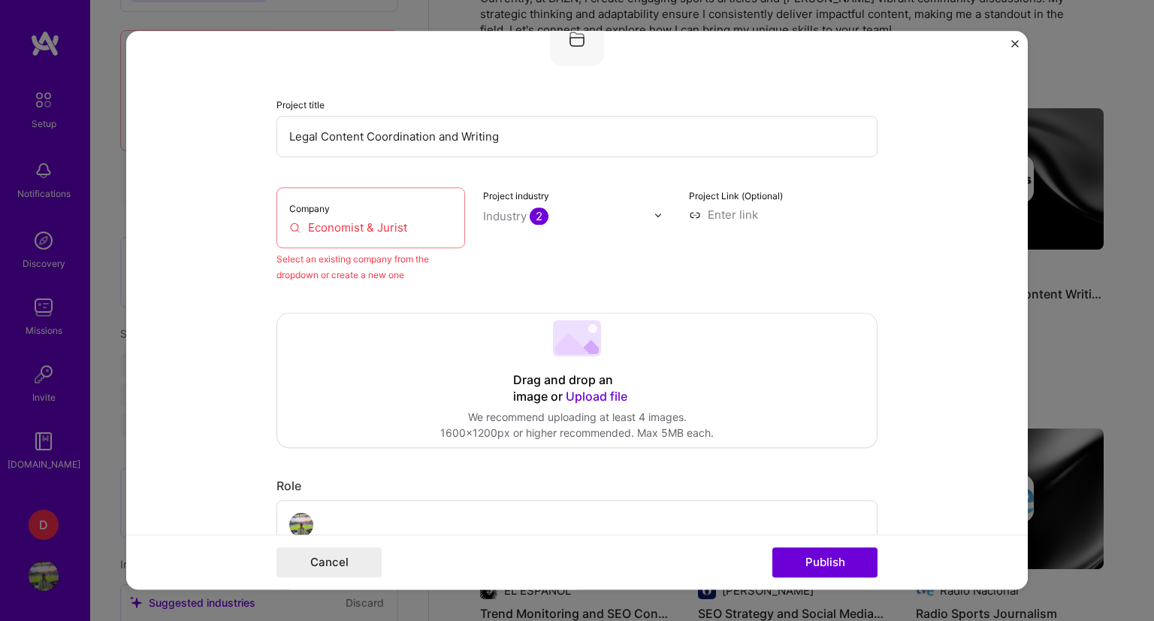
scroll to position [98, 0]
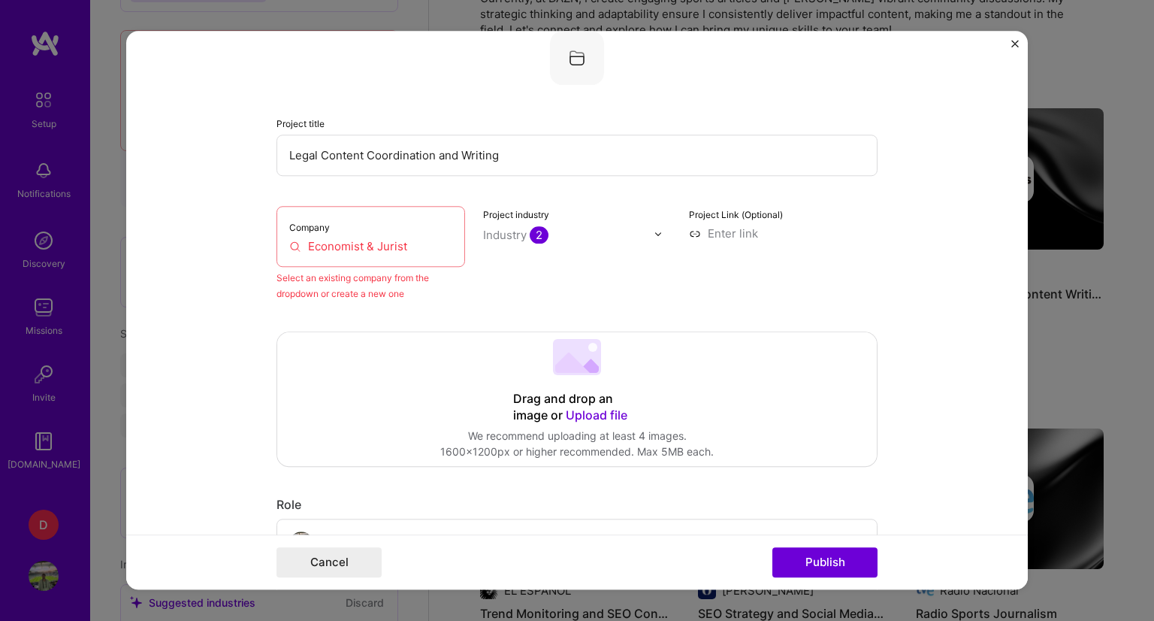
drag, startPoint x: 436, startPoint y: 246, endPoint x: 237, endPoint y: 234, distance: 199.5
click at [237, 234] on form "Editing suggested project This project is suggested based on your LinkedIn, res…" at bounding box center [577, 310] width 902 height 558
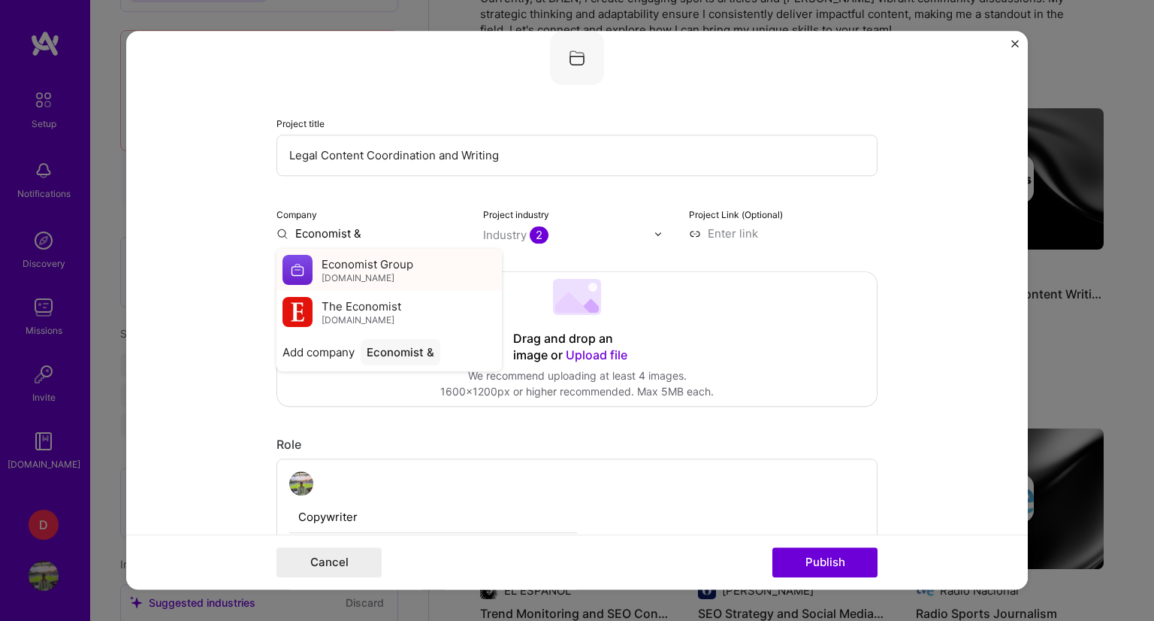
click at [361, 277] on span "economistgroup.com" at bounding box center [358, 278] width 73 height 12
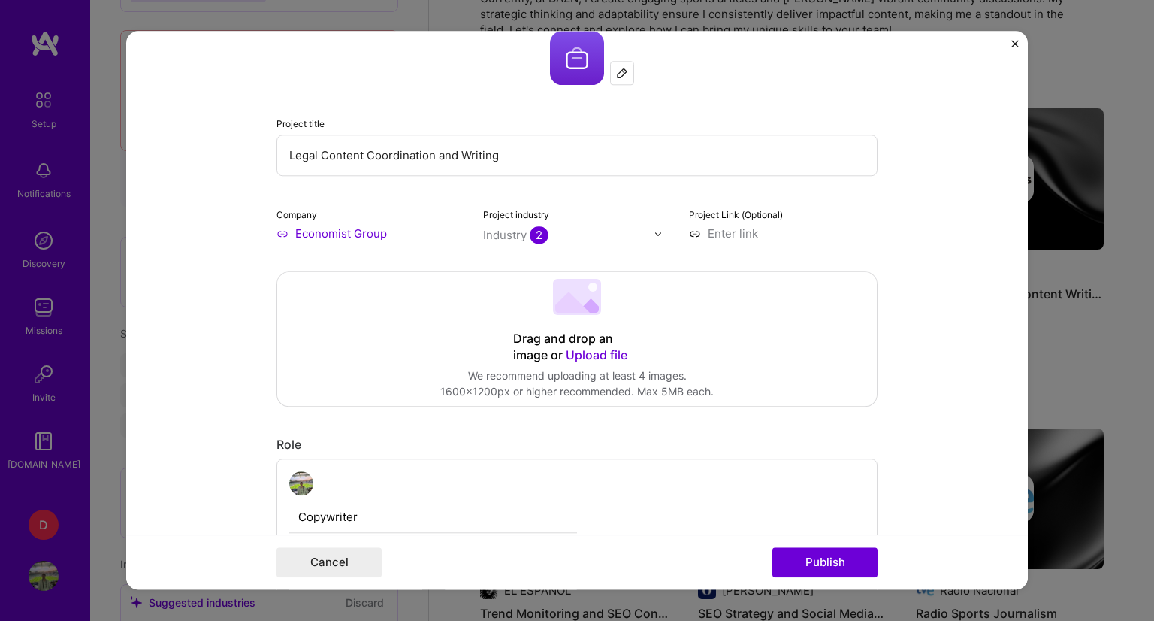
click at [365, 233] on input "Economist Group" at bounding box center [371, 233] width 189 height 16
drag, startPoint x: 382, startPoint y: 235, endPoint x: 285, endPoint y: 232, distance: 97.0
click at [285, 232] on input "Economist Group" at bounding box center [371, 233] width 189 height 16
type input "Economist & Jurist"
click at [325, 256] on div "Add company Economist & Jurist" at bounding box center [389, 268] width 225 height 38
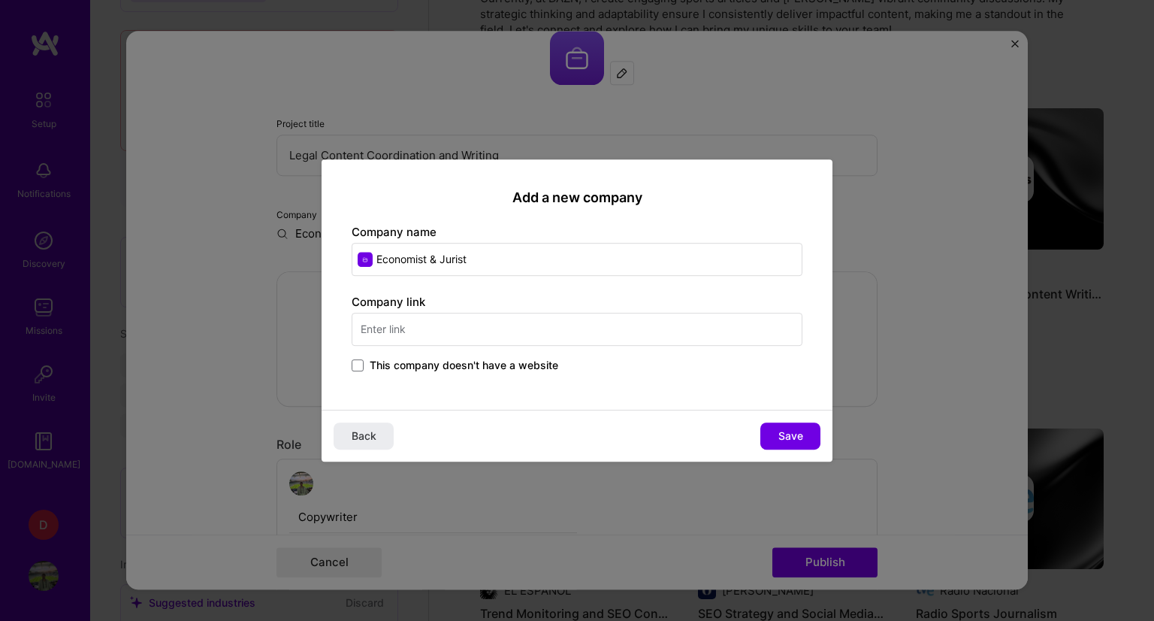
click at [537, 317] on input "text" at bounding box center [577, 329] width 451 height 33
paste input "https://www.economistjurist.es/"
type input "https://www.economistjurist.es/"
click at [796, 429] on span "Save" at bounding box center [790, 435] width 25 height 15
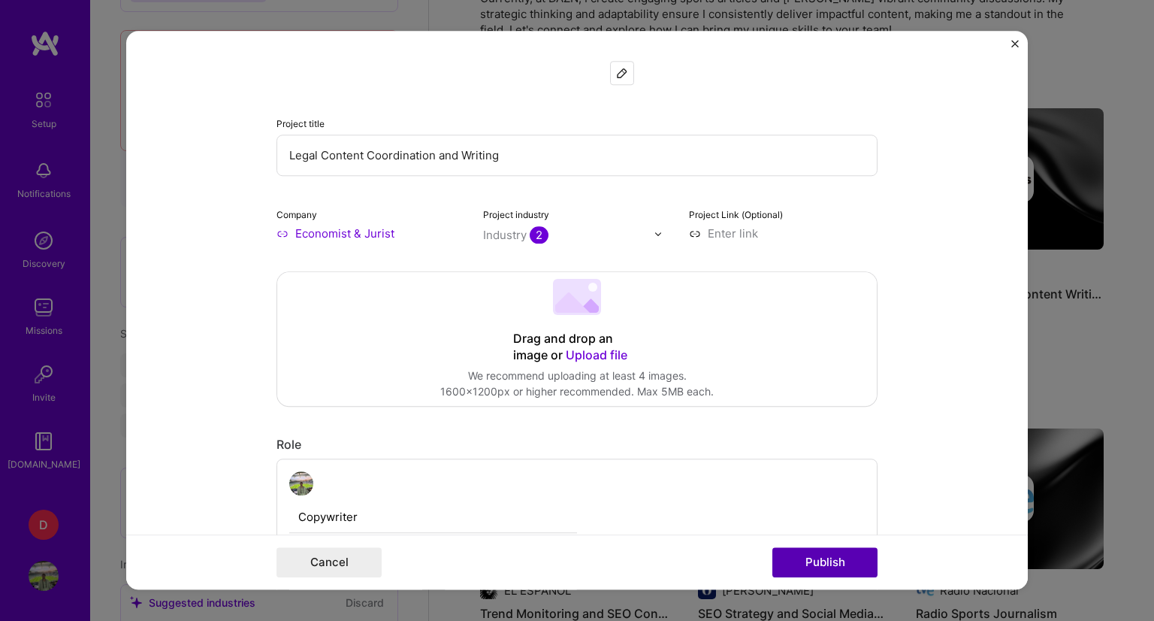
click at [820, 559] on button "Publish" at bounding box center [824, 563] width 105 height 30
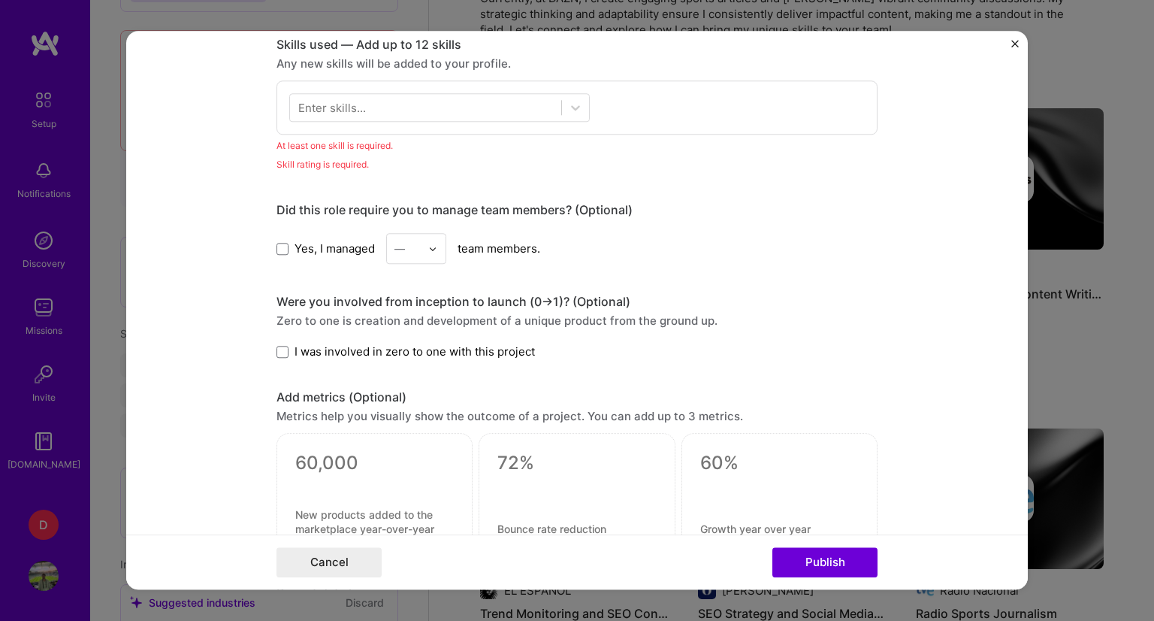
scroll to position [749, 0]
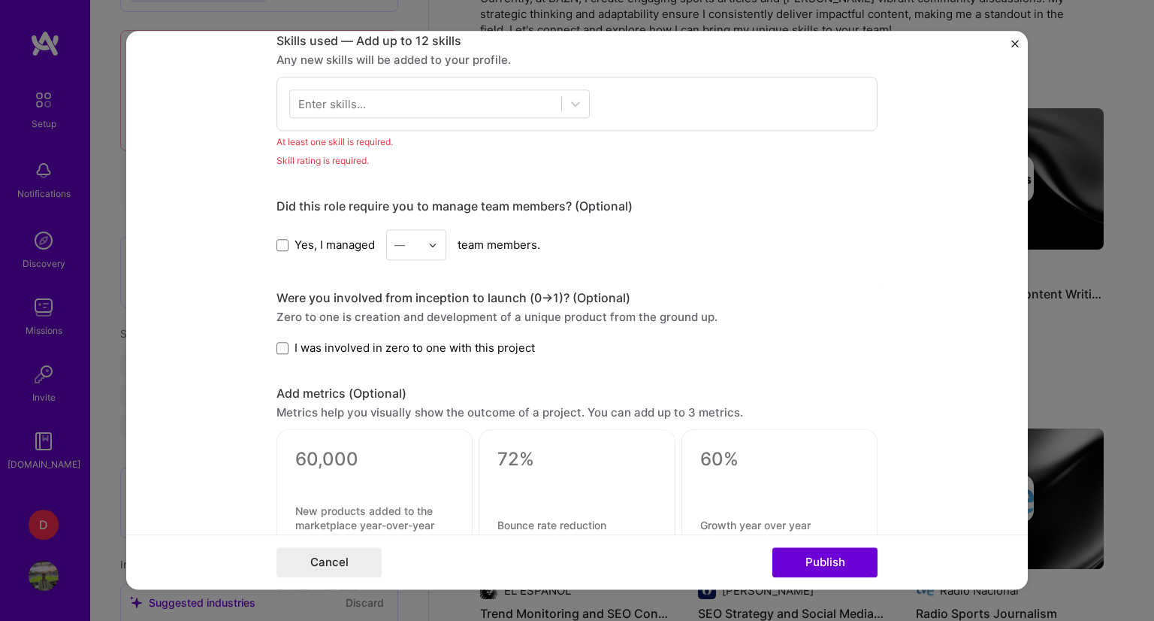
click at [354, 104] on div "Enter skills..." at bounding box center [332, 104] width 68 height 16
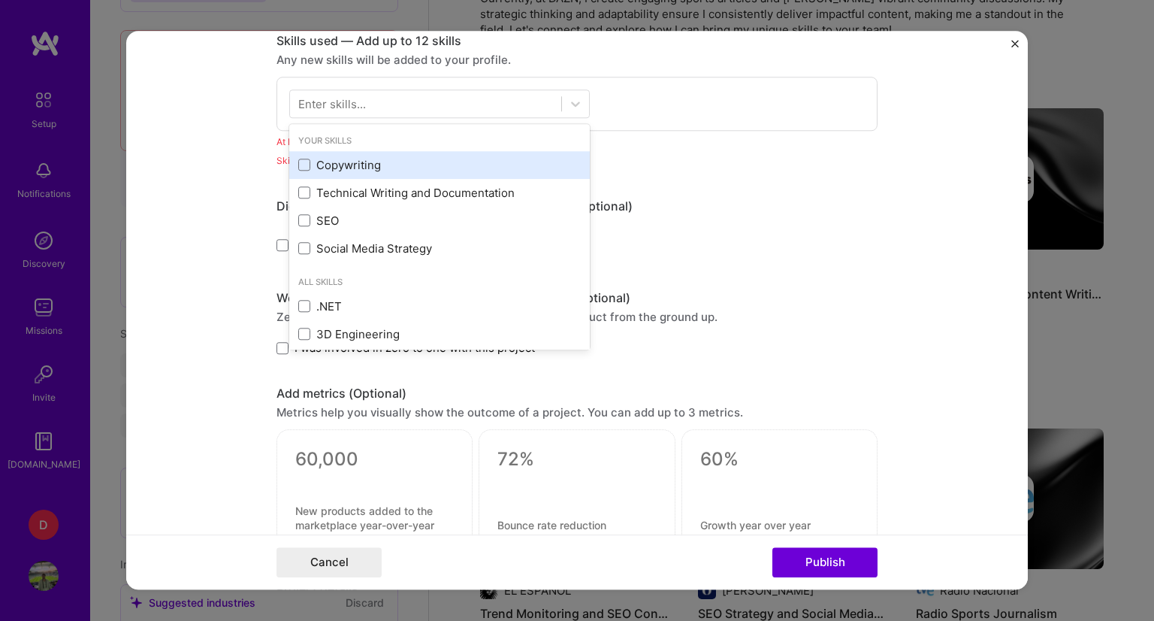
click at [331, 153] on div "Copywriting" at bounding box center [439, 165] width 301 height 28
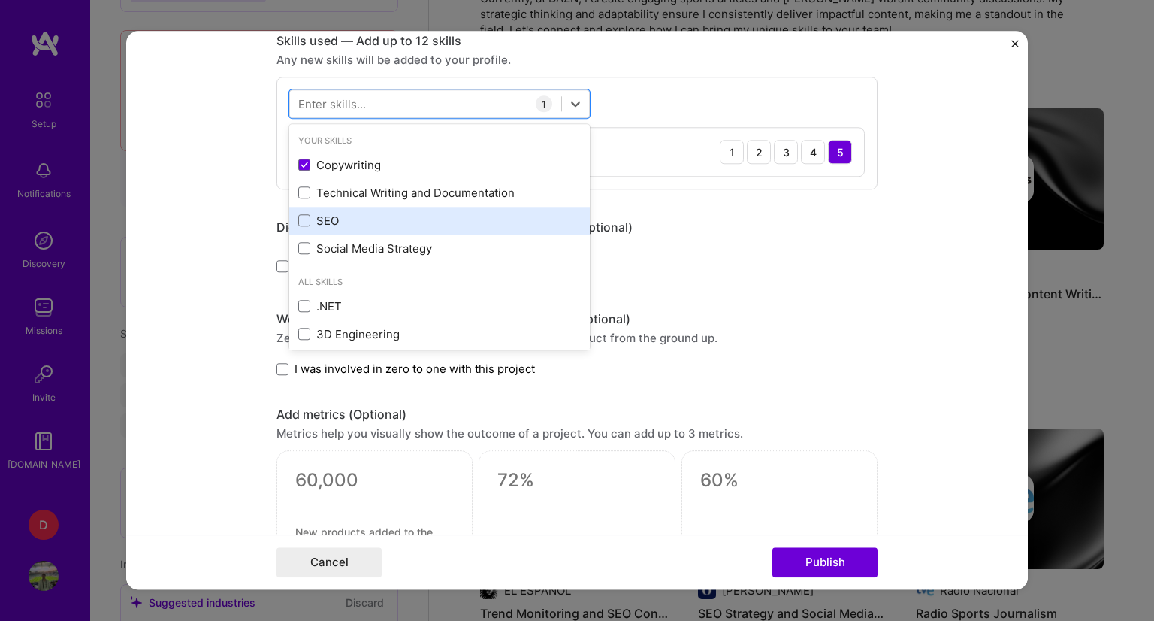
click at [321, 220] on div "SEO" at bounding box center [439, 221] width 283 height 16
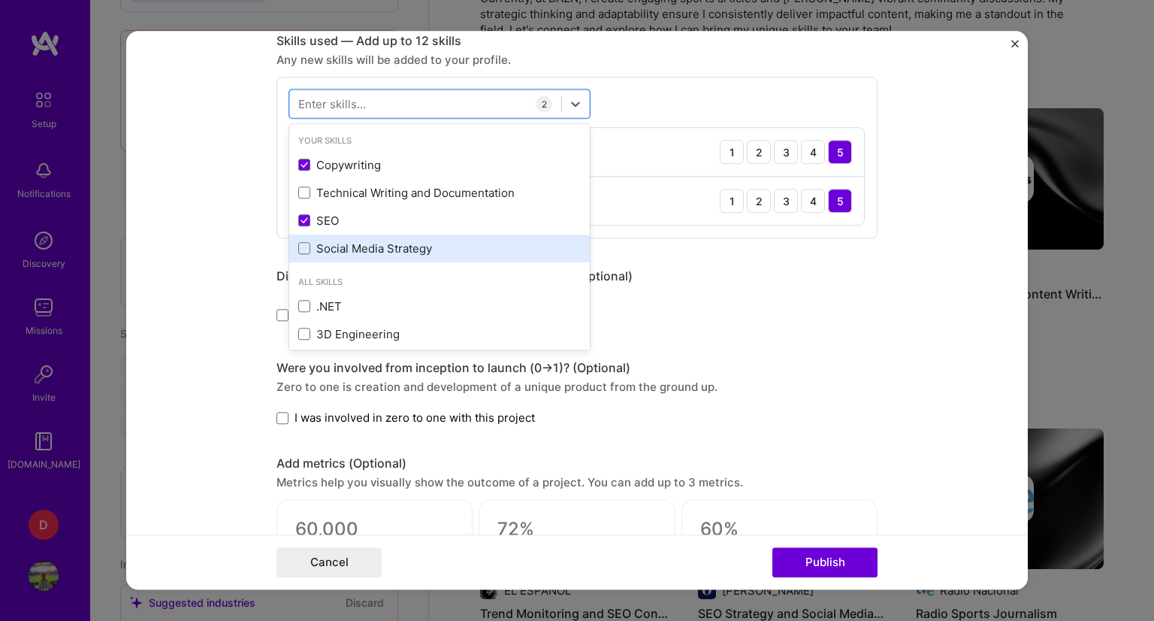
click at [375, 244] on div "Social Media Strategy" at bounding box center [439, 248] width 283 height 16
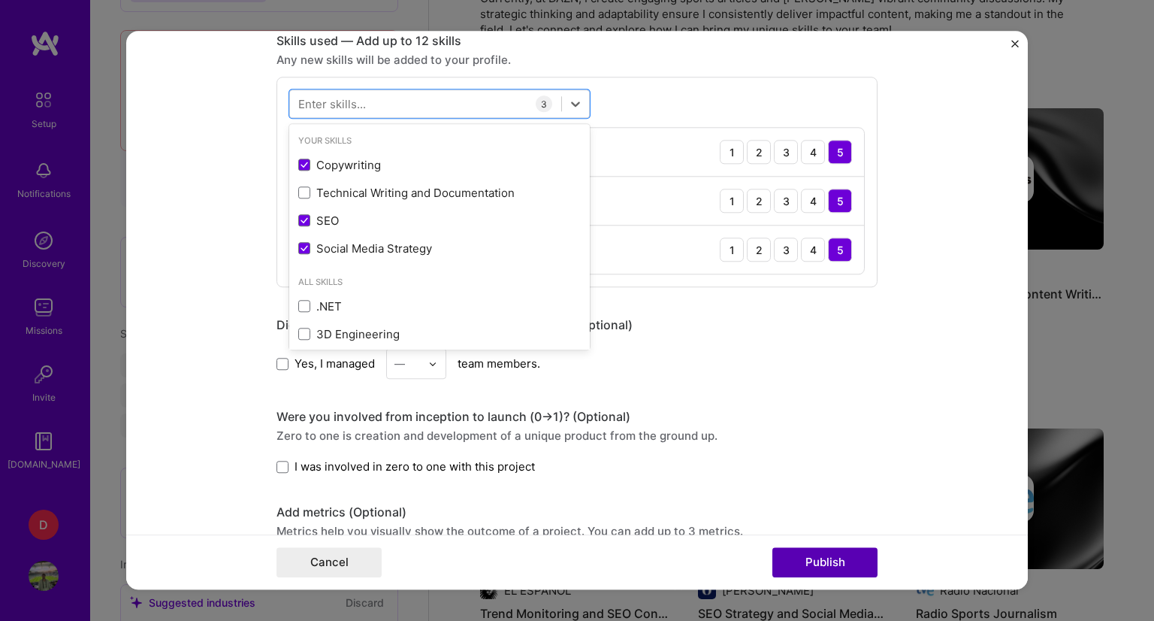
click at [816, 560] on button "Publish" at bounding box center [824, 563] width 105 height 30
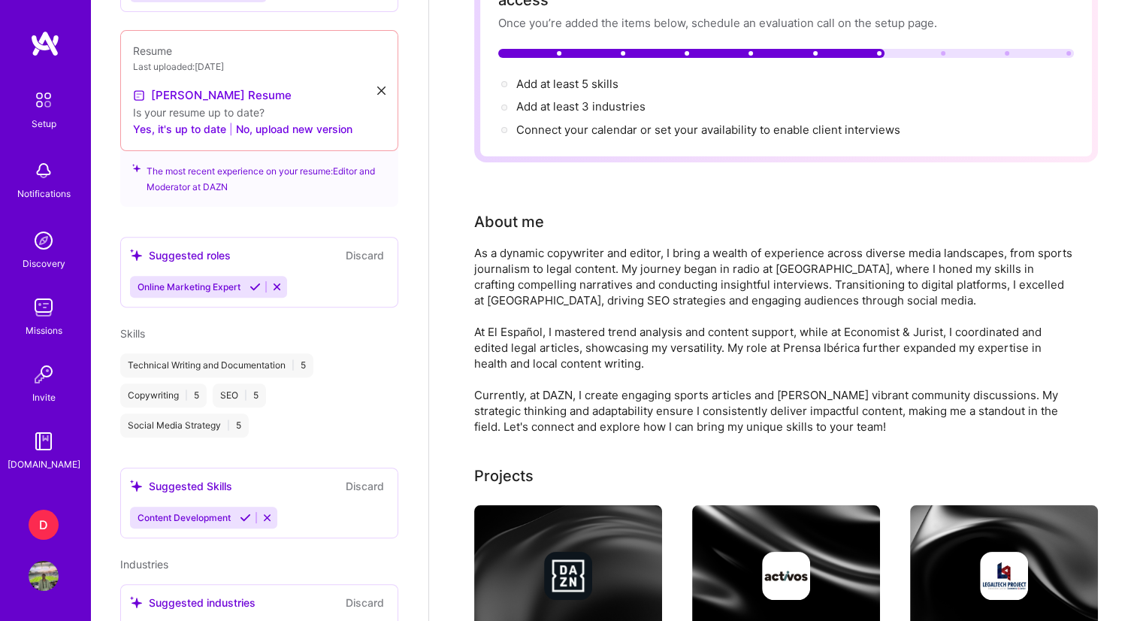
scroll to position [0, 0]
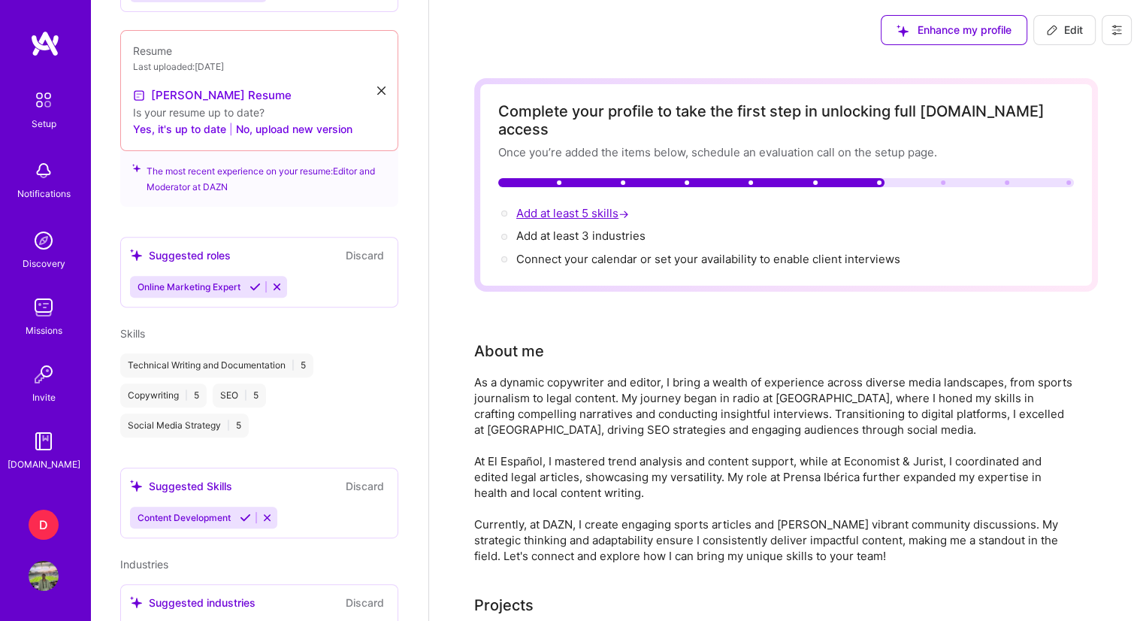
click at [558, 206] on span "Add at least 5 skills →" at bounding box center [574, 213] width 116 height 14
select select "US"
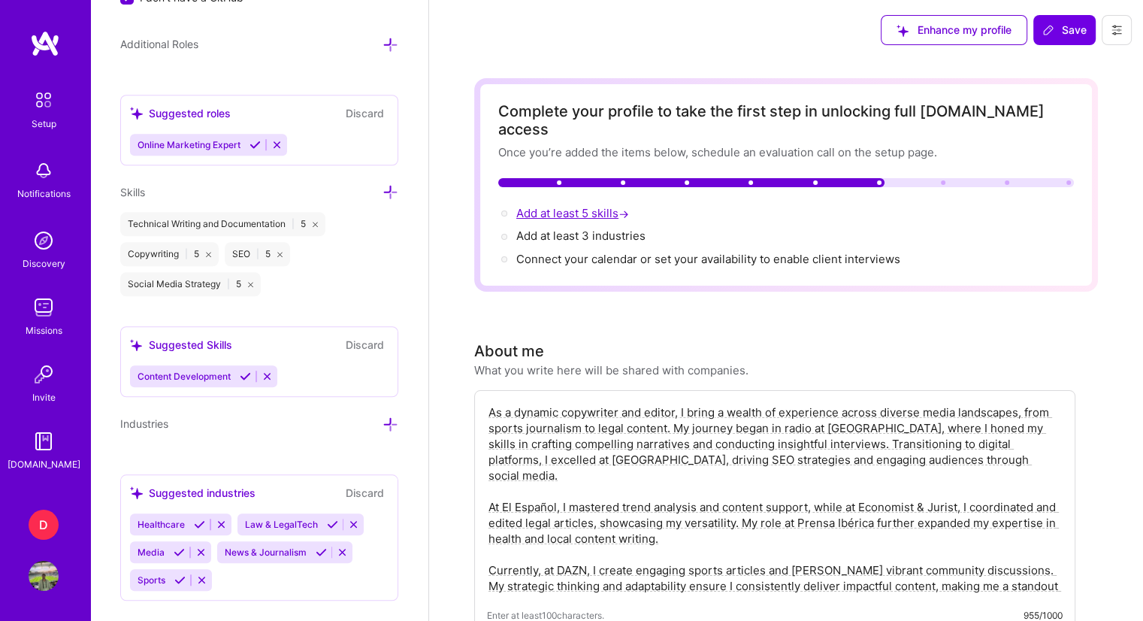
scroll to position [1238, 0]
click at [359, 336] on button "Discard" at bounding box center [364, 344] width 47 height 17
click at [300, 365] on div "Content Development" at bounding box center [259, 376] width 258 height 22
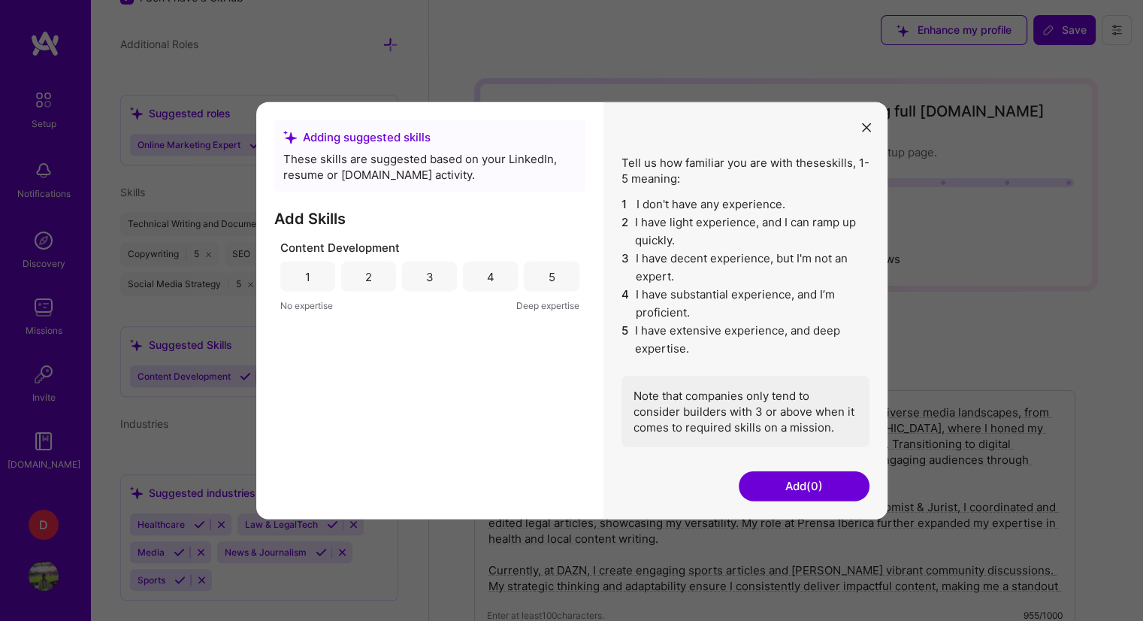
click at [548, 278] on div "5" at bounding box center [551, 276] width 7 height 16
click at [823, 491] on button "Add (1)" at bounding box center [804, 485] width 131 height 30
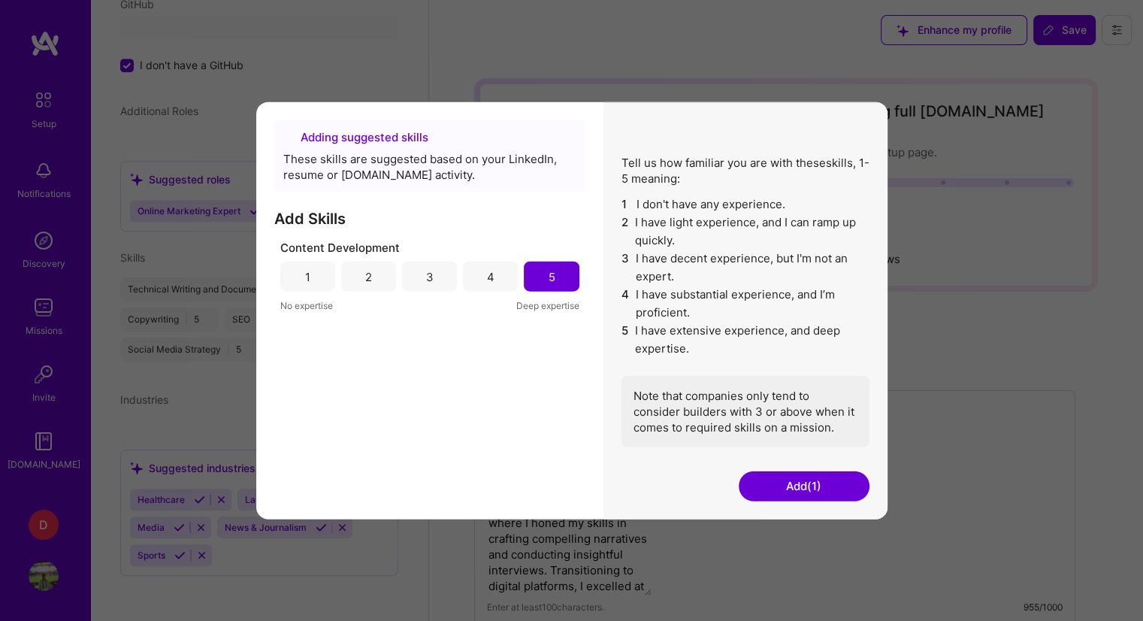
scroll to position [537, 0]
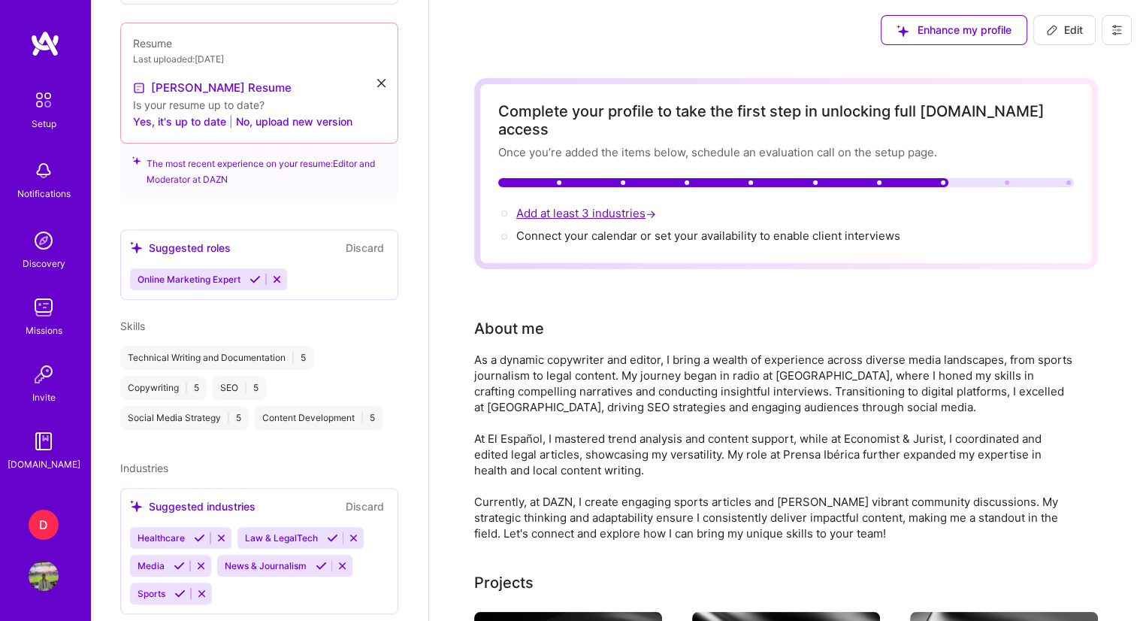
click at [558, 206] on span "Add at least 3 industries →" at bounding box center [587, 213] width 143 height 14
select select "US"
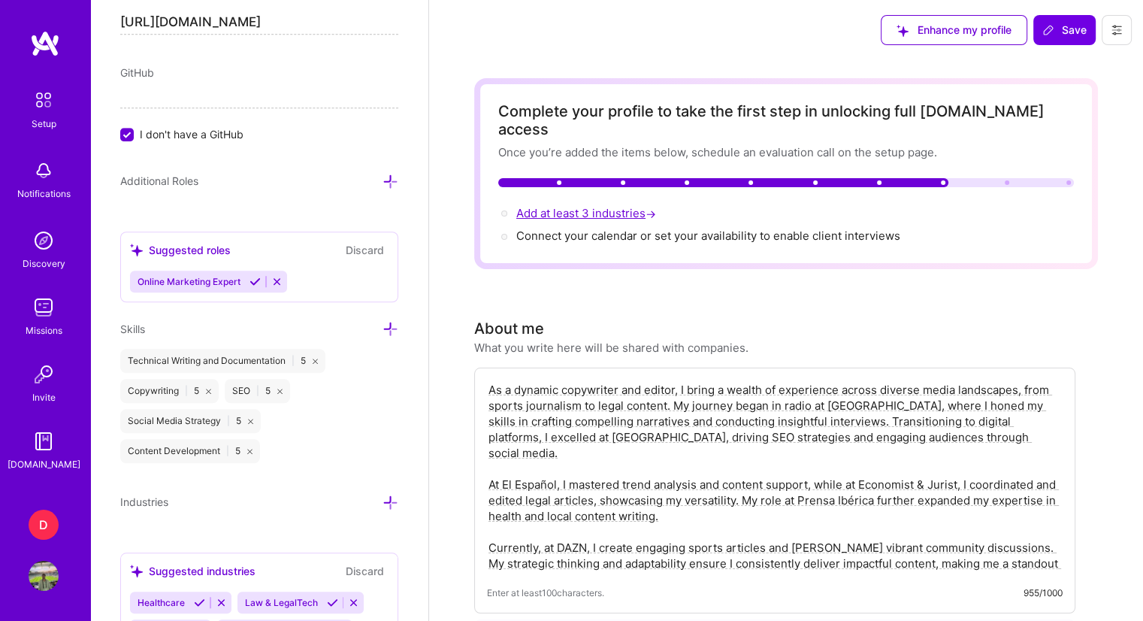
scroll to position [1180, 0]
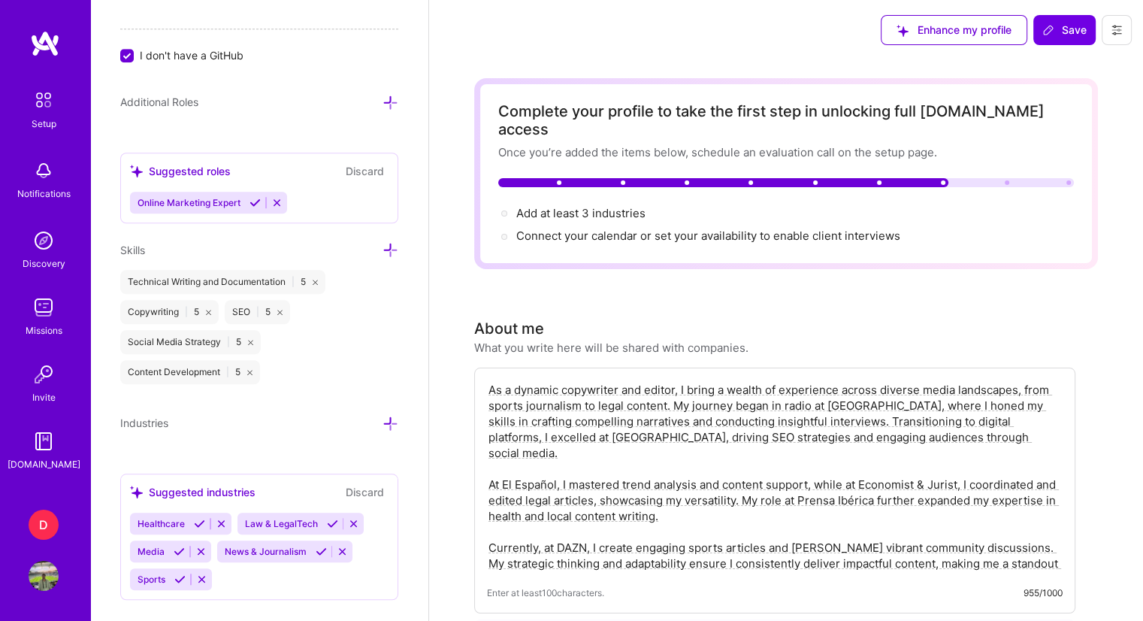
click at [382, 416] on icon at bounding box center [390, 424] width 16 height 16
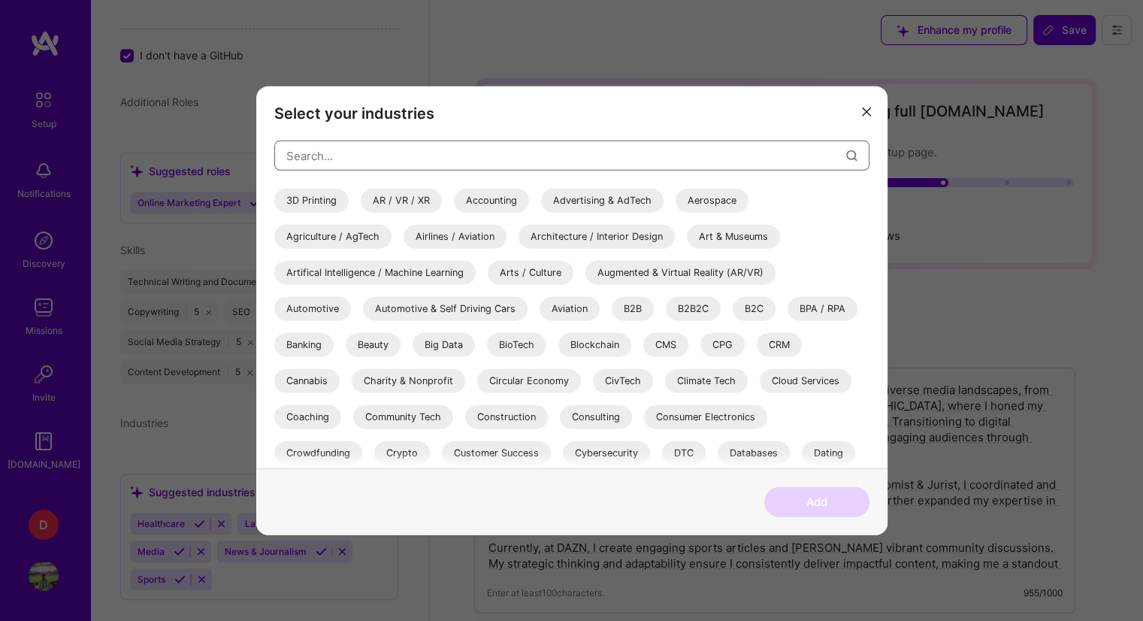
click at [405, 149] on input "modal" at bounding box center [566, 155] width 560 height 38
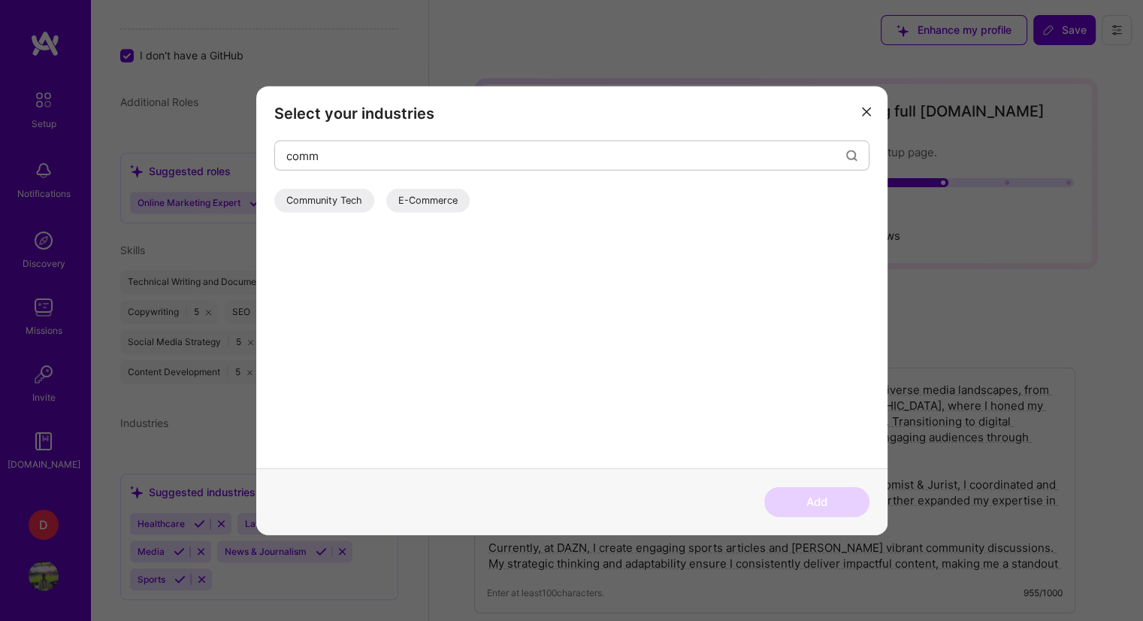
click at [349, 199] on div "Community Tech" at bounding box center [324, 201] width 100 height 24
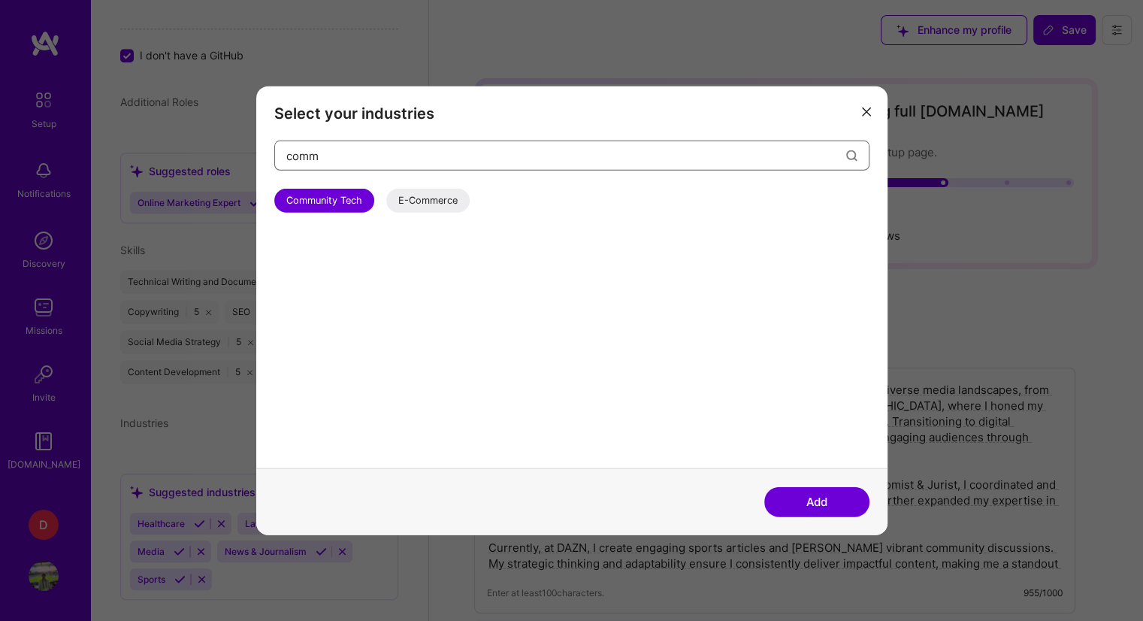
click at [317, 160] on input "comm" at bounding box center [566, 155] width 560 height 38
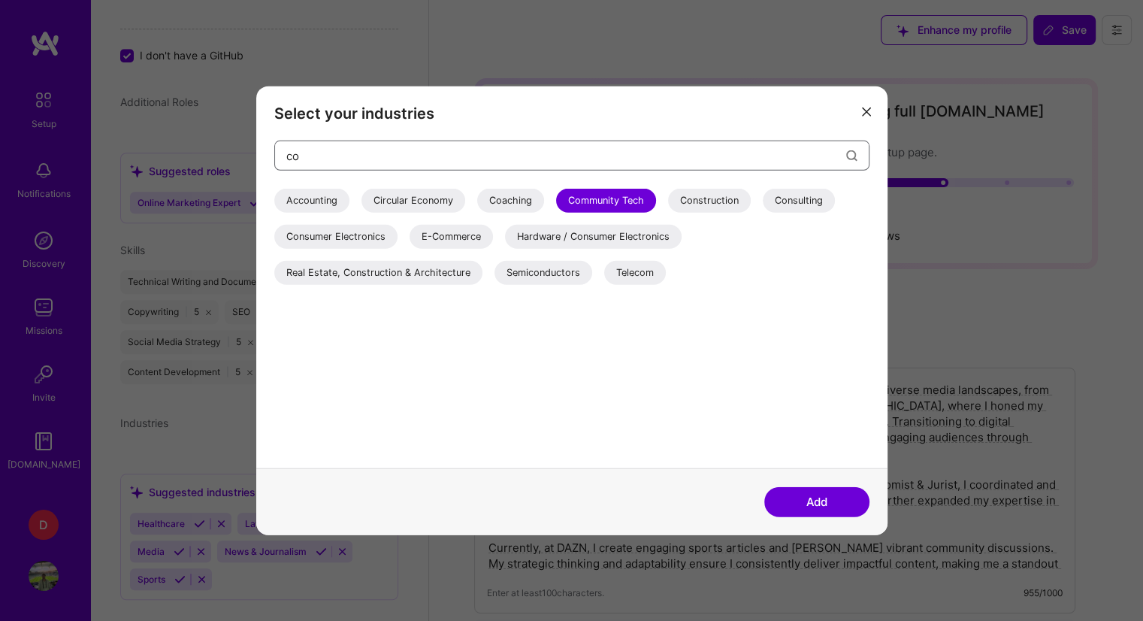
click at [301, 156] on input "co" at bounding box center [566, 155] width 560 height 38
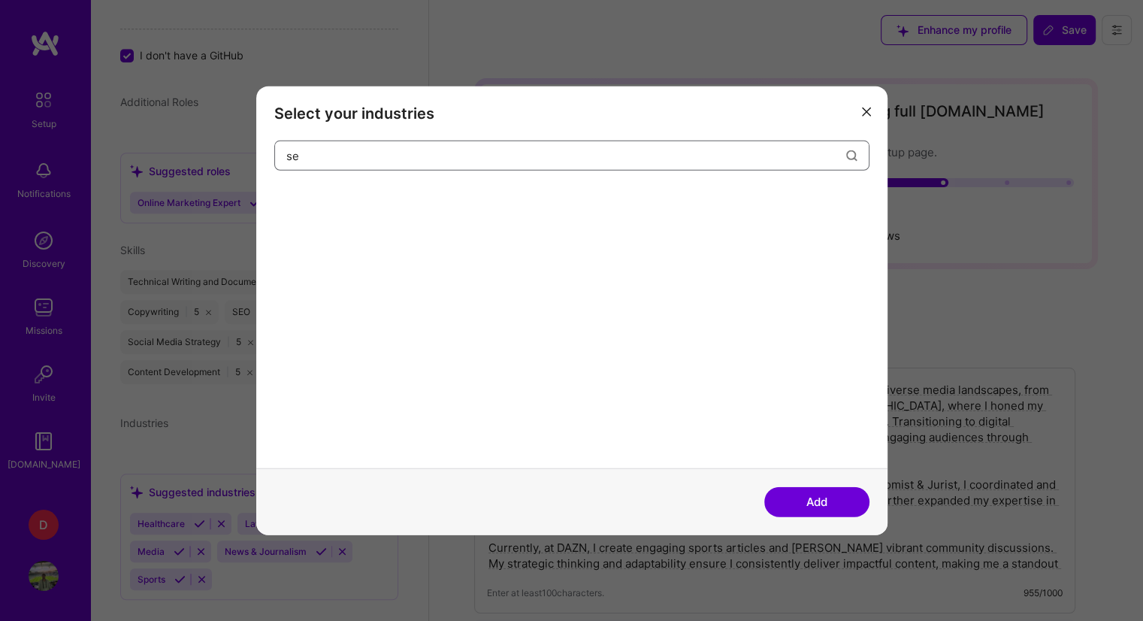
type input "s"
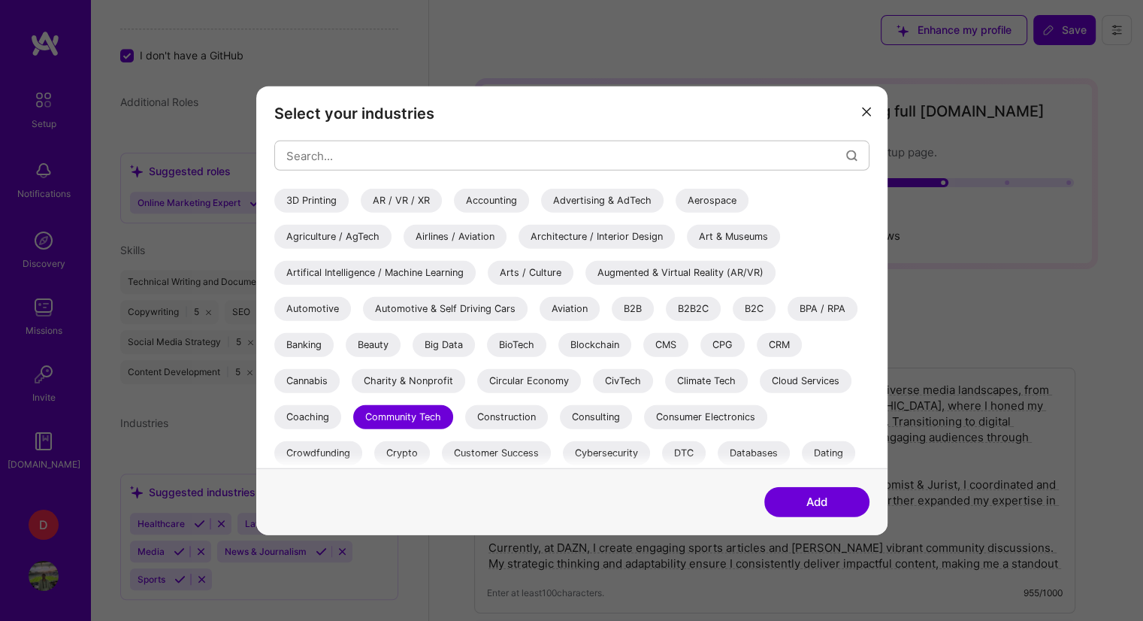
click at [497, 381] on div "Circular Economy" at bounding box center [529, 381] width 104 height 24
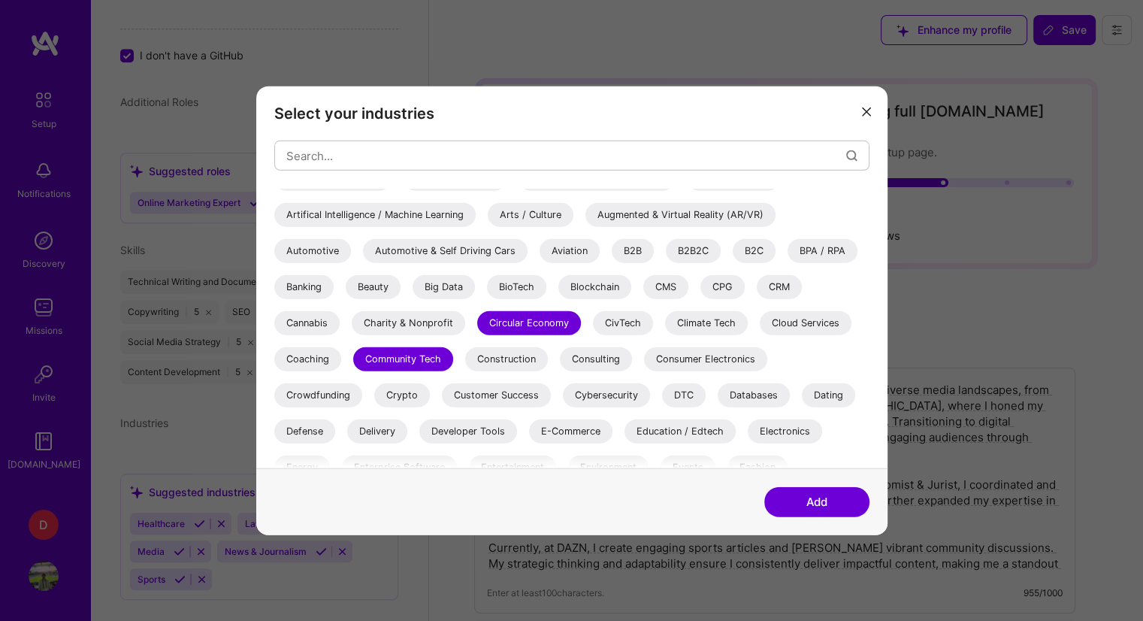
scroll to position [75, 0]
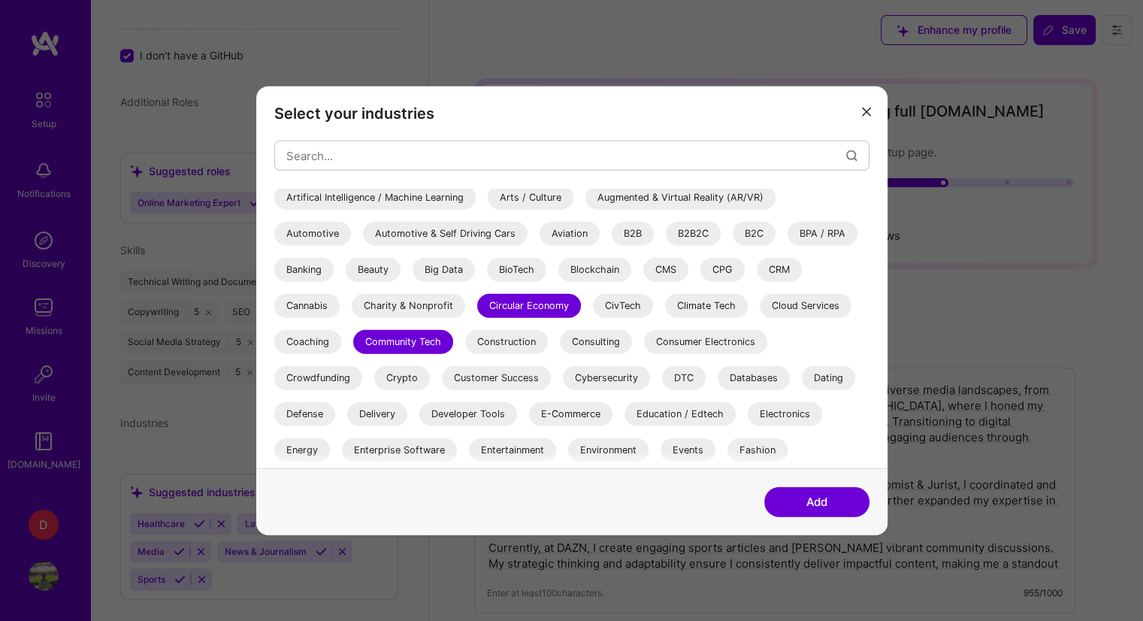
click at [589, 345] on div "Consulting" at bounding box center [596, 342] width 72 height 24
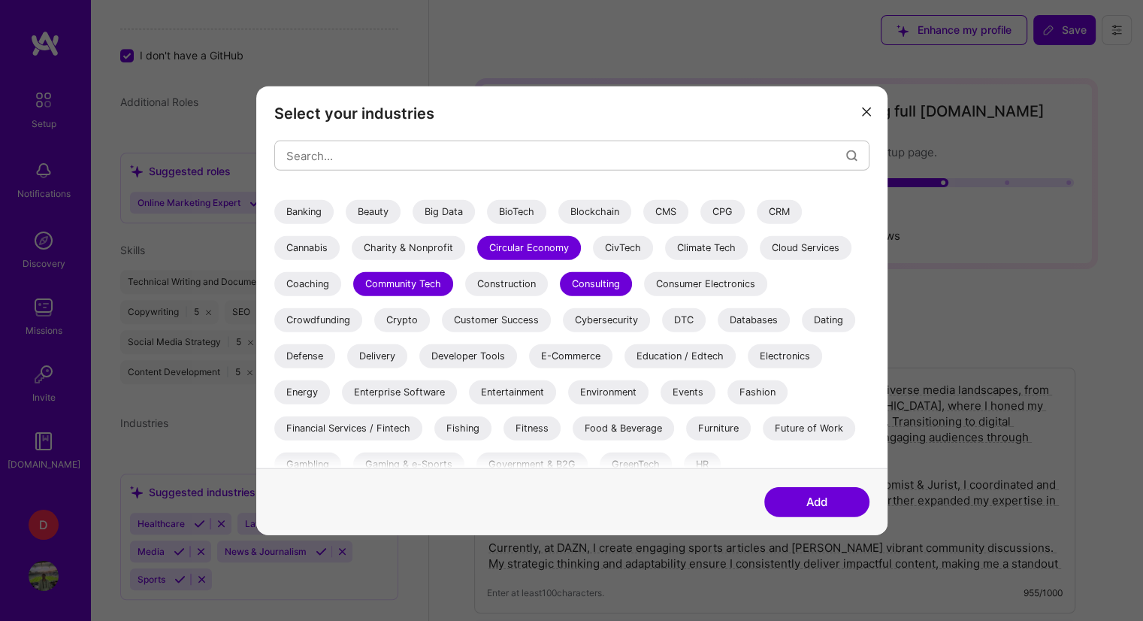
scroll to position [150, 0]
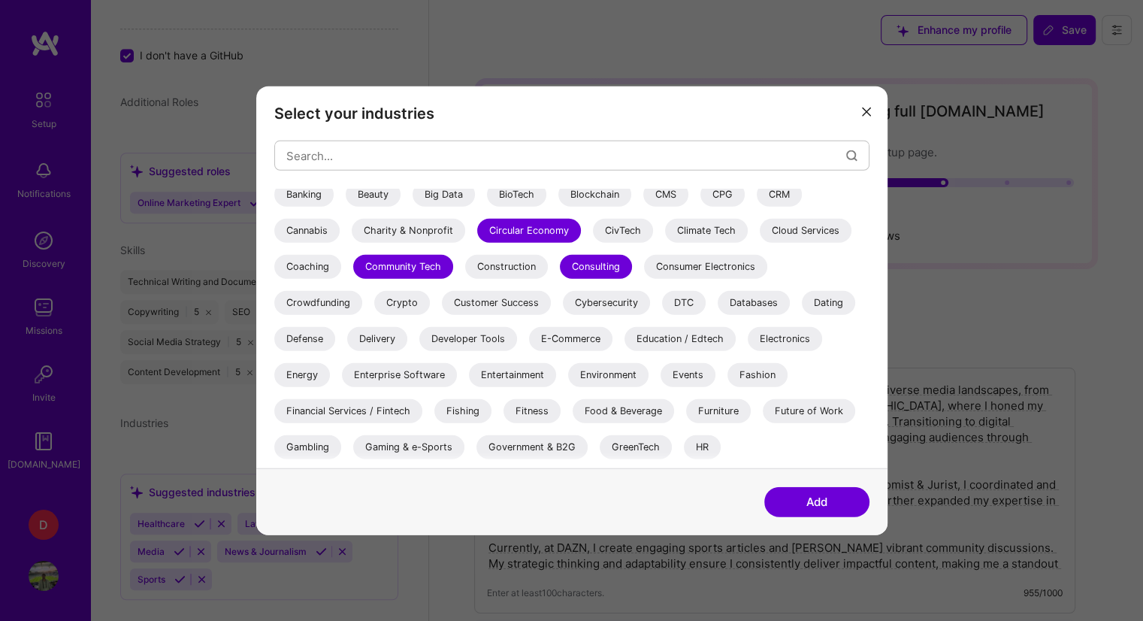
click at [517, 378] on div "Entertainment" at bounding box center [512, 375] width 87 height 24
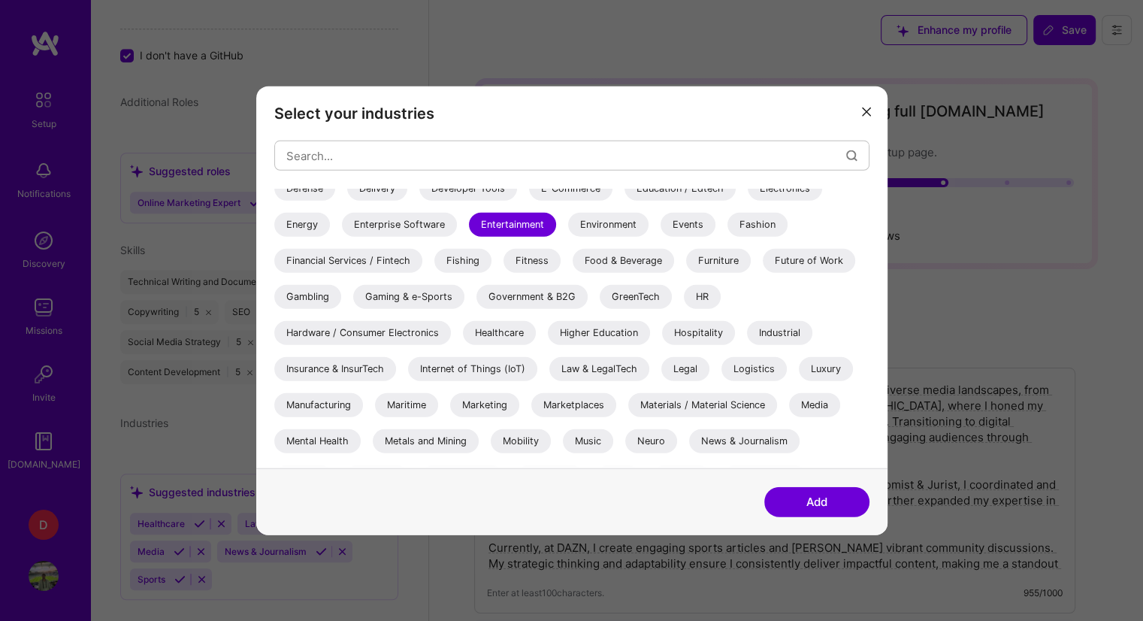
click at [511, 333] on div "Healthcare" at bounding box center [499, 333] width 73 height 24
click at [493, 399] on div "Marketing" at bounding box center [484, 405] width 69 height 24
click at [805, 405] on div "Media" at bounding box center [814, 405] width 51 height 24
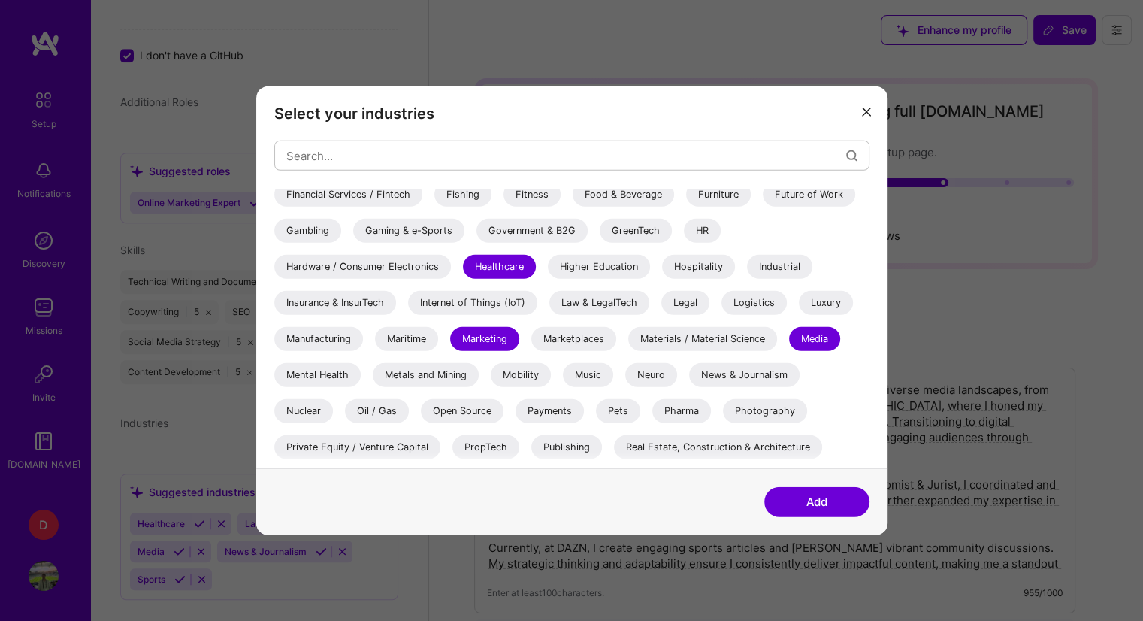
scroll to position [451, 0]
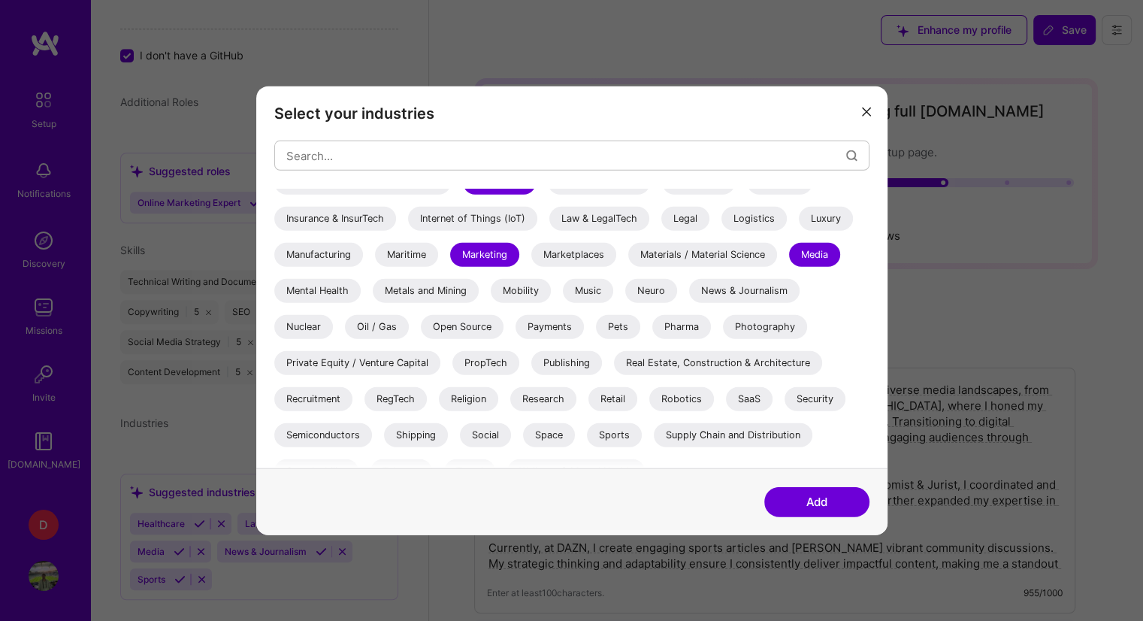
click at [740, 292] on div "News & Journalism" at bounding box center [744, 291] width 110 height 24
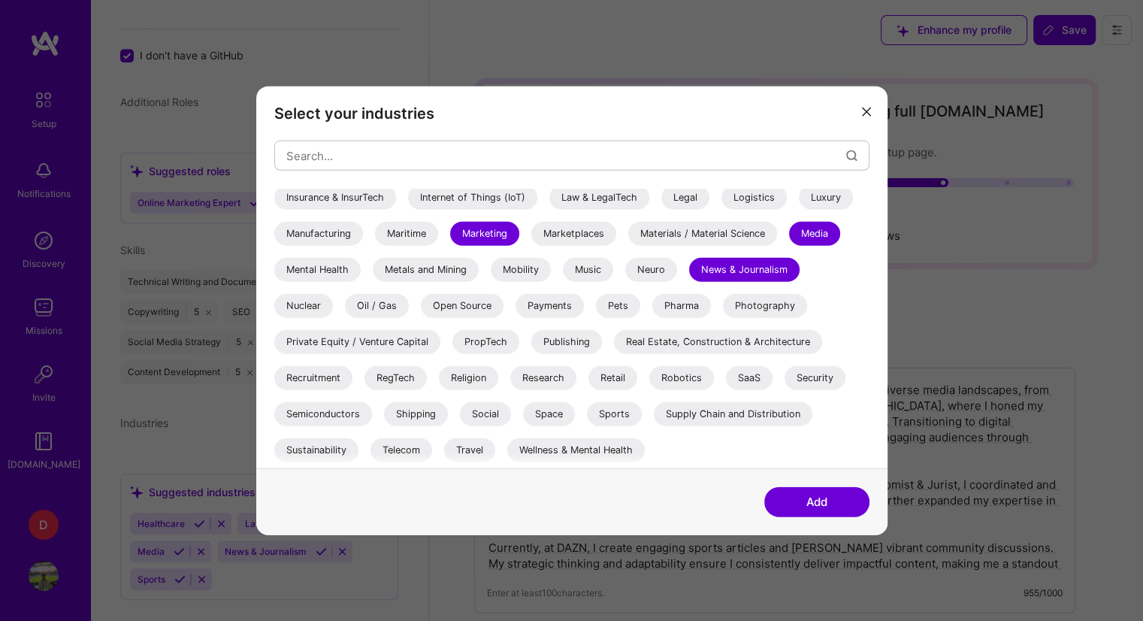
click at [494, 410] on div "Social" at bounding box center [485, 414] width 51 height 24
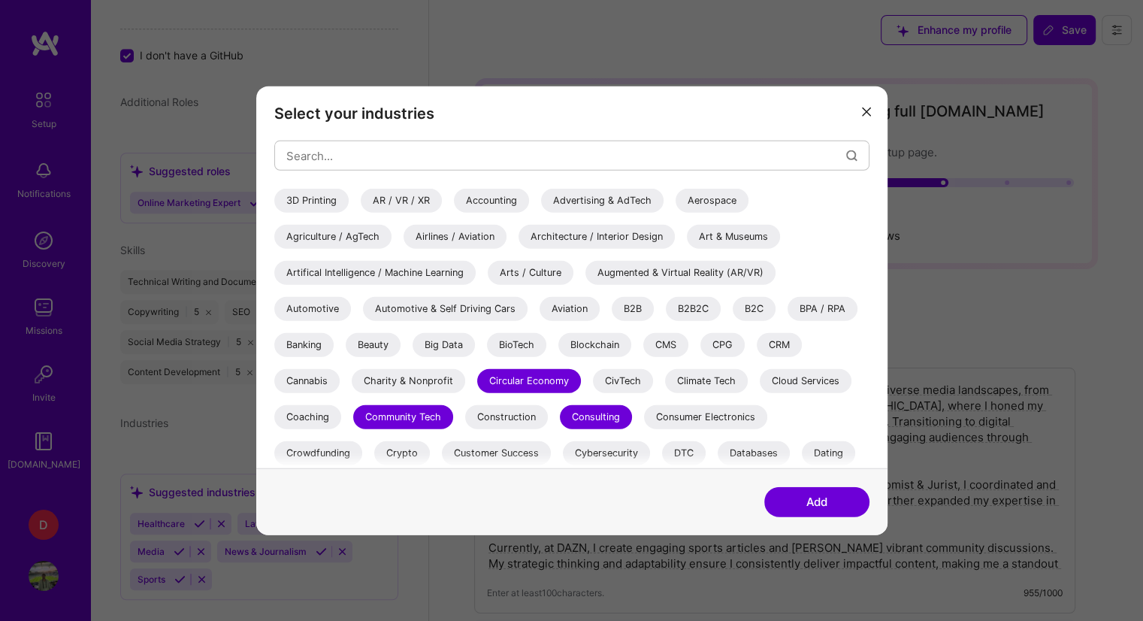
click at [536, 382] on div "Circular Economy" at bounding box center [529, 381] width 104 height 24
click at [618, 413] on div "Consulting" at bounding box center [596, 417] width 72 height 24
click at [418, 412] on div "Community Tech" at bounding box center [403, 417] width 100 height 24
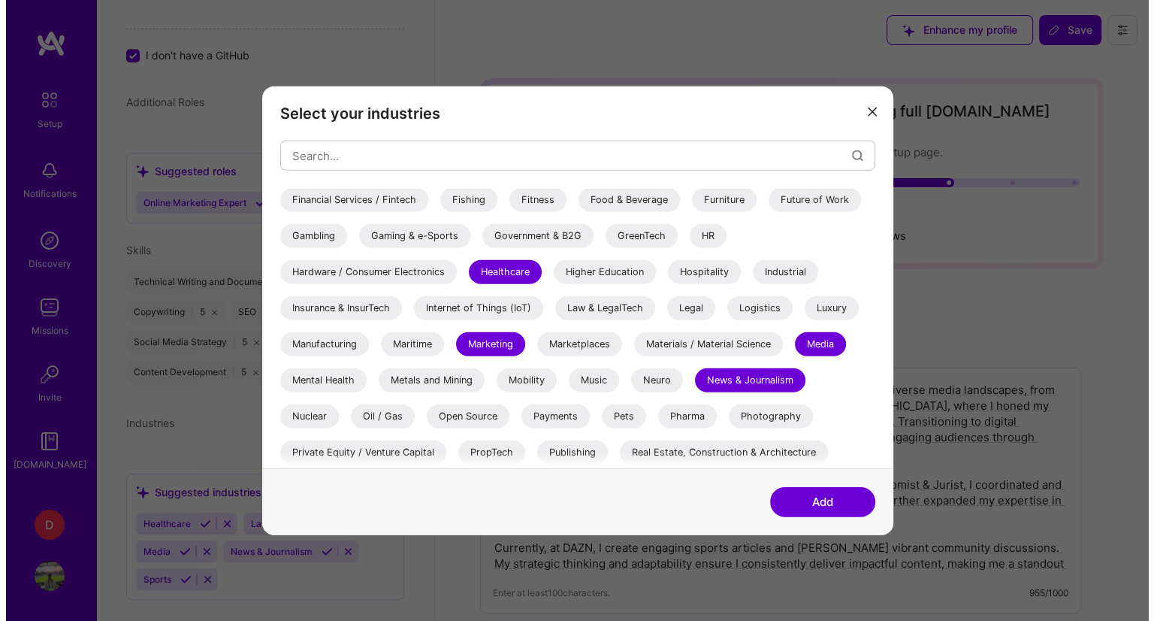
scroll to position [376, 0]
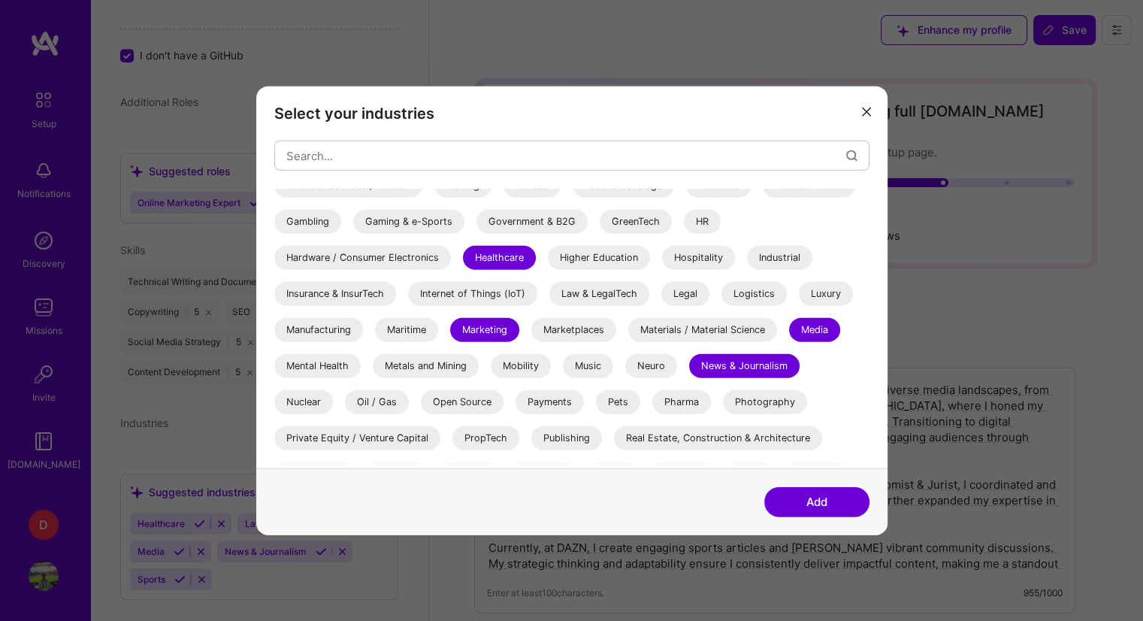
click at [812, 501] on button "Add" at bounding box center [816, 501] width 105 height 30
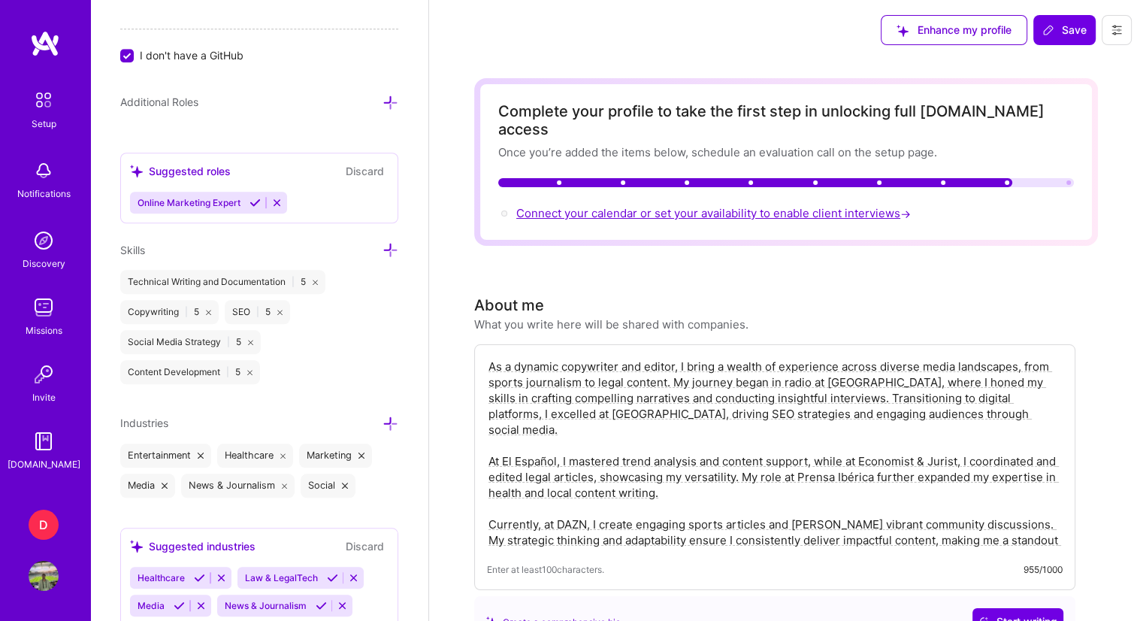
click at [561, 206] on span "Connect your calendar or set your availability to enable client interviews →" at bounding box center [714, 213] width 397 height 14
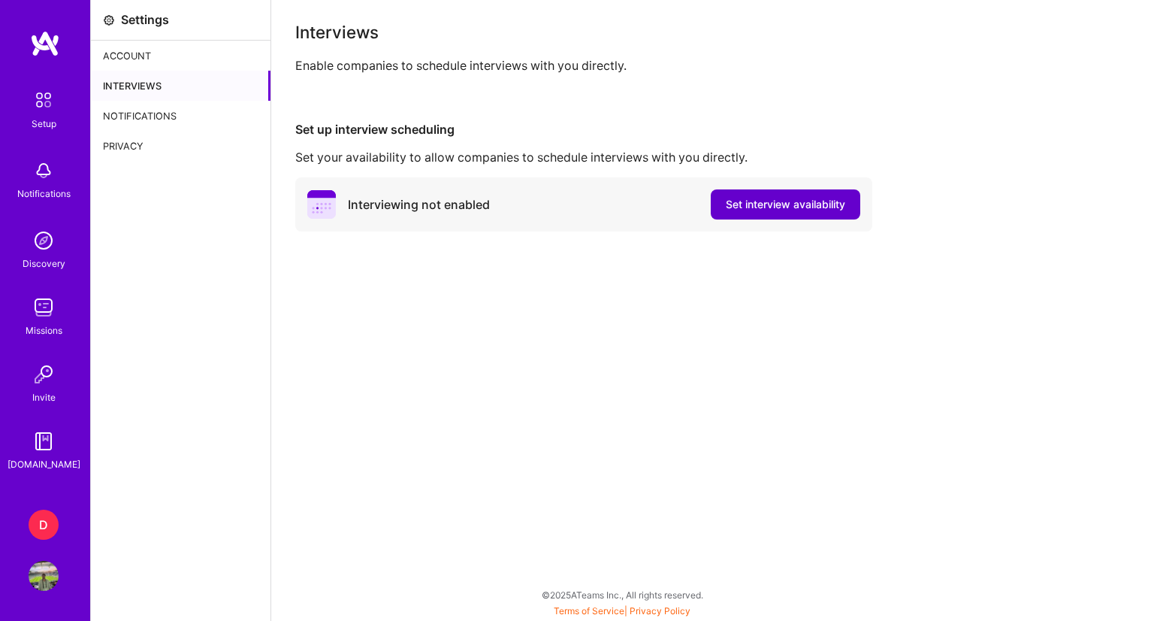
click at [713, 208] on button "Set interview availability" at bounding box center [786, 204] width 150 height 30
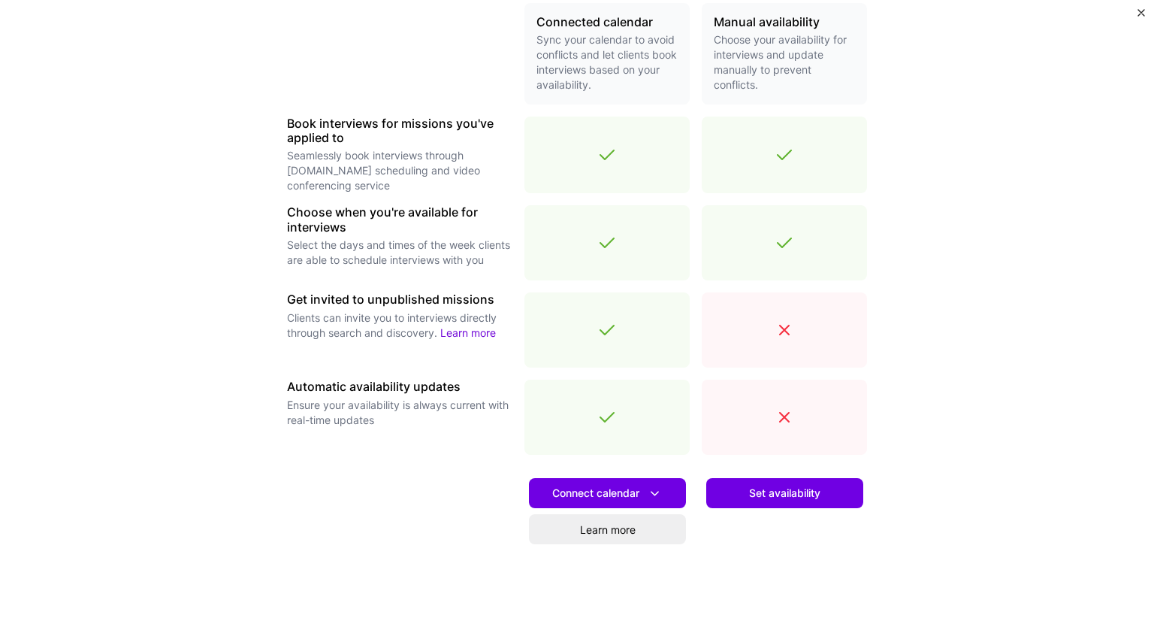
scroll to position [376, 0]
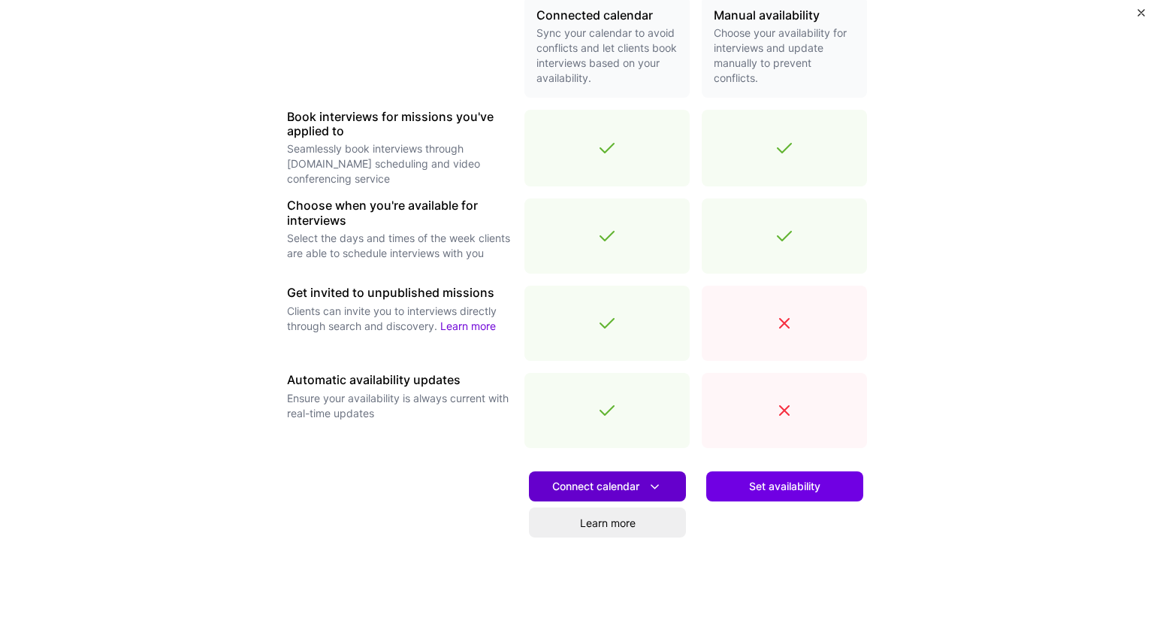
click at [649, 485] on icon at bounding box center [655, 487] width 16 height 16
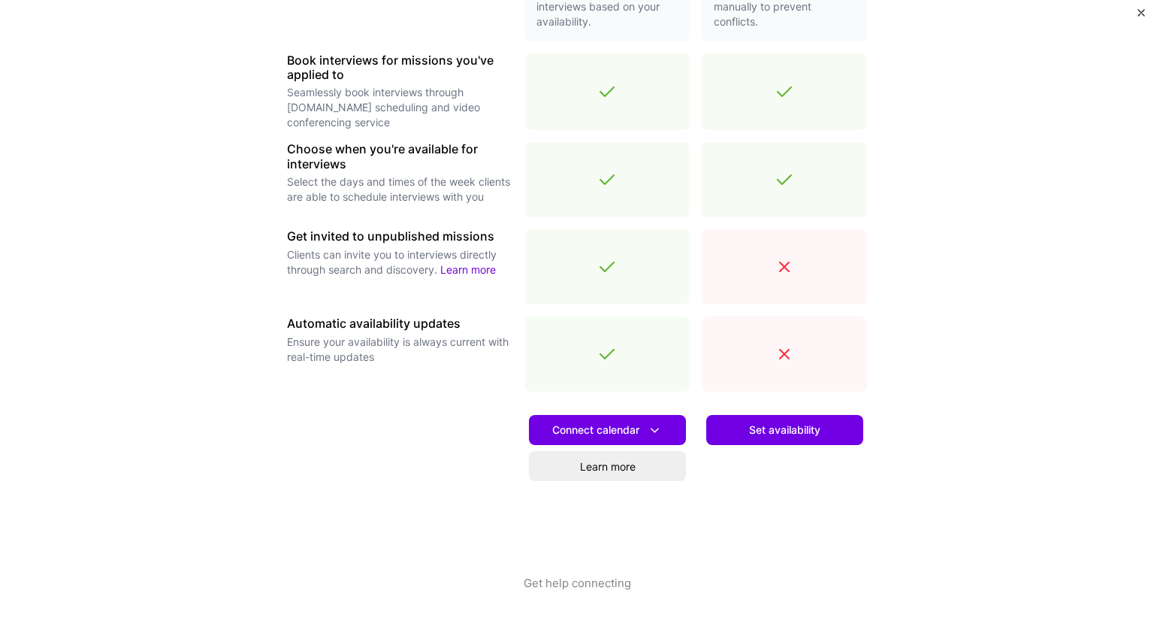
click at [422, 446] on div at bounding box center [399, 488] width 225 height 171
click at [614, 420] on button "Connect calendar" at bounding box center [607, 430] width 157 height 30
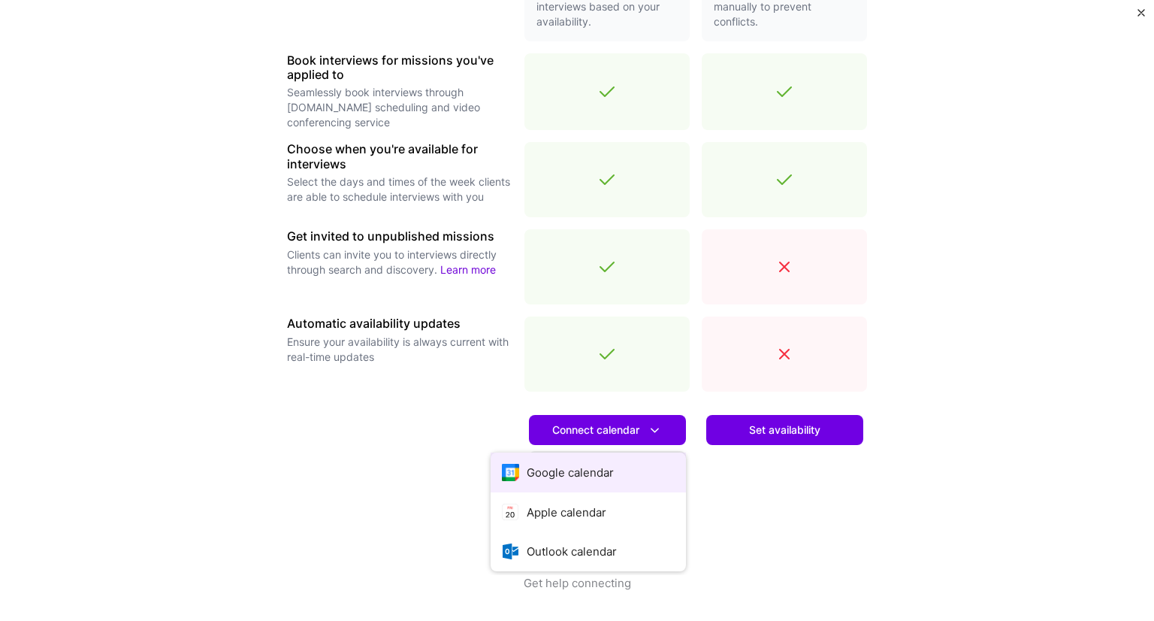
click at [597, 474] on button "Google calendar" at bounding box center [588, 472] width 195 height 40
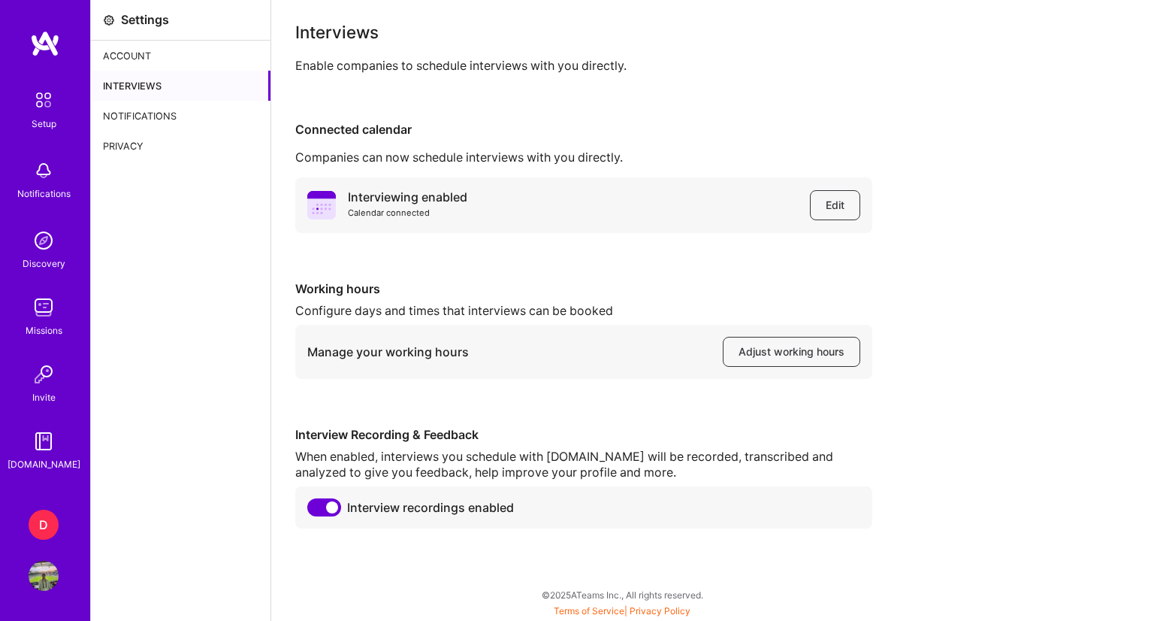
click at [60, 318] on link "Missions" at bounding box center [43, 315] width 93 height 46
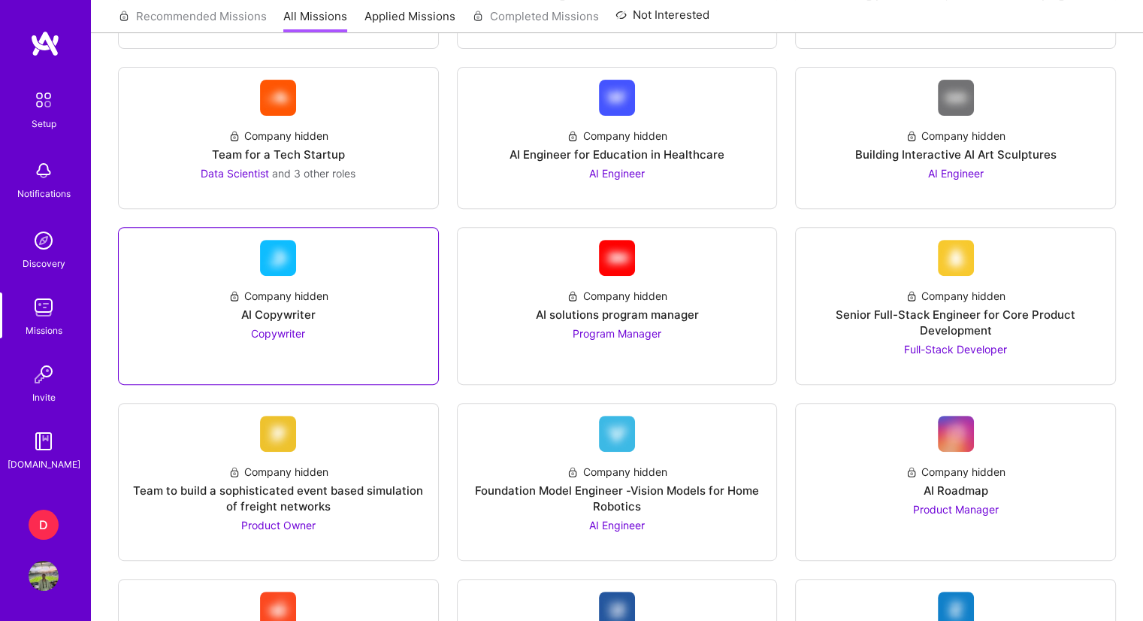
scroll to position [526, 0]
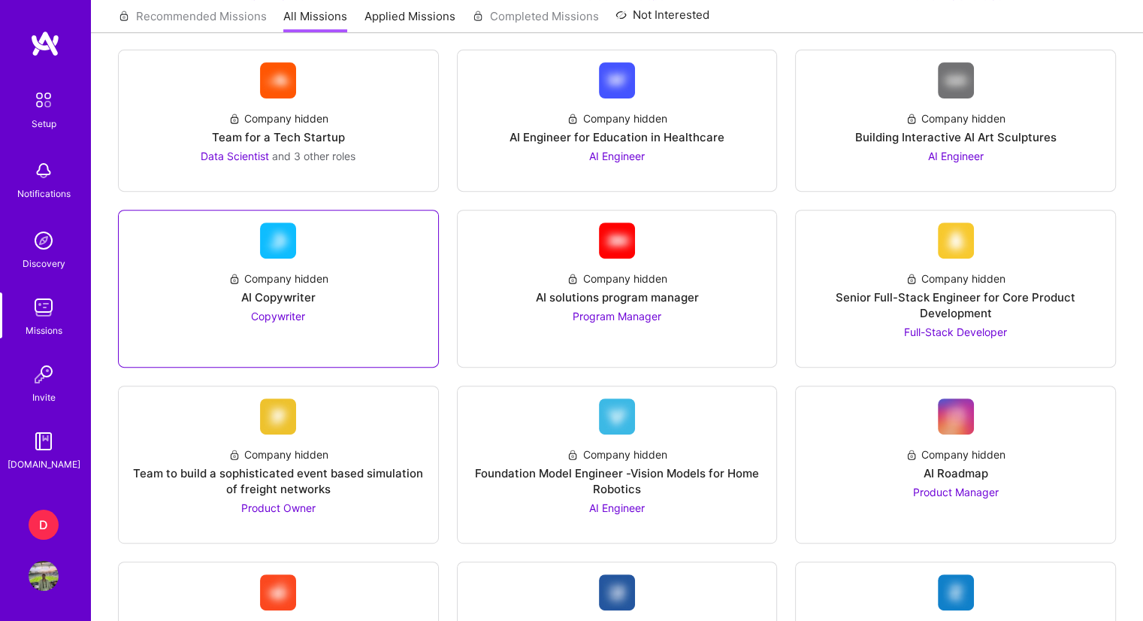
click at [298, 317] on span "Copywriter" at bounding box center [278, 316] width 54 height 13
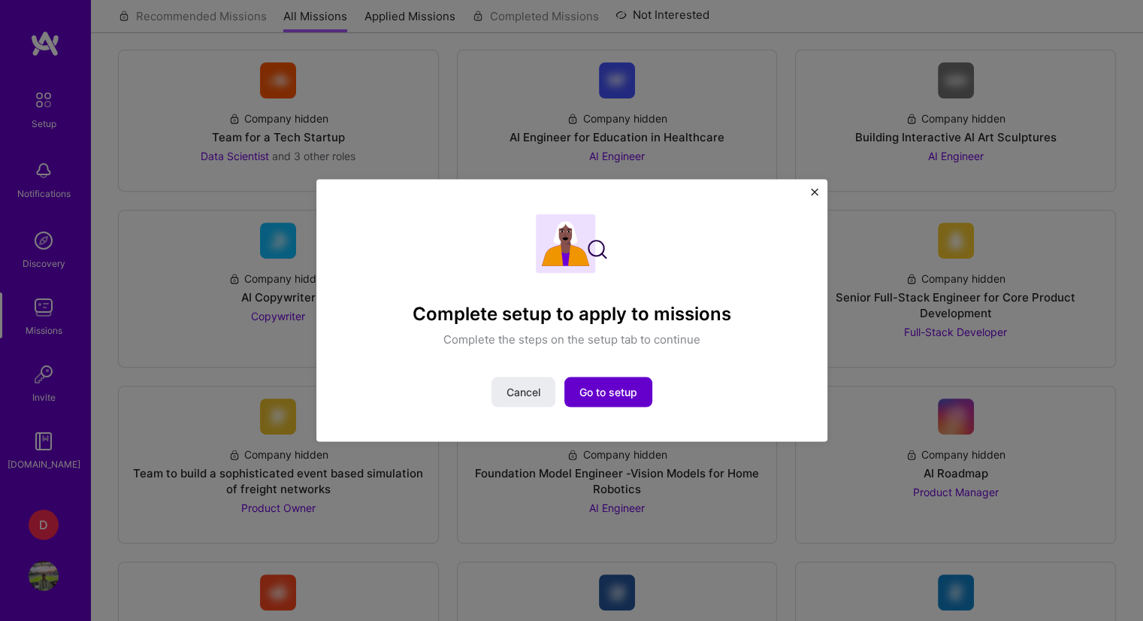
click at [592, 386] on span "Go to setup" at bounding box center [608, 391] width 58 height 15
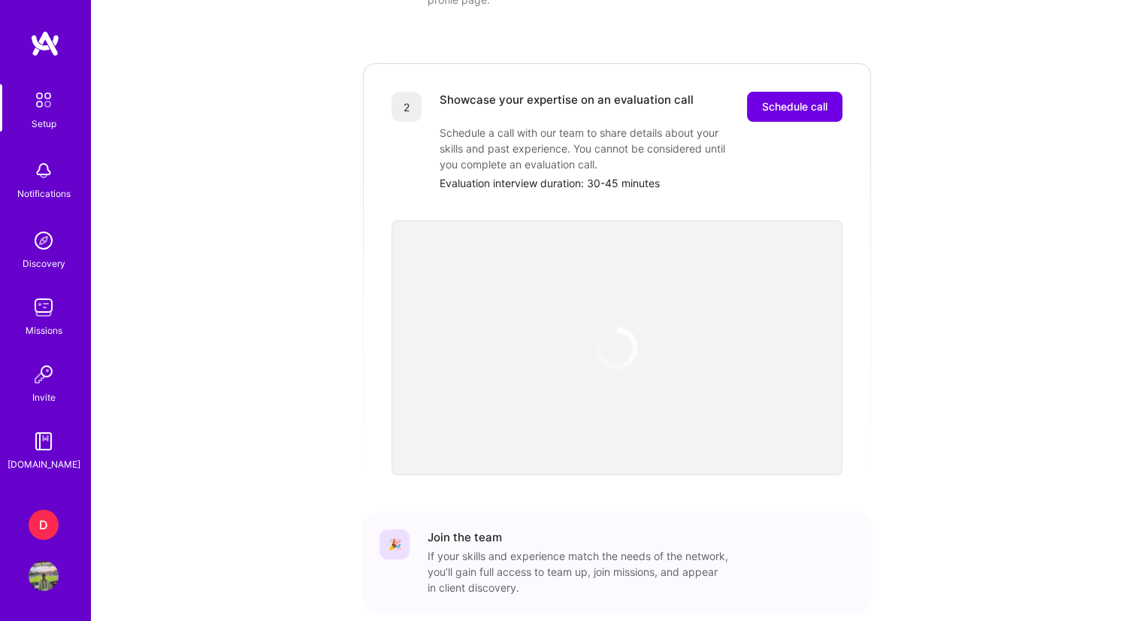
scroll to position [270, 0]
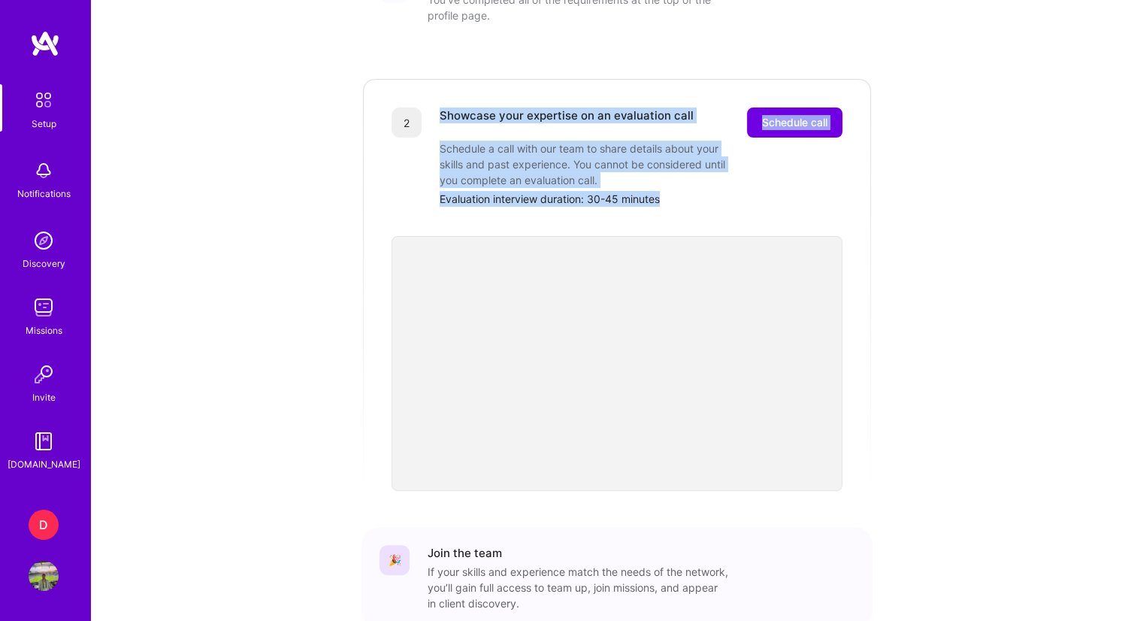
drag, startPoint x: 667, startPoint y: 182, endPoint x: 441, endPoint y: 104, distance: 239.0
click at [441, 107] on div "Showcase your expertise on an evaluation call Schedule call Schedule a call wit…" at bounding box center [641, 156] width 403 height 99
copy div "Showcase your expertise on an evaluation call Schedule call Schedule a call wit…"
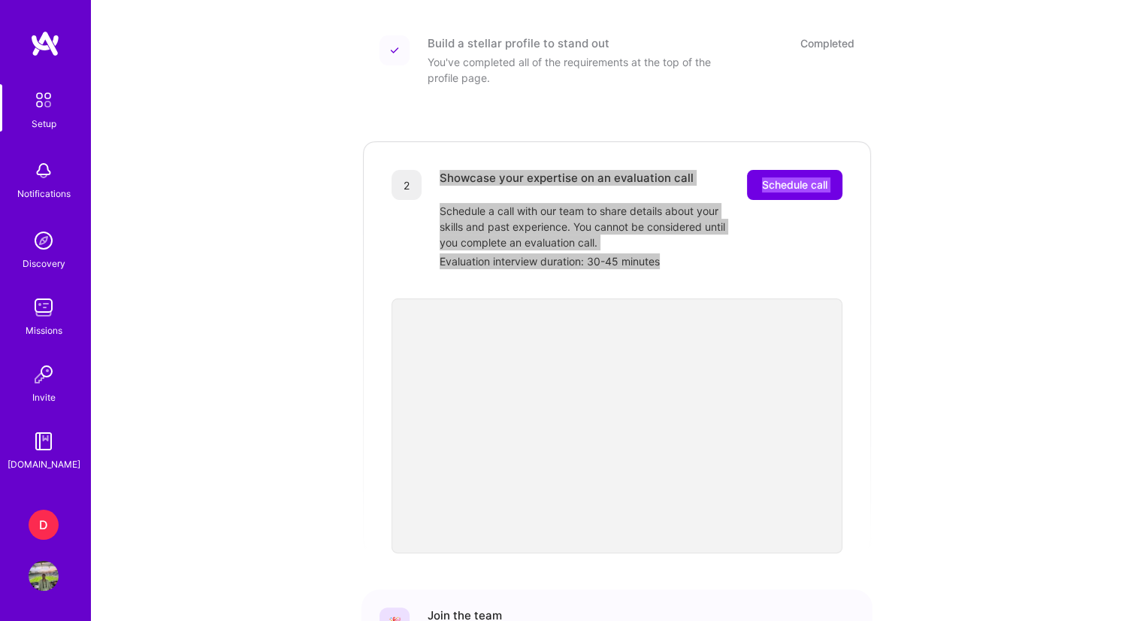
scroll to position [119, 0]
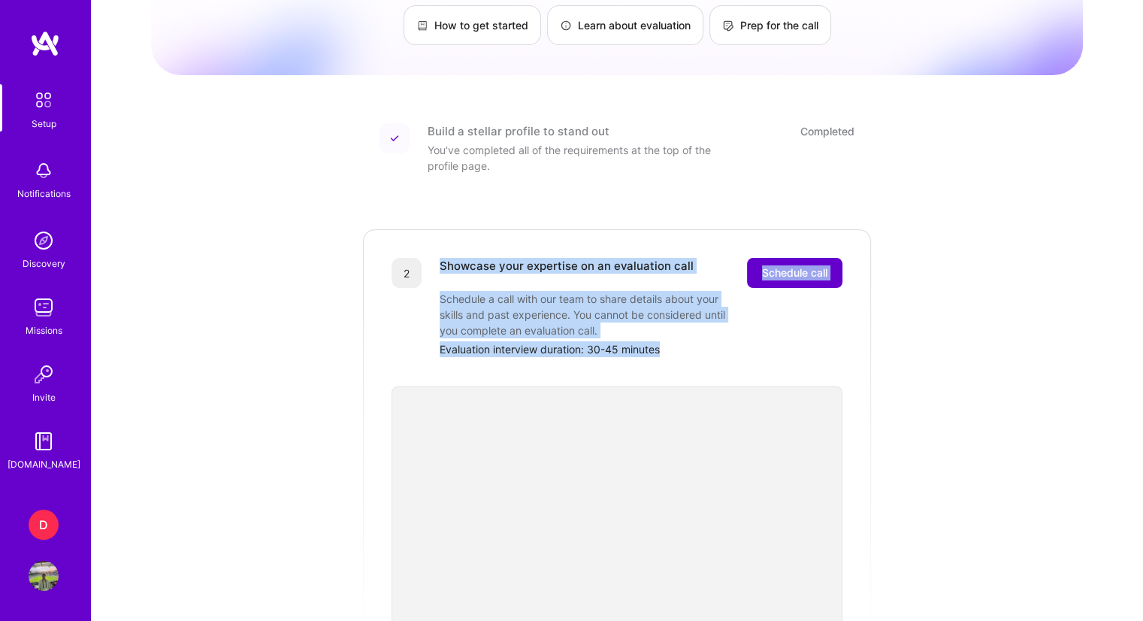
click at [790, 265] on span "Schedule call" at bounding box center [794, 272] width 65 height 15
click at [757, 283] on div "Showcase your expertise on an evaluation call Schedule call Schedule a call wit…" at bounding box center [641, 307] width 403 height 99
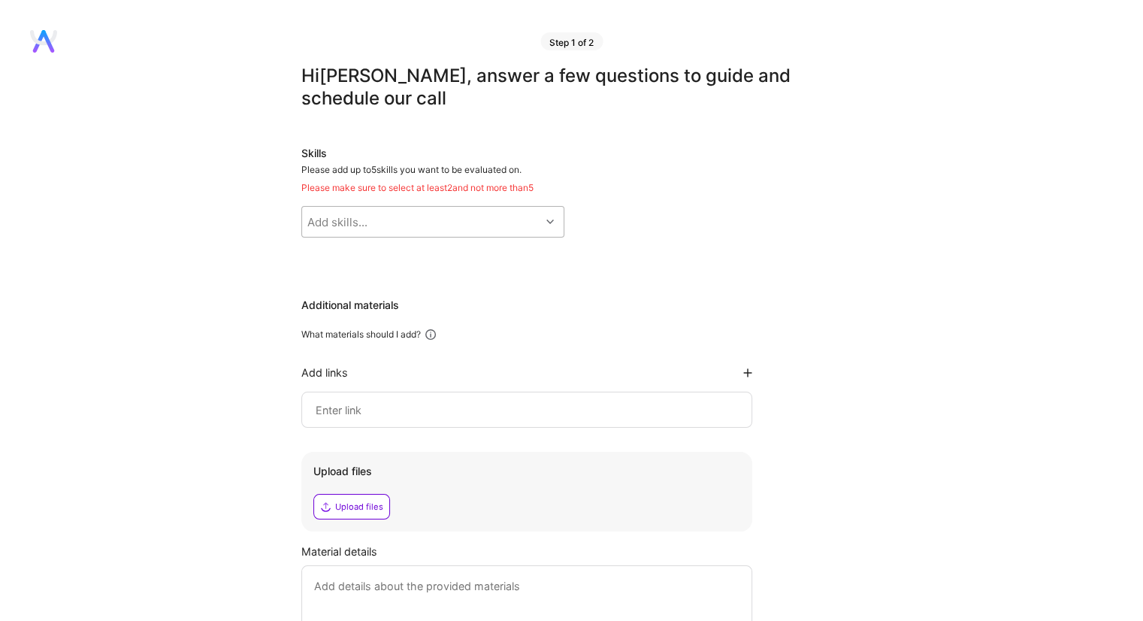
click at [343, 222] on div "Add skills..." at bounding box center [337, 222] width 60 height 16
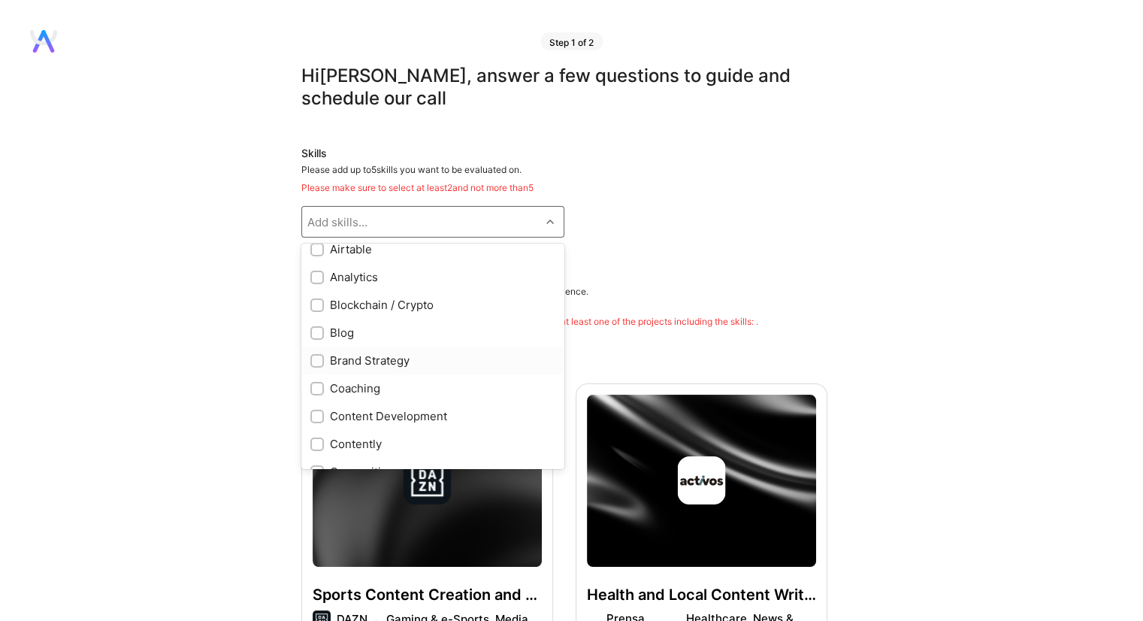
scroll to position [225, 0]
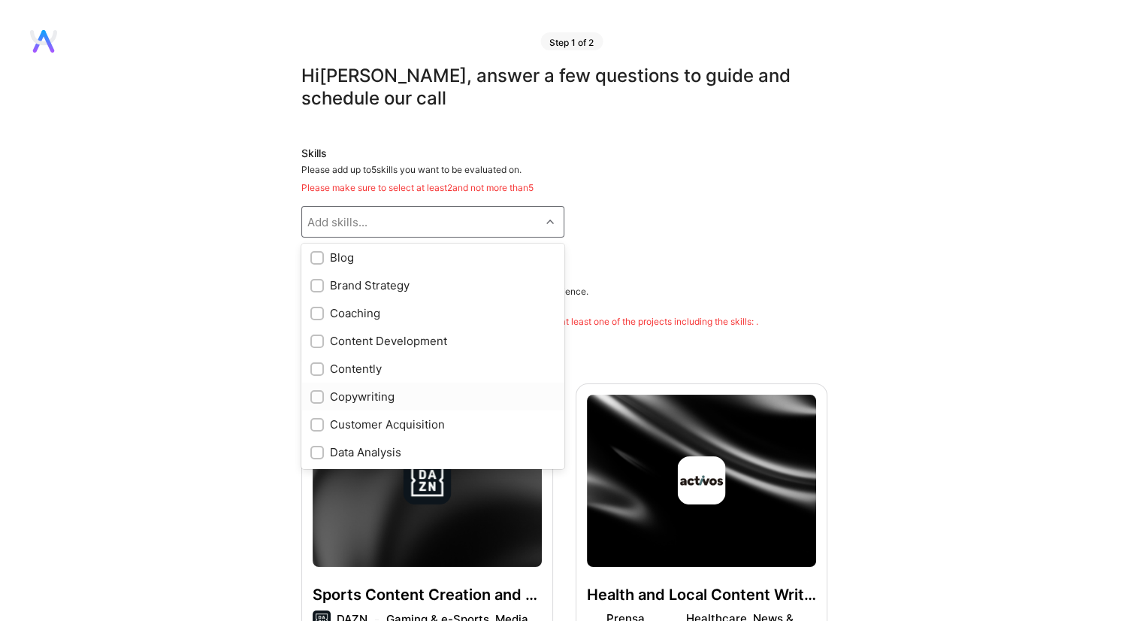
click at [367, 396] on div "Copywriting" at bounding box center [432, 396] width 245 height 16
checkbox input "true"
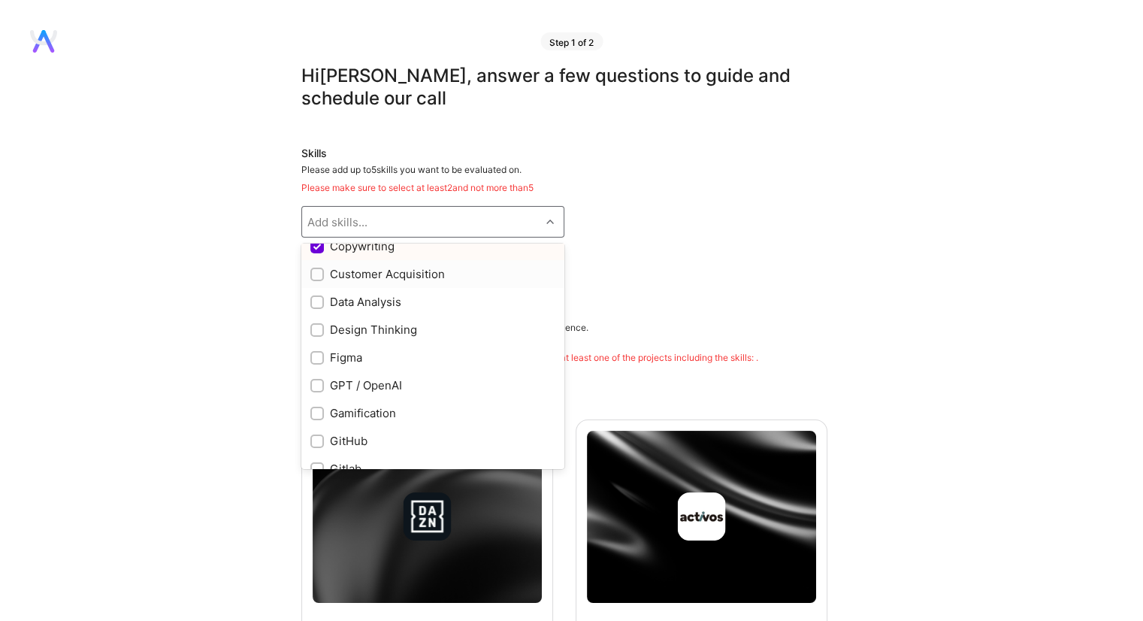
scroll to position [451, 0]
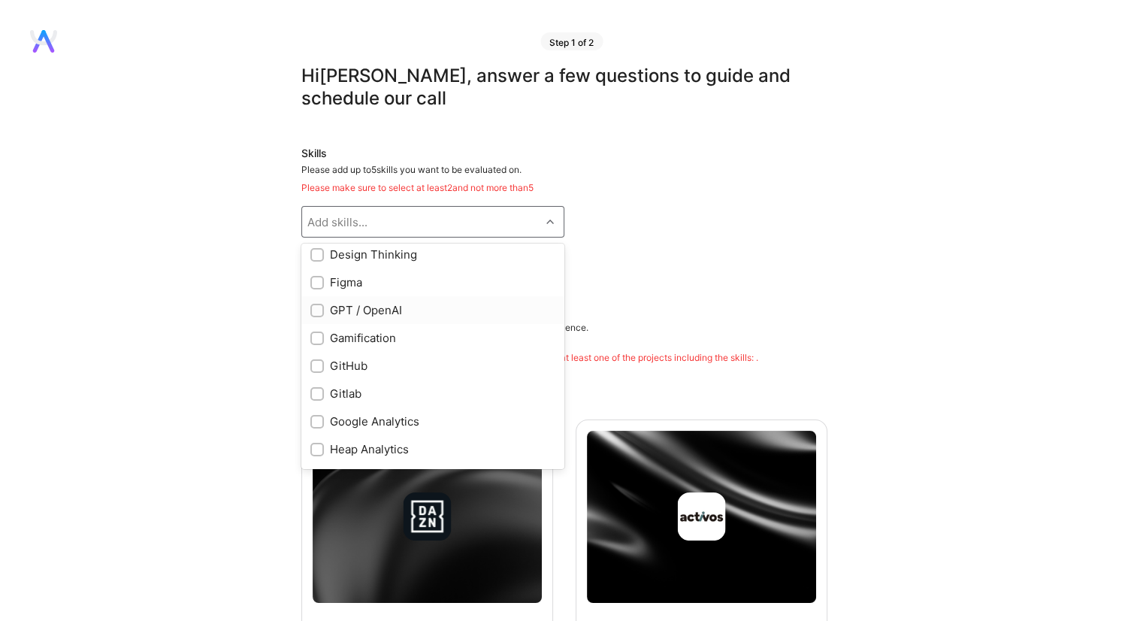
click at [373, 313] on div "GPT / OpenAI" at bounding box center [432, 310] width 245 height 16
checkbox input "true"
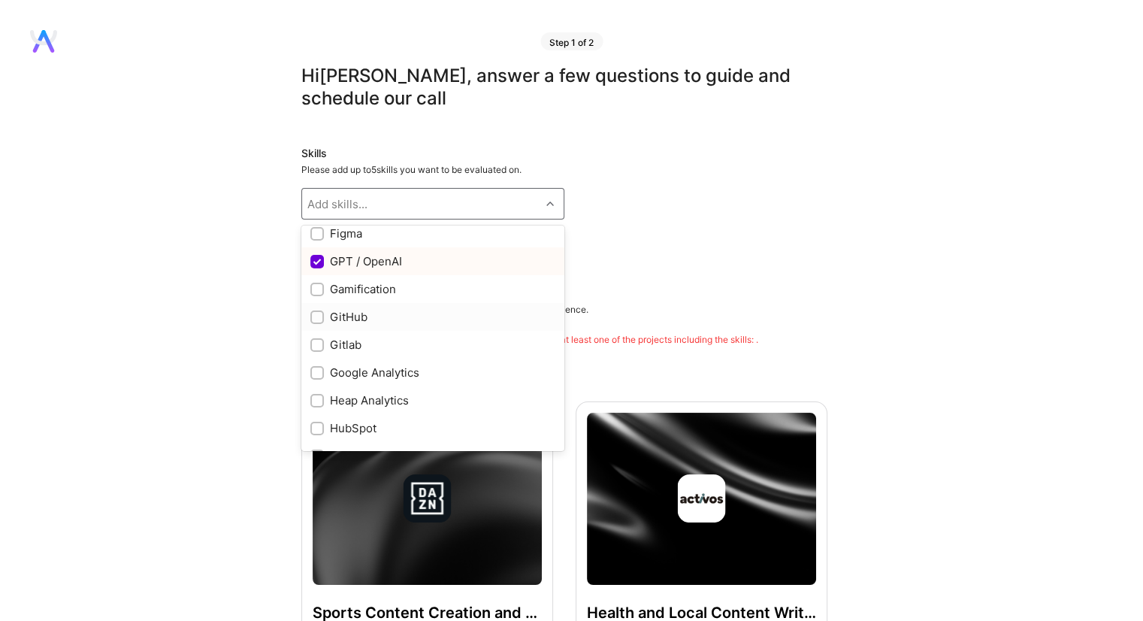
scroll to position [526, 0]
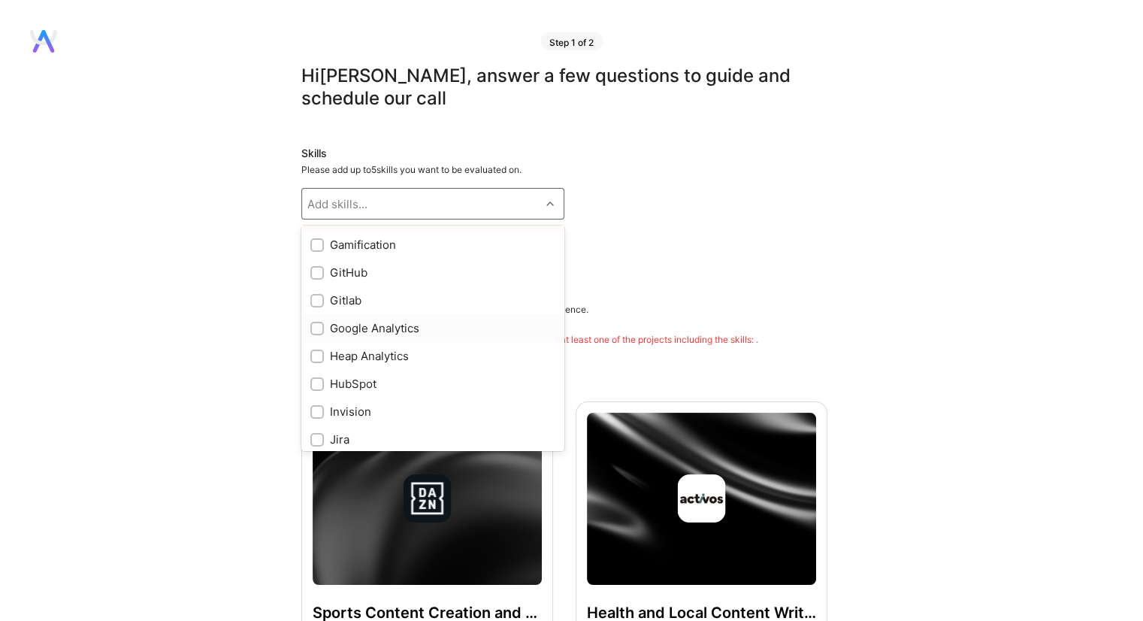
click at [379, 325] on div "Google Analytics" at bounding box center [432, 328] width 245 height 16
checkbox input "true"
click at [429, 309] on div "Product Marketing" at bounding box center [432, 303] width 245 height 16
checkbox input "true"
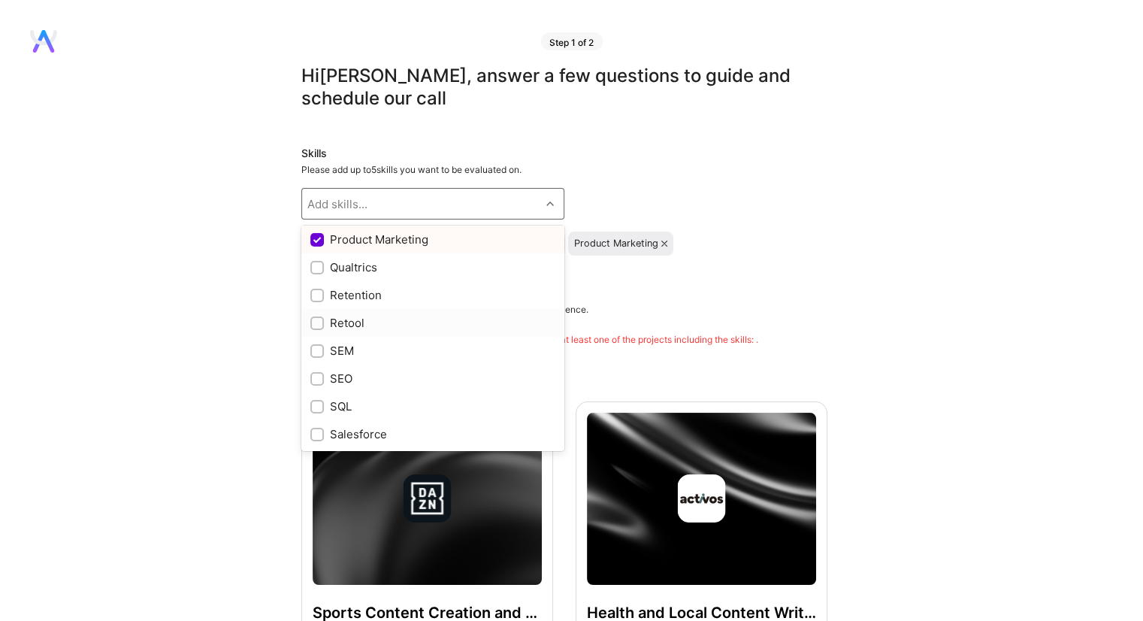
scroll to position [1127, 0]
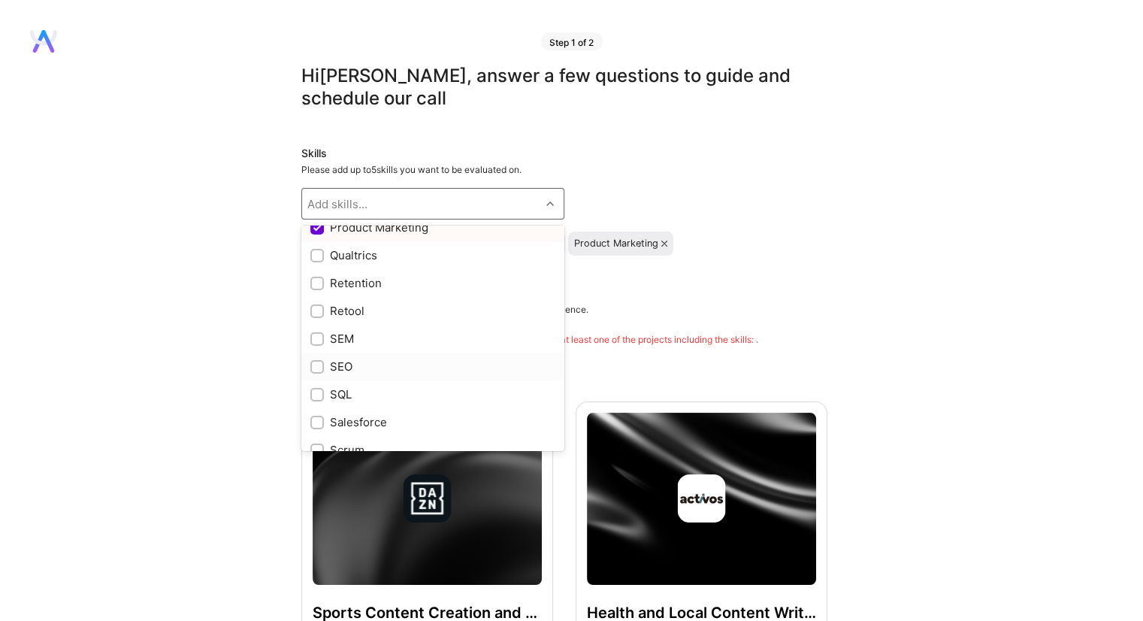
click at [400, 367] on div "SEO" at bounding box center [432, 366] width 245 height 16
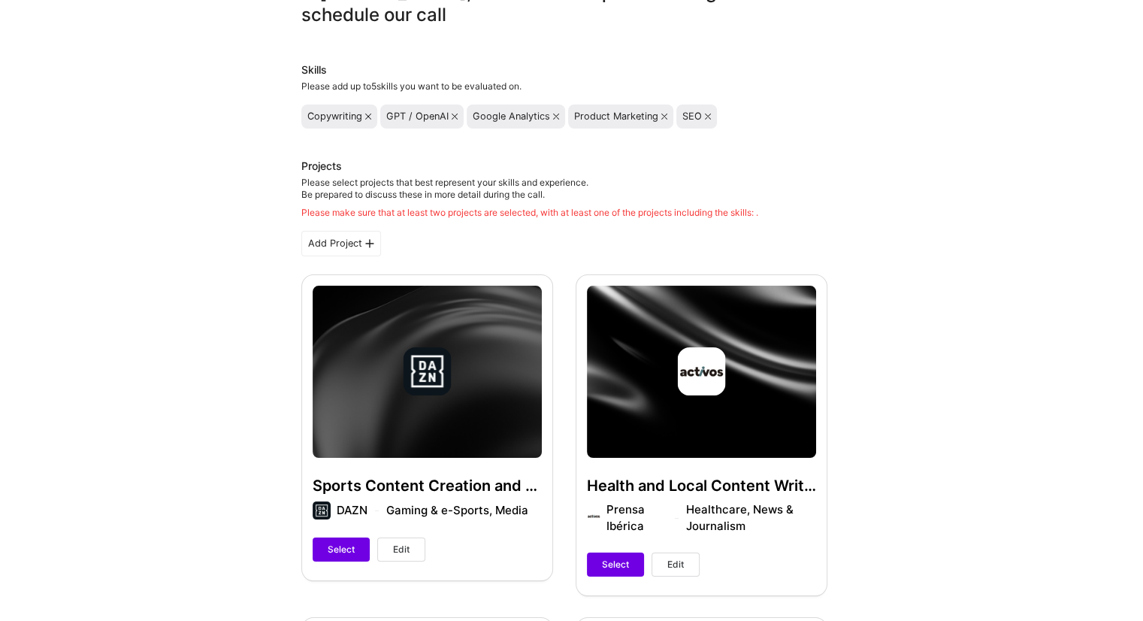
scroll to position [225, 0]
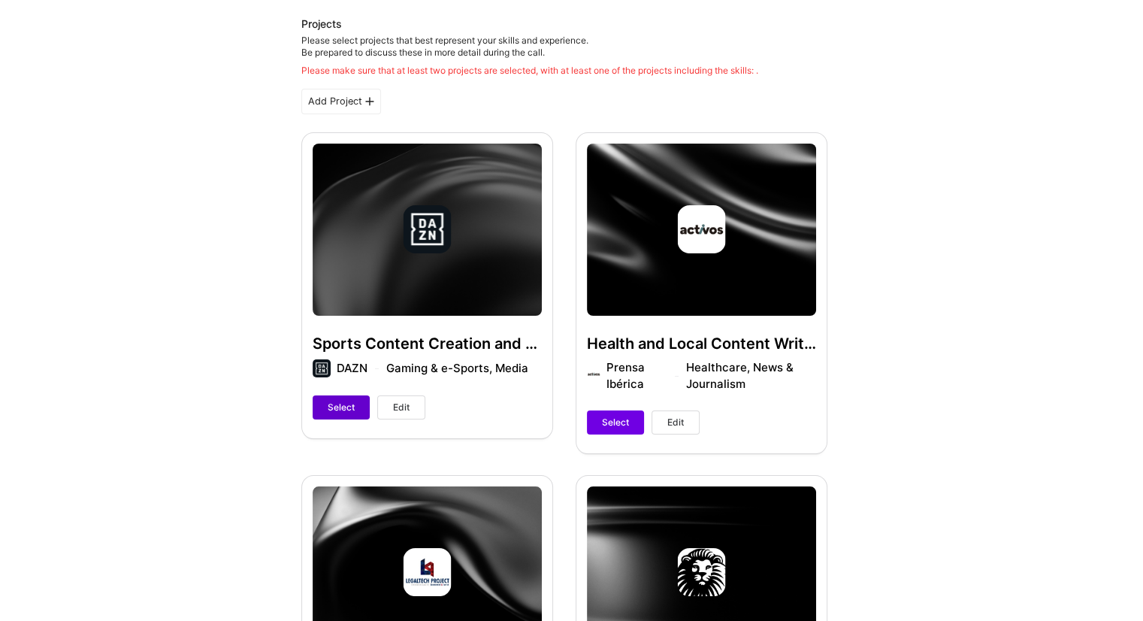
click at [355, 412] on button "Select" at bounding box center [341, 407] width 57 height 24
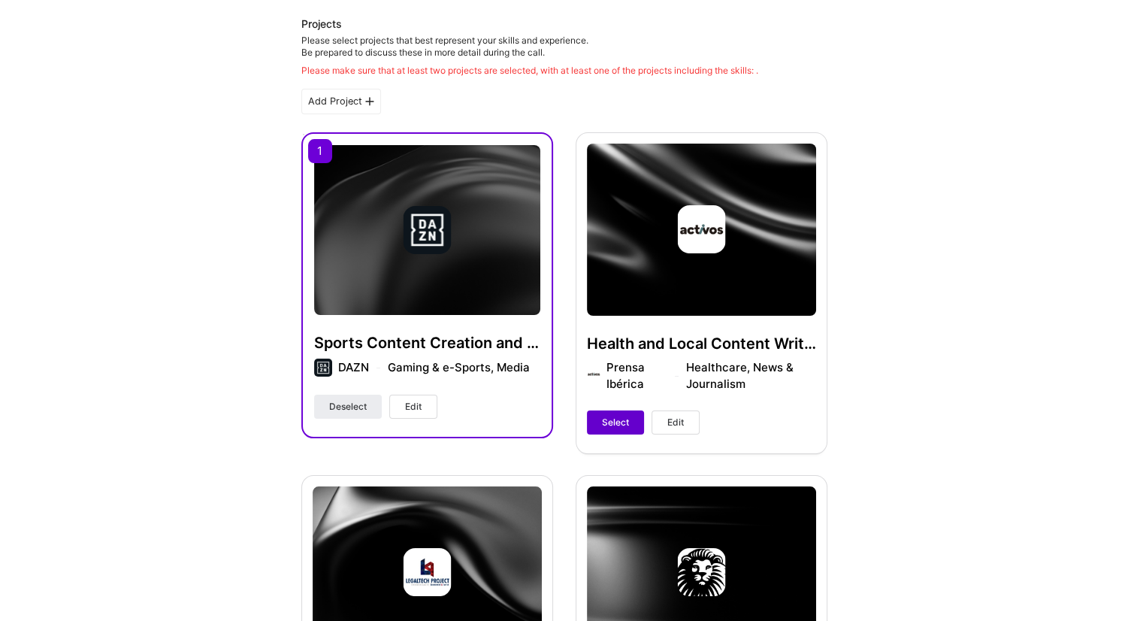
click at [597, 420] on button "Select" at bounding box center [615, 422] width 57 height 24
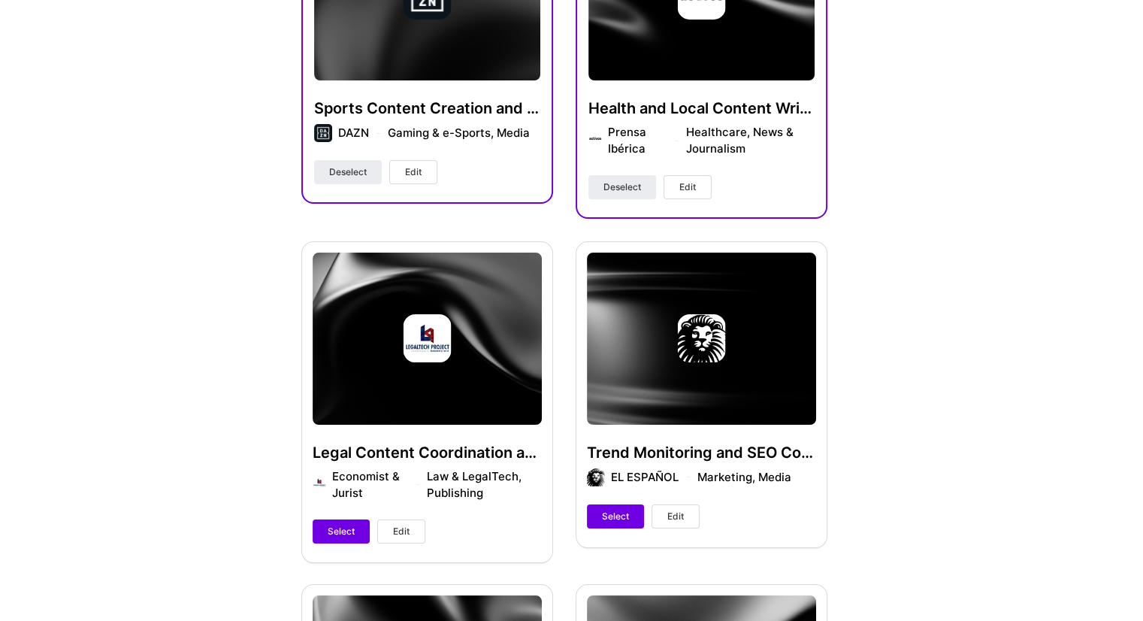
scroll to position [451, 0]
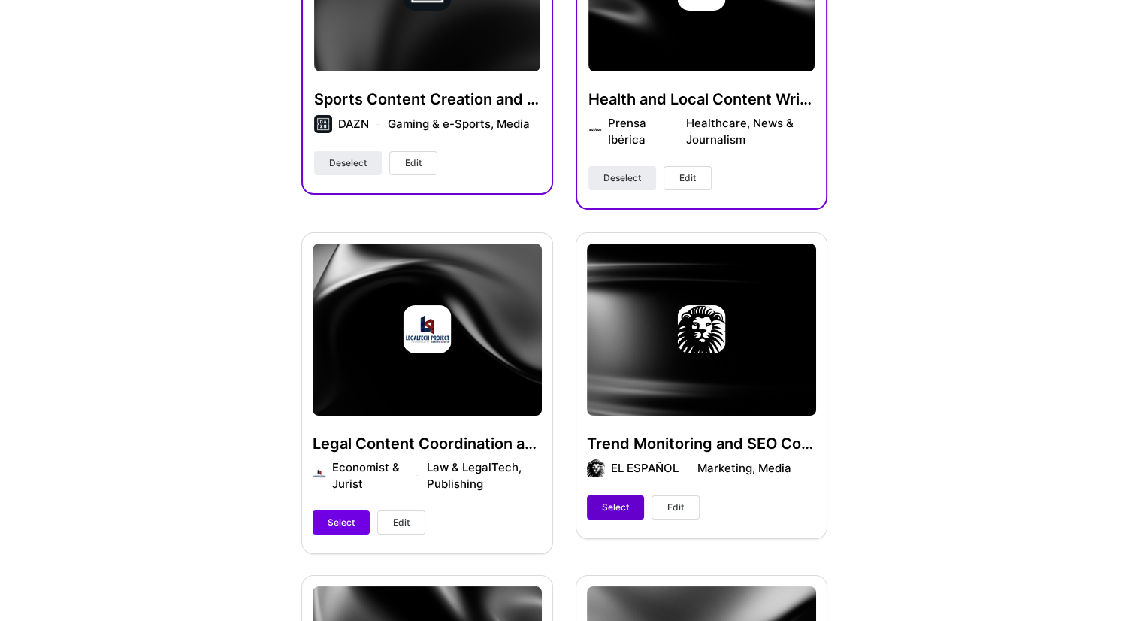
click at [614, 508] on span "Select" at bounding box center [615, 507] width 27 height 14
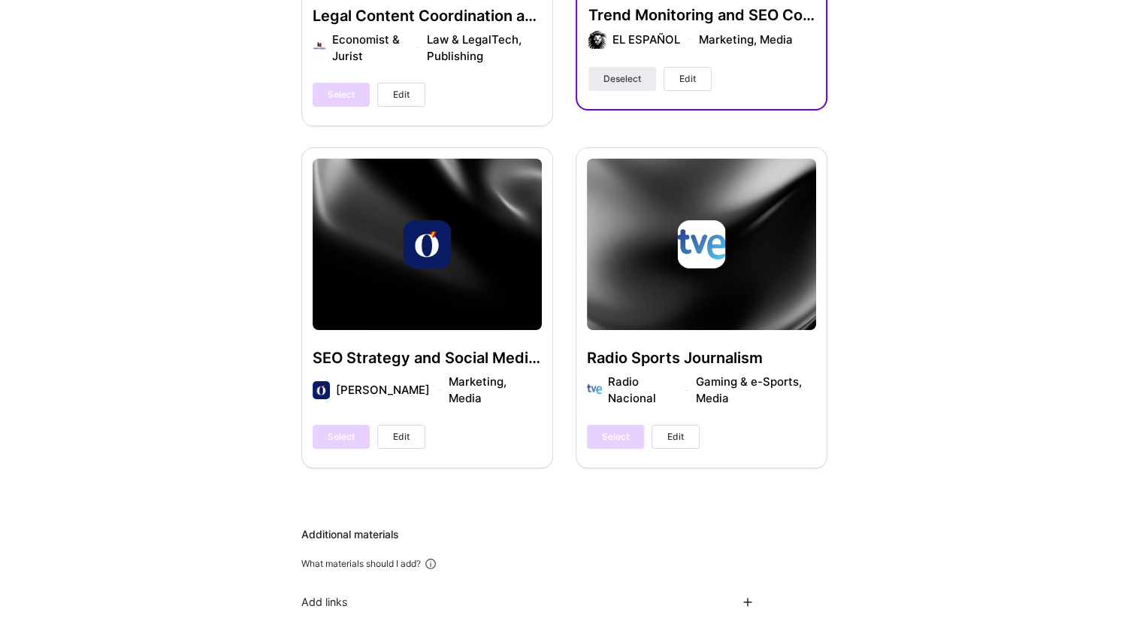
scroll to position [1127, 0]
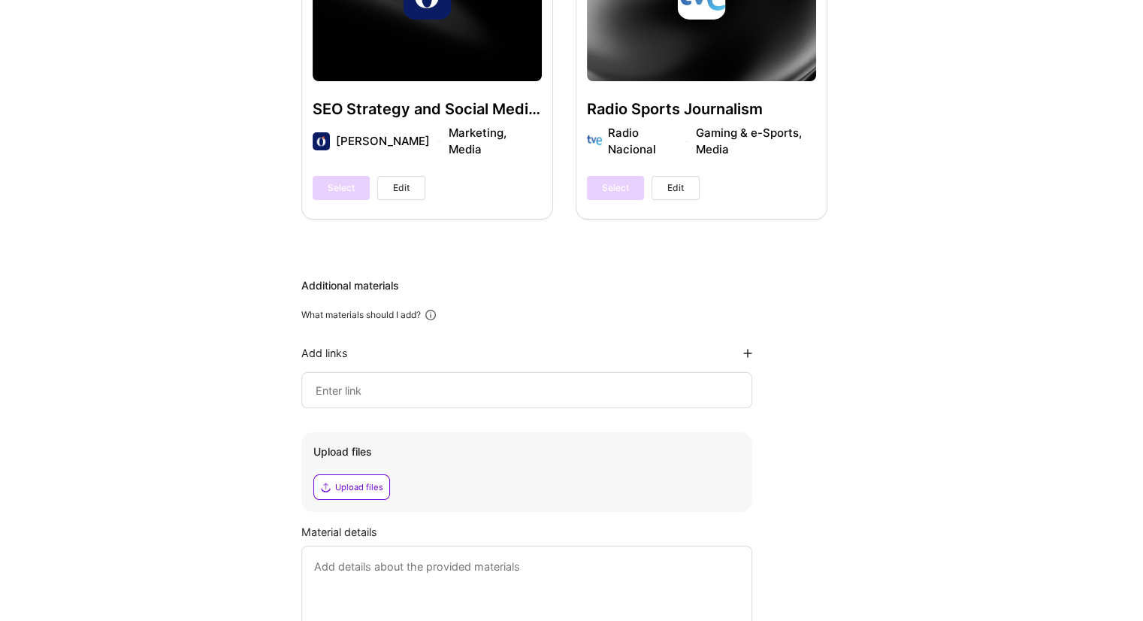
click at [476, 392] on input at bounding box center [526, 390] width 425 height 18
click at [364, 488] on div "Upload files" at bounding box center [359, 487] width 48 height 12
click at [388, 397] on input at bounding box center [526, 390] width 425 height 18
paste input "https://www.epe.es/es/autor/juan-luis-martin-1982774"
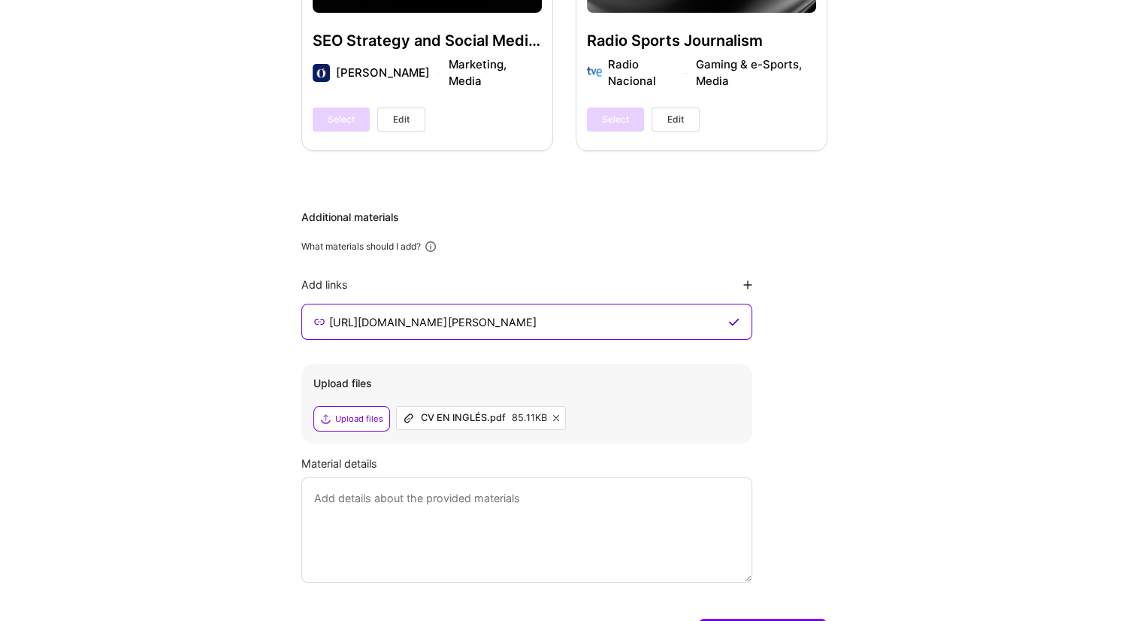
scroll to position [1285, 0]
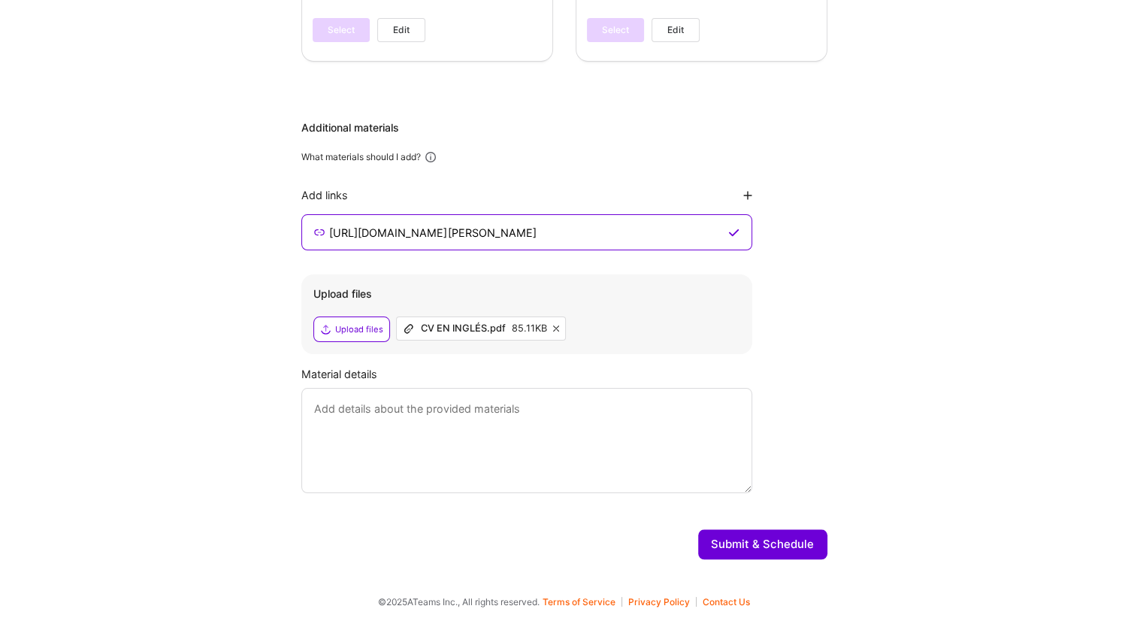
type input "https://www.epe.es/es/autor/juan-luis-martin-1982774"
click at [460, 411] on textarea at bounding box center [526, 440] width 451 height 105
paste textarea "I've attached my resume and a link to the Spanish national newspaper where I wr…"
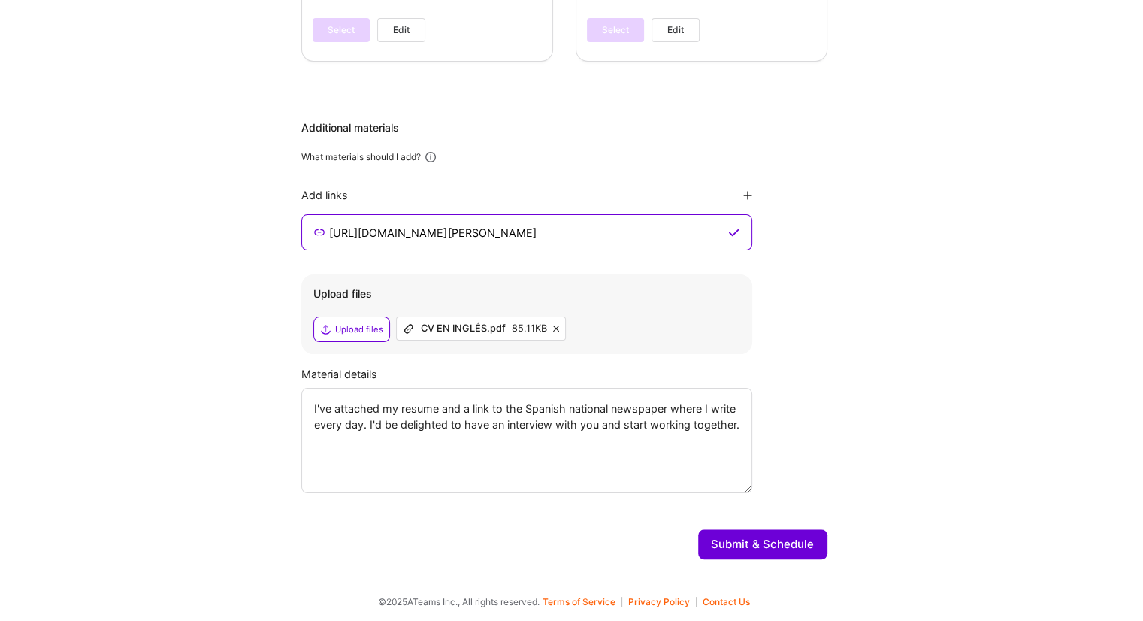
type textarea "I've attached my resume and a link to the Spanish national newspaper where I wr…"
click at [779, 551] on button "Submit & Schedule" at bounding box center [762, 544] width 129 height 30
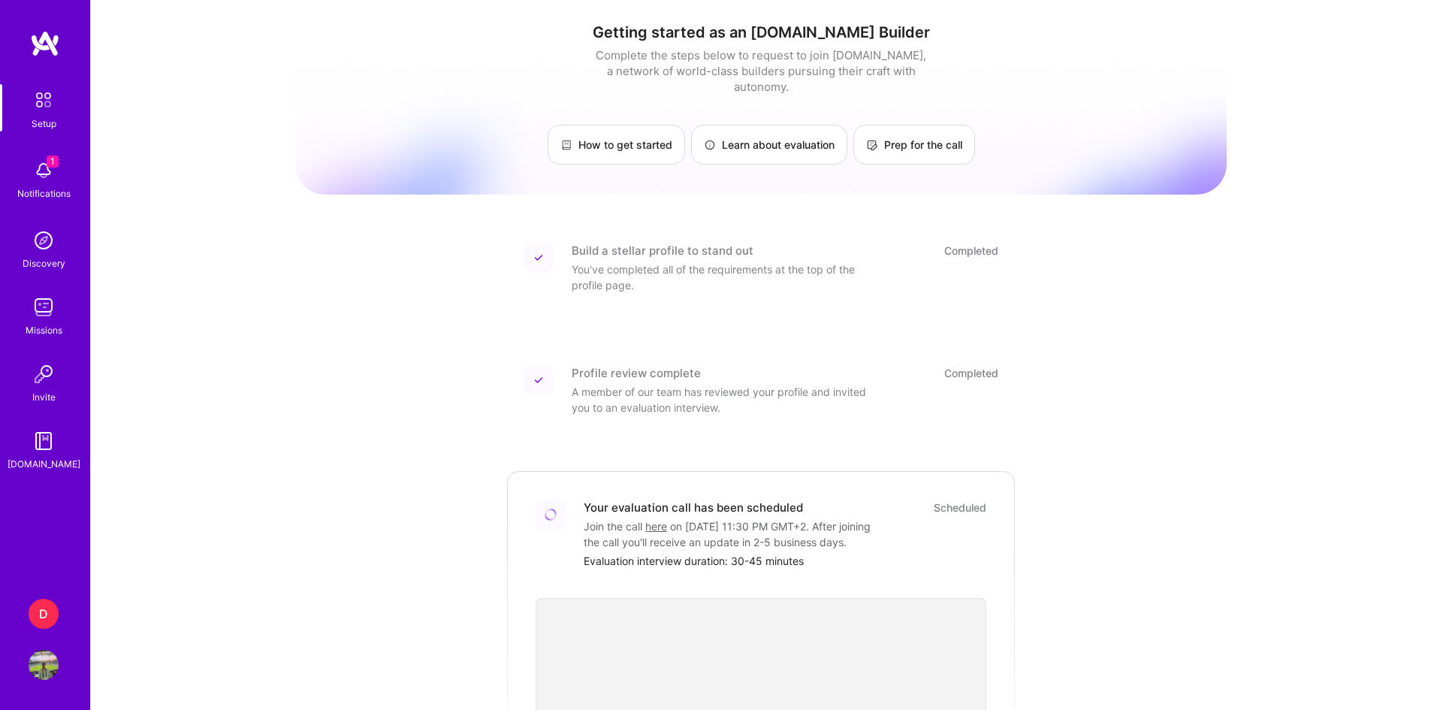
click at [46, 170] on img at bounding box center [44, 171] width 30 height 30
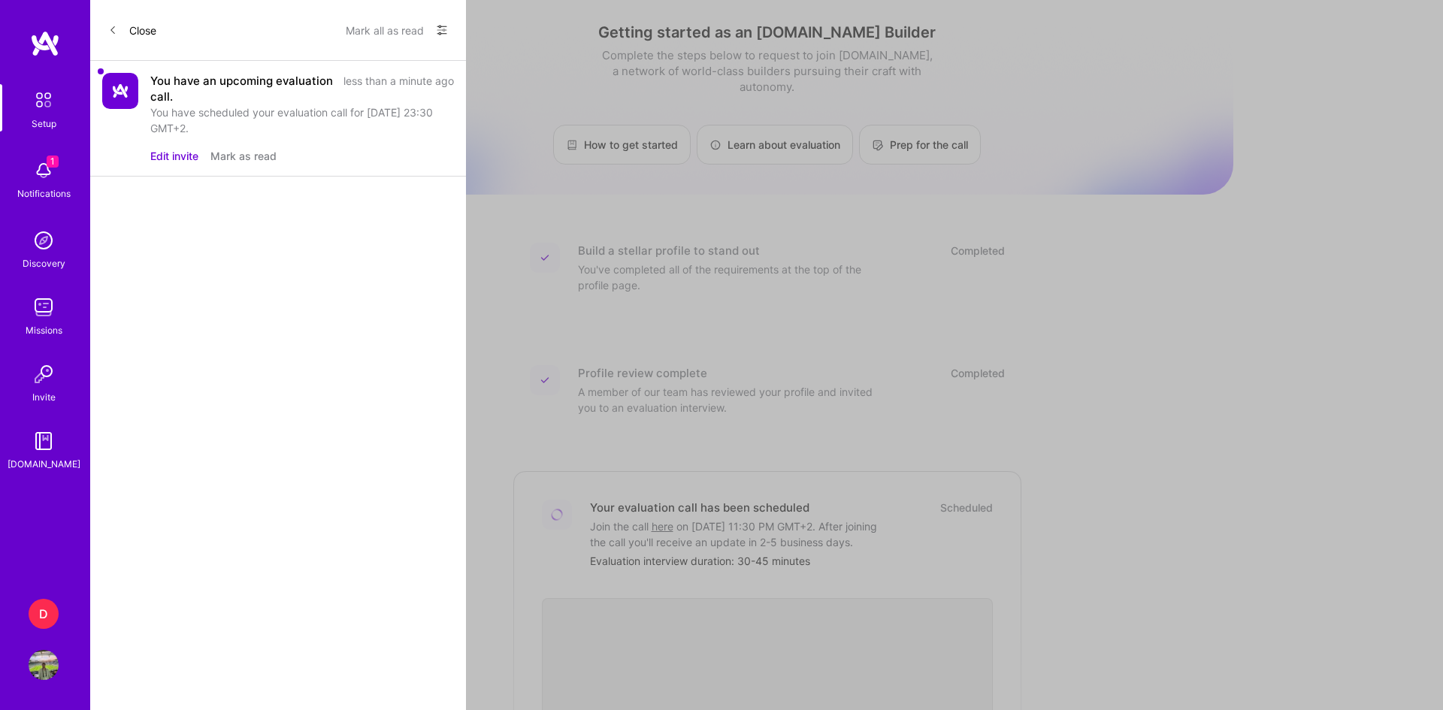
click at [689, 209] on div "1 Setup 1 Notifications Discovery Missions Invite [DOMAIN_NAME] D Dazn: Interna…" at bounding box center [721, 533] width 1443 height 1067
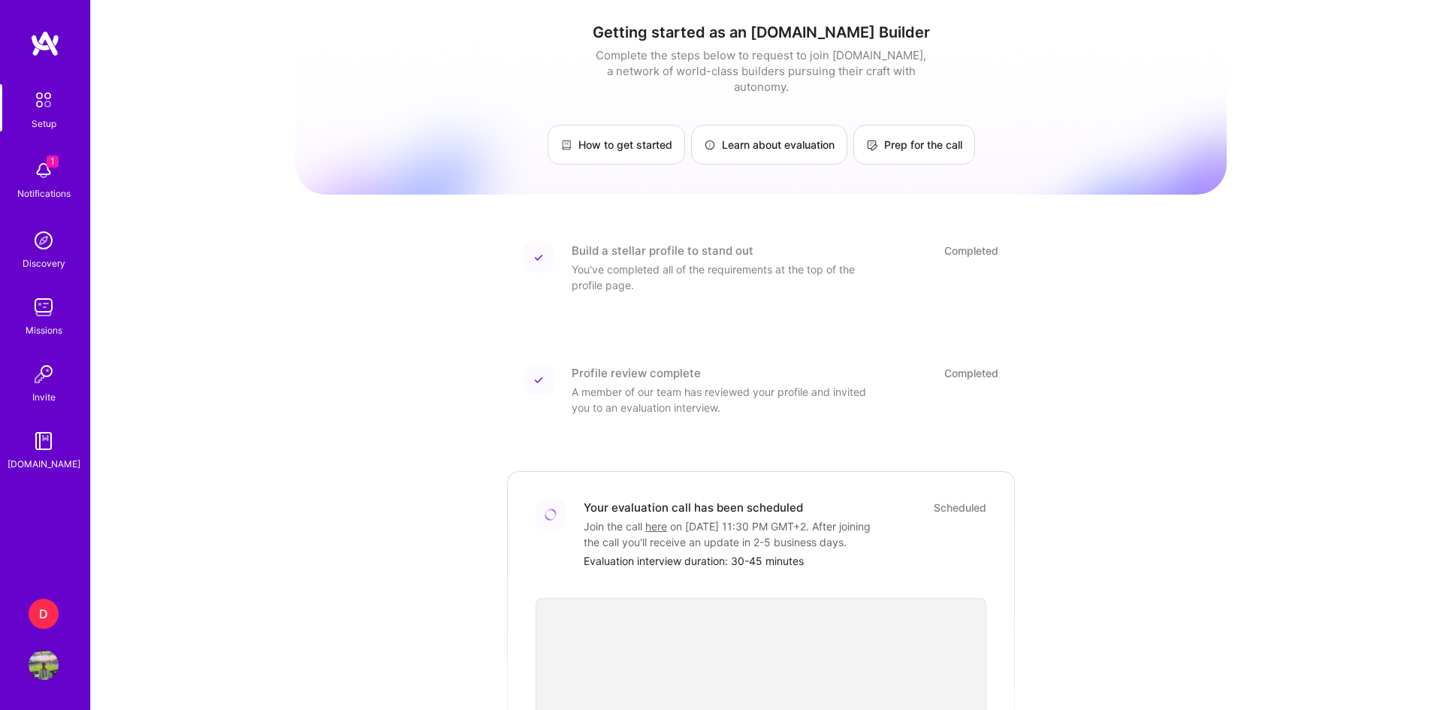
click at [61, 175] on div "1 Notifications" at bounding box center [43, 179] width 93 height 52
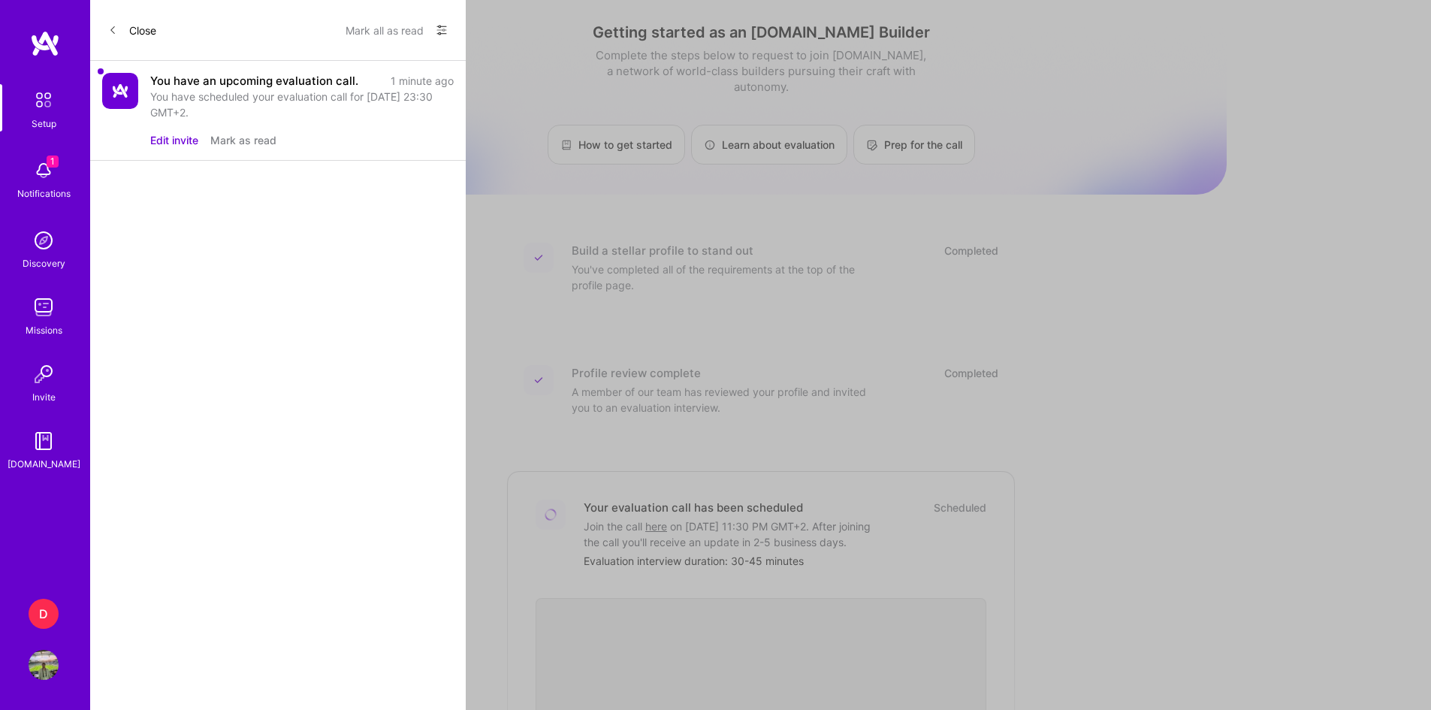
click at [615, 274] on div "1 Setup 1 Notifications Discovery Missions Invite [DOMAIN_NAME] D Dazn: Interna…" at bounding box center [715, 533] width 1431 height 1067
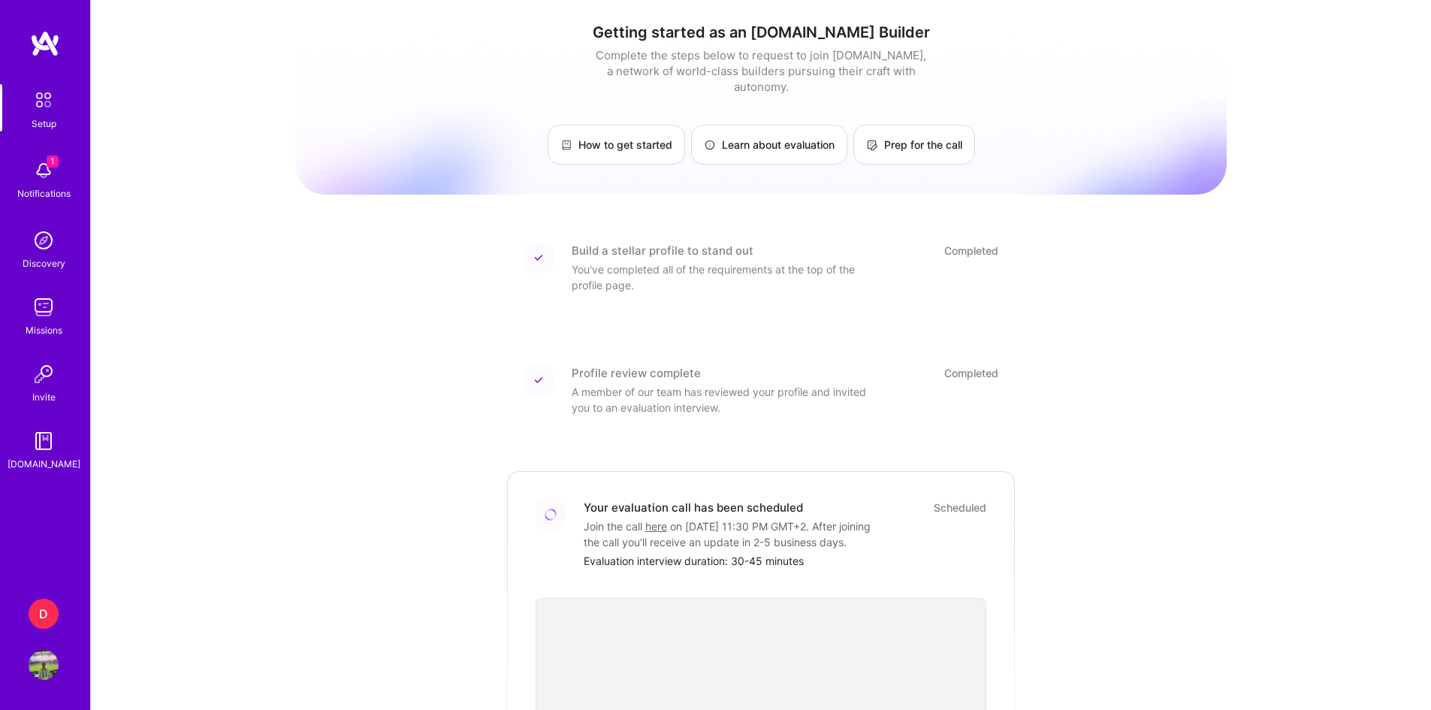
click at [50, 321] on img at bounding box center [44, 307] width 30 height 30
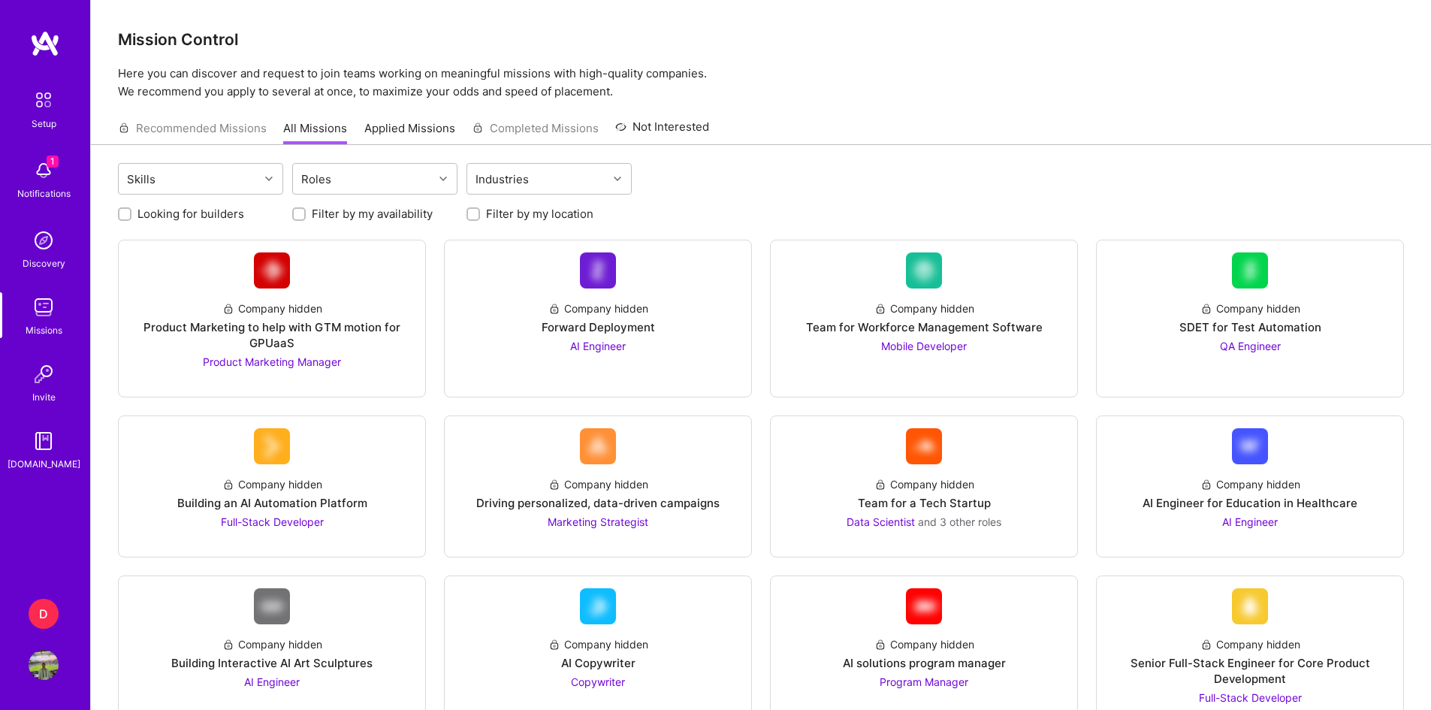
click at [41, 41] on img at bounding box center [45, 43] width 30 height 27
click at [40, 36] on img at bounding box center [45, 43] width 30 height 27
click at [38, 660] on img at bounding box center [44, 665] width 30 height 30
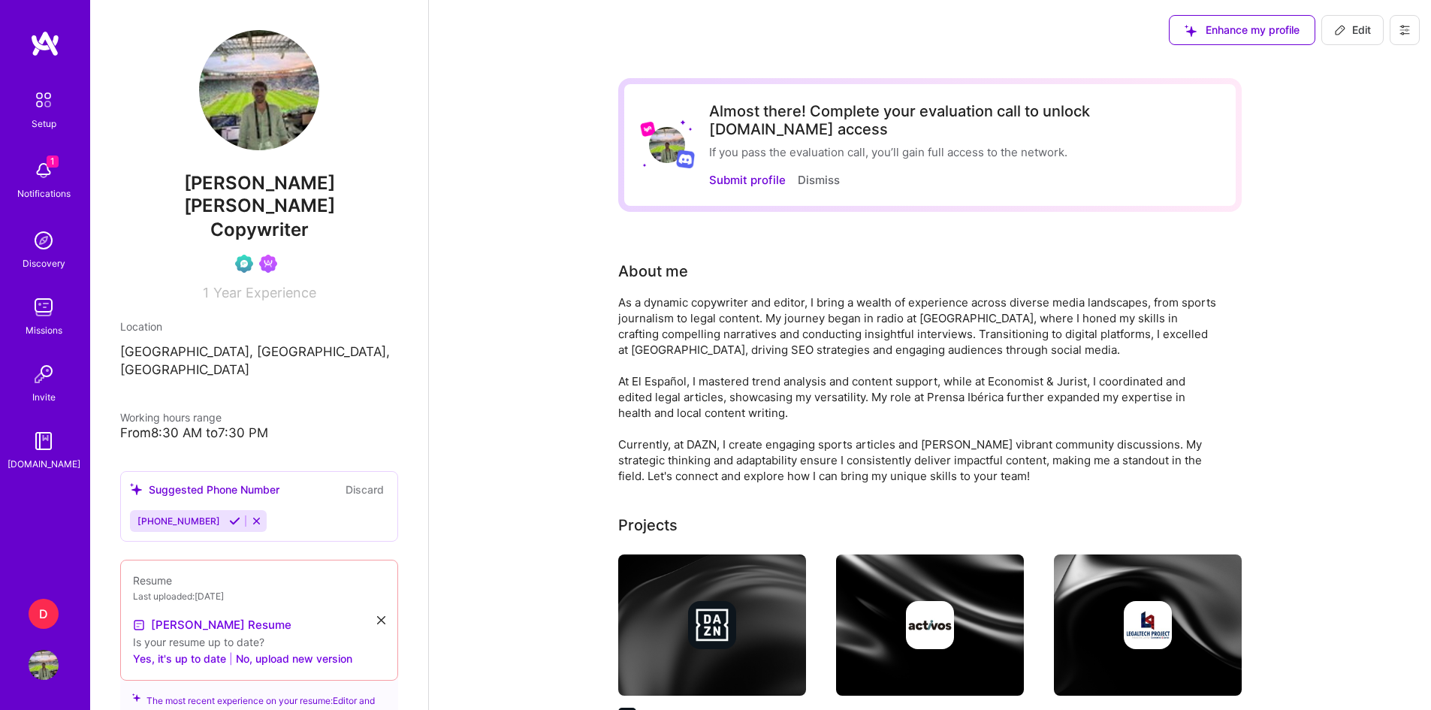
click at [44, 39] on img at bounding box center [45, 43] width 30 height 27
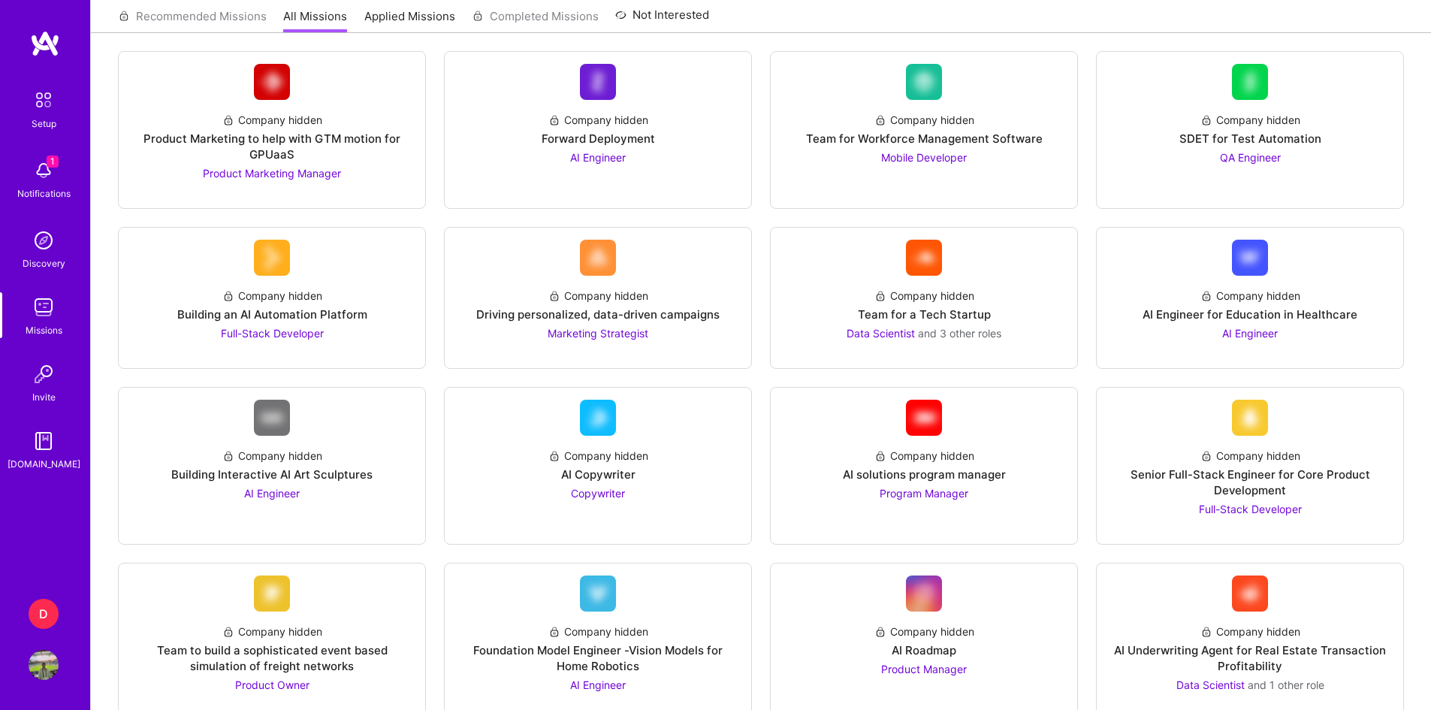
scroll to position [301, 0]
